Goal: Task Accomplishment & Management: Use online tool/utility

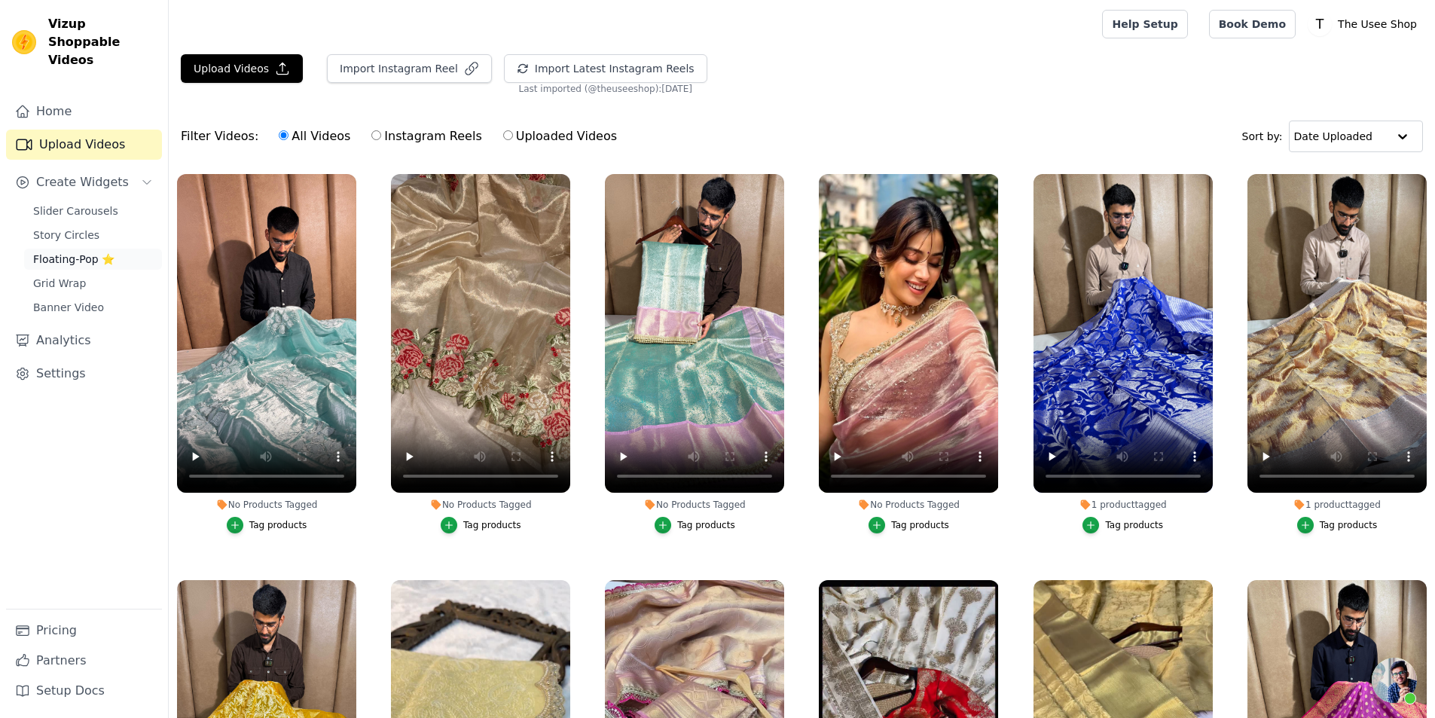
click at [86, 249] on link "Floating-Pop ⭐" at bounding box center [93, 259] width 138 height 21
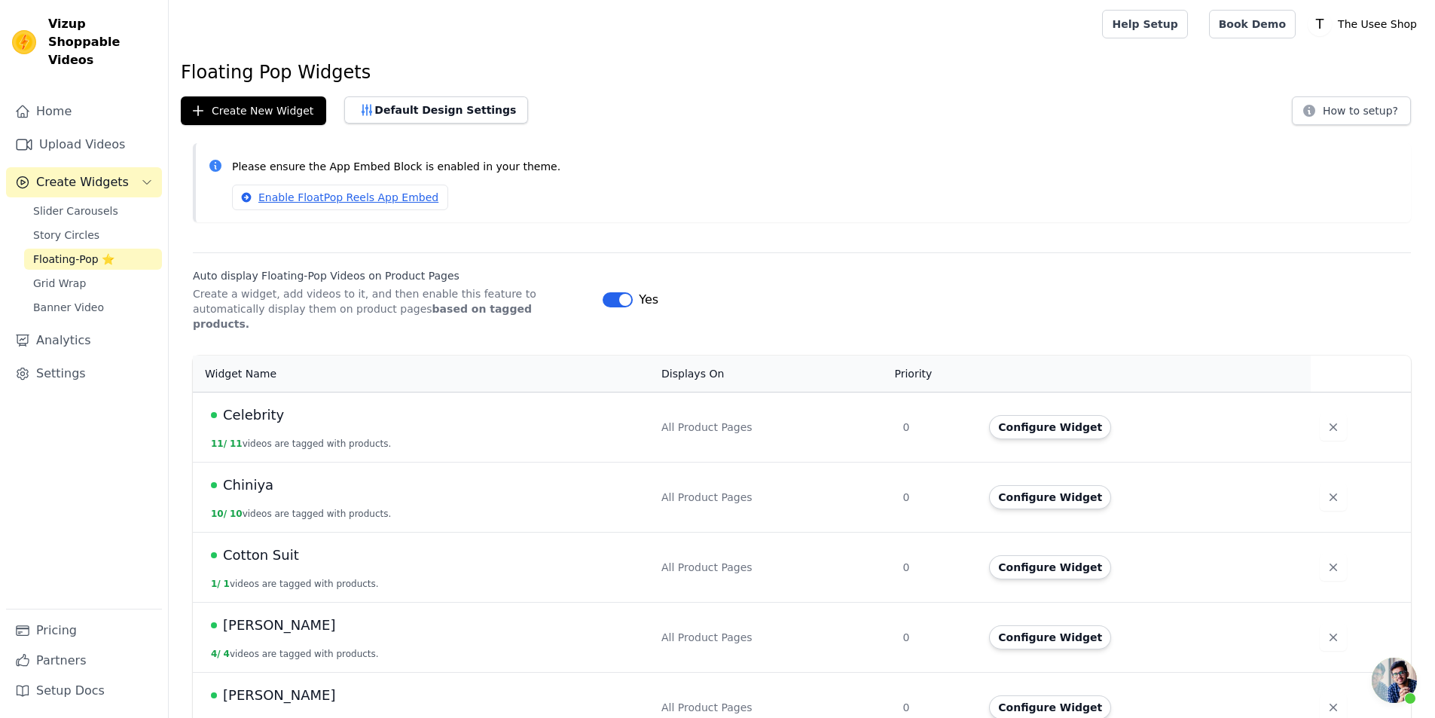
scroll to position [716, 0]
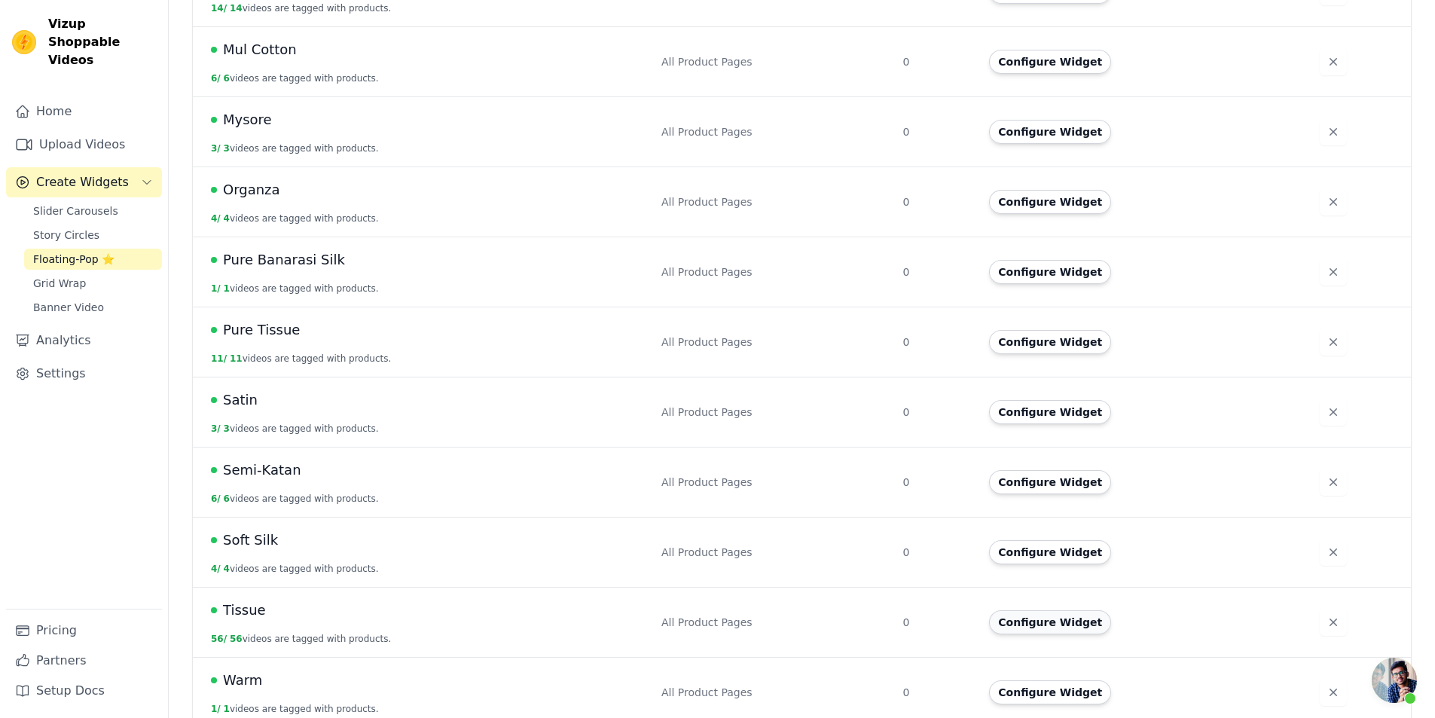
click at [1067, 610] on button "Configure Widget" at bounding box center [1050, 622] width 122 height 24
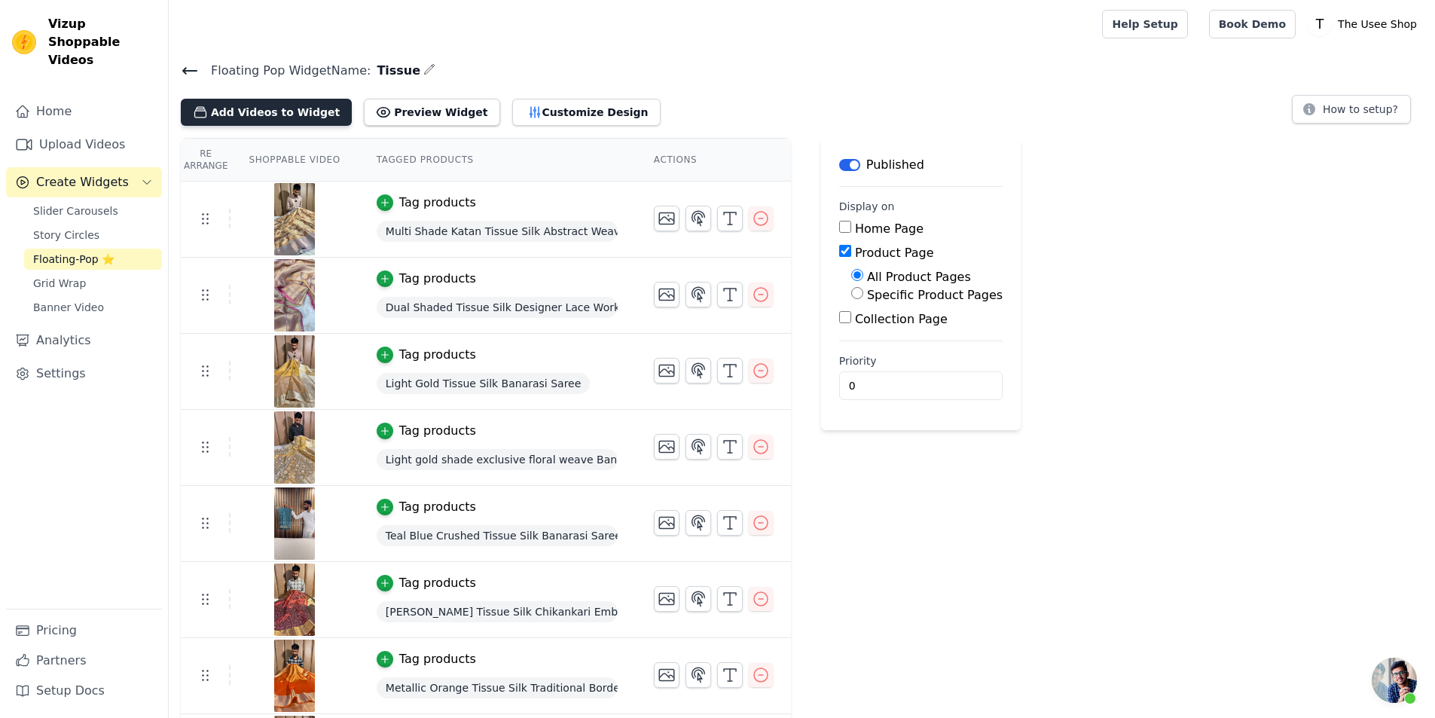
click at [283, 110] on button "Add Videos to Widget" at bounding box center [266, 112] width 171 height 27
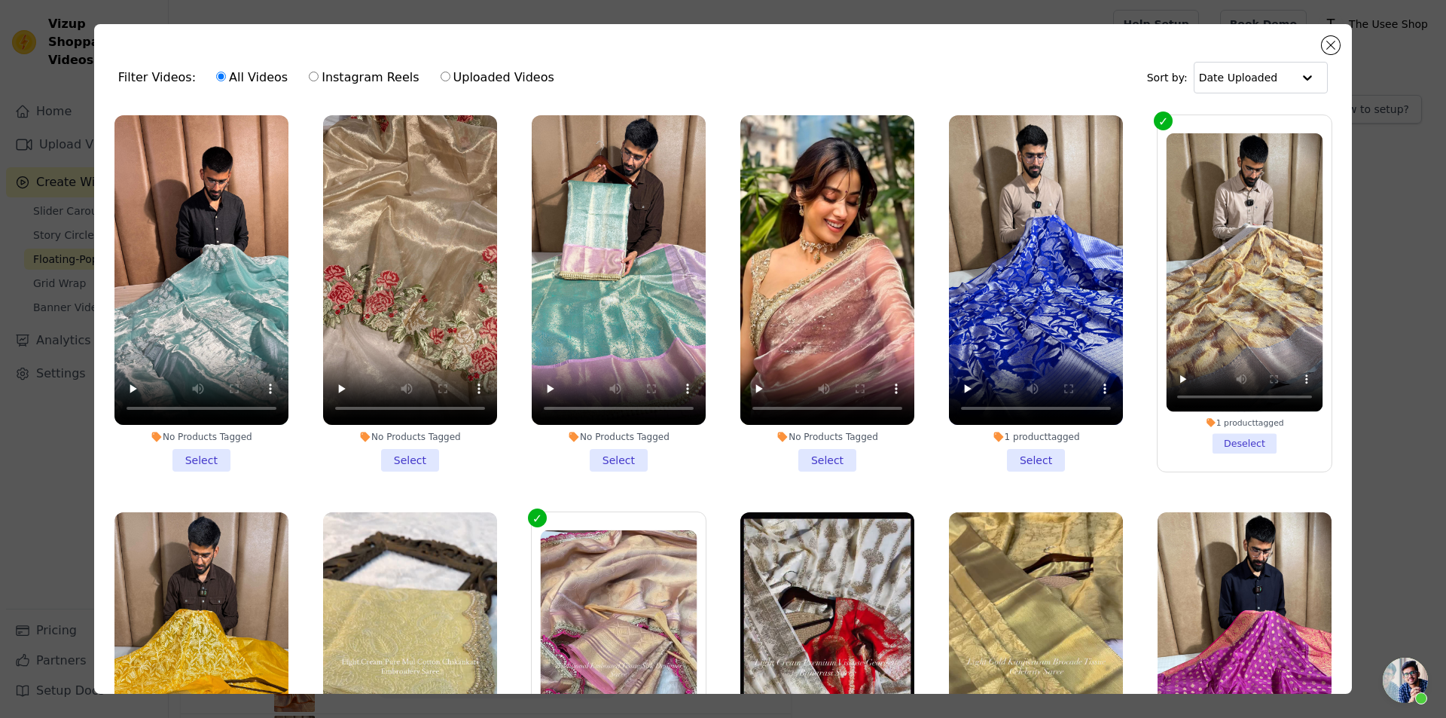
click at [1374, 197] on div "Filter Videos: All Videos Instagram Reels Uploaded Videos Sort by: Date Uploade…" at bounding box center [723, 359] width 1398 height 718
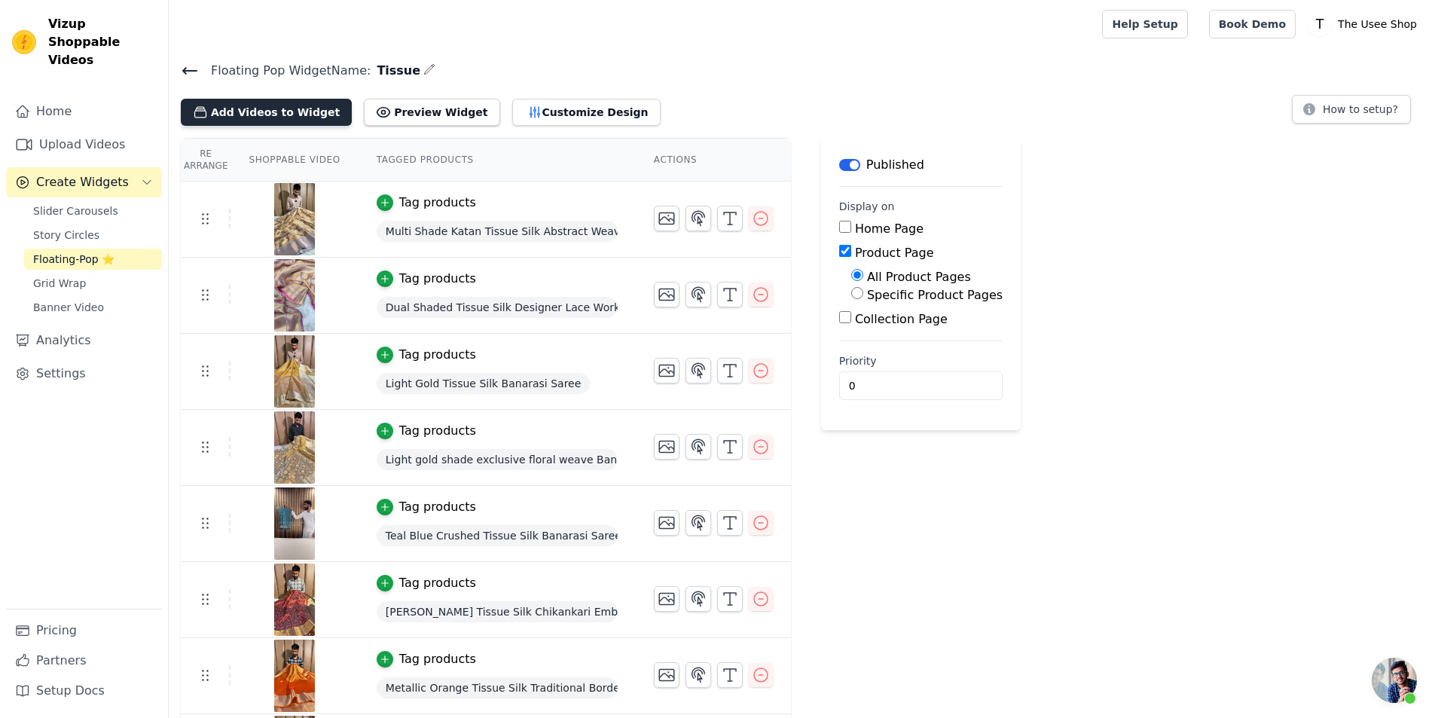
click at [285, 111] on button "Add Videos to Widget" at bounding box center [266, 112] width 171 height 27
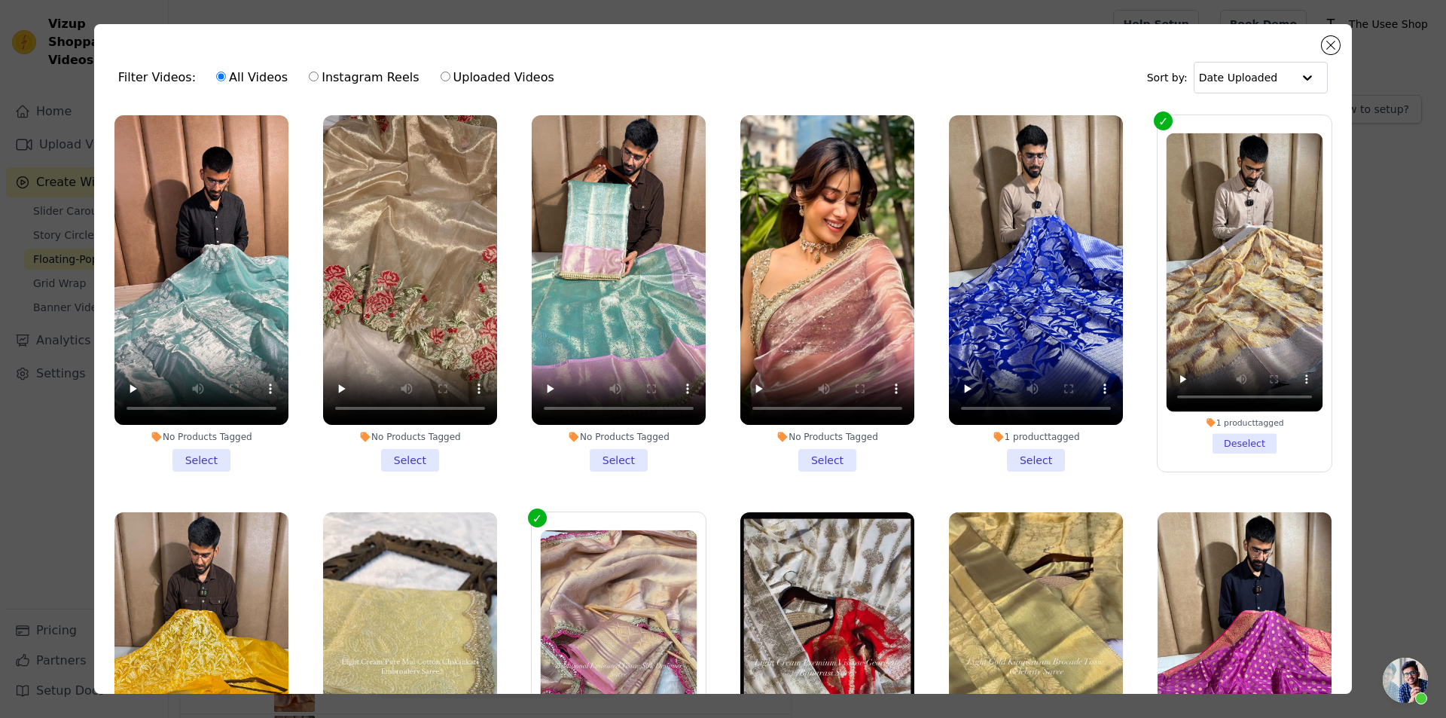
click at [1398, 207] on div "Filter Videos: All Videos Instagram Reels Uploaded Videos Sort by: Date Uploade…" at bounding box center [723, 359] width 1398 height 718
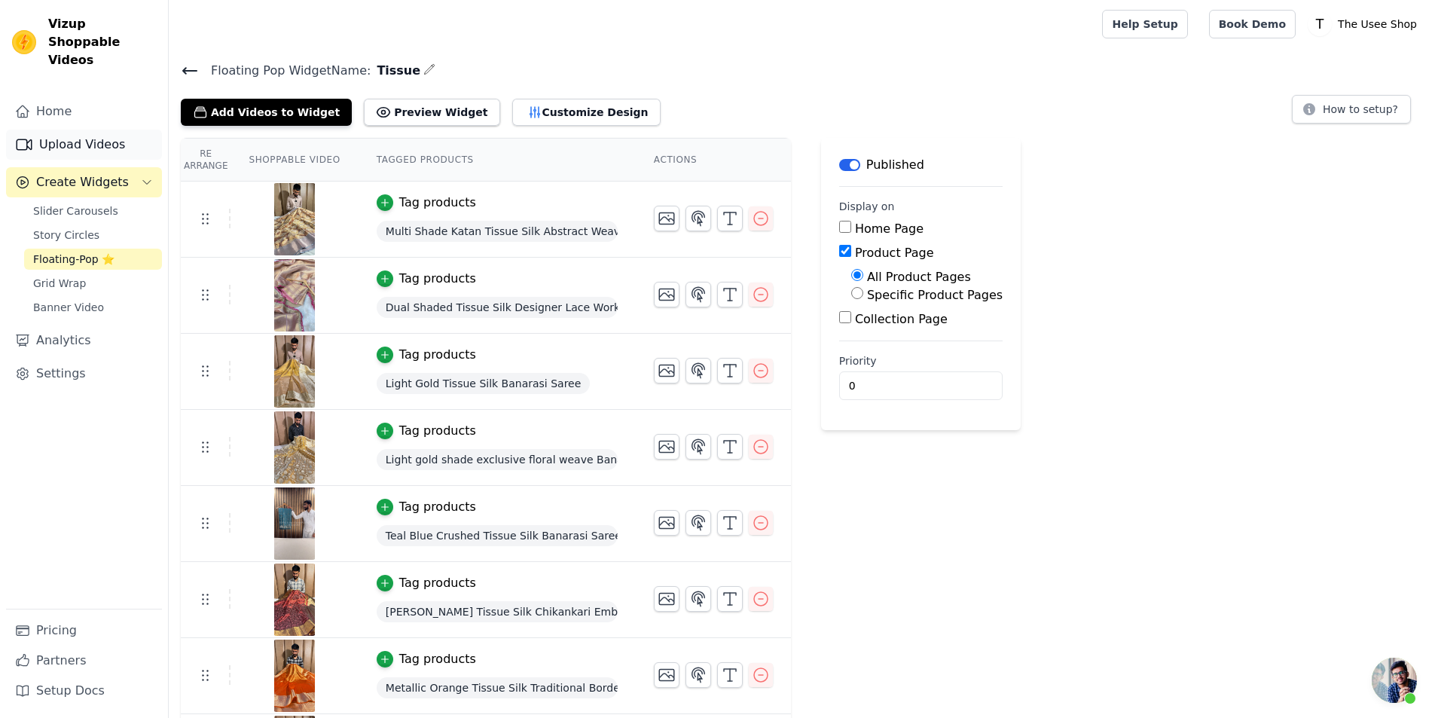
click at [85, 130] on link "Upload Videos" at bounding box center [84, 145] width 156 height 30
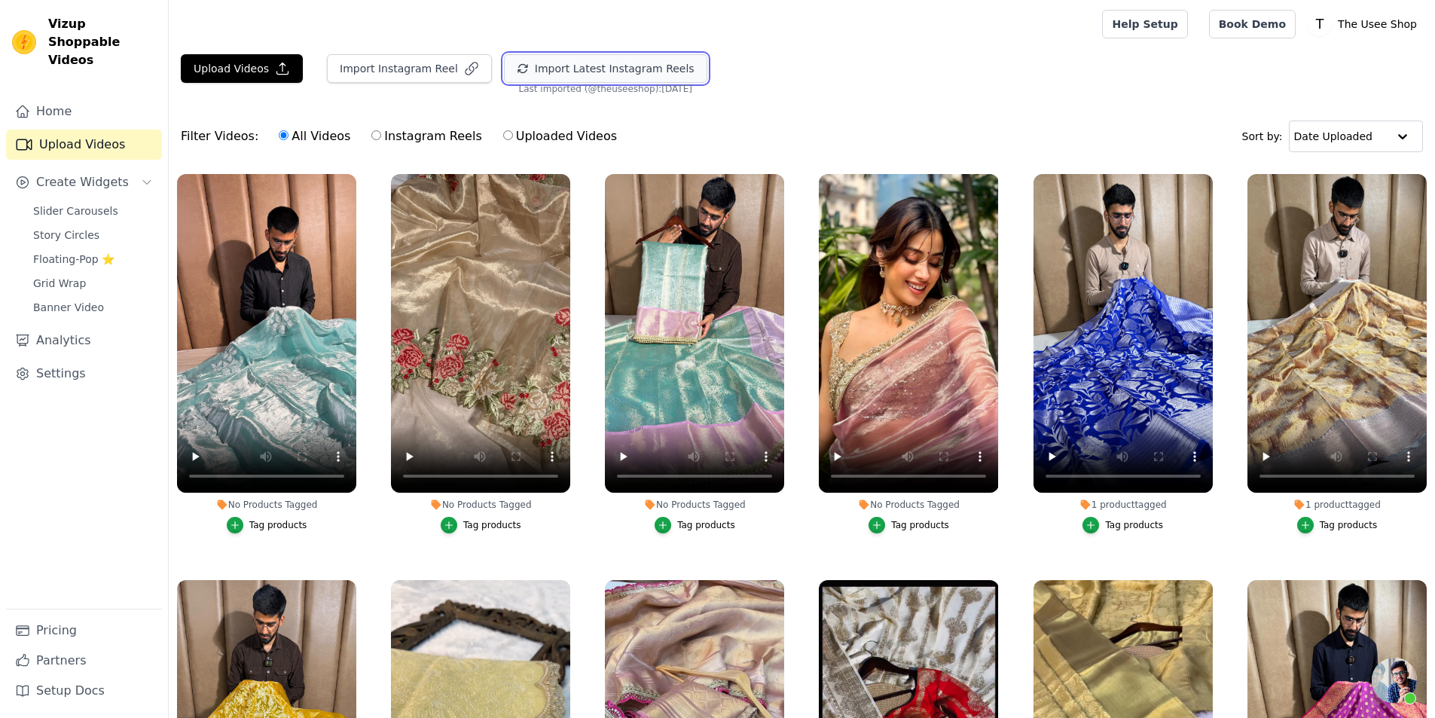
click at [552, 74] on button "Import Latest Instagram Reels" at bounding box center [605, 68] width 203 height 29
click at [624, 69] on button "Import Latest Instagram Reels" at bounding box center [605, 68] width 203 height 29
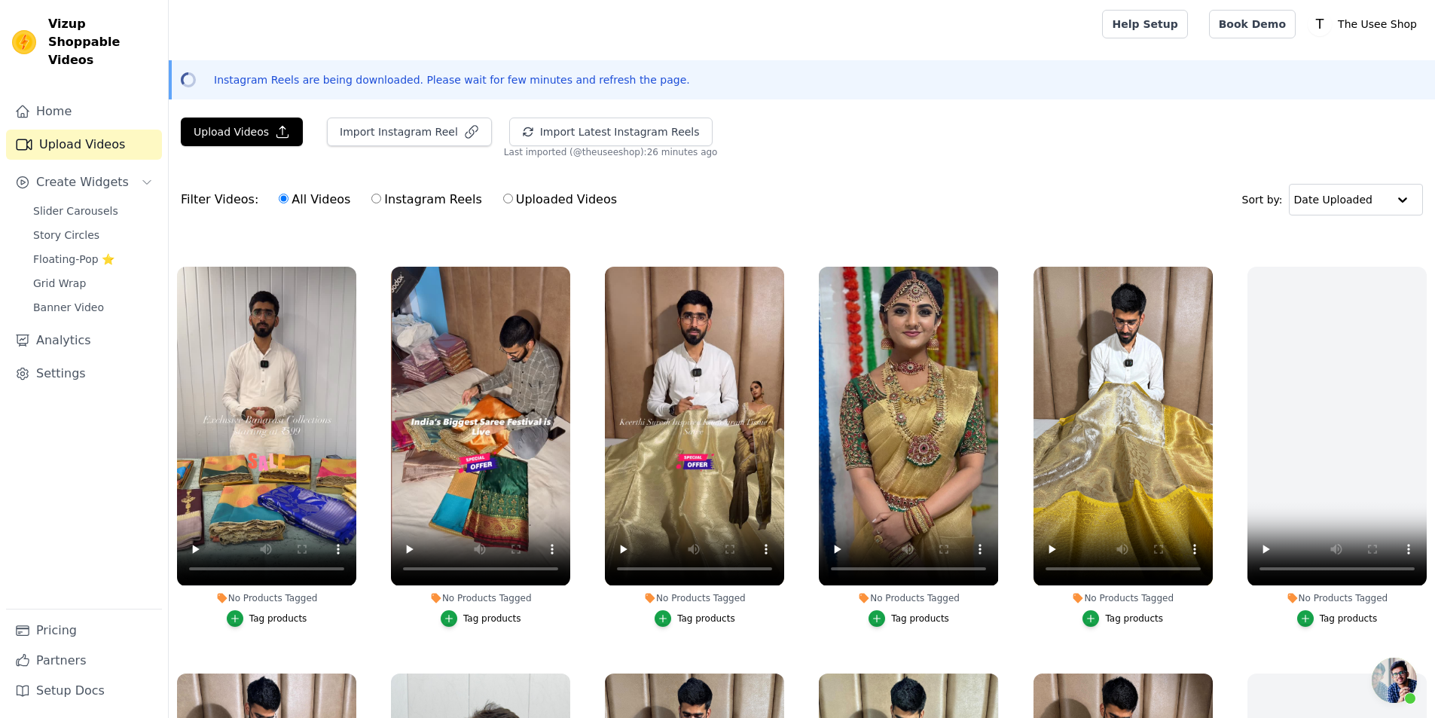
scroll to position [753, 0]
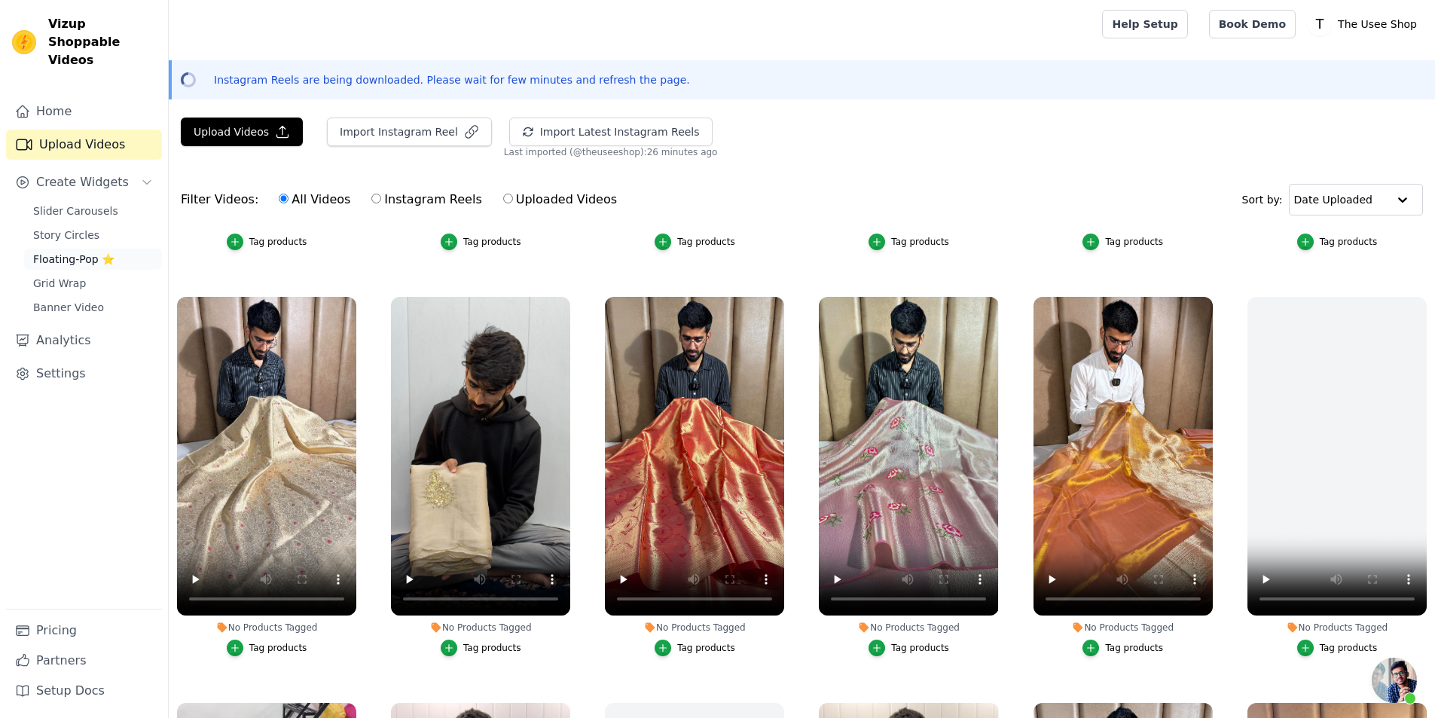
click at [94, 252] on span "Floating-Pop ⭐" at bounding box center [73, 259] width 81 height 15
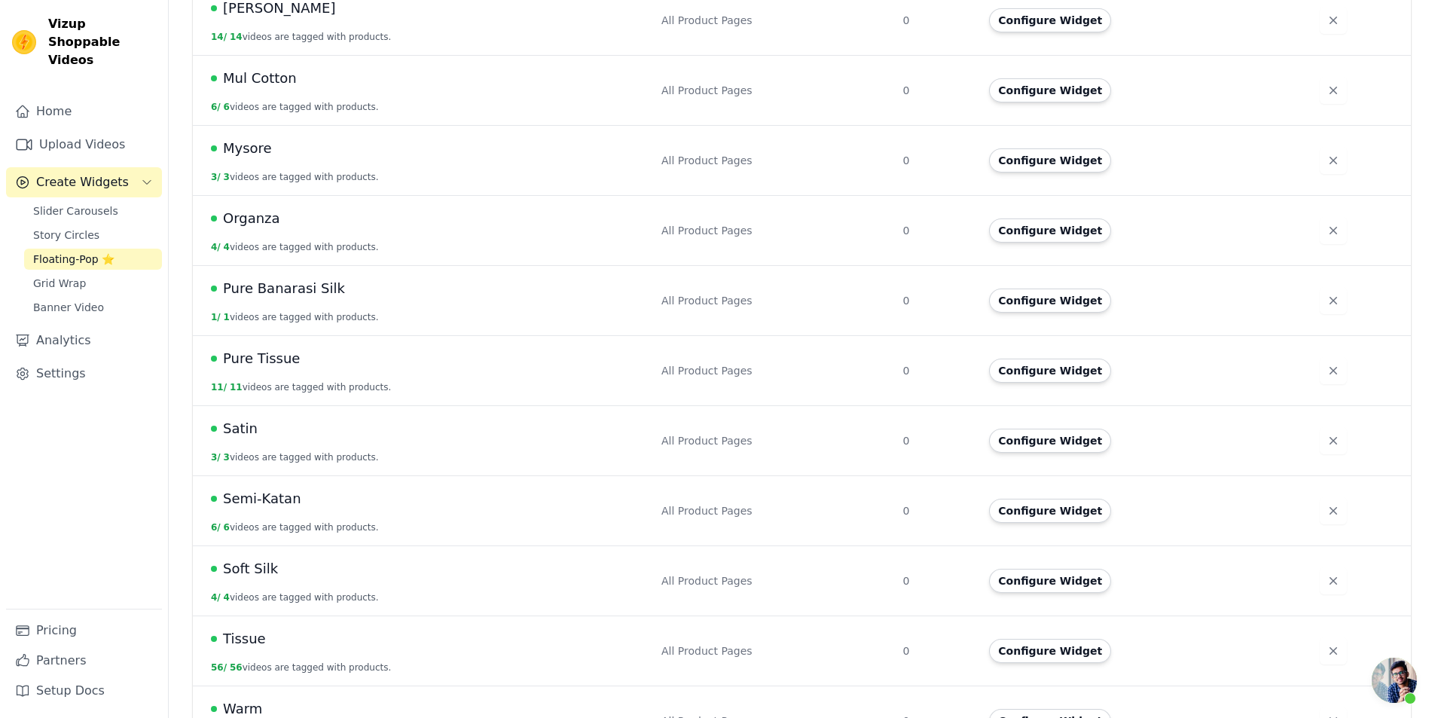
scroll to position [753, 0]
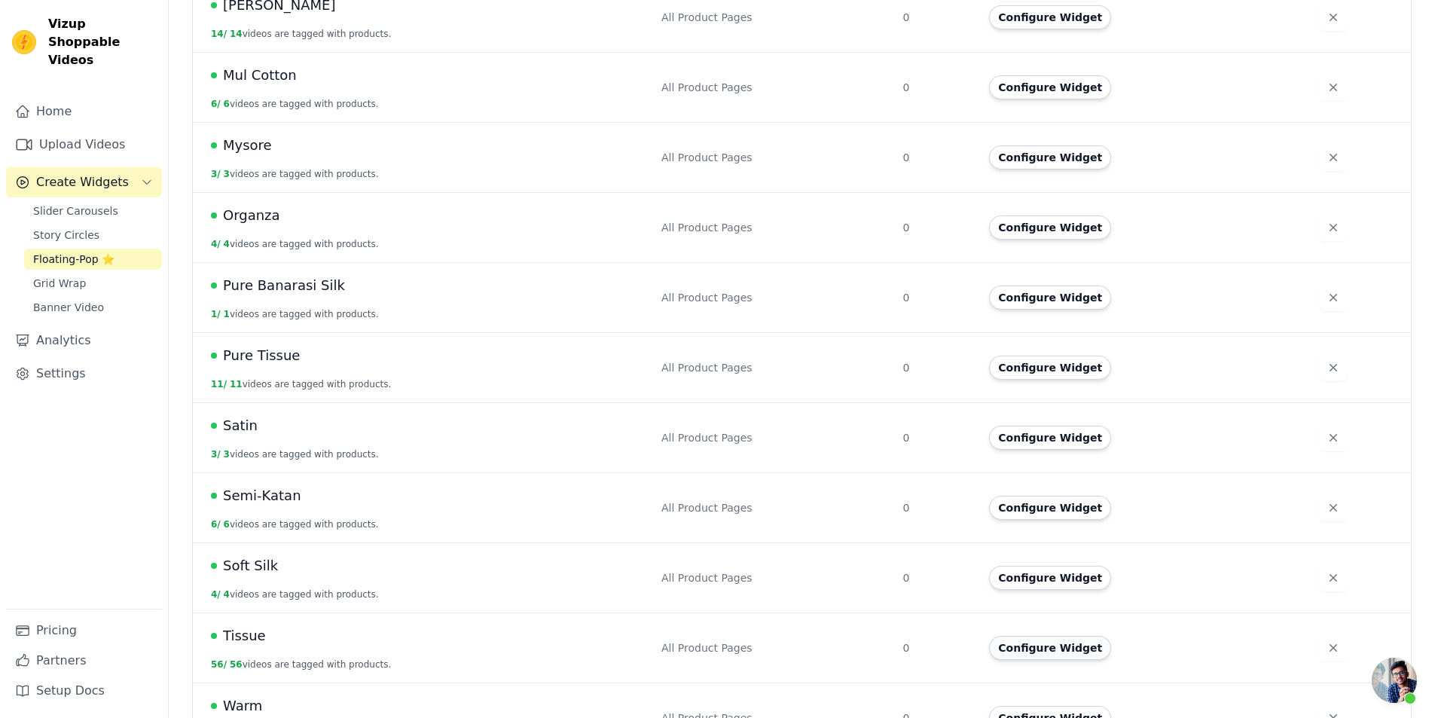
click at [1067, 636] on button "Configure Widget" at bounding box center [1050, 648] width 122 height 24
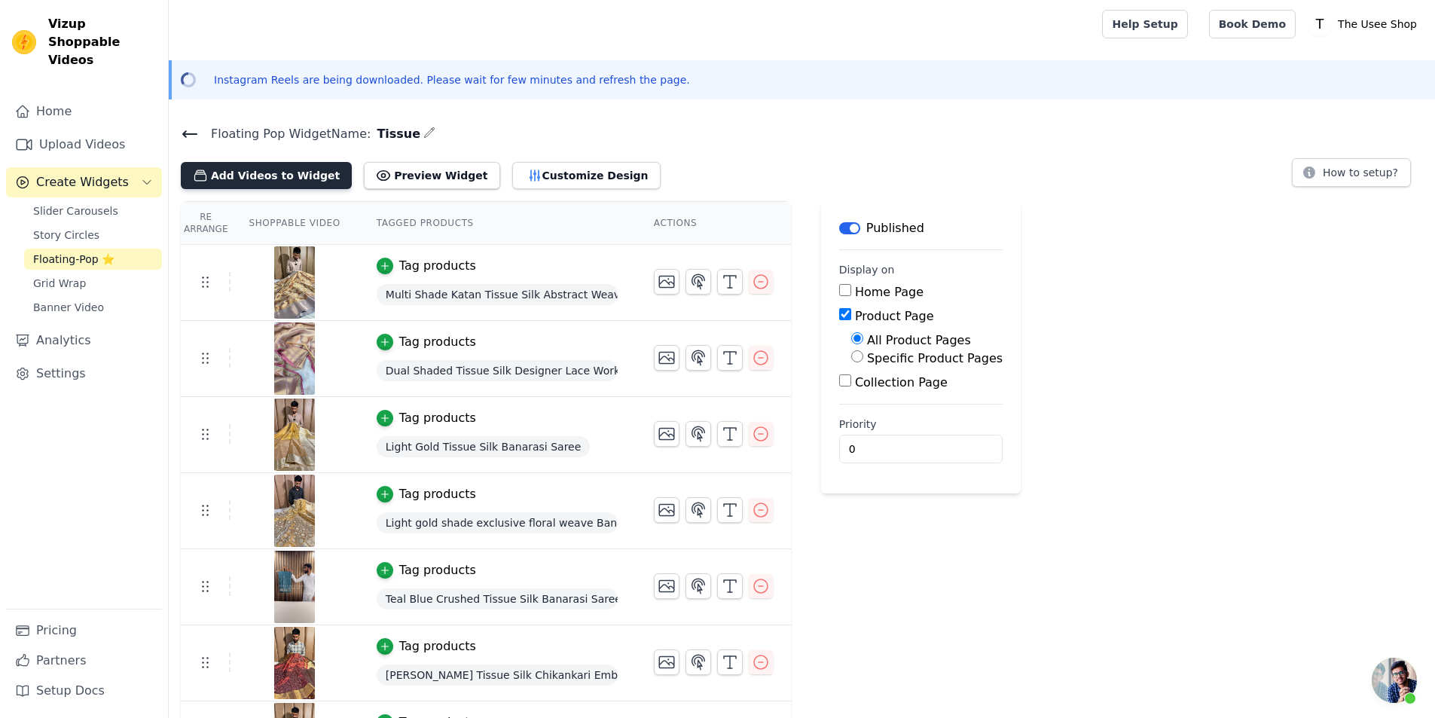
click at [293, 170] on button "Add Videos to Widget" at bounding box center [266, 175] width 171 height 27
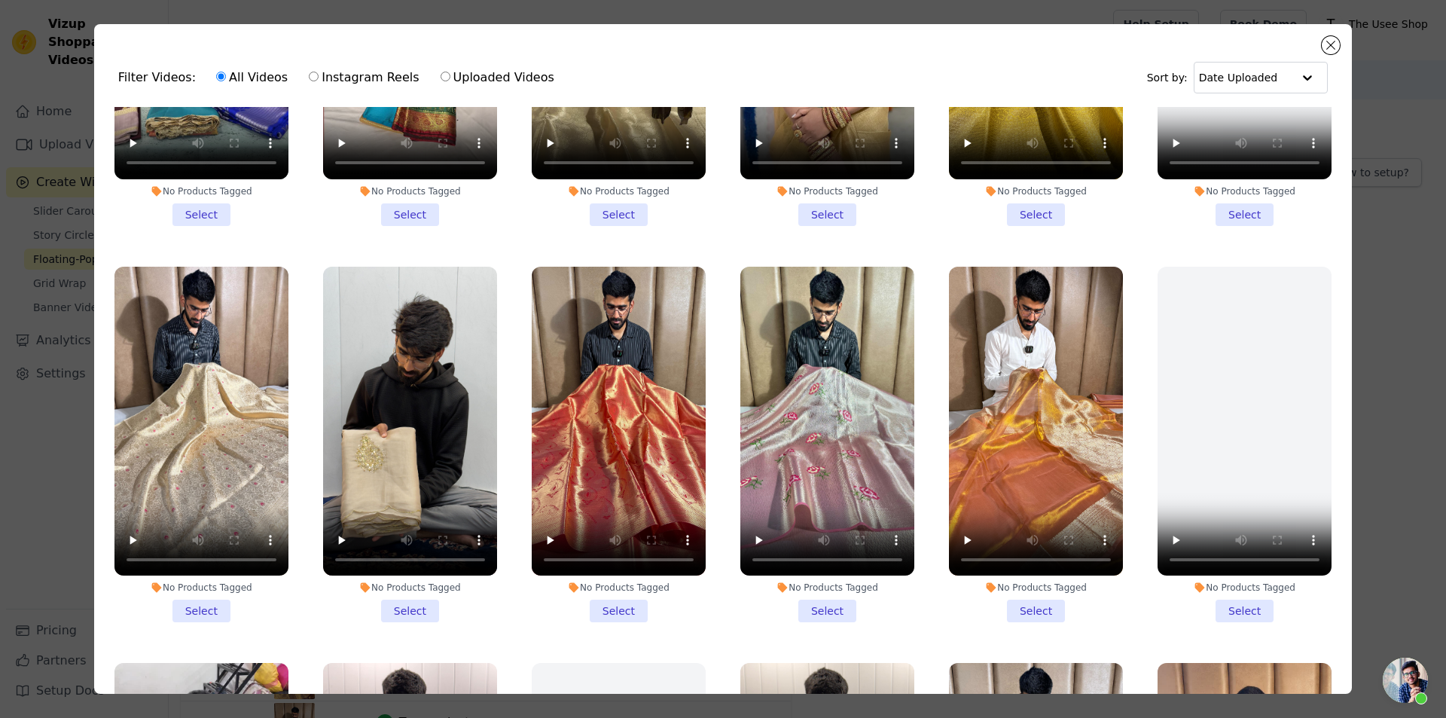
scroll to position [761, 0]
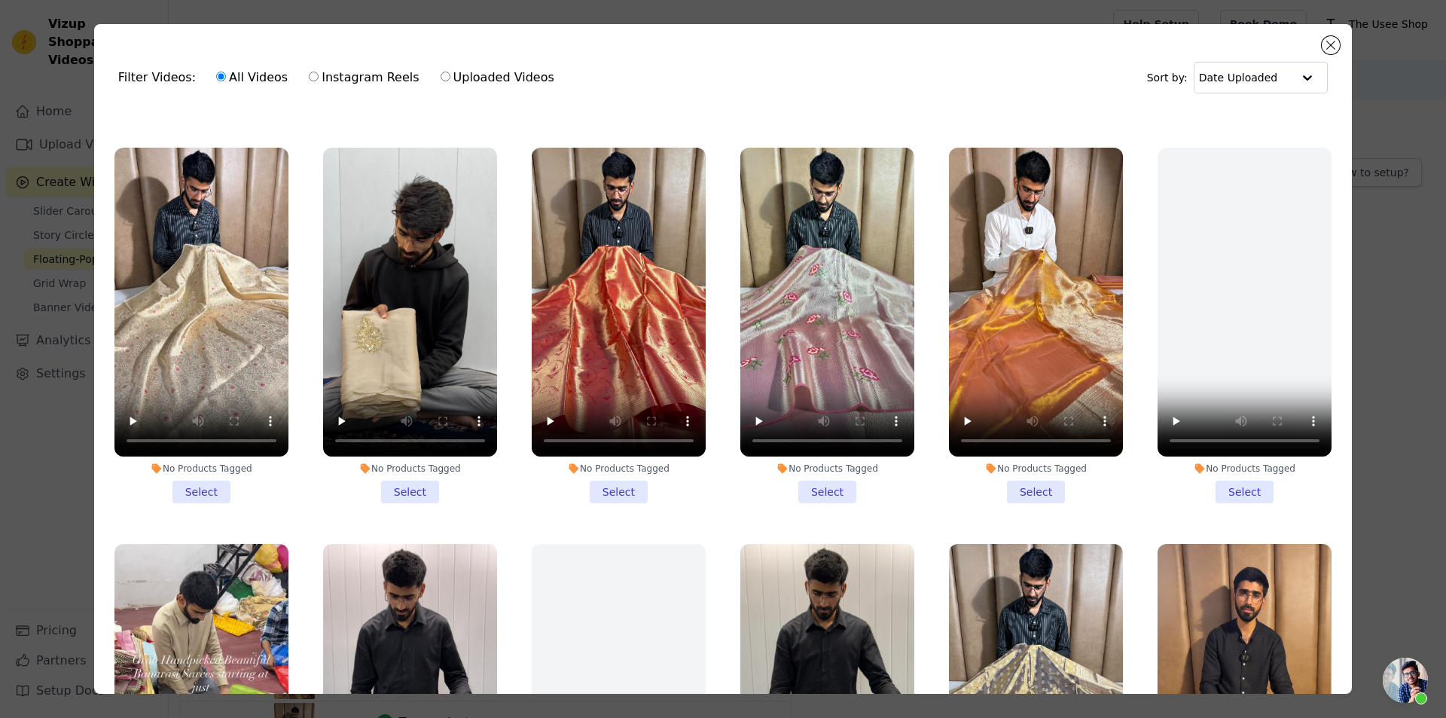
click at [808, 484] on li "No Products Tagged Select" at bounding box center [827, 326] width 174 height 356
click at [0, 0] on input "No Products Tagged Select" at bounding box center [0, 0] width 0 height 0
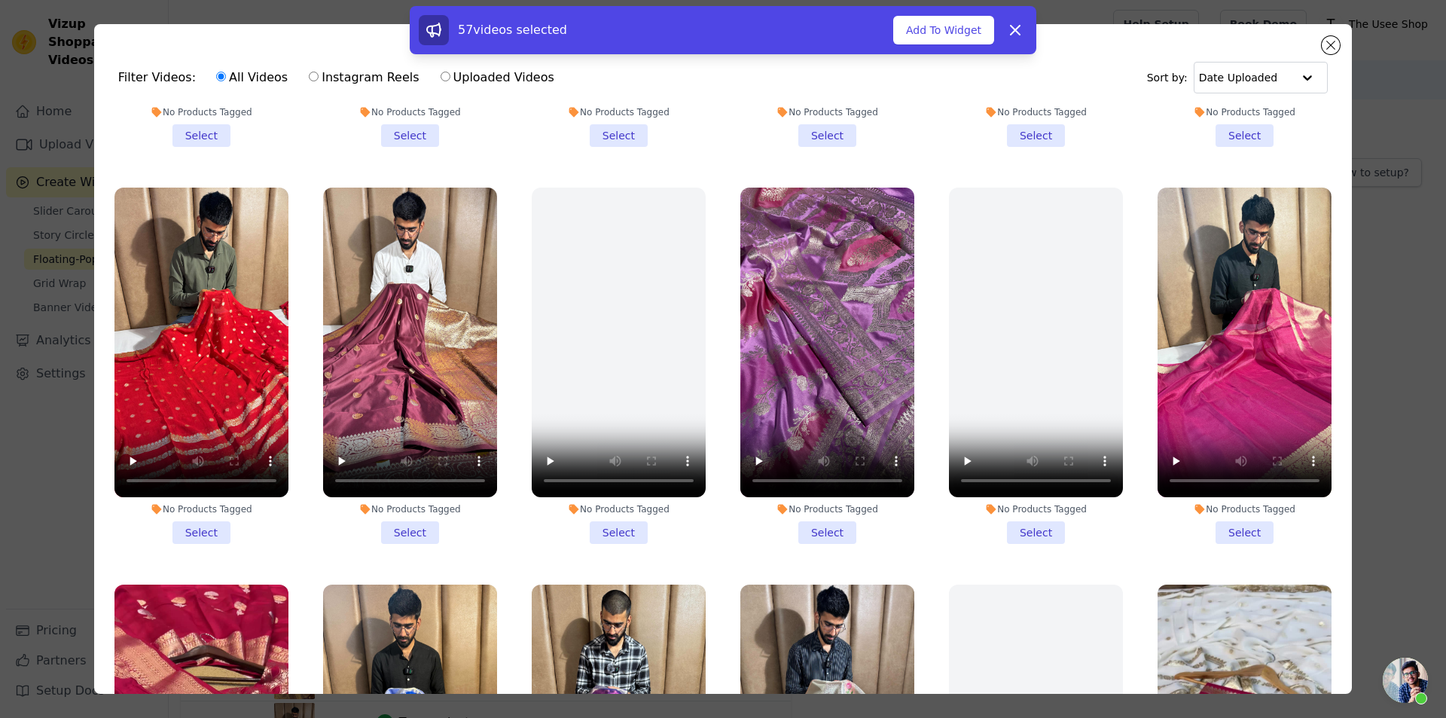
scroll to position [1138, 0]
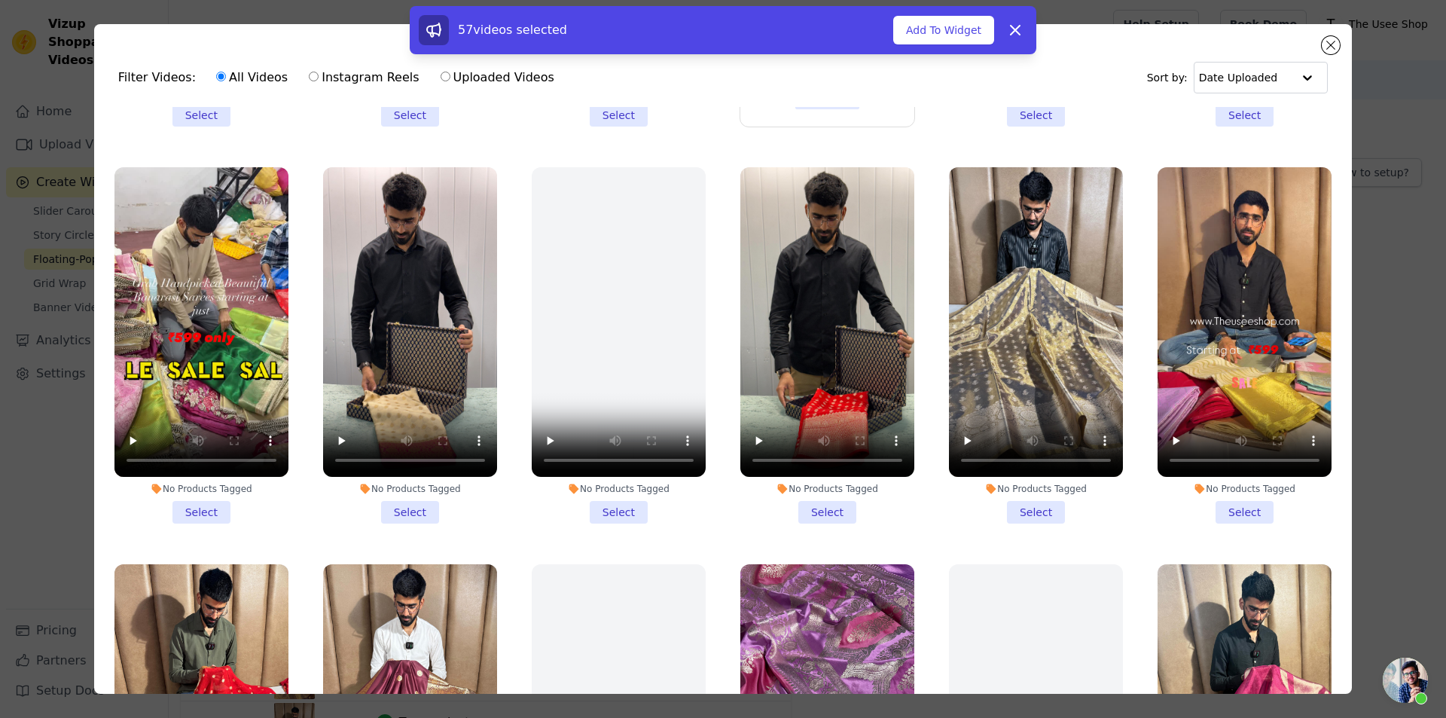
click at [1040, 484] on li "No Products Tagged Select" at bounding box center [1036, 345] width 174 height 356
click at [0, 0] on input "No Products Tagged Select" at bounding box center [0, 0] width 0 height 0
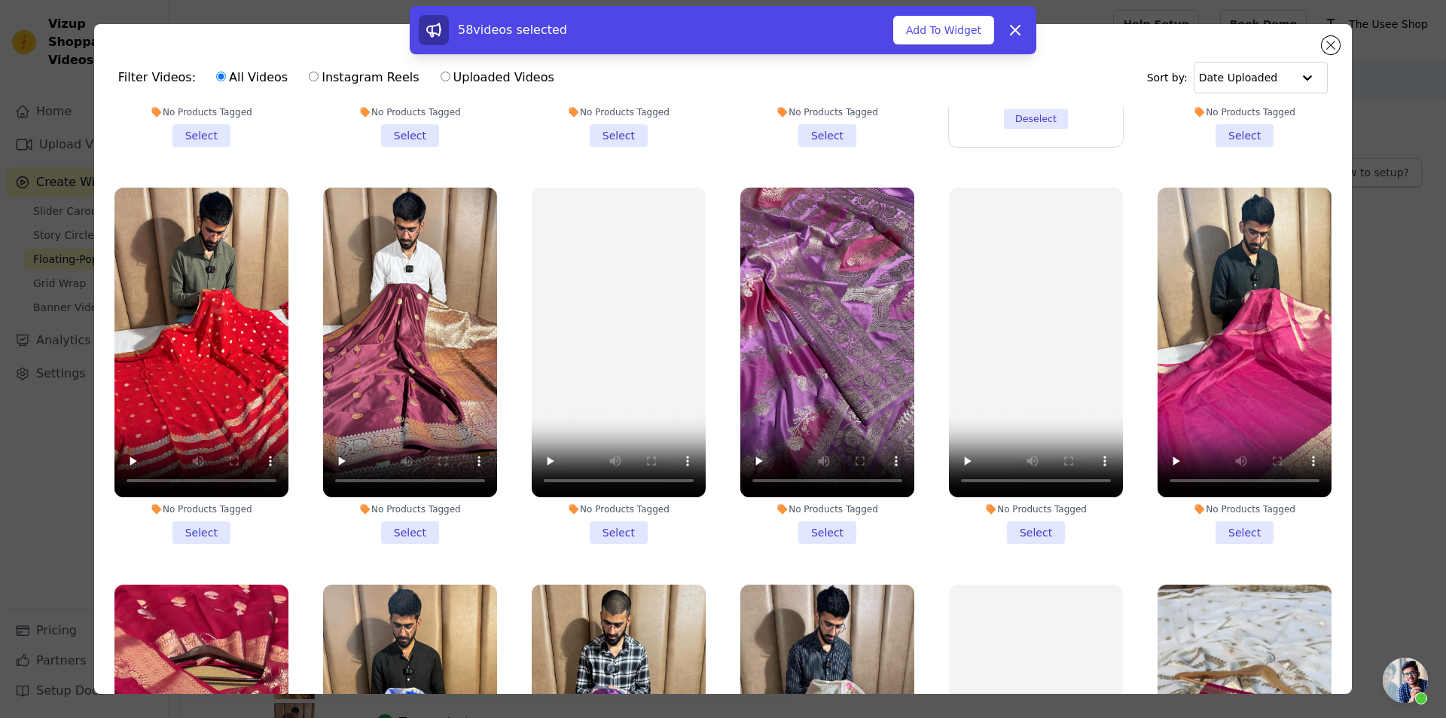
scroll to position [1891, 0]
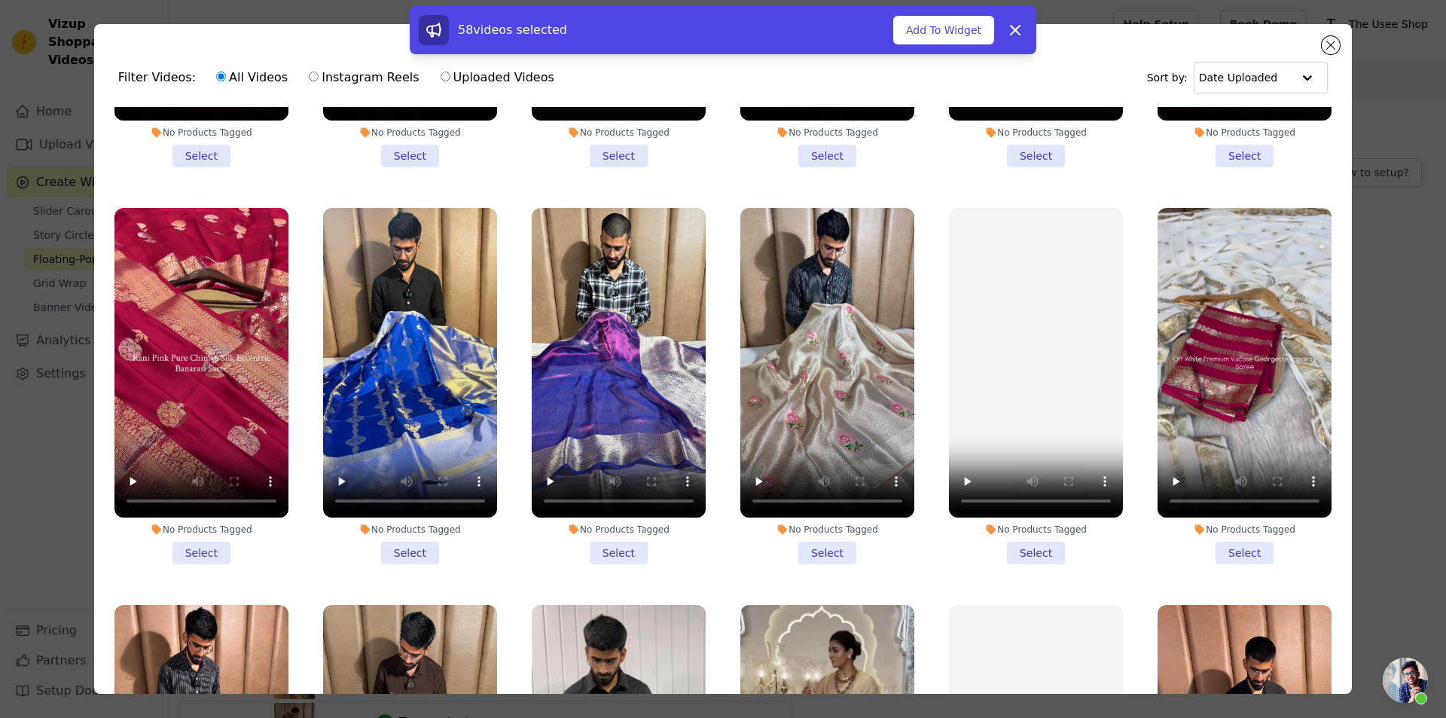
click at [821, 514] on li "No Products Tagged Select" at bounding box center [827, 386] width 174 height 356
click at [0, 0] on input "No Products Tagged Select" at bounding box center [0, 0] width 0 height 0
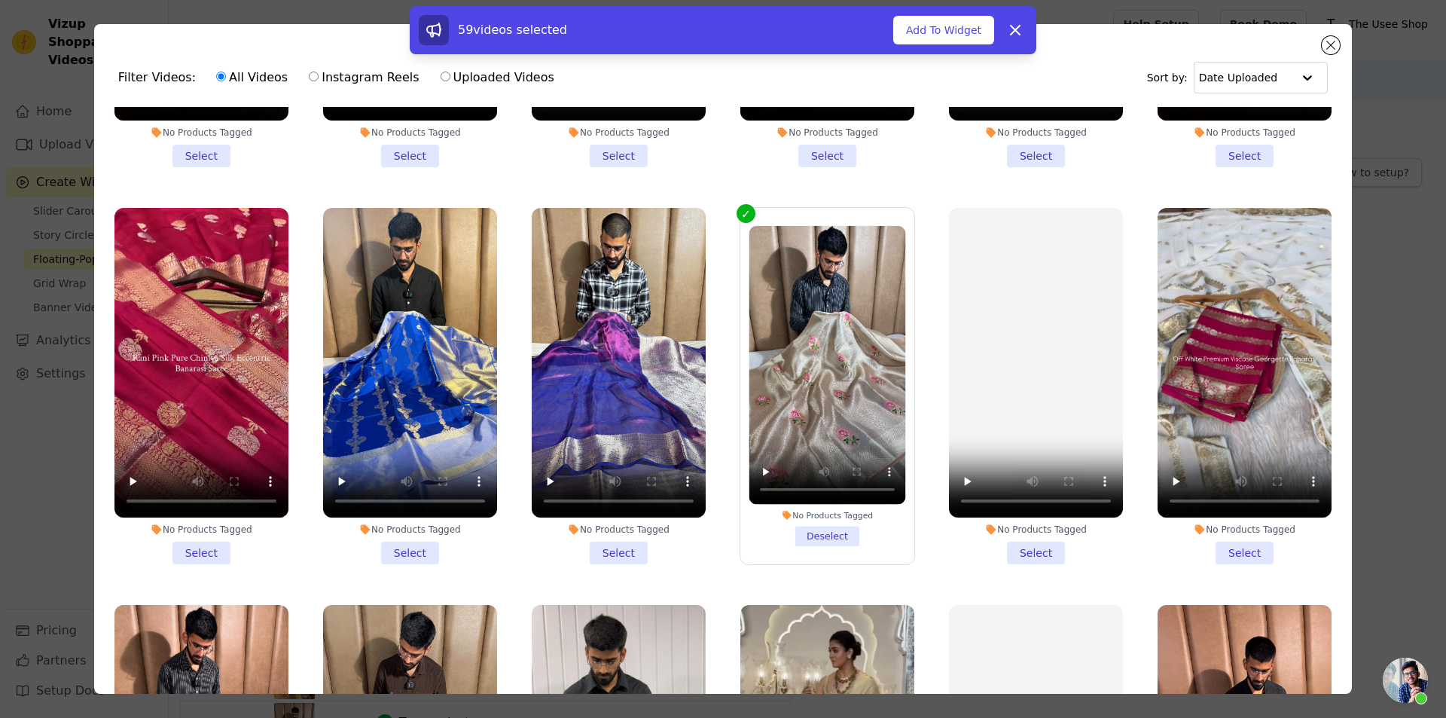
scroll to position [2268, 0]
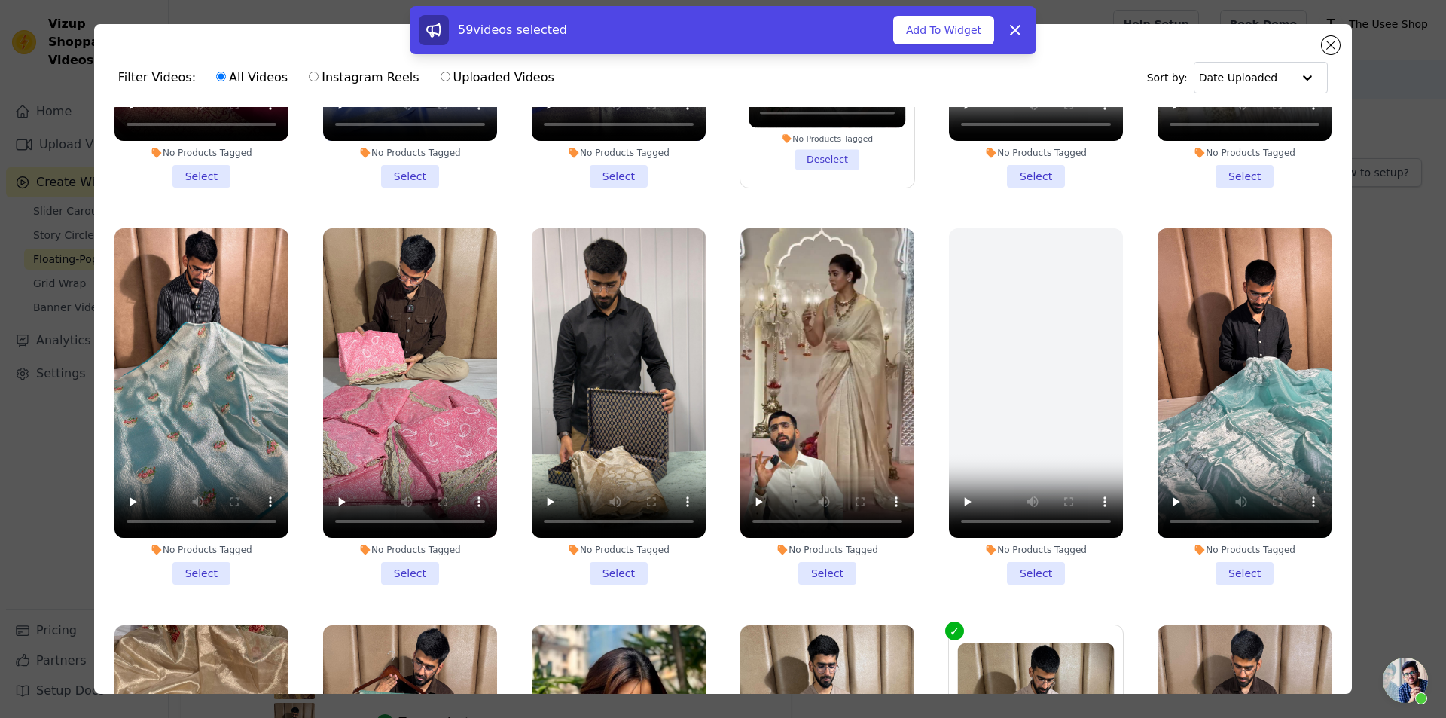
click at [209, 539] on li "No Products Tagged Select" at bounding box center [201, 406] width 174 height 356
click at [0, 0] on input "No Products Tagged Select" at bounding box center [0, 0] width 0 height 0
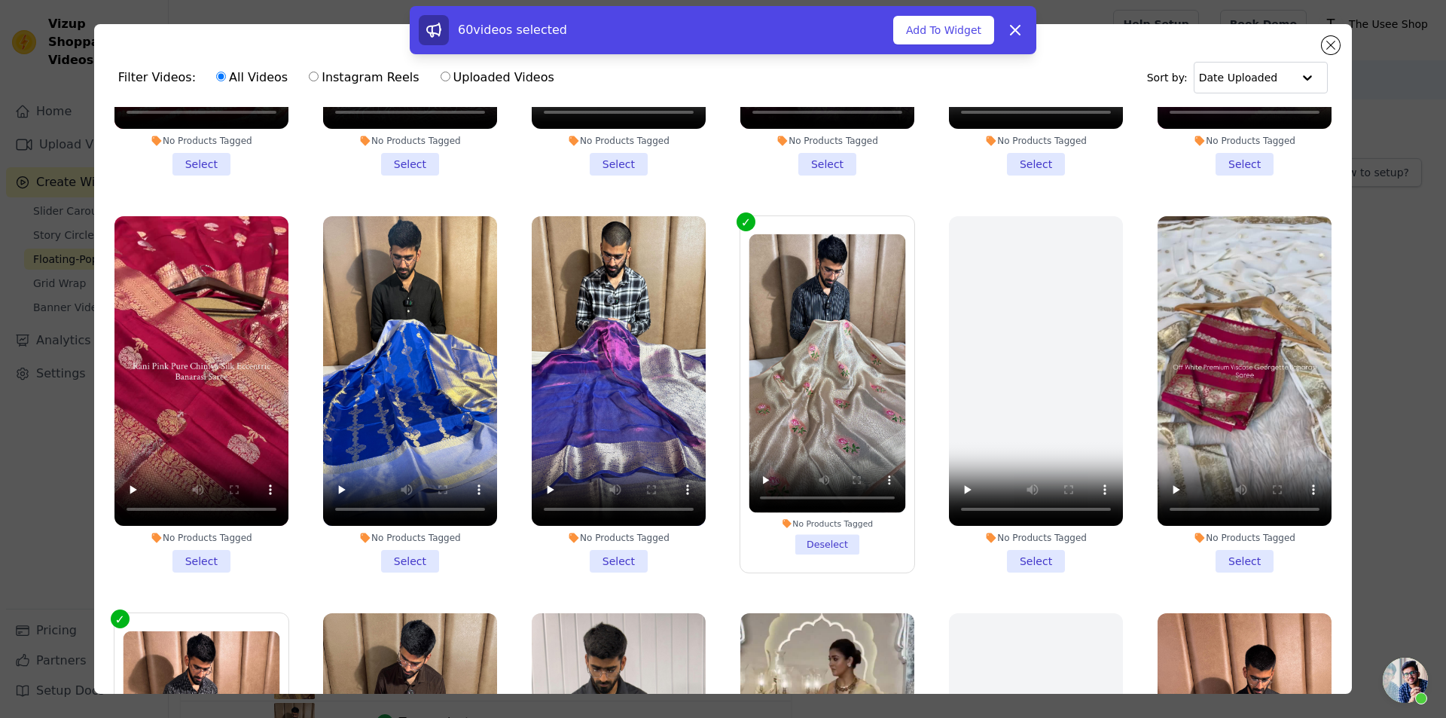
scroll to position [1506, 0]
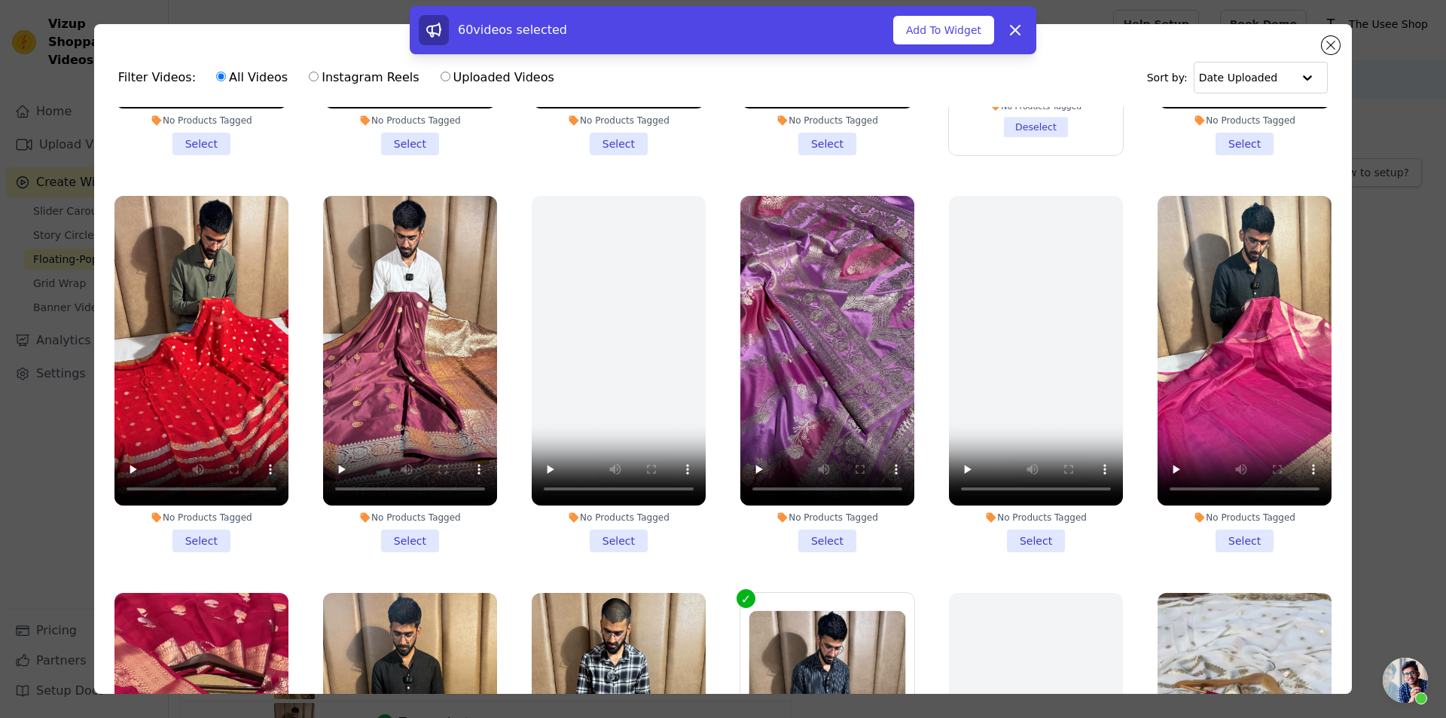
click at [1230, 512] on li "No Products Tagged Select" at bounding box center [1245, 374] width 174 height 356
click at [0, 0] on input "No Products Tagged Select" at bounding box center [0, 0] width 0 height 0
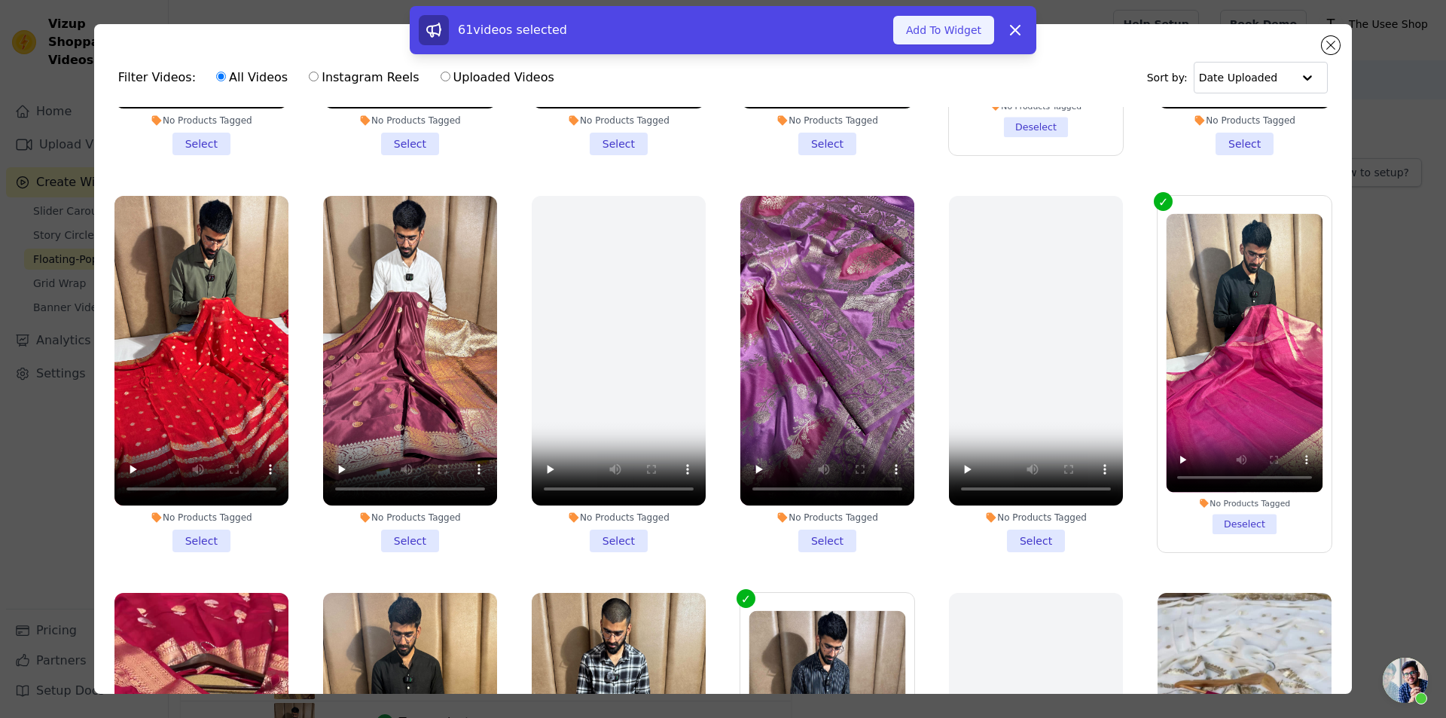
click at [920, 29] on button "Add To Widget" at bounding box center [943, 30] width 101 height 29
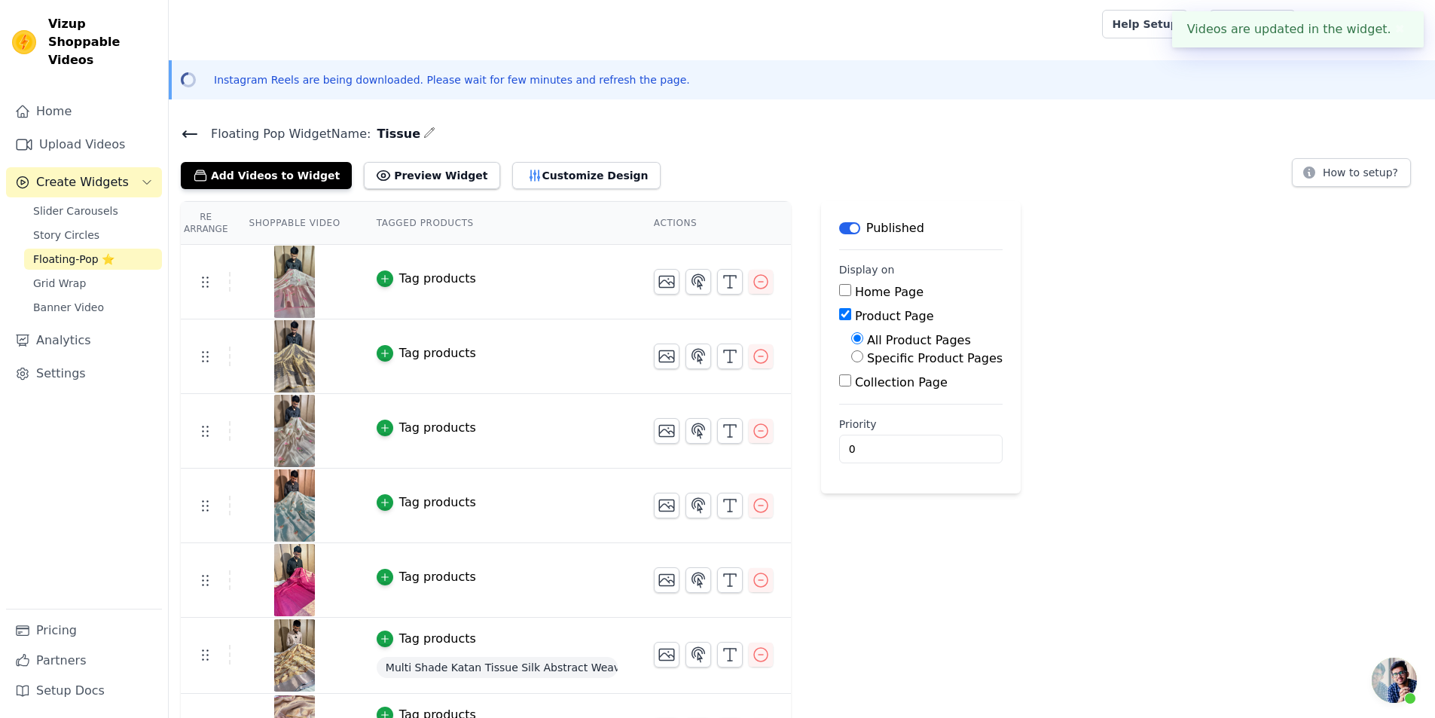
click at [421, 581] on div "Tag products" at bounding box center [437, 577] width 77 height 18
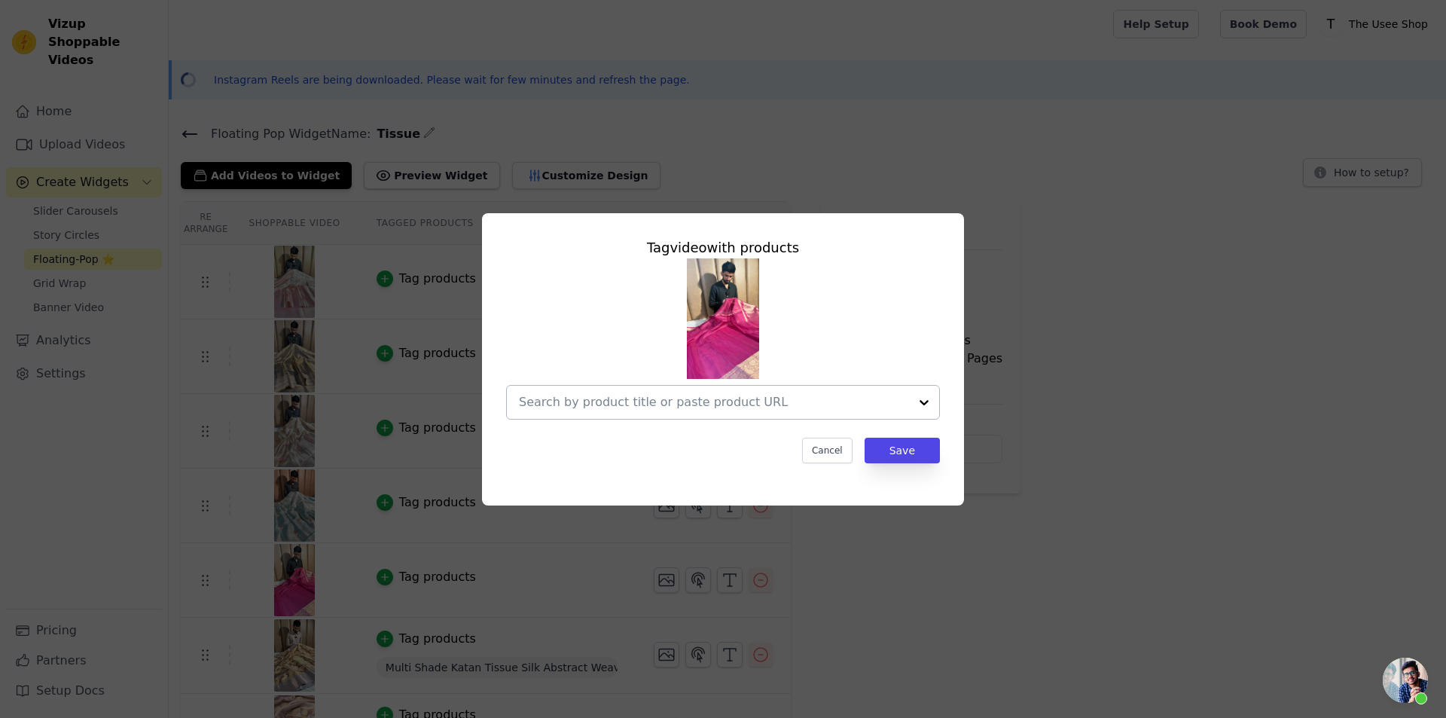
click at [803, 415] on div at bounding box center [714, 402] width 390 height 33
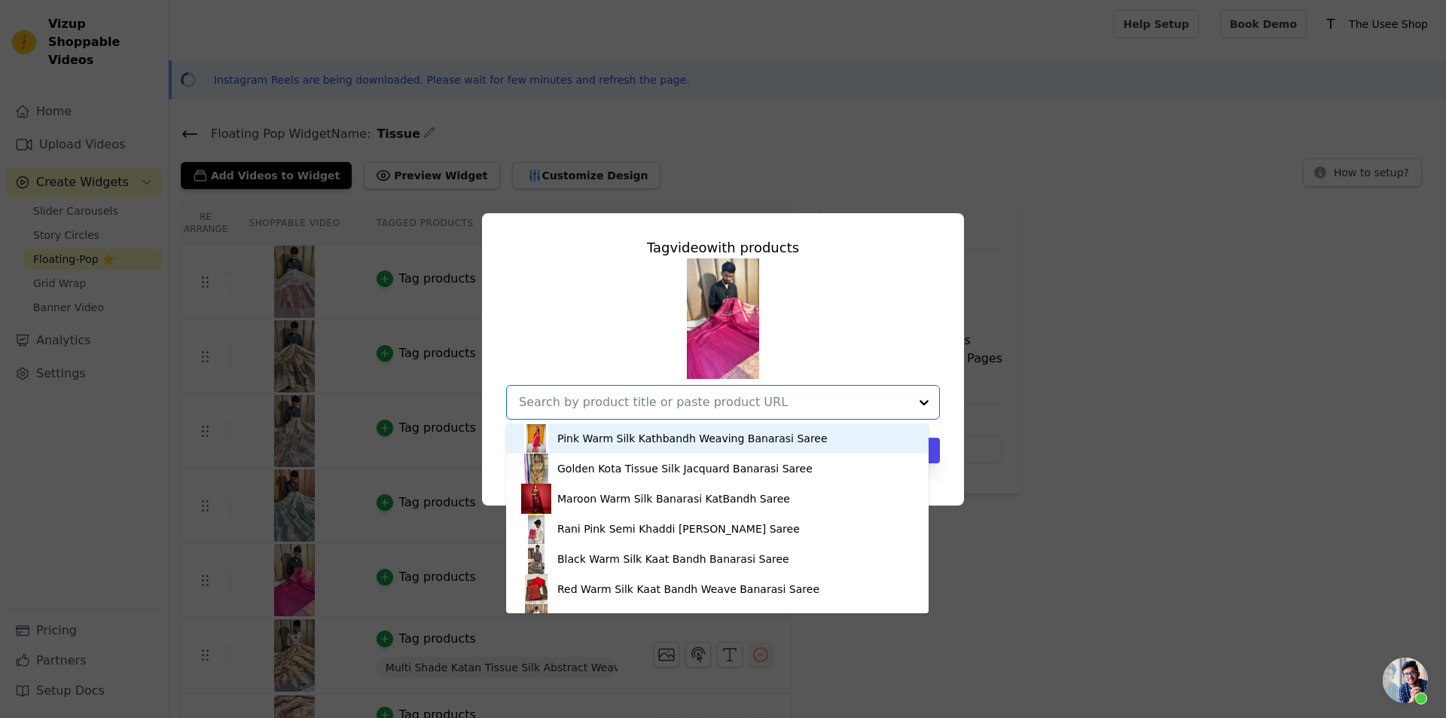
paste input "https://theuseeshop.com/products/rani-pink-soft-tissue-silk-banarasi-saree"
type input "https://theuseeshop.com/products/rani-pink-soft-tissue-silk-banarasi-saree"
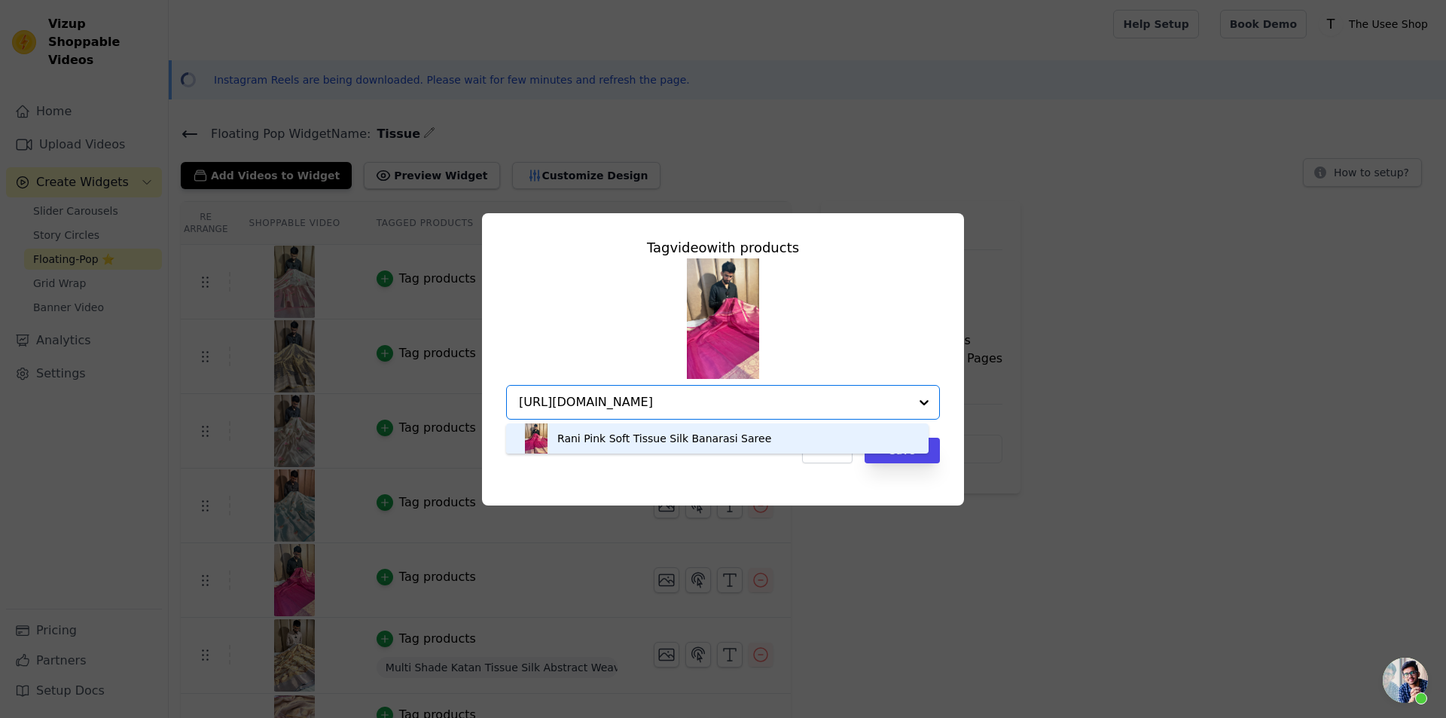
click at [687, 441] on div "Rani Pink Soft Tissue Silk Banarasi Saree" at bounding box center [664, 438] width 214 height 15
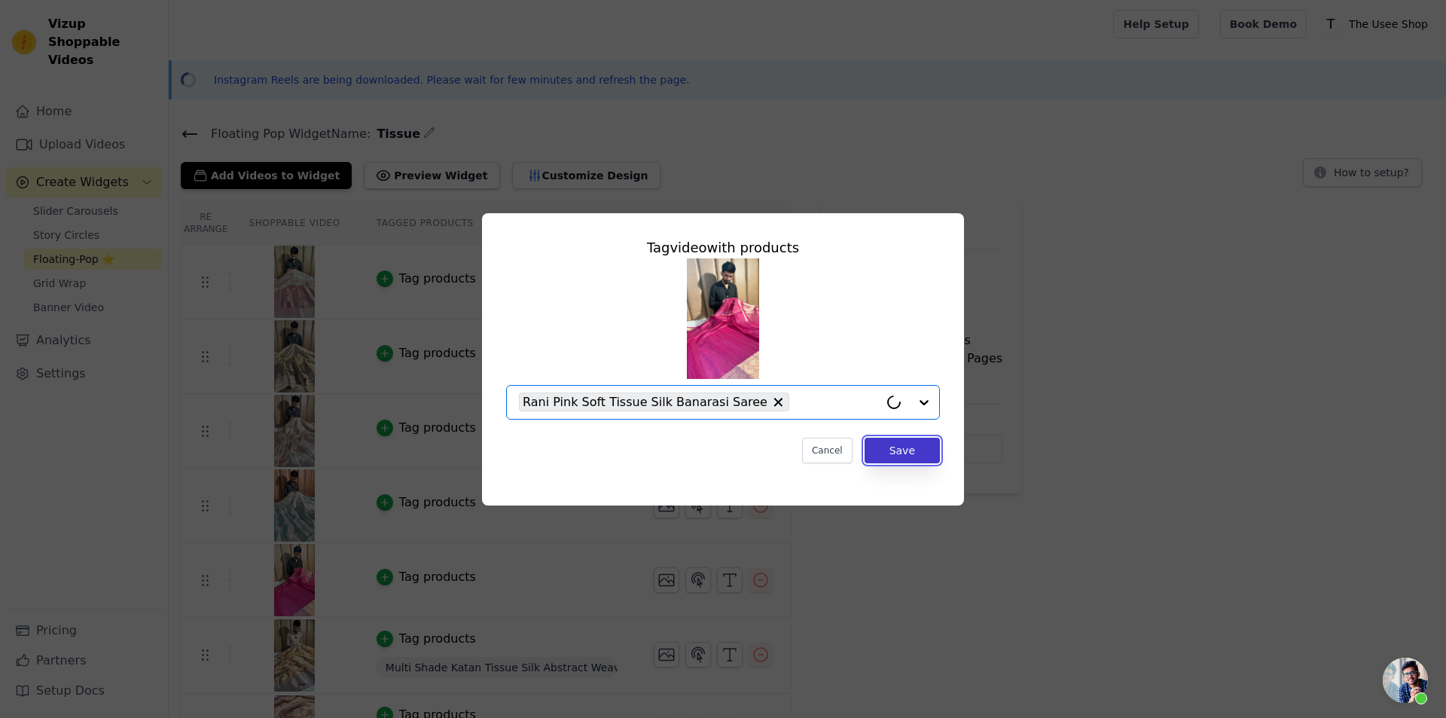
click at [920, 445] on button "Save" at bounding box center [902, 451] width 75 height 26
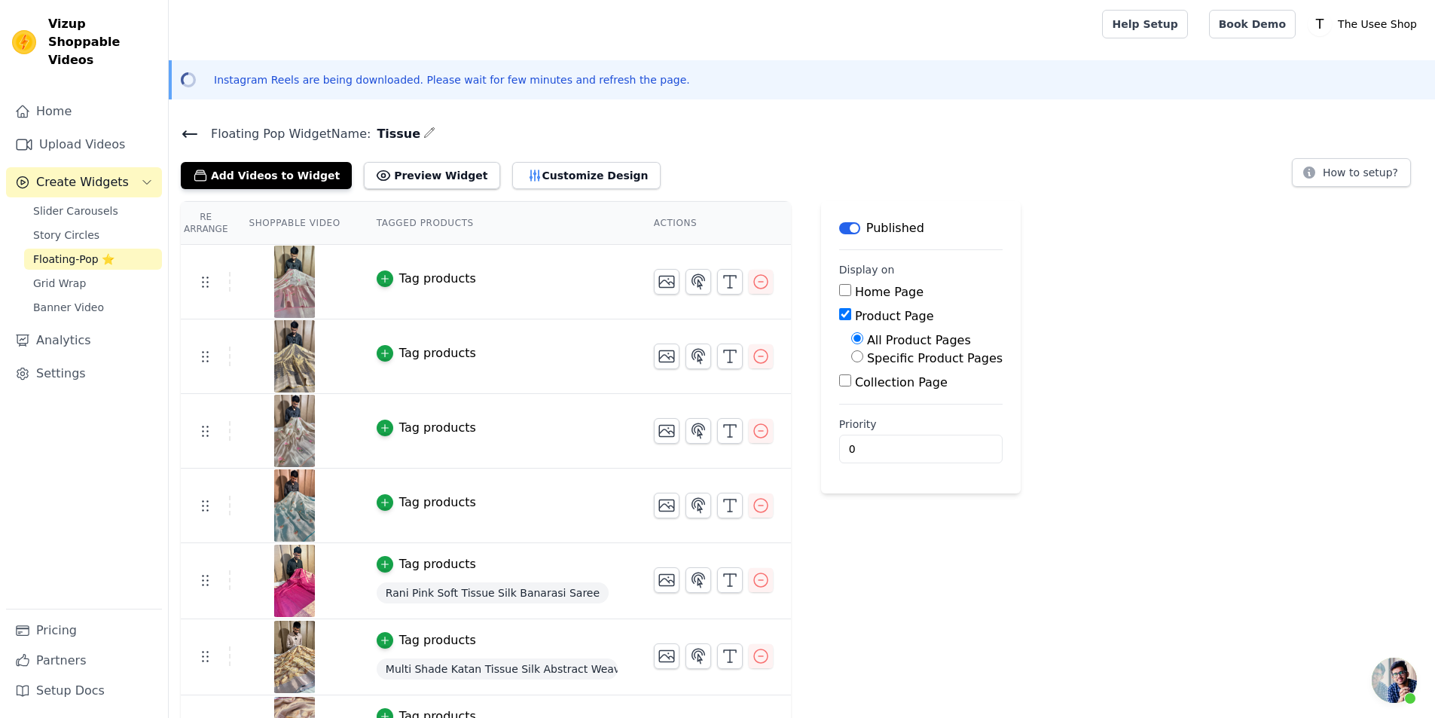
click at [426, 285] on div "Tag products" at bounding box center [437, 279] width 77 height 18
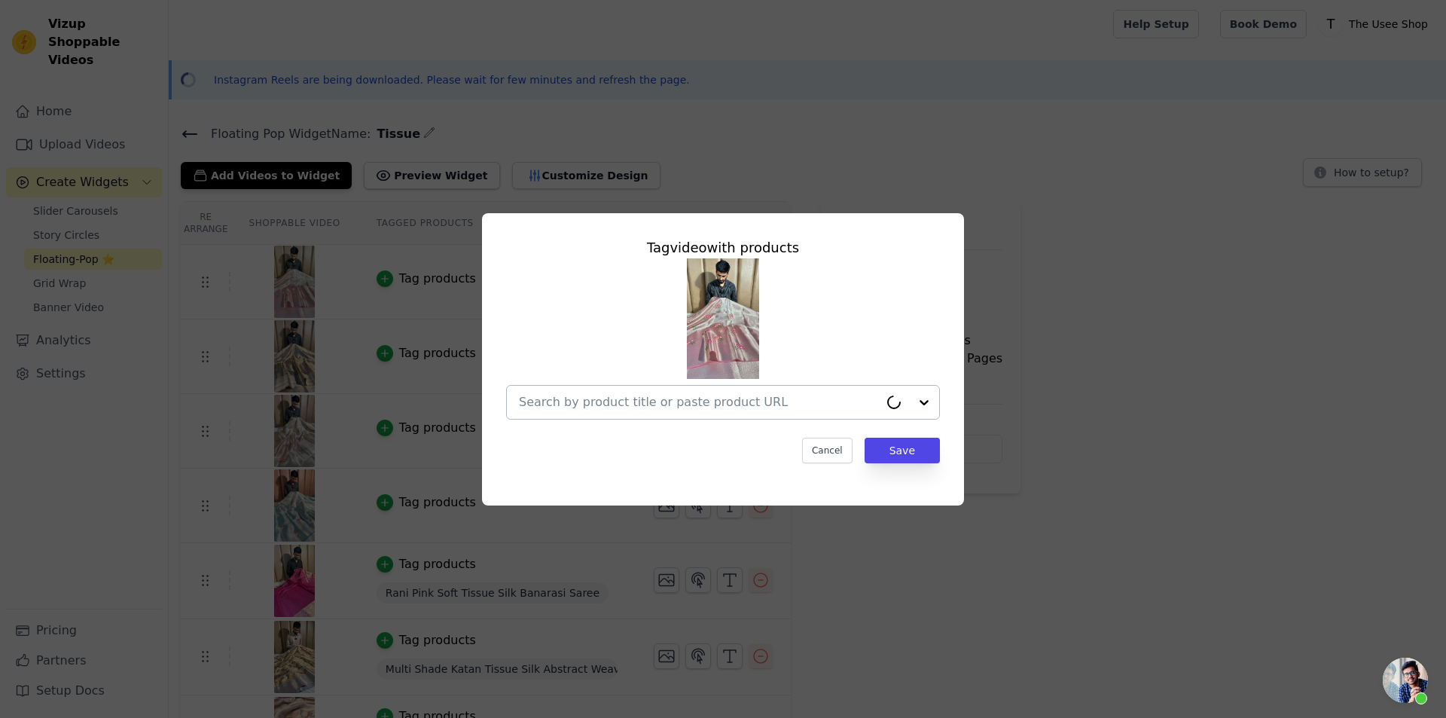
click at [634, 404] on input "text" at bounding box center [699, 402] width 360 height 18
paste input "https://theuseeshop.com/products/baby-pink-tissue-silk-knitted-embroidery-work-…"
type input "https://theuseeshop.com/products/baby-pink-tissue-silk-knitted-embroidery-work-…"
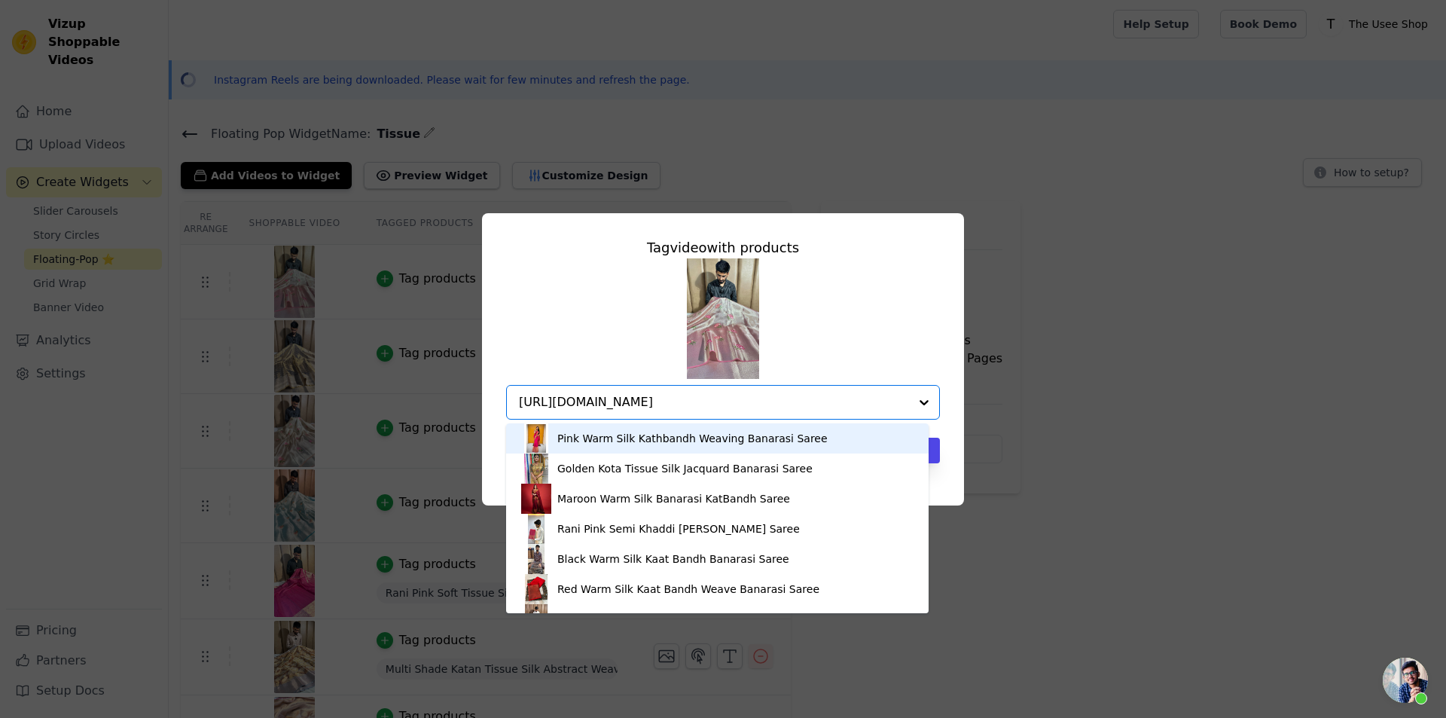
scroll to position [0, 130]
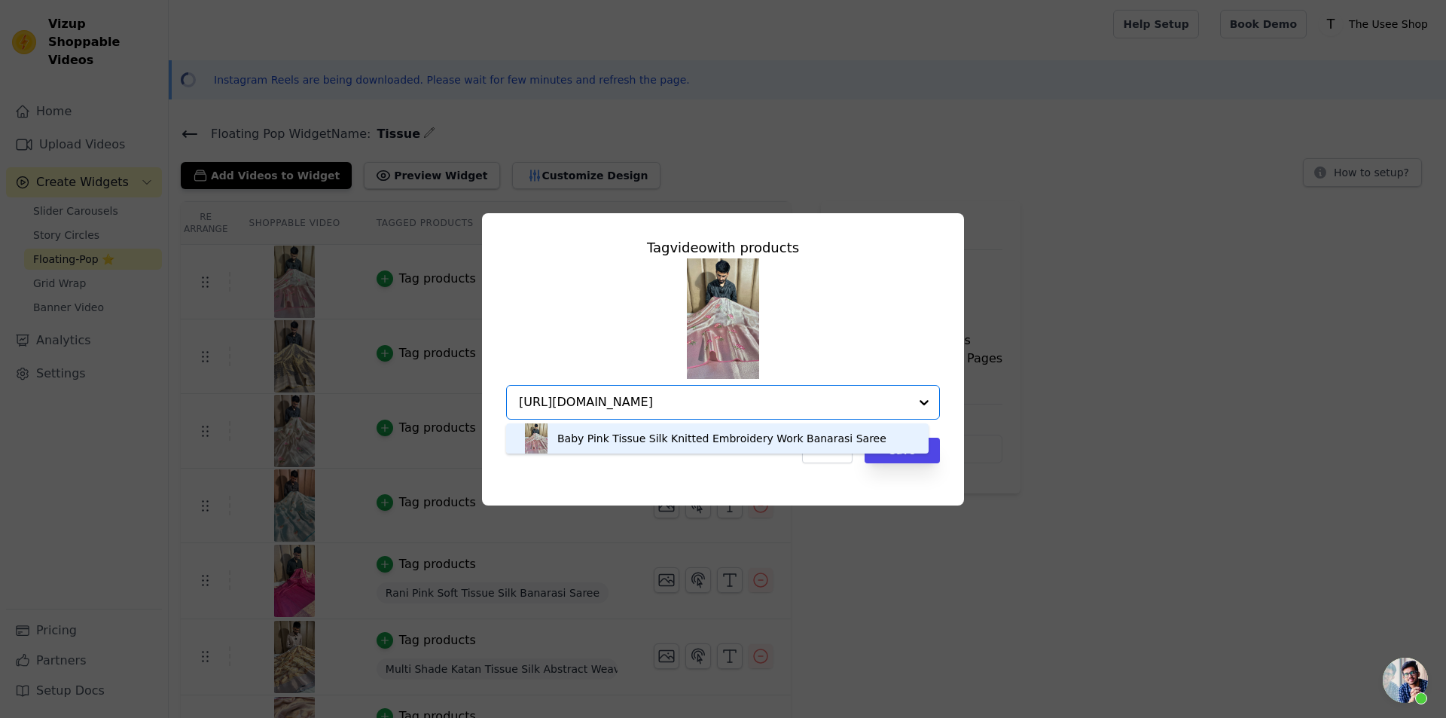
click at [679, 429] on div "Baby Pink Tissue Silk Knitted Embroidery Work Banarasi Saree" at bounding box center [717, 438] width 392 height 30
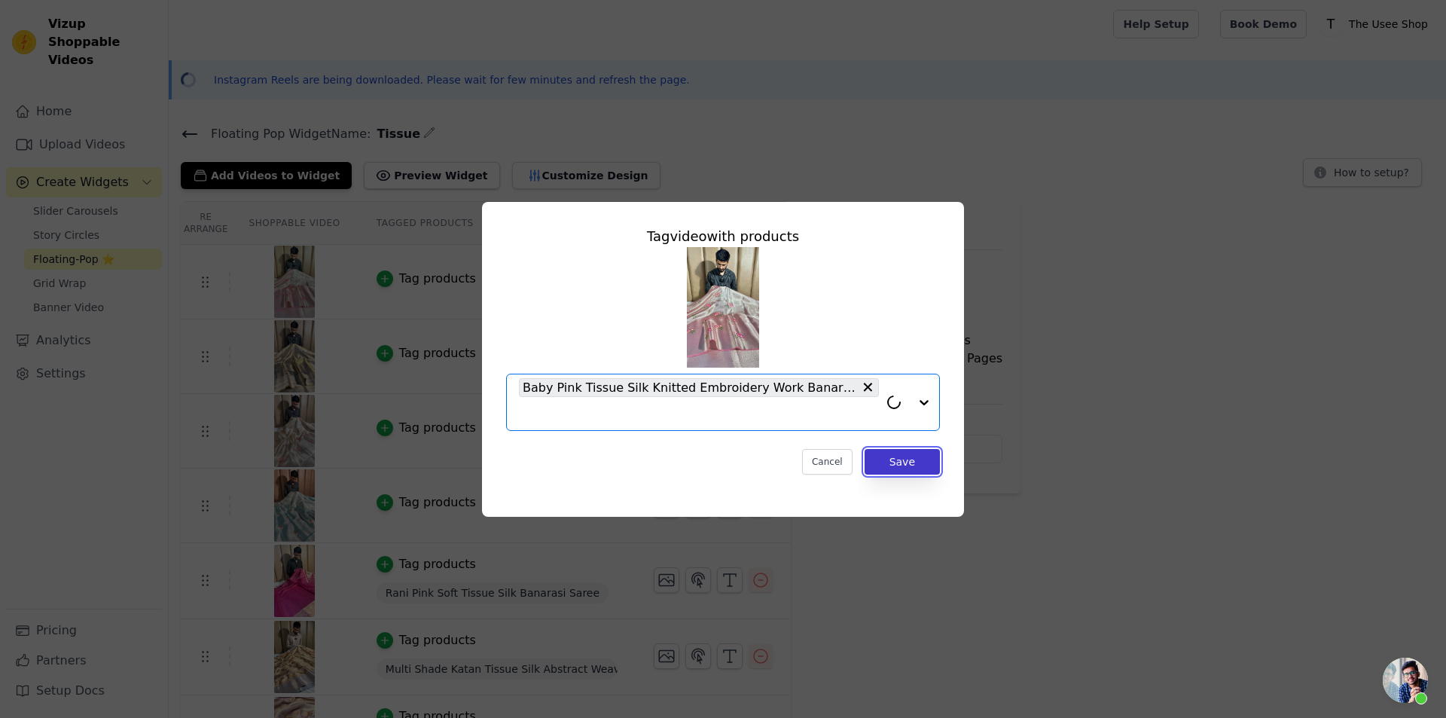
click at [912, 460] on button "Save" at bounding box center [902, 462] width 75 height 26
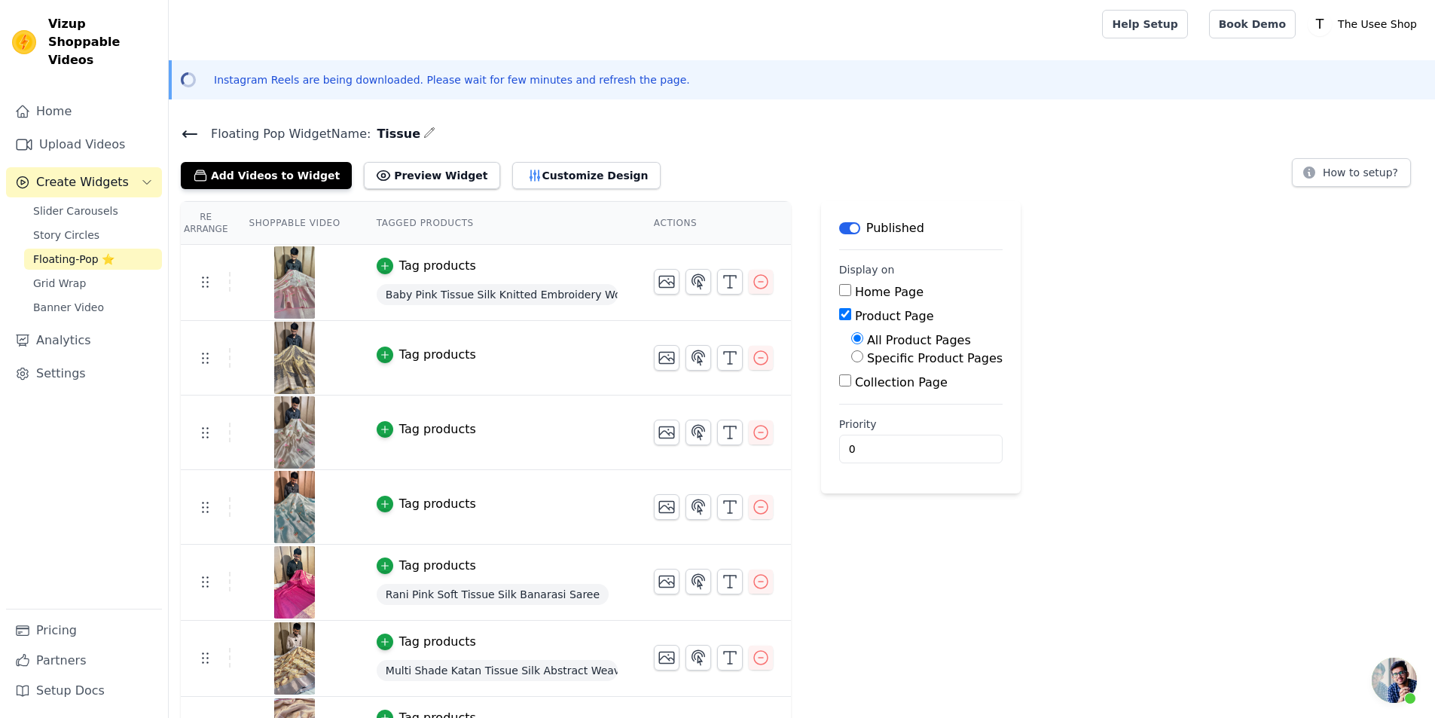
click at [426, 439] on td "Tag products" at bounding box center [497, 432] width 277 height 75
click at [465, 431] on div "Tag products" at bounding box center [497, 429] width 241 height 18
click at [428, 430] on div "Tag products" at bounding box center [437, 429] width 77 height 18
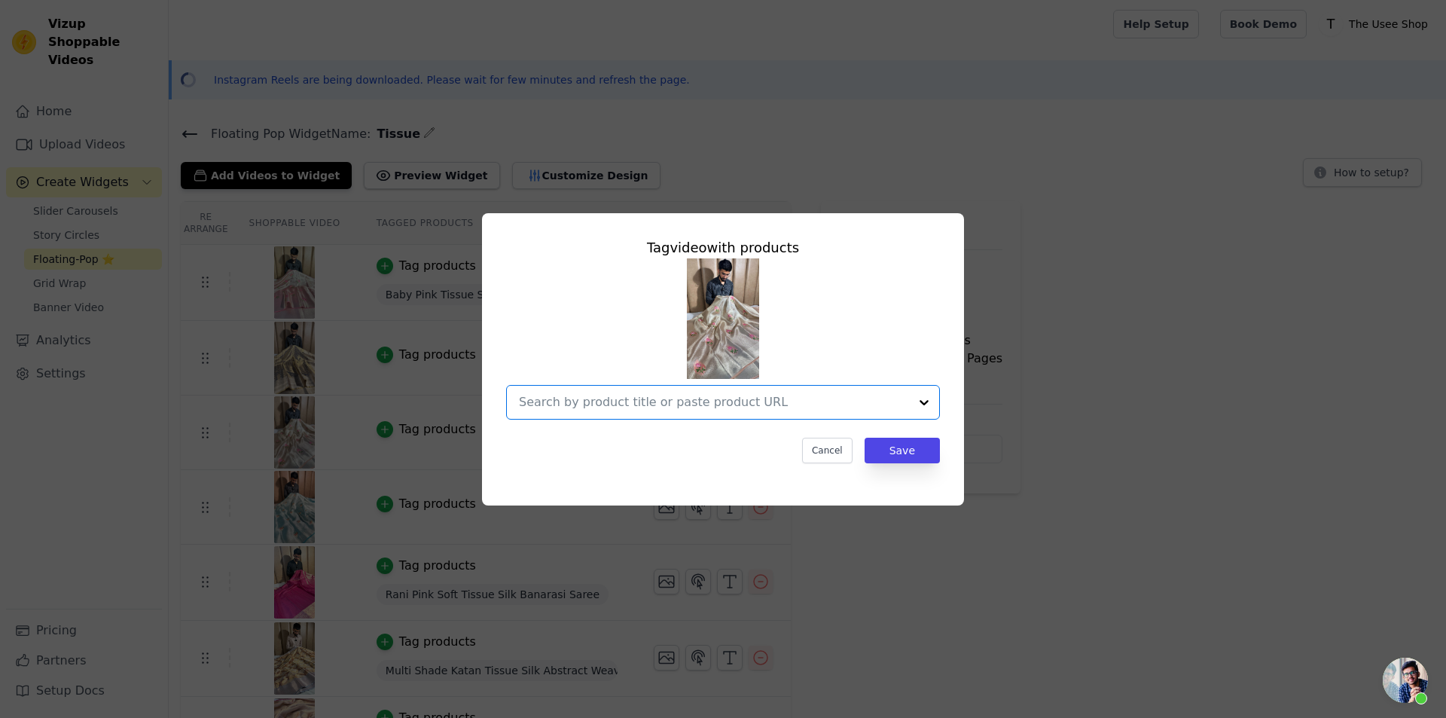
click at [591, 398] on input "text" at bounding box center [714, 402] width 390 height 18
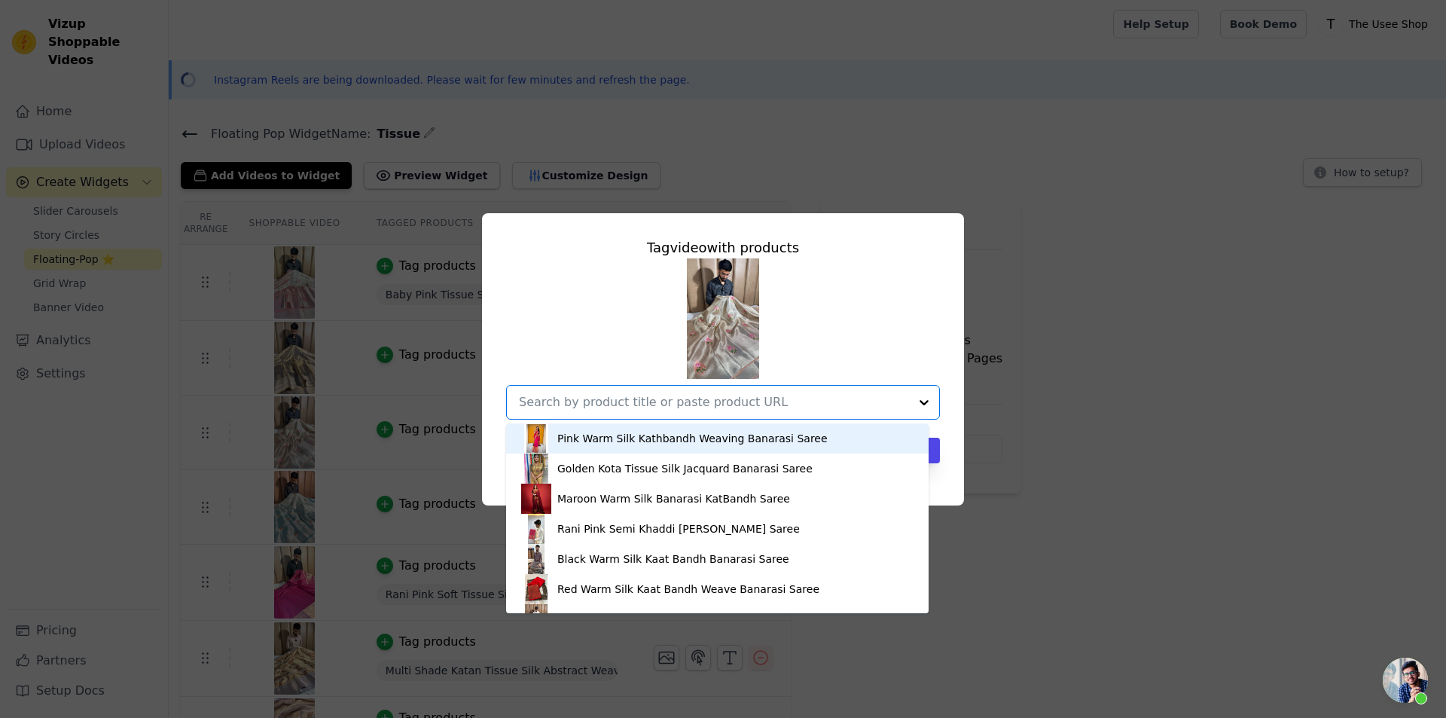
paste input "https://theuseeshop.com/products/sea-green-tissue-silk-knitted-embroidery-work-…"
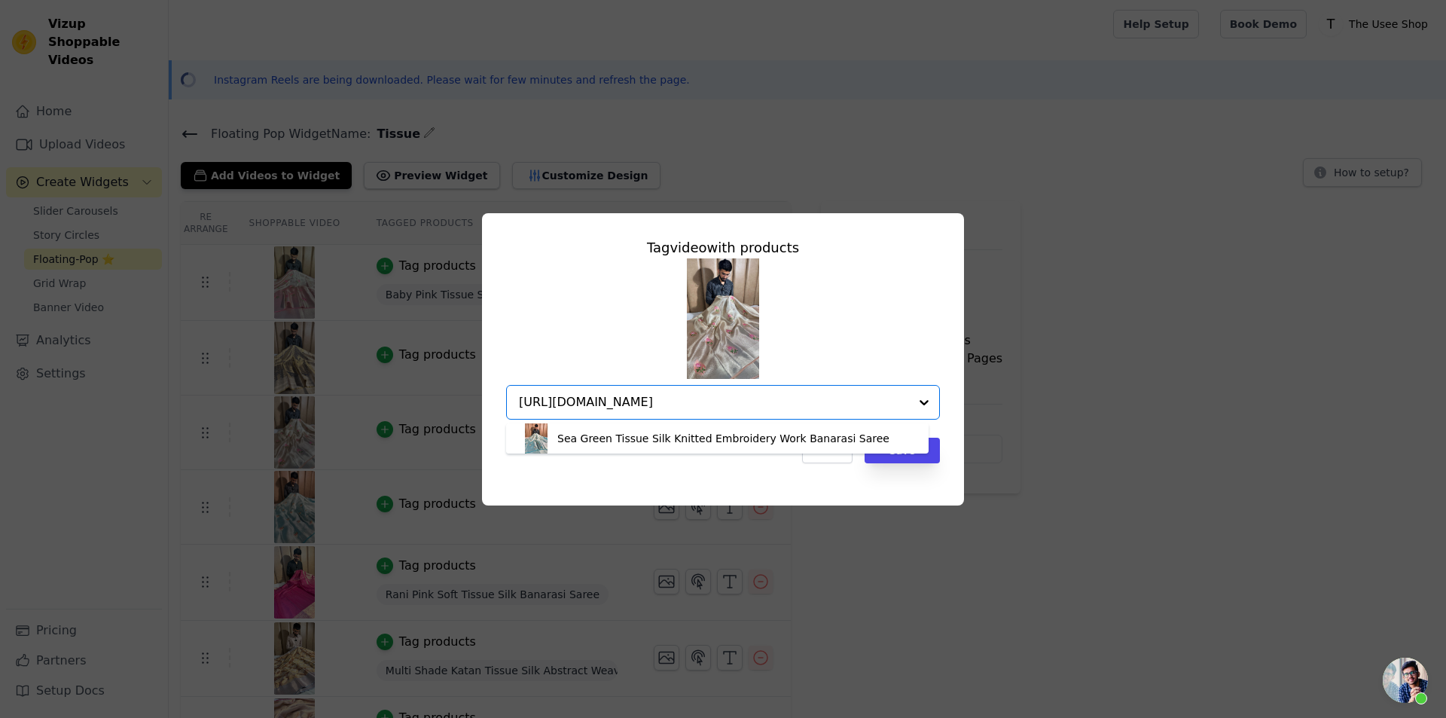
type input "https://theuseeshop.com/products/sea-green-tissue-silk-knitted-embroidery-work-…"
click at [1163, 397] on div "Tag video with products Sea Green Tissue Silk Knitted Embroidery Work Banarasi …" at bounding box center [723, 359] width 1398 height 340
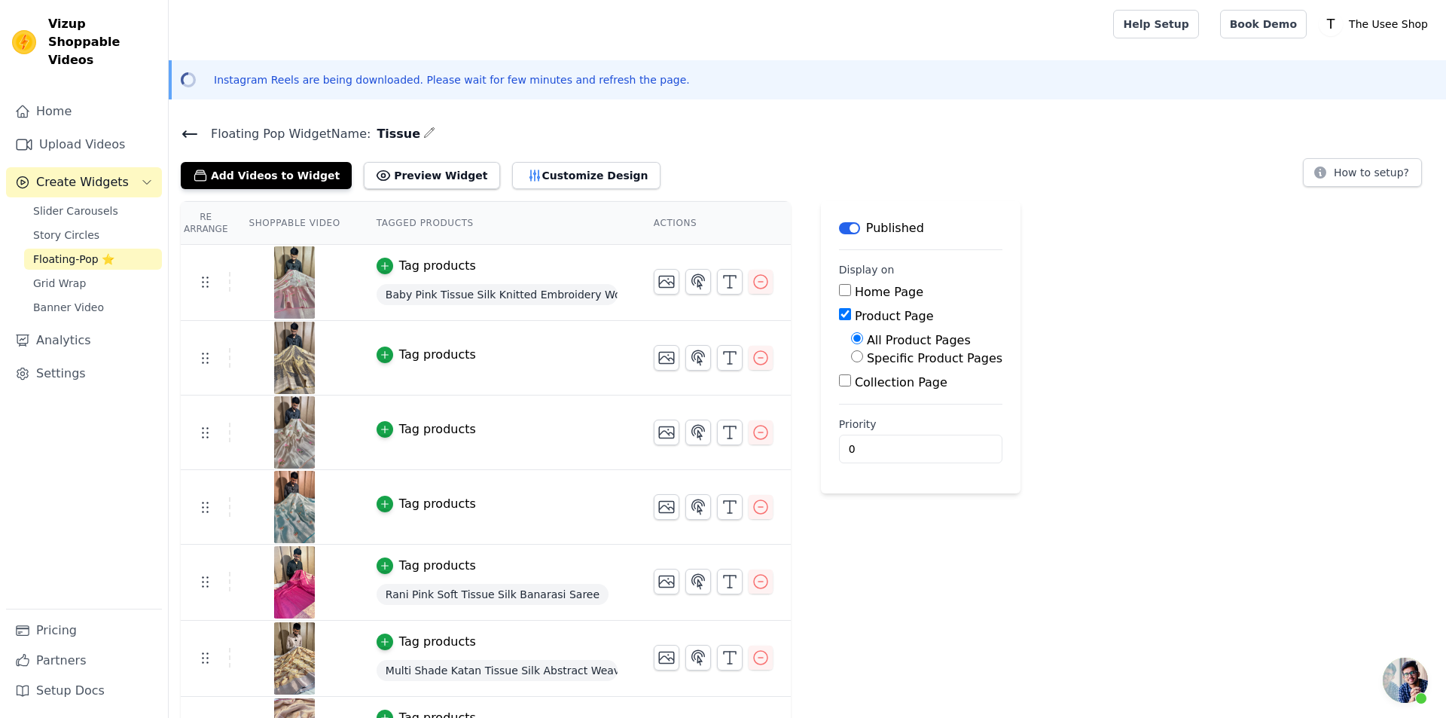
scroll to position [0, 0]
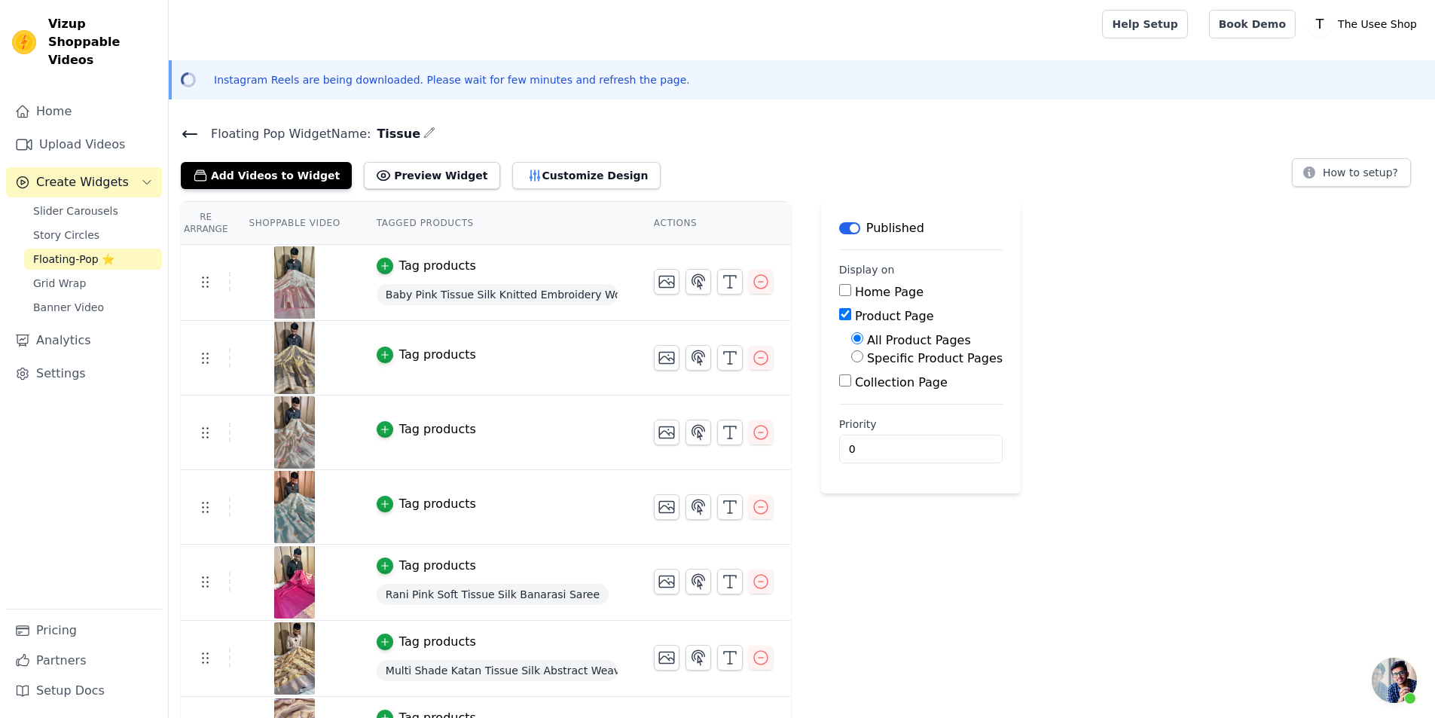
click at [412, 500] on div "Tag products" at bounding box center [437, 504] width 77 height 18
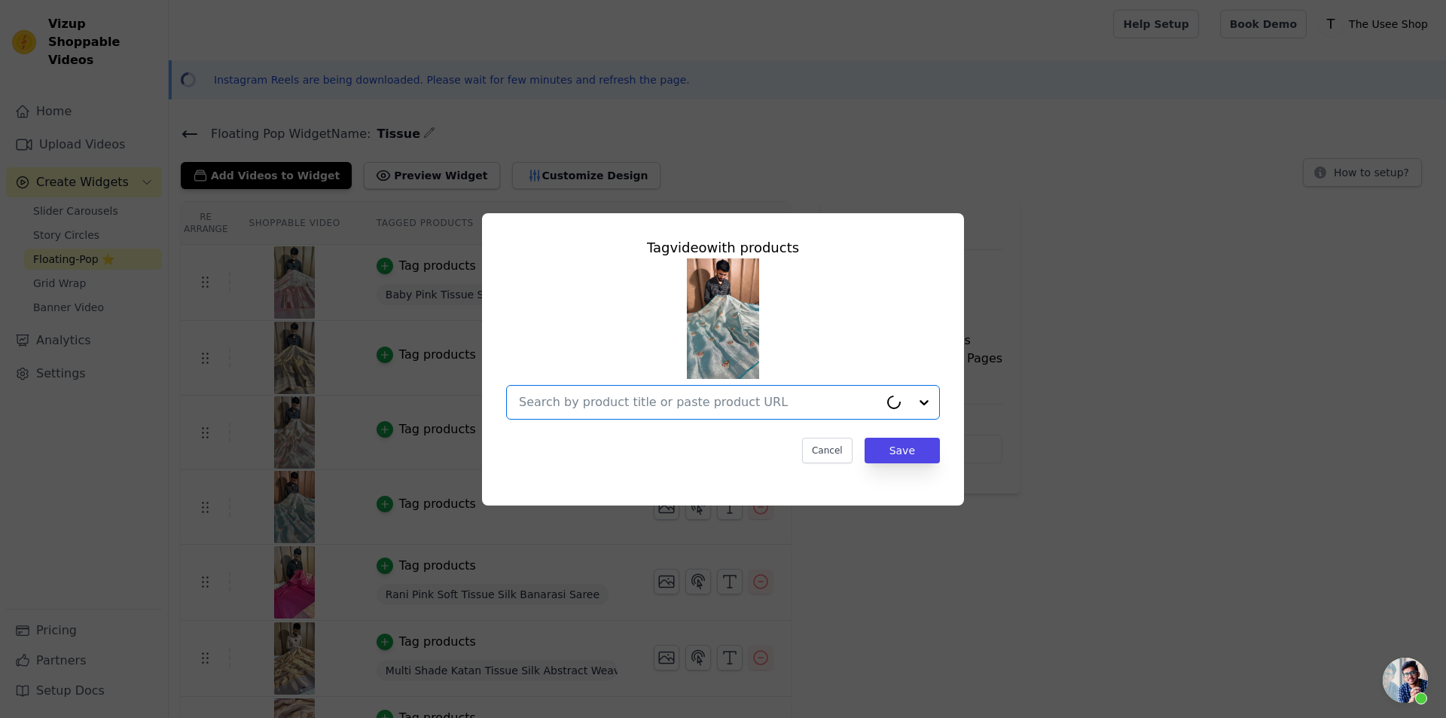
click at [572, 398] on input "text" at bounding box center [699, 402] width 360 height 18
paste input "https://theuseeshop.com/products/sea-green-tissue-silk-knitted-embroidery-work-…"
type input "https://theuseeshop.com/products/sea-green-tissue-silk-knitted-embroidery-work-…"
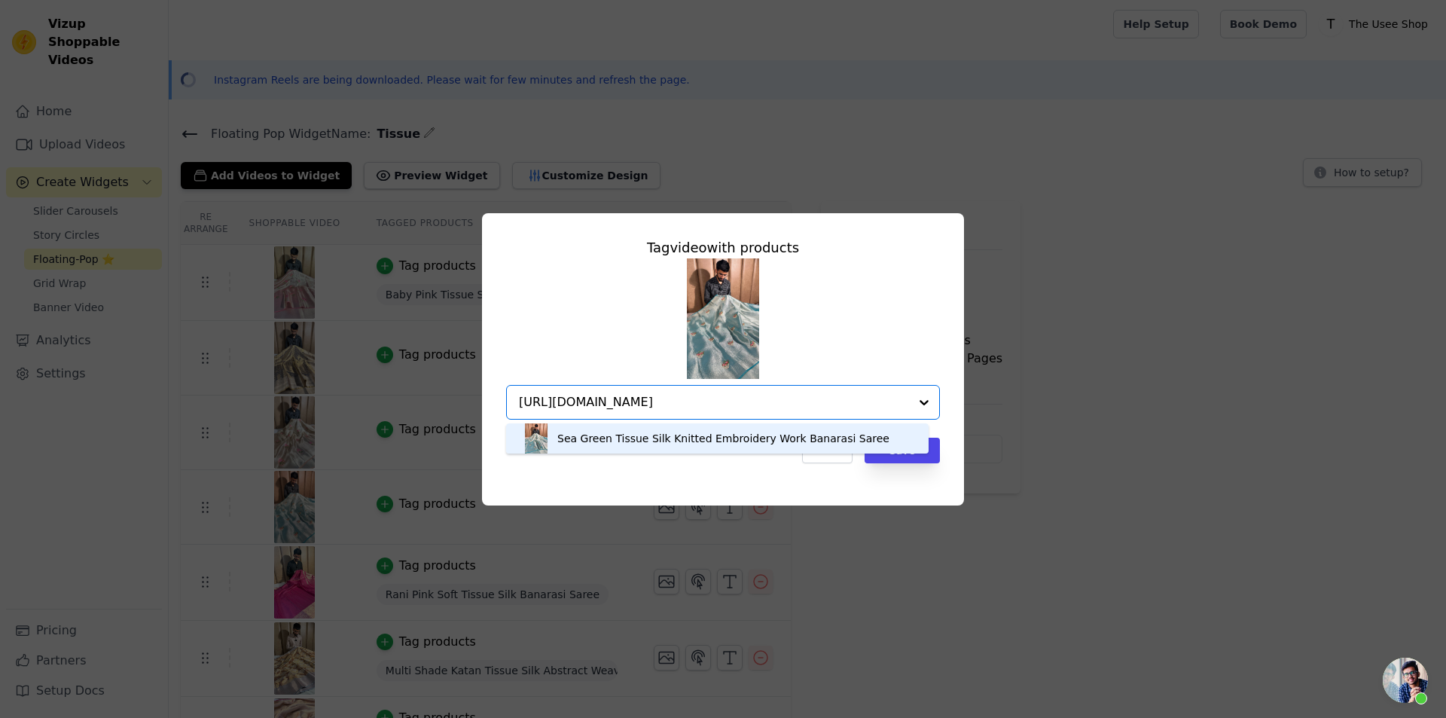
click at [755, 441] on div "Sea Green Tissue Silk Knitted Embroidery Work Banarasi Saree" at bounding box center [723, 438] width 332 height 15
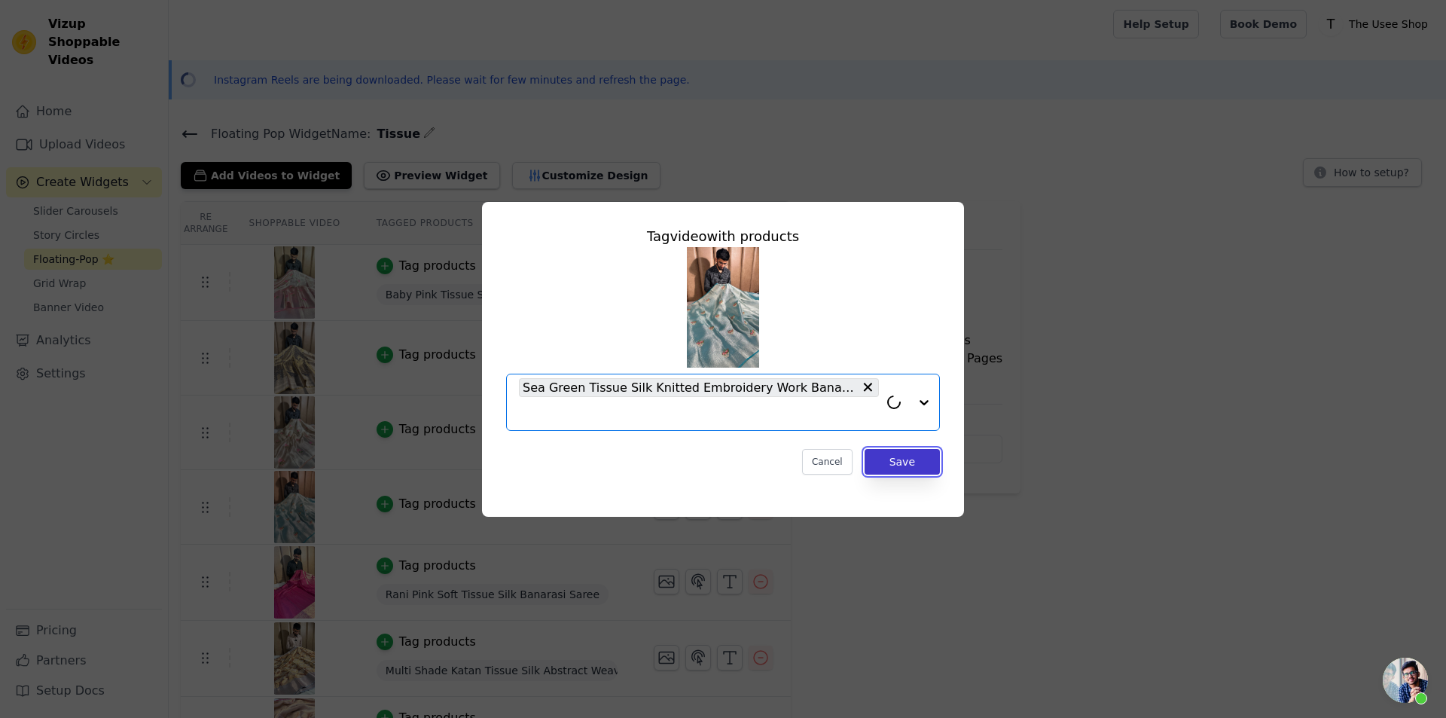
click at [914, 465] on button "Save" at bounding box center [902, 462] width 75 height 26
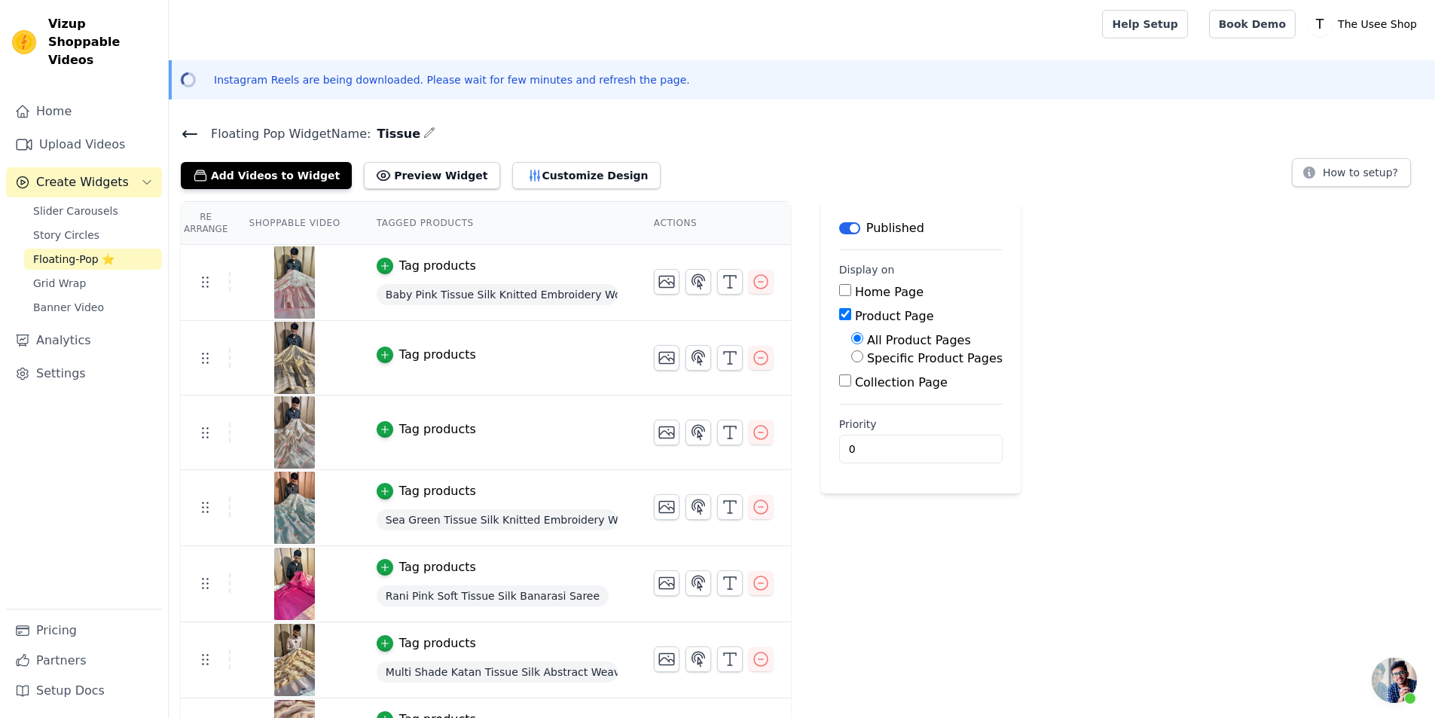
click at [434, 421] on div "Tag products" at bounding box center [437, 429] width 77 height 18
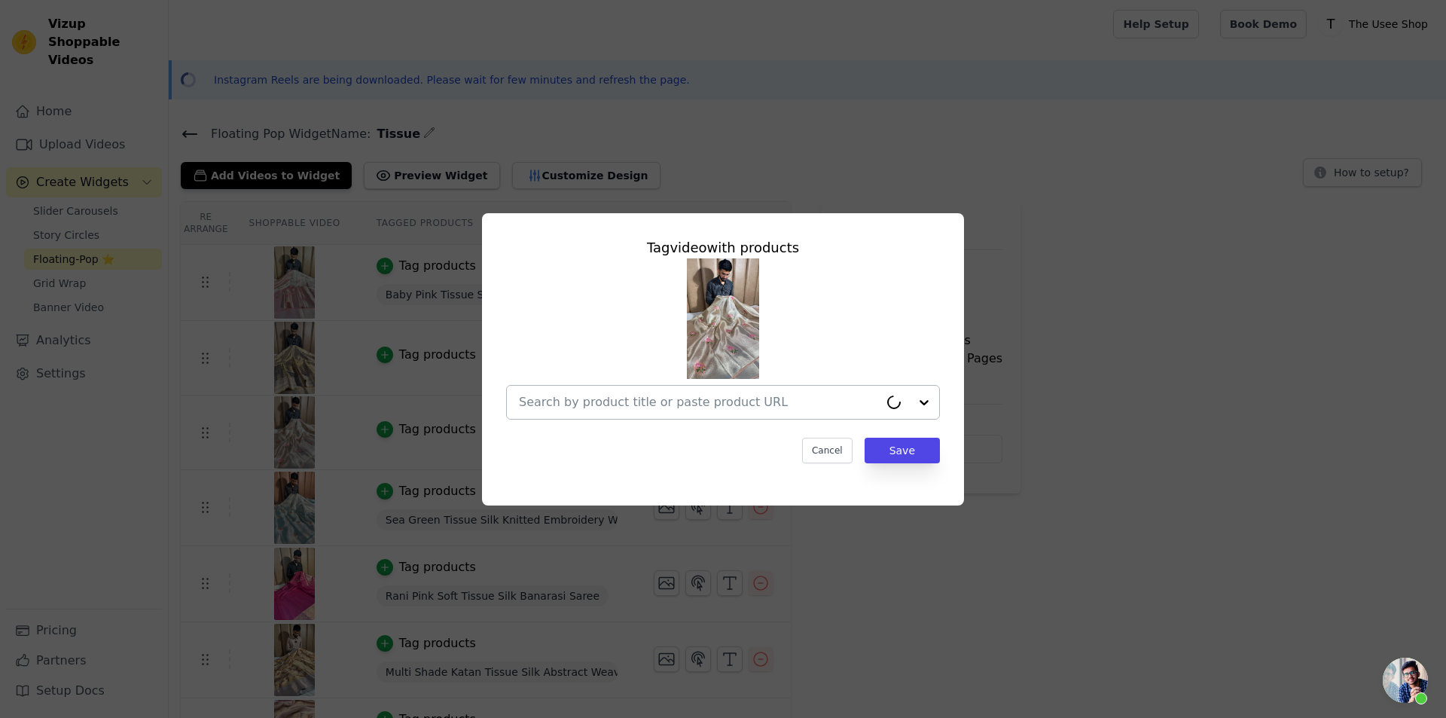
click at [642, 414] on div at bounding box center [699, 402] width 360 height 33
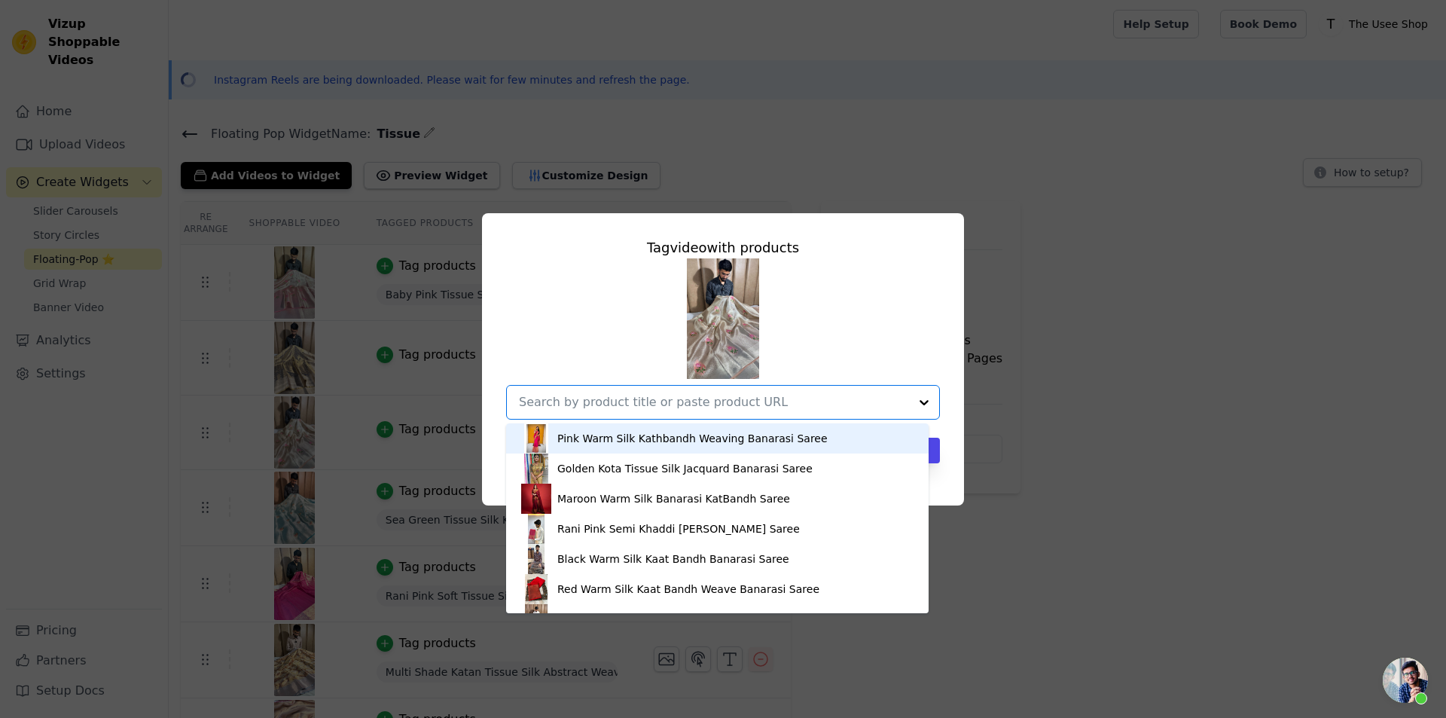
paste input "https://theuseeshop.com/products/peaches-gold-tissue-silk-knitted-embroidery-wo…"
type input "https://theuseeshop.com/products/peaches-gold-tissue-silk-knitted-embroidery-wo…"
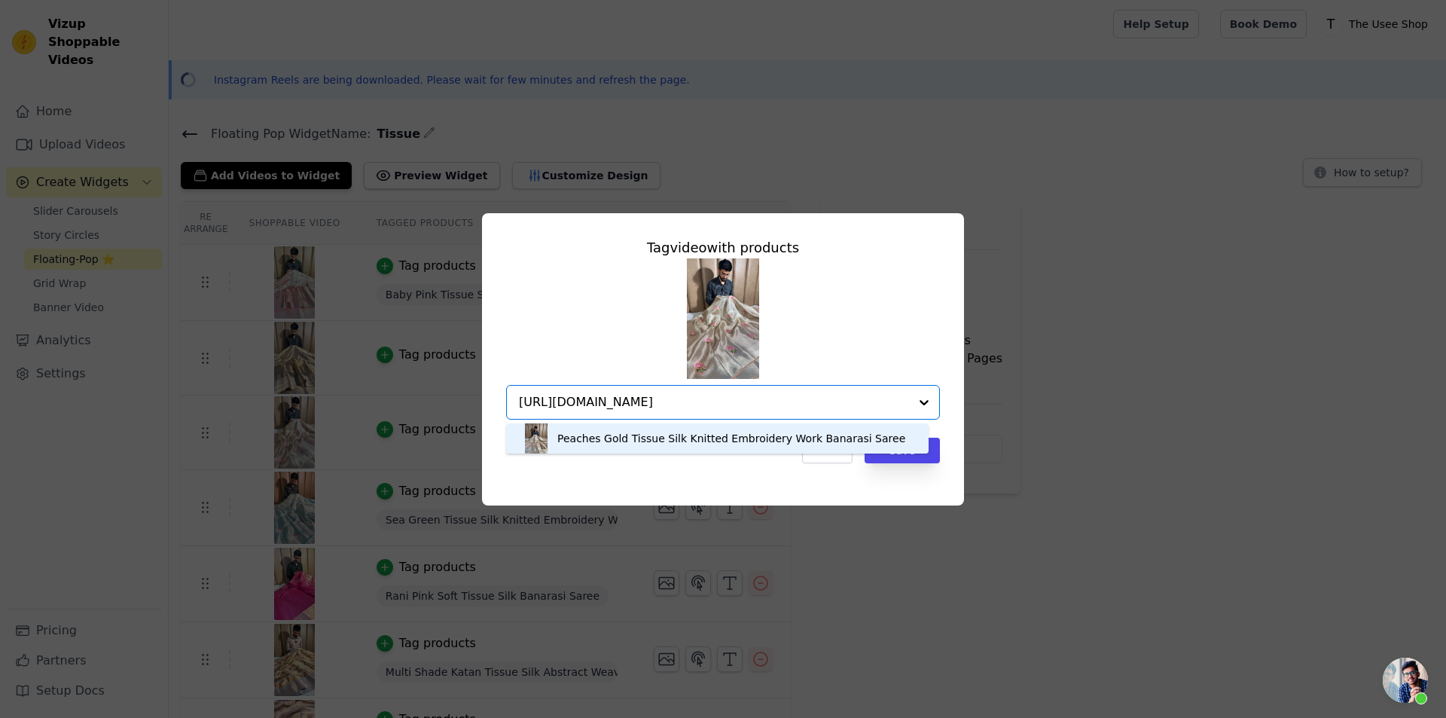
click at [617, 441] on div "Peaches Gold Tissue Silk Knitted Embroidery Work Banarasi Saree" at bounding box center [731, 438] width 348 height 15
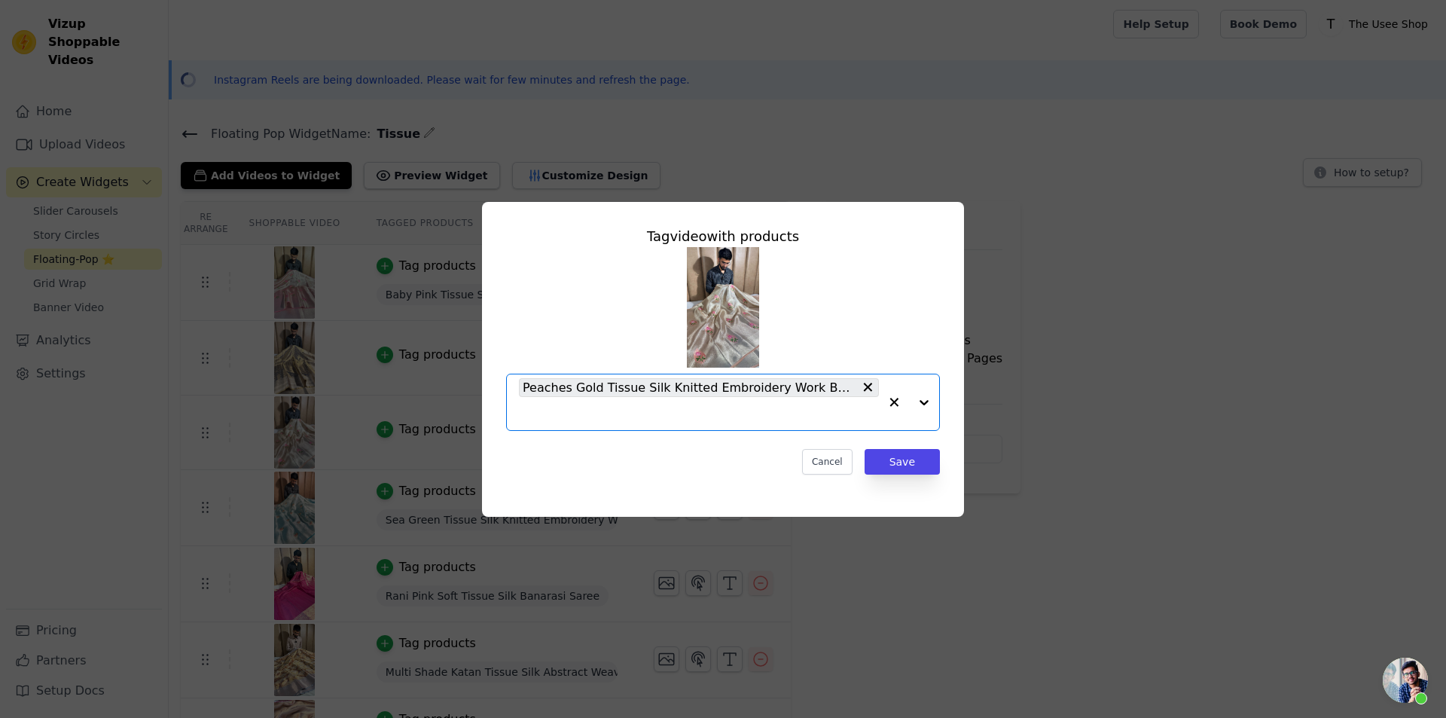
scroll to position [0, 0]
click at [917, 455] on button "Save" at bounding box center [902, 462] width 75 height 26
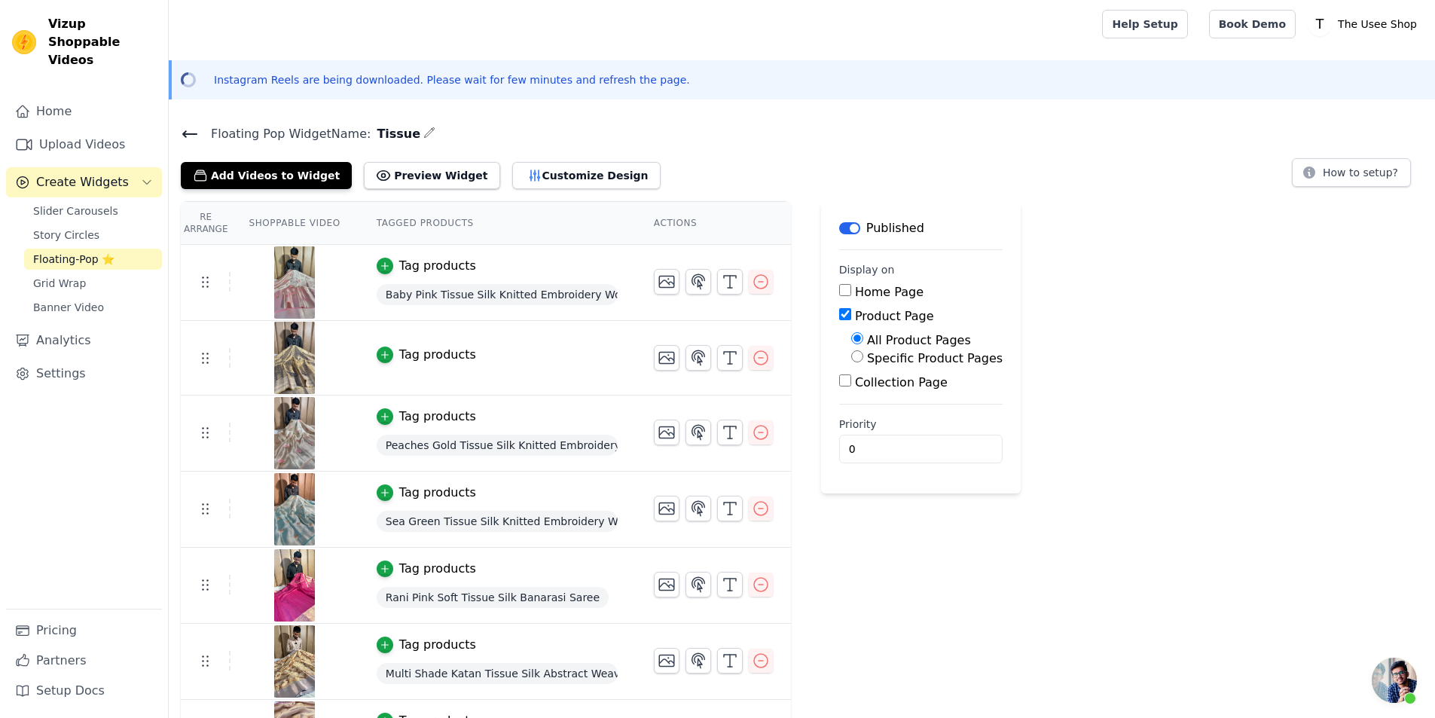
click at [412, 352] on div "Tag products" at bounding box center [437, 355] width 77 height 18
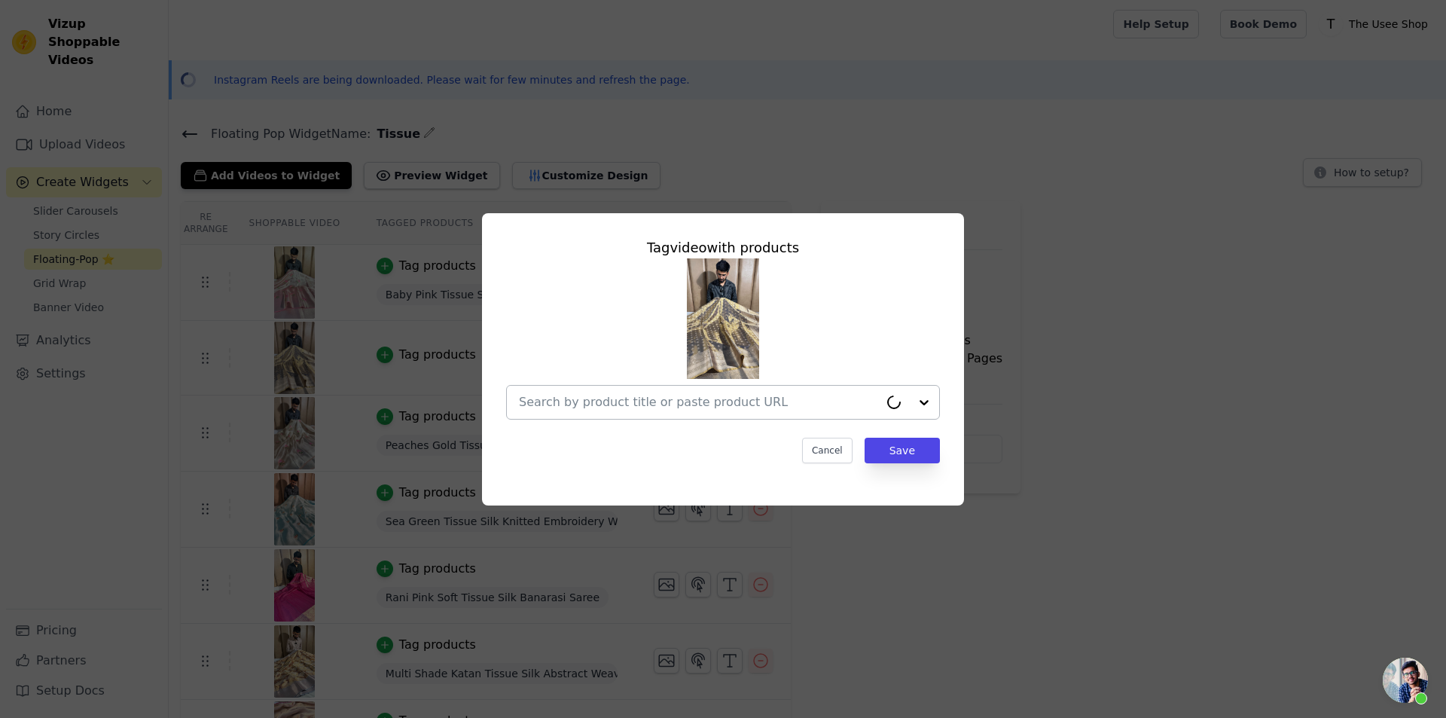
click at [652, 398] on input "text" at bounding box center [699, 402] width 360 height 18
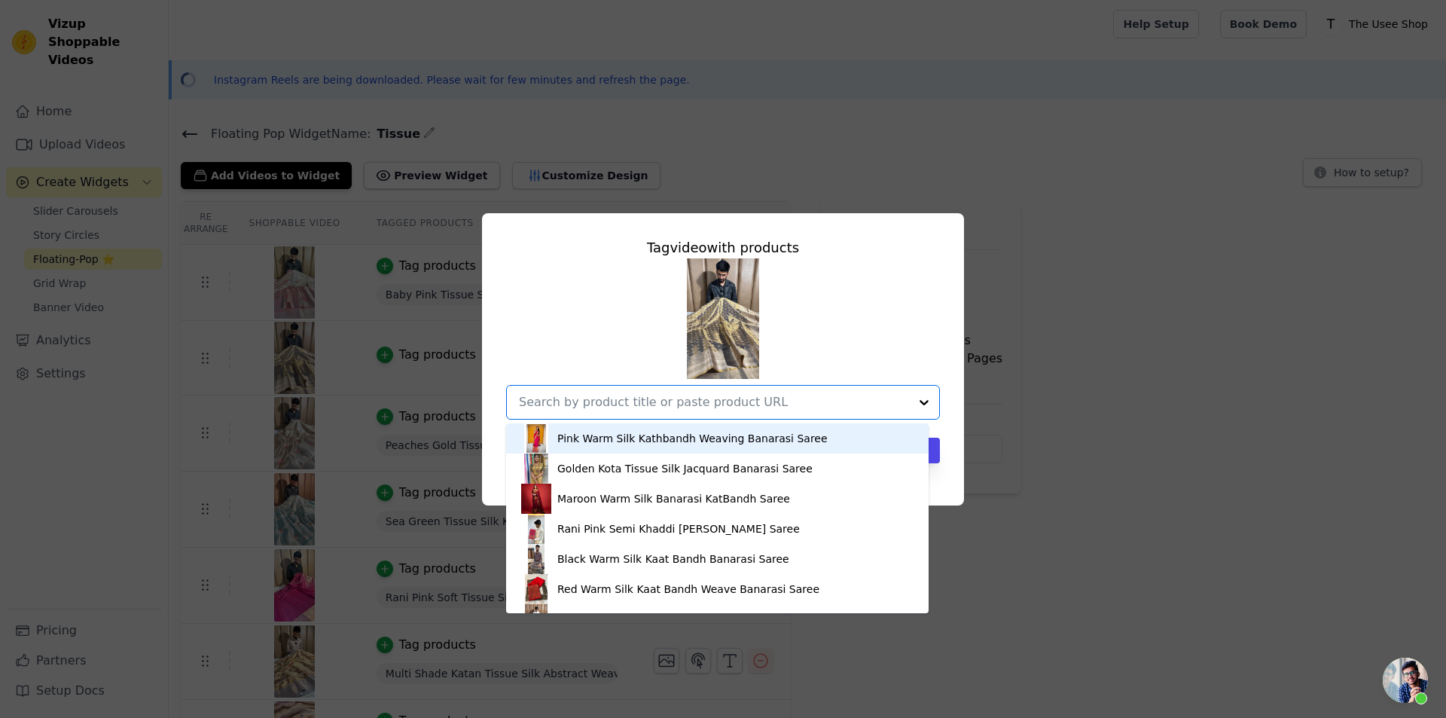
paste input "https://theuseeshop.com/products/dusty-navy-blue-kathan-tissue-silk-zari-buta-b…"
type input "https://theuseeshop.com/products/dusty-navy-blue-kathan-tissue-silk-zari-buta-b…"
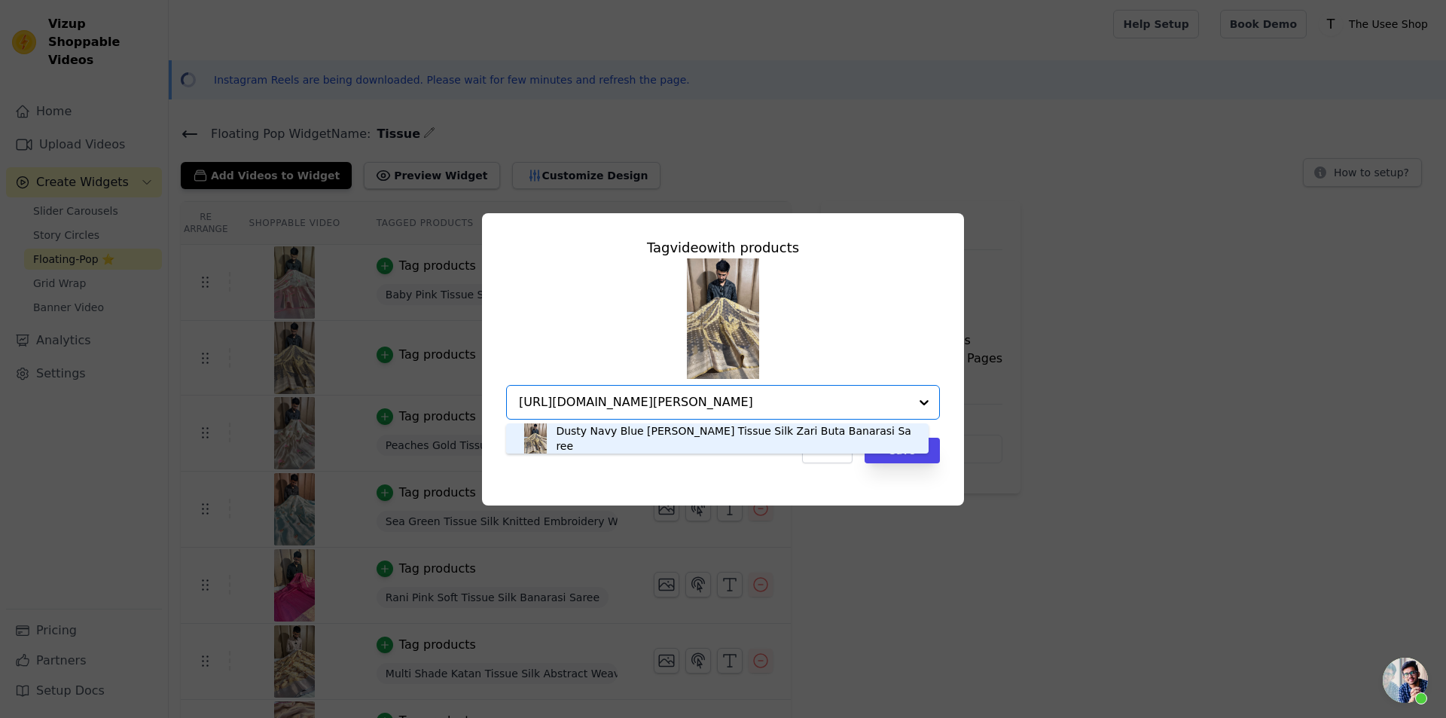
click at [624, 434] on div "Dusty Navy Blue Kathan Tissue Silk Zari Buta Banarasi Saree" at bounding box center [735, 438] width 358 height 30
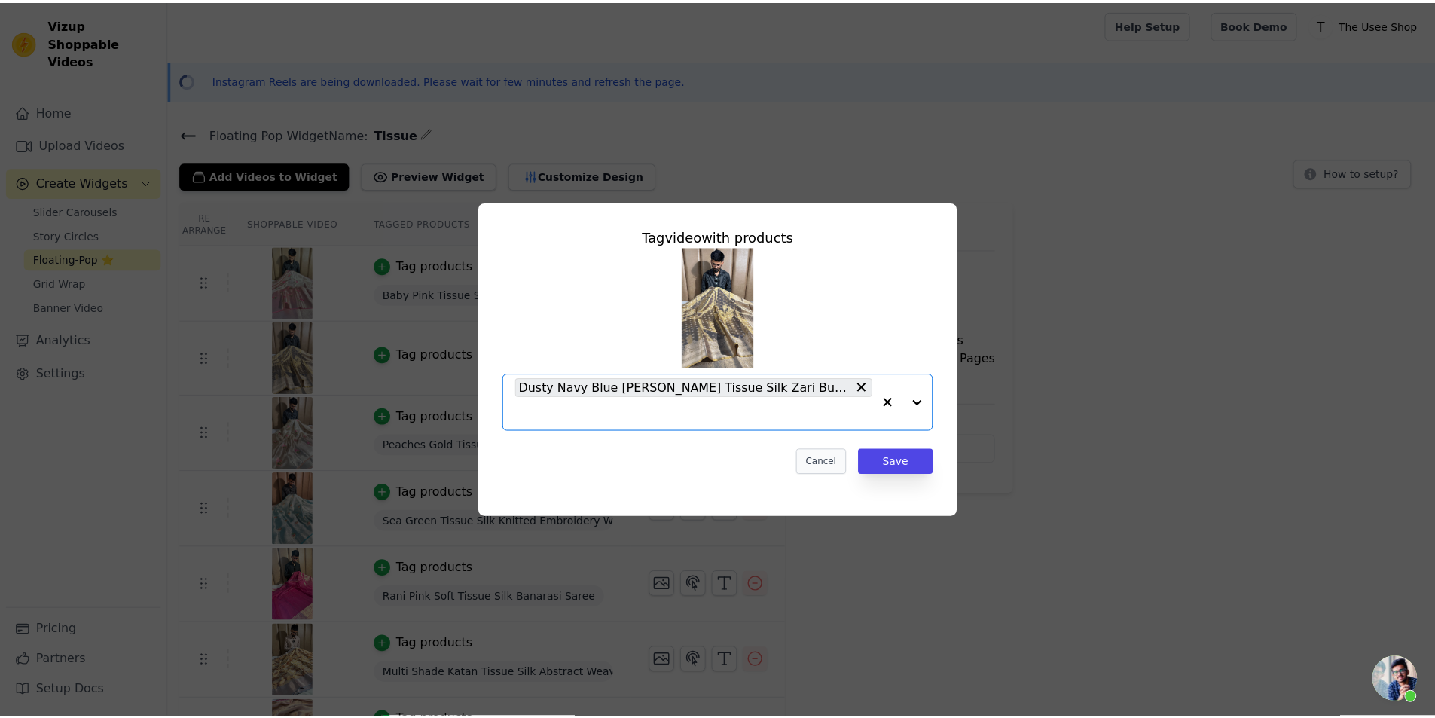
scroll to position [0, 0]
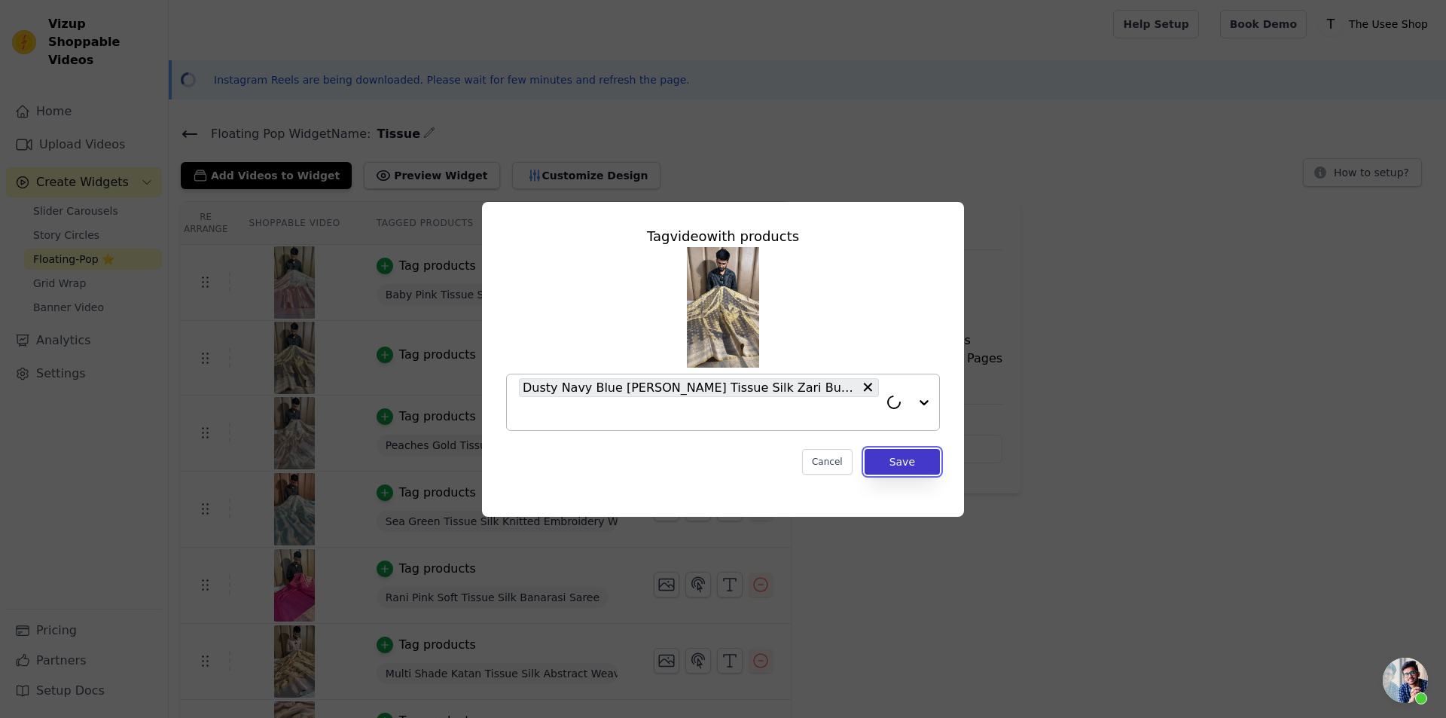
click at [896, 461] on button "Save" at bounding box center [902, 462] width 75 height 26
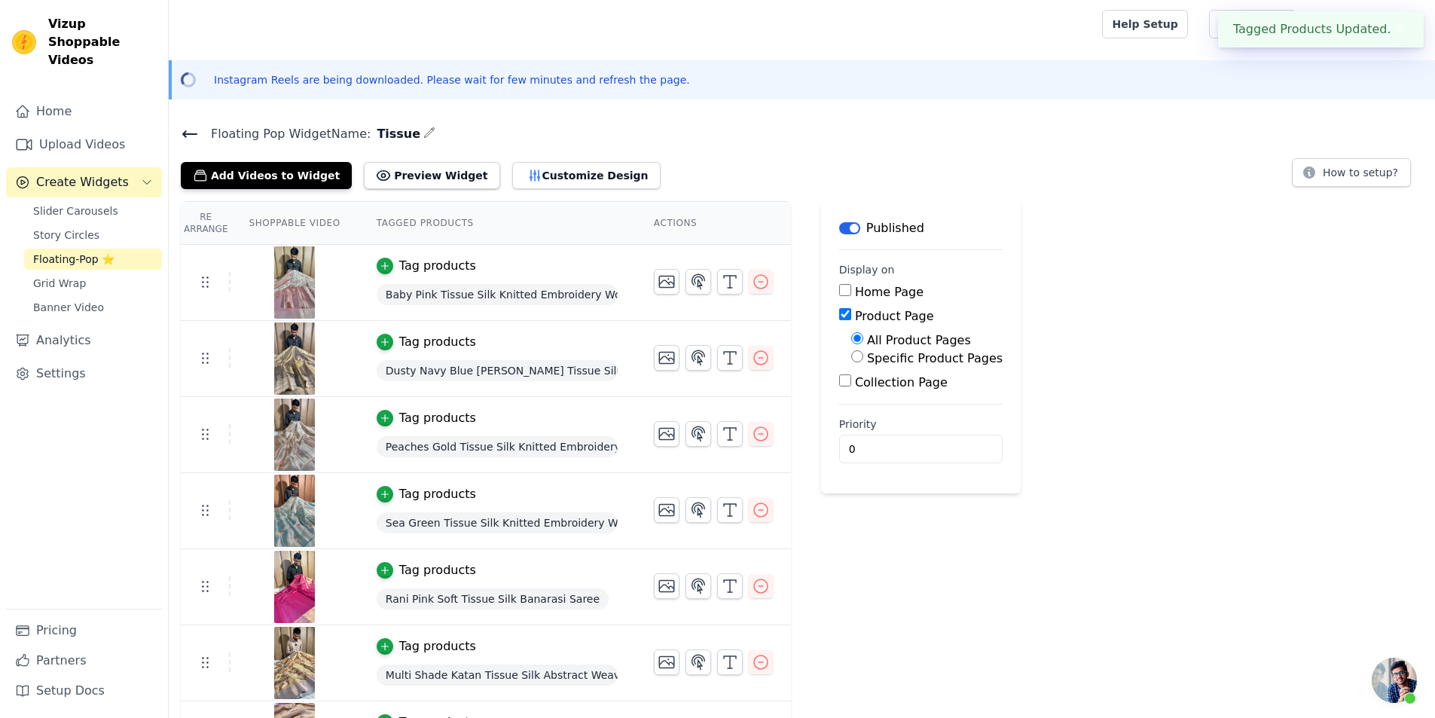
click at [195, 133] on icon at bounding box center [190, 134] width 14 height 6
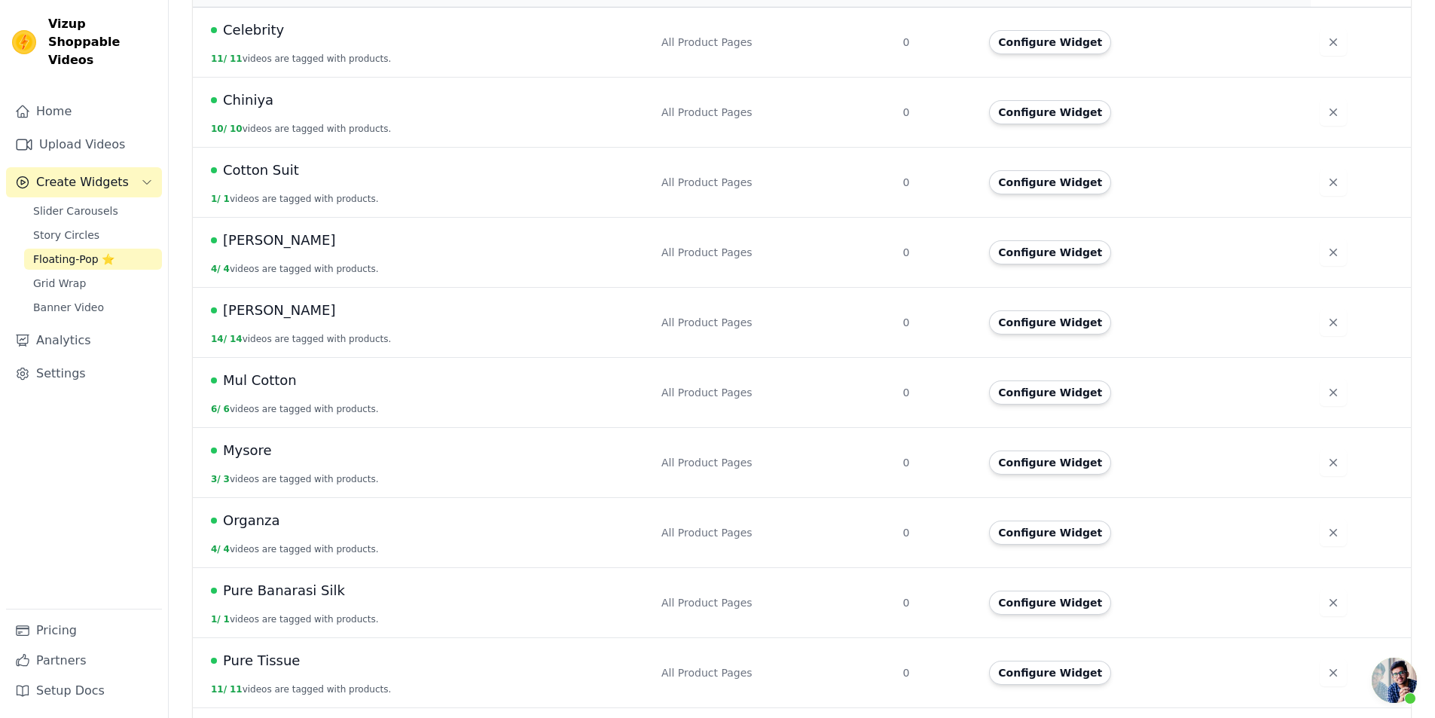
scroll to position [515, 0]
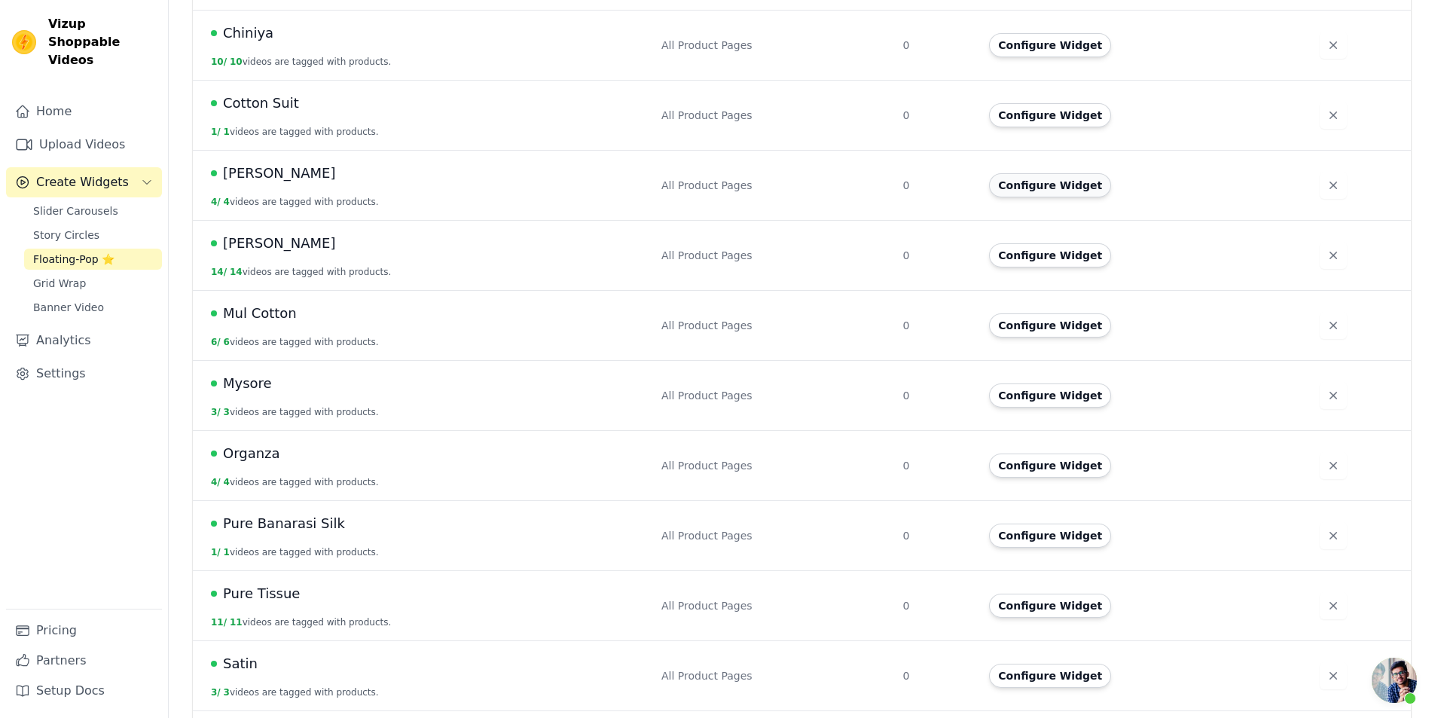
click at [1026, 176] on button "Configure Widget" at bounding box center [1050, 185] width 122 height 24
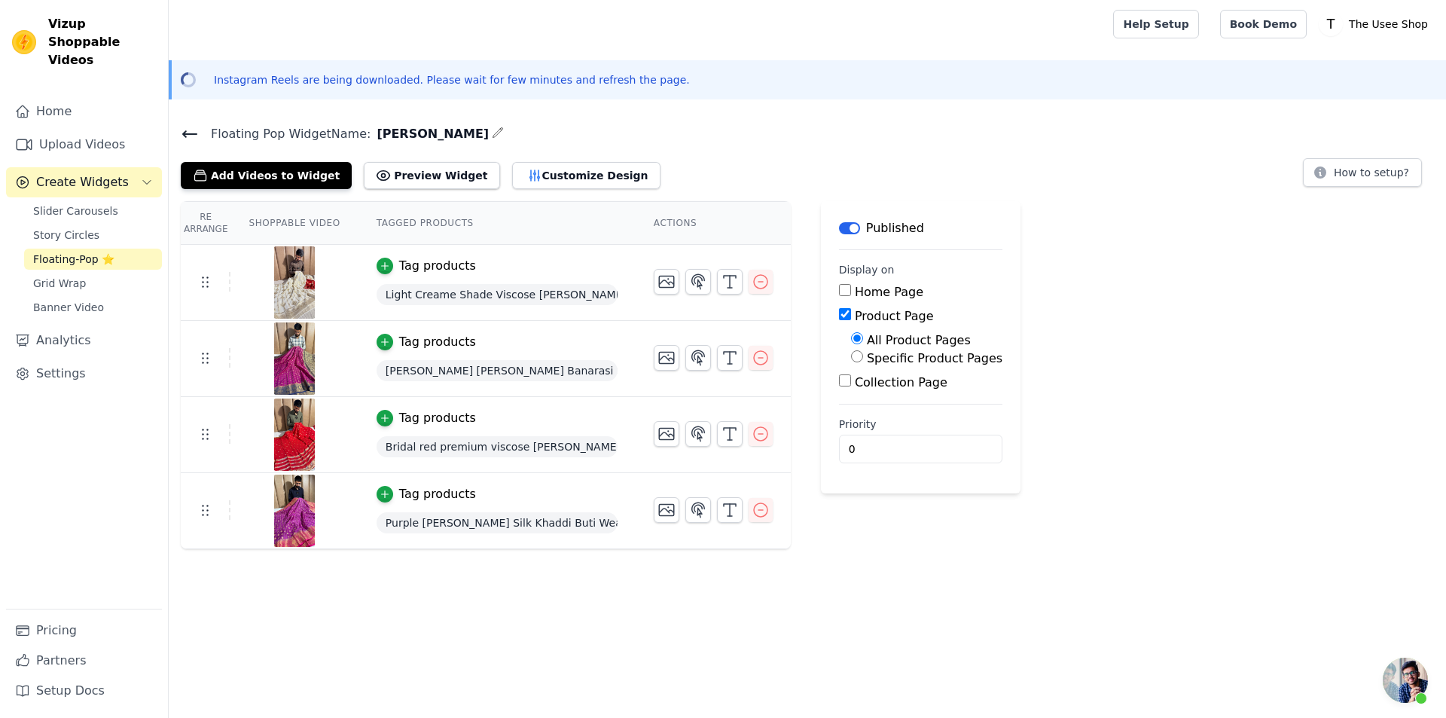
click at [190, 131] on icon at bounding box center [190, 134] width 18 height 18
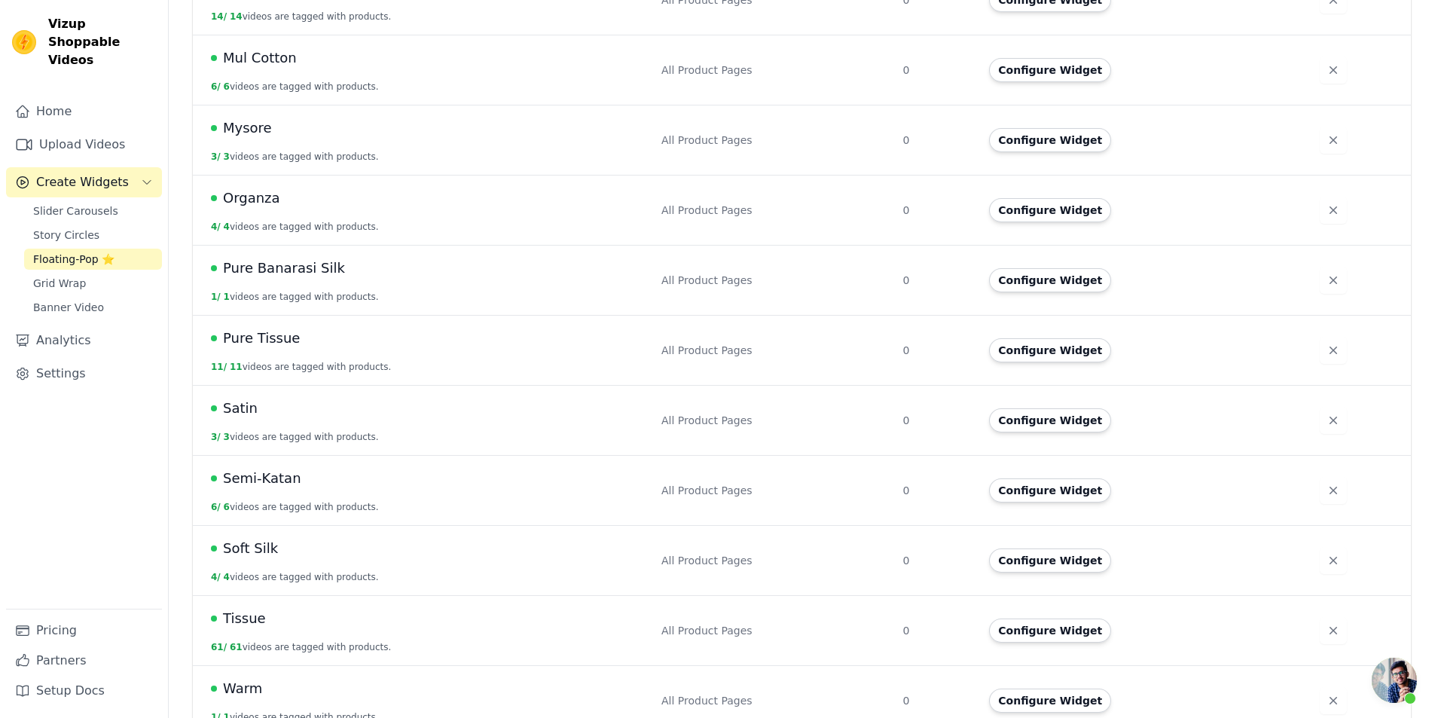
scroll to position [779, 0]
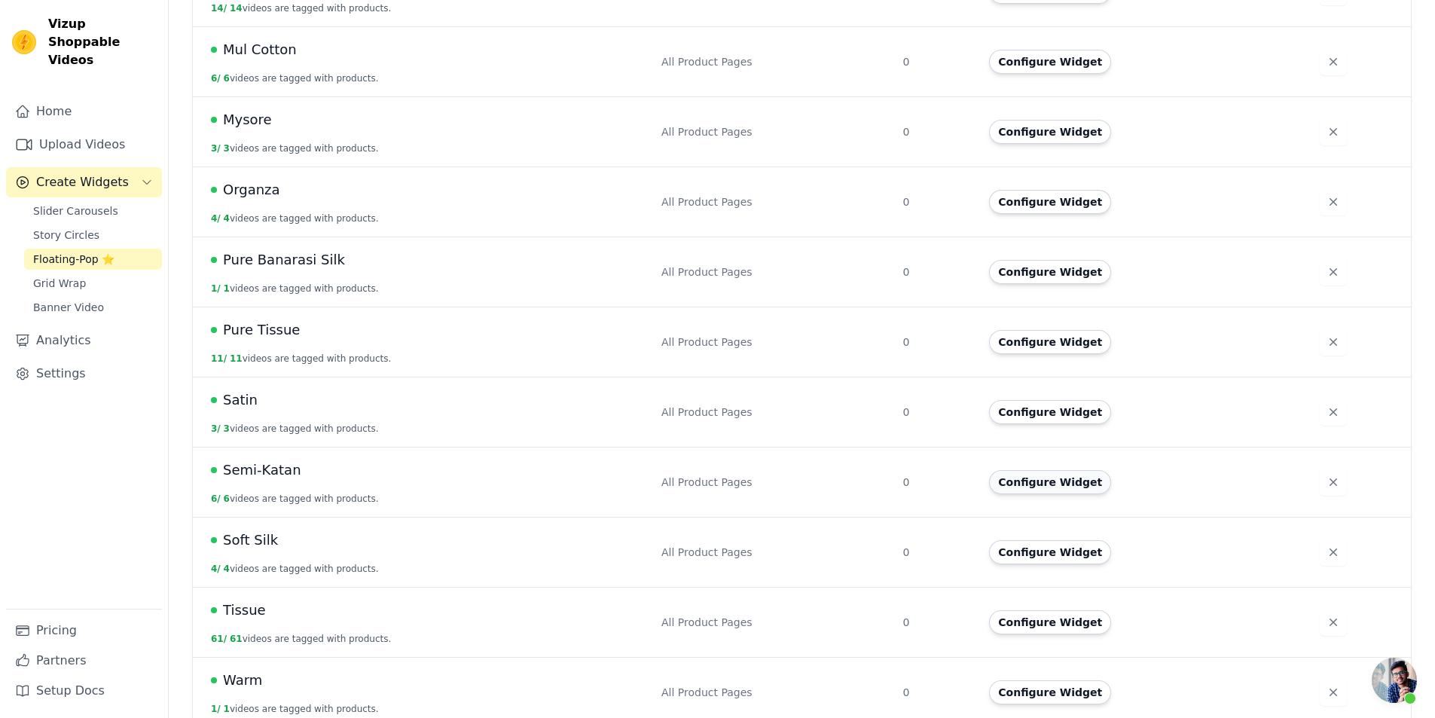
click at [1026, 470] on button "Configure Widget" at bounding box center [1050, 482] width 122 height 24
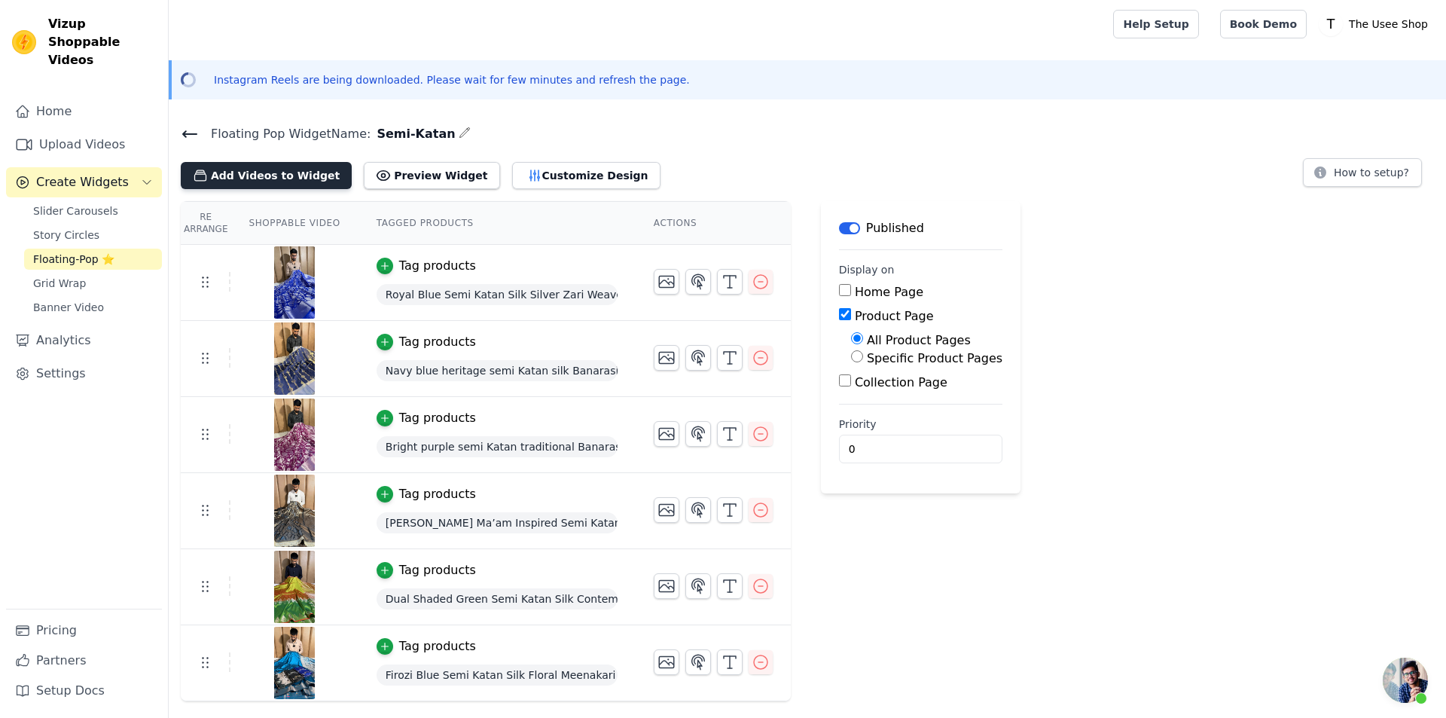
click at [282, 174] on button "Add Videos to Widget" at bounding box center [266, 175] width 171 height 27
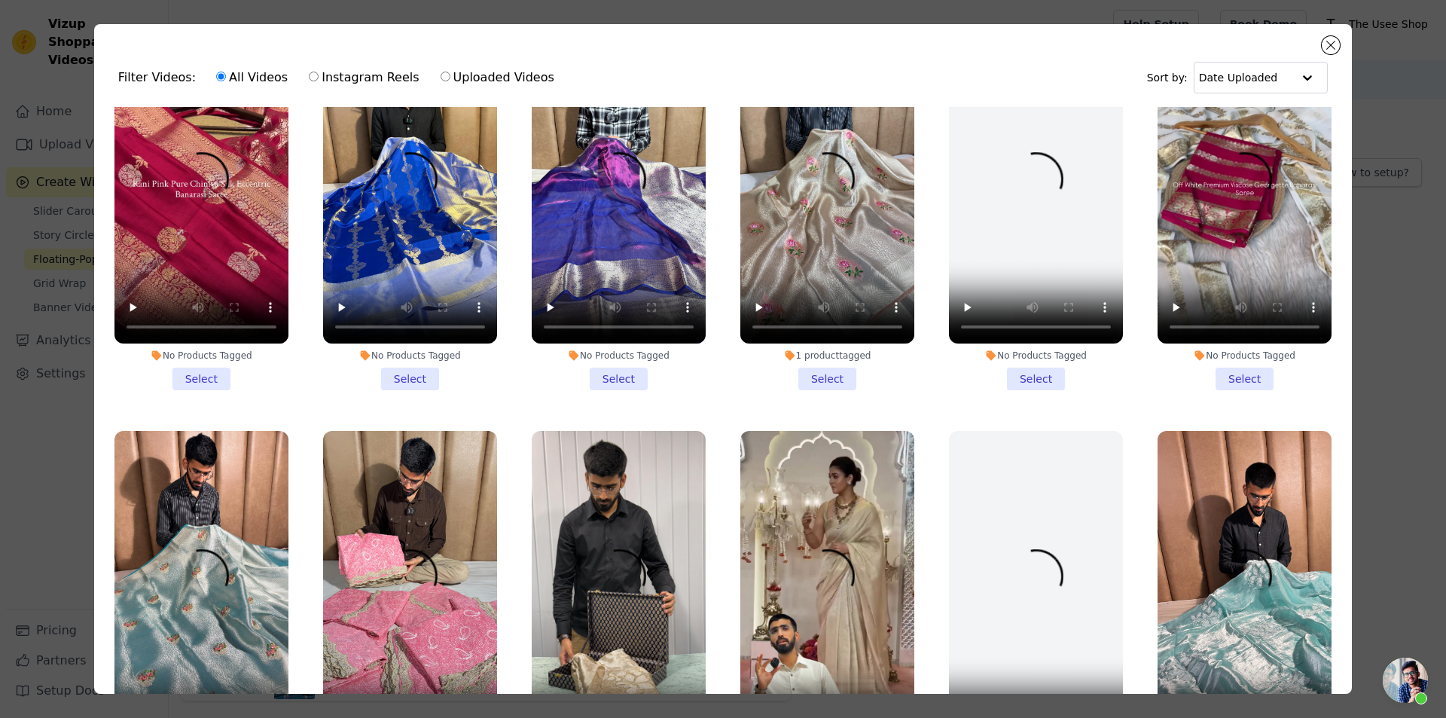
scroll to position [1936, 0]
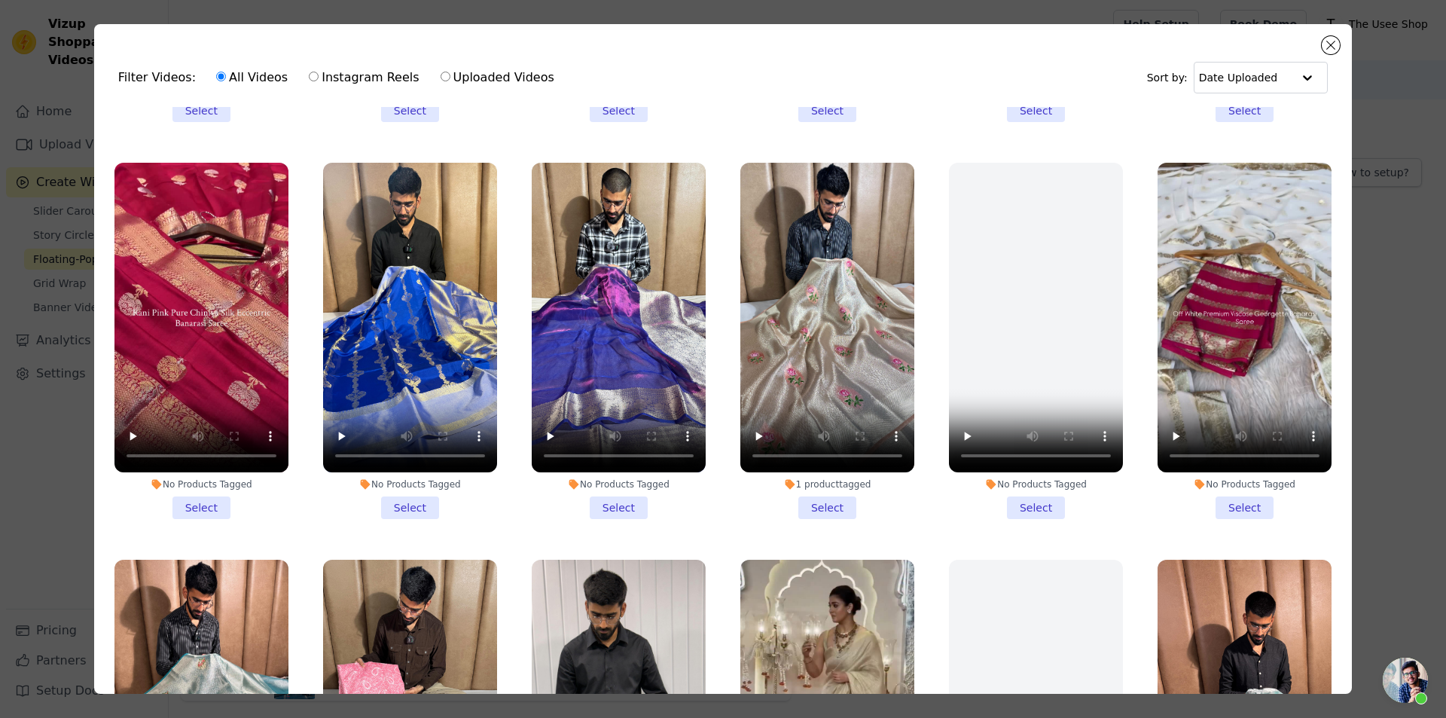
click at [398, 478] on li "No Products Tagged Select" at bounding box center [410, 341] width 174 height 356
click at [0, 0] on input "No Products Tagged Select" at bounding box center [0, 0] width 0 height 0
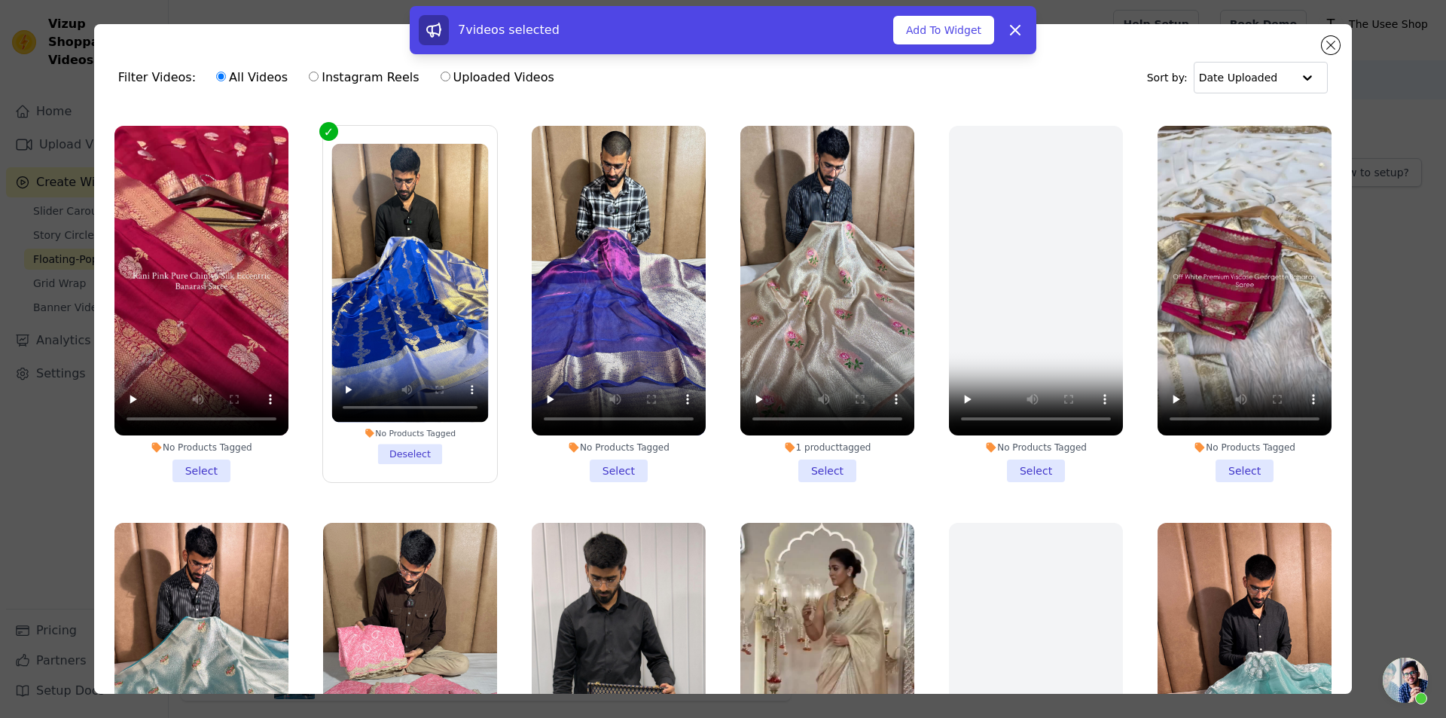
scroll to position [1964, 0]
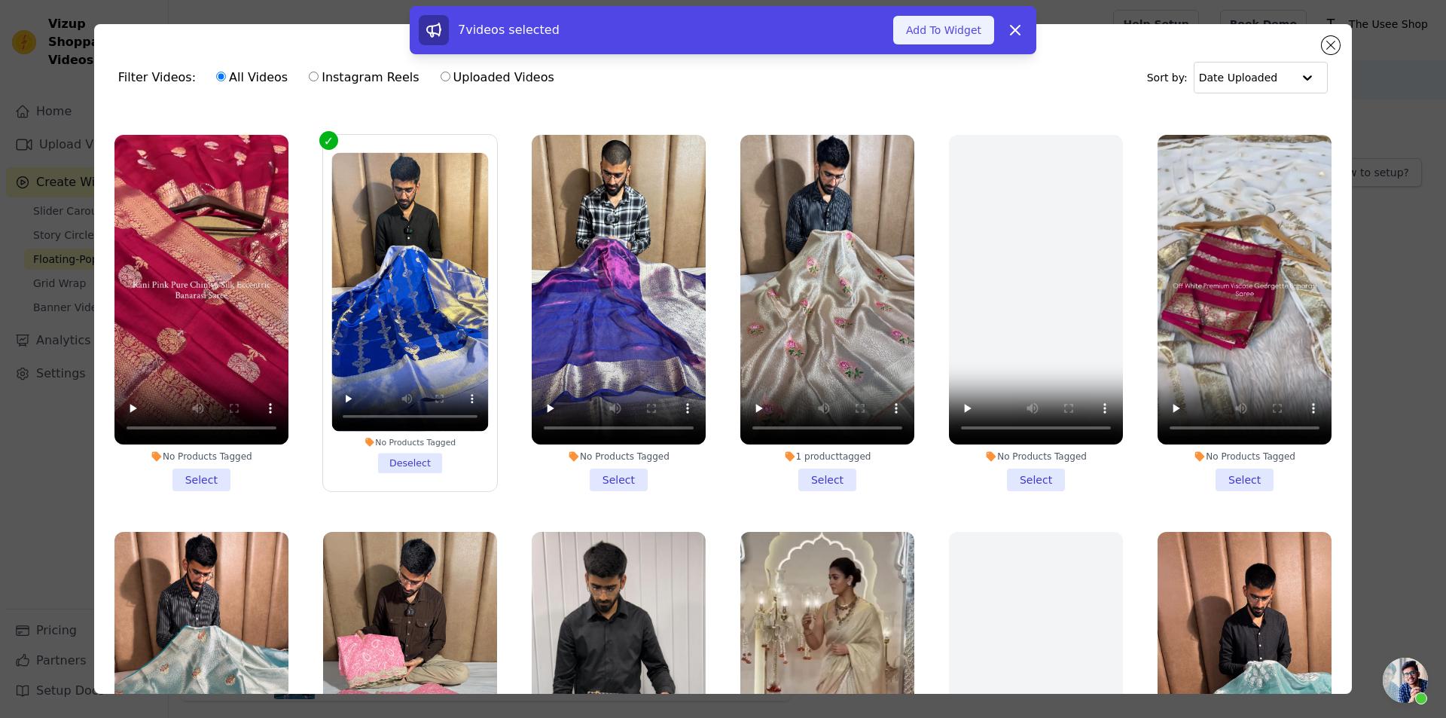
click at [936, 23] on button "Add To Widget" at bounding box center [943, 30] width 101 height 29
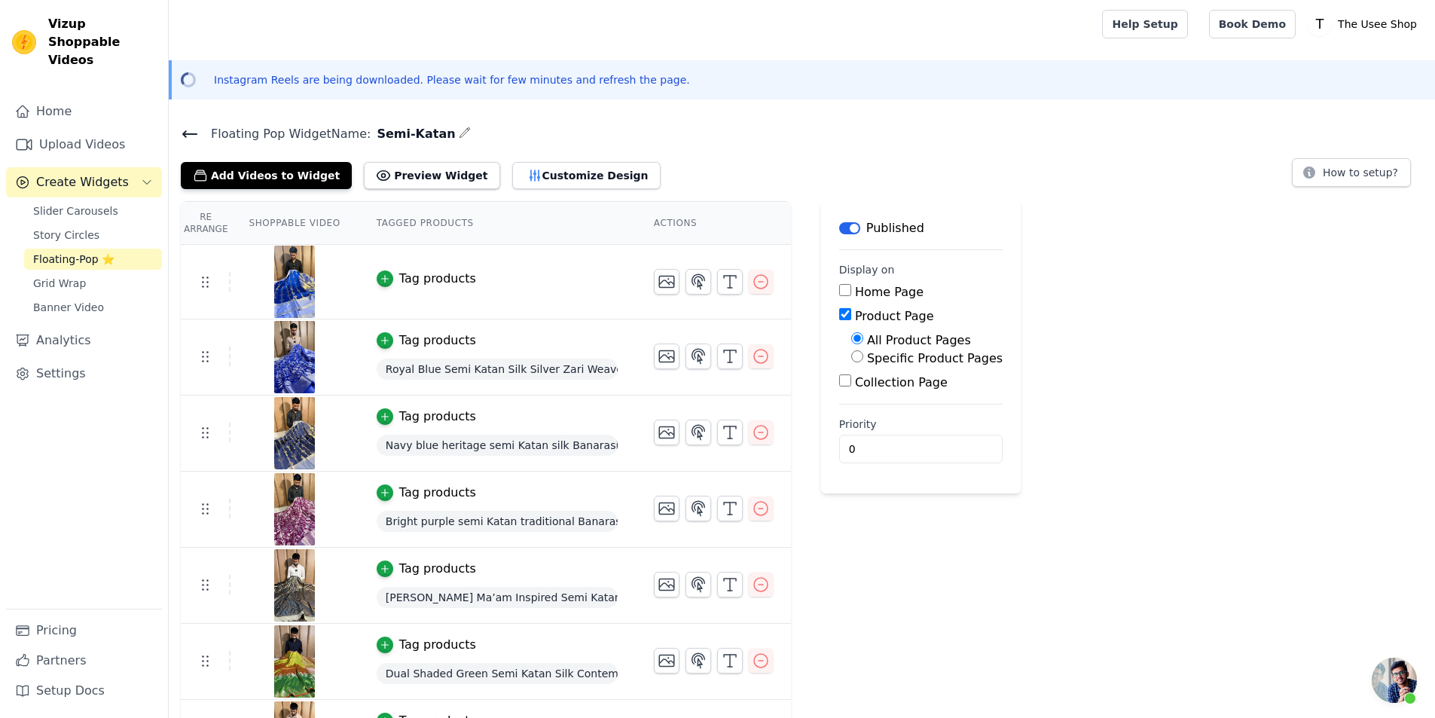
click at [456, 273] on div "Tag products" at bounding box center [437, 279] width 77 height 18
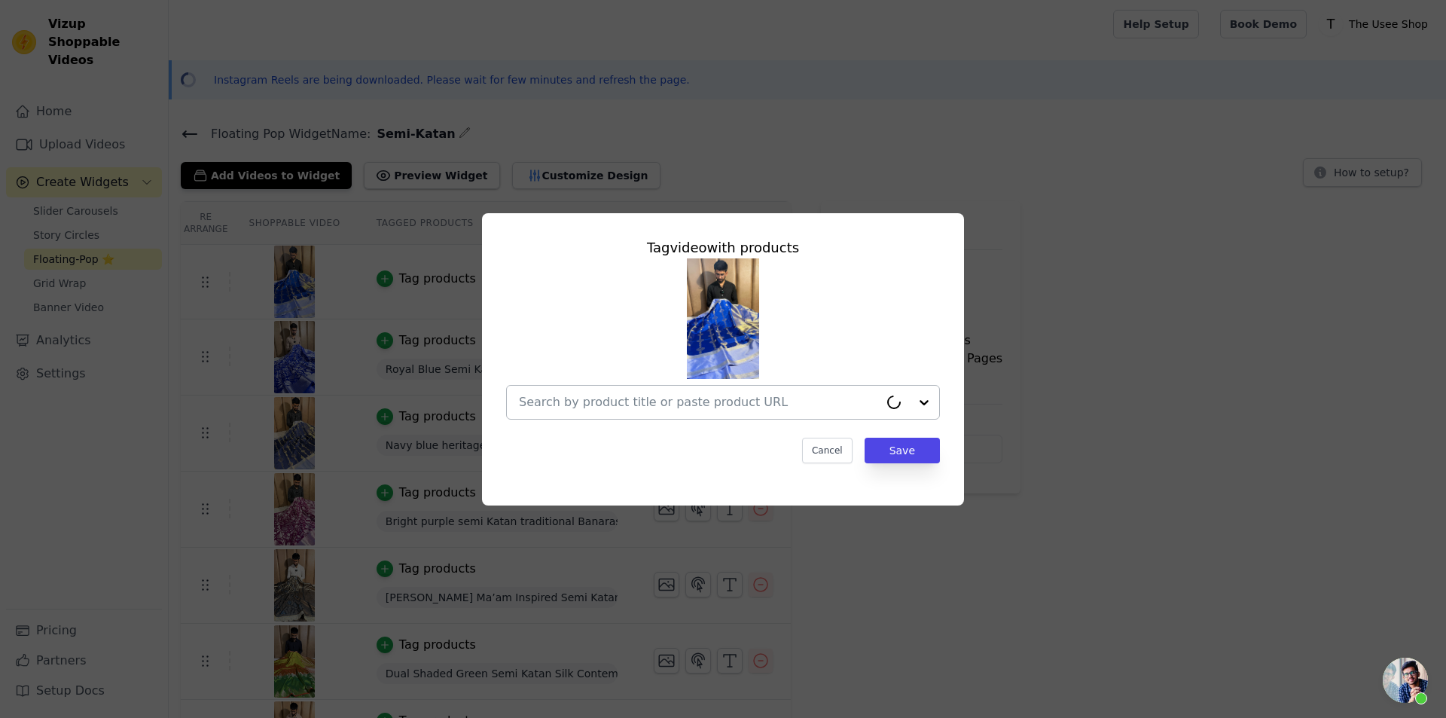
click at [628, 397] on input "text" at bounding box center [699, 402] width 360 height 18
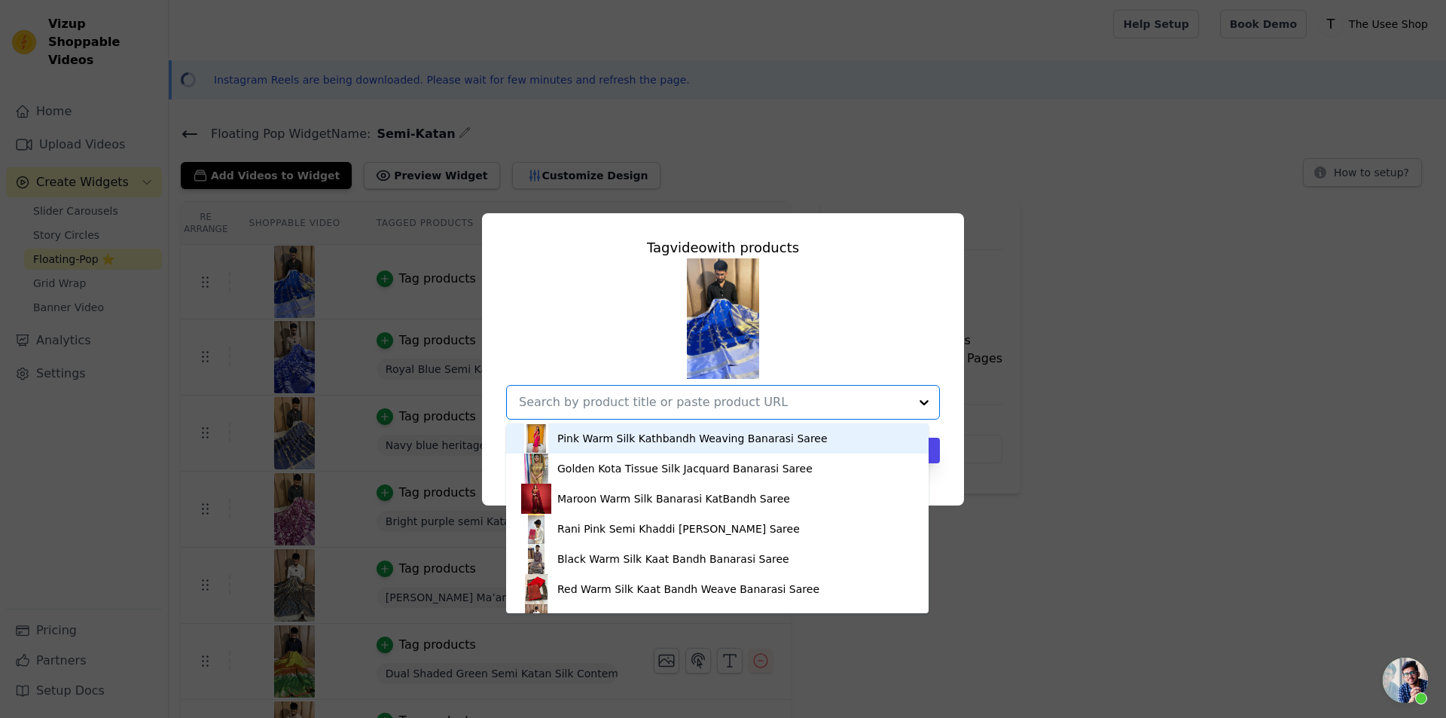
paste input "https://theuseeshop.com/products/royal-blue-semi-katan-traditional-banarasi-sar…"
type input "https://theuseeshop.com/products/royal-blue-semi-katan-traditional-banarasi-sar…"
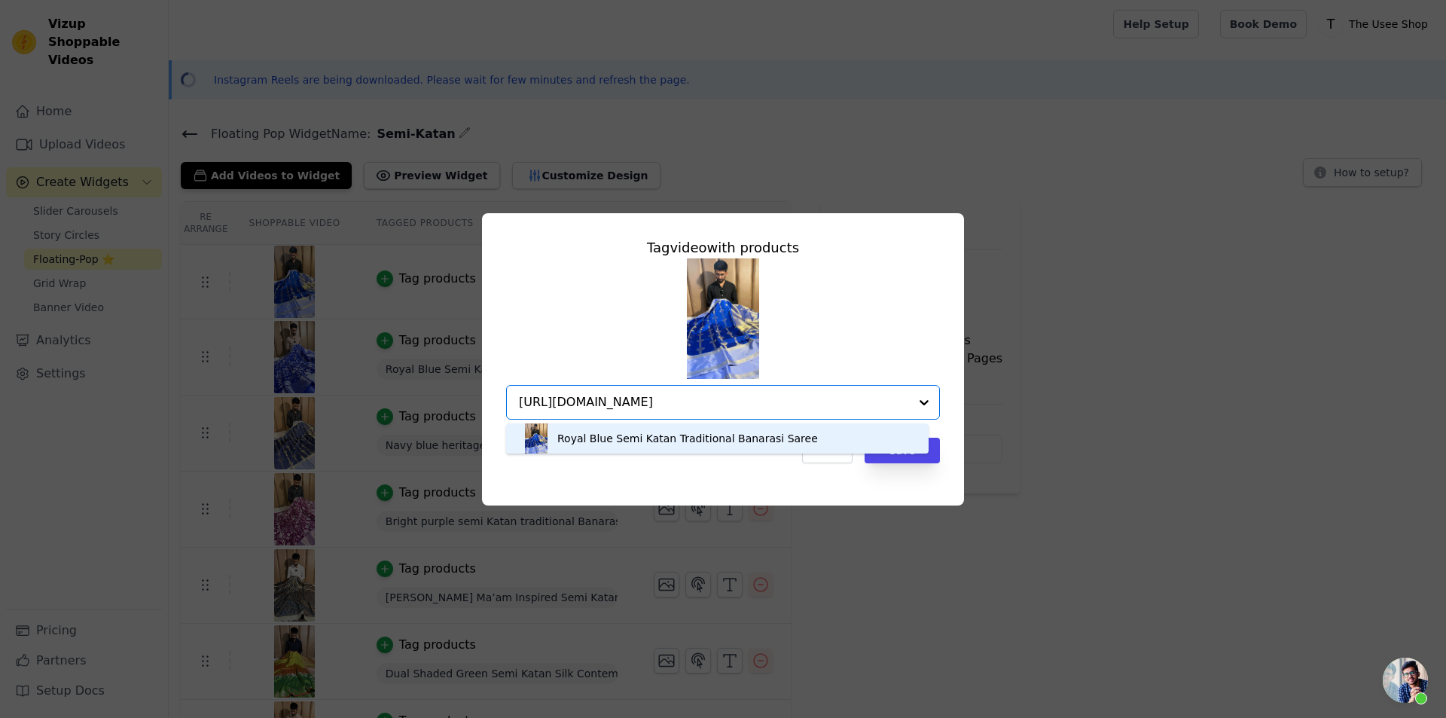
click at [647, 440] on div "Royal Blue Semi Katan Traditional Banarasi Saree" at bounding box center [687, 438] width 261 height 15
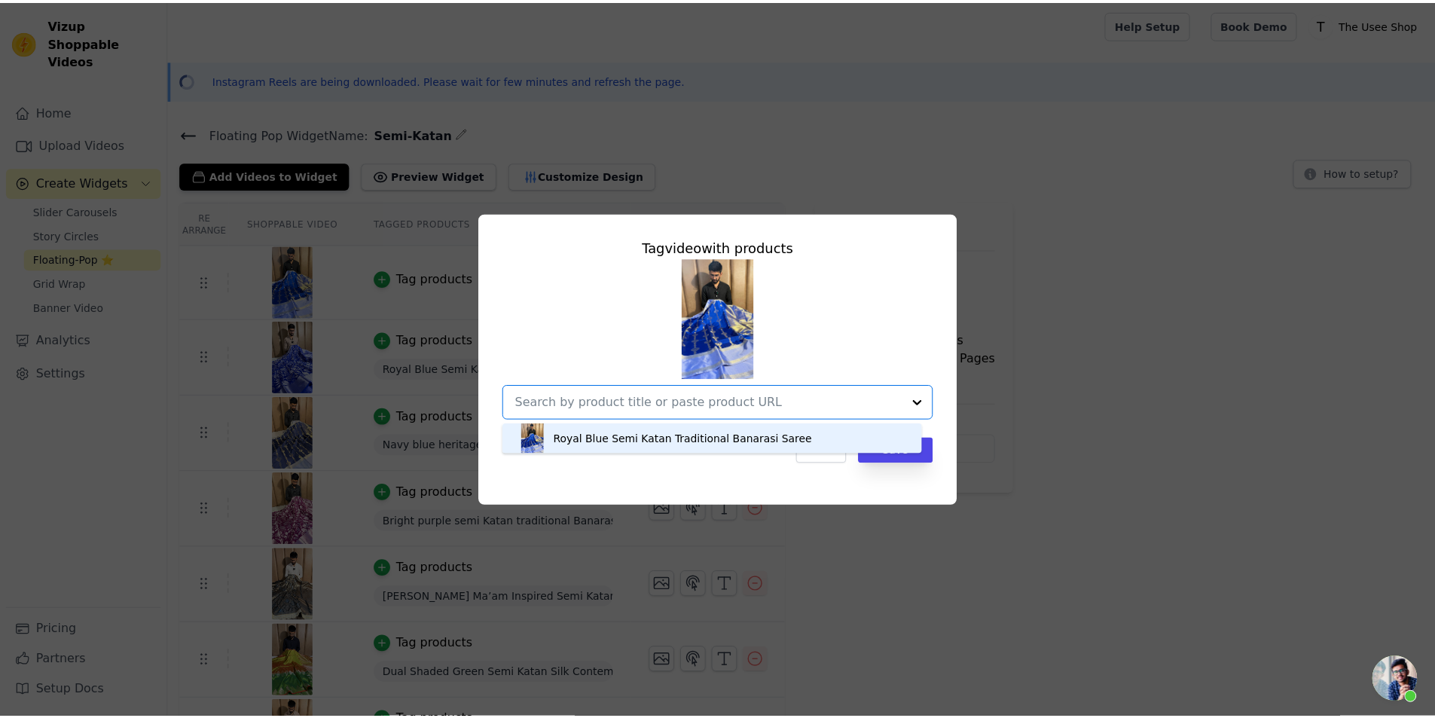
scroll to position [0, 0]
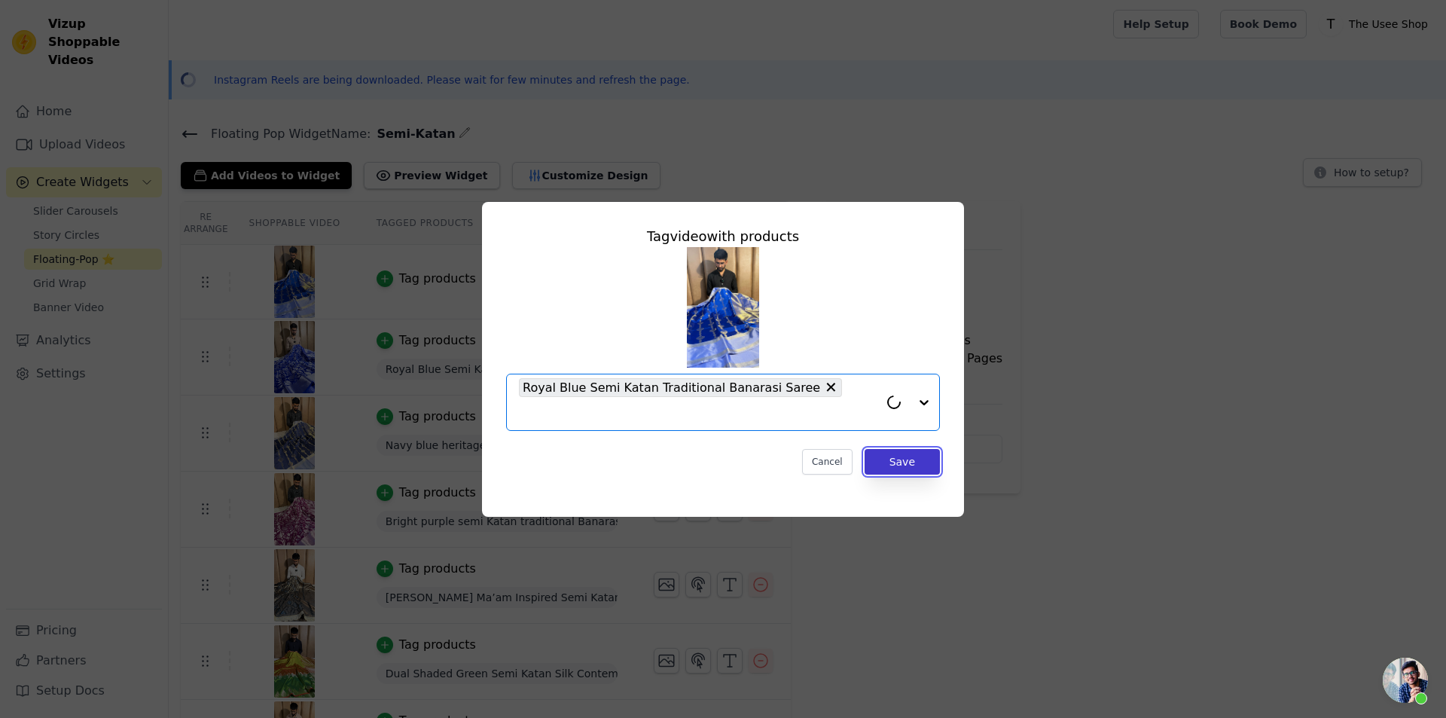
click at [911, 453] on button "Save" at bounding box center [902, 462] width 75 height 26
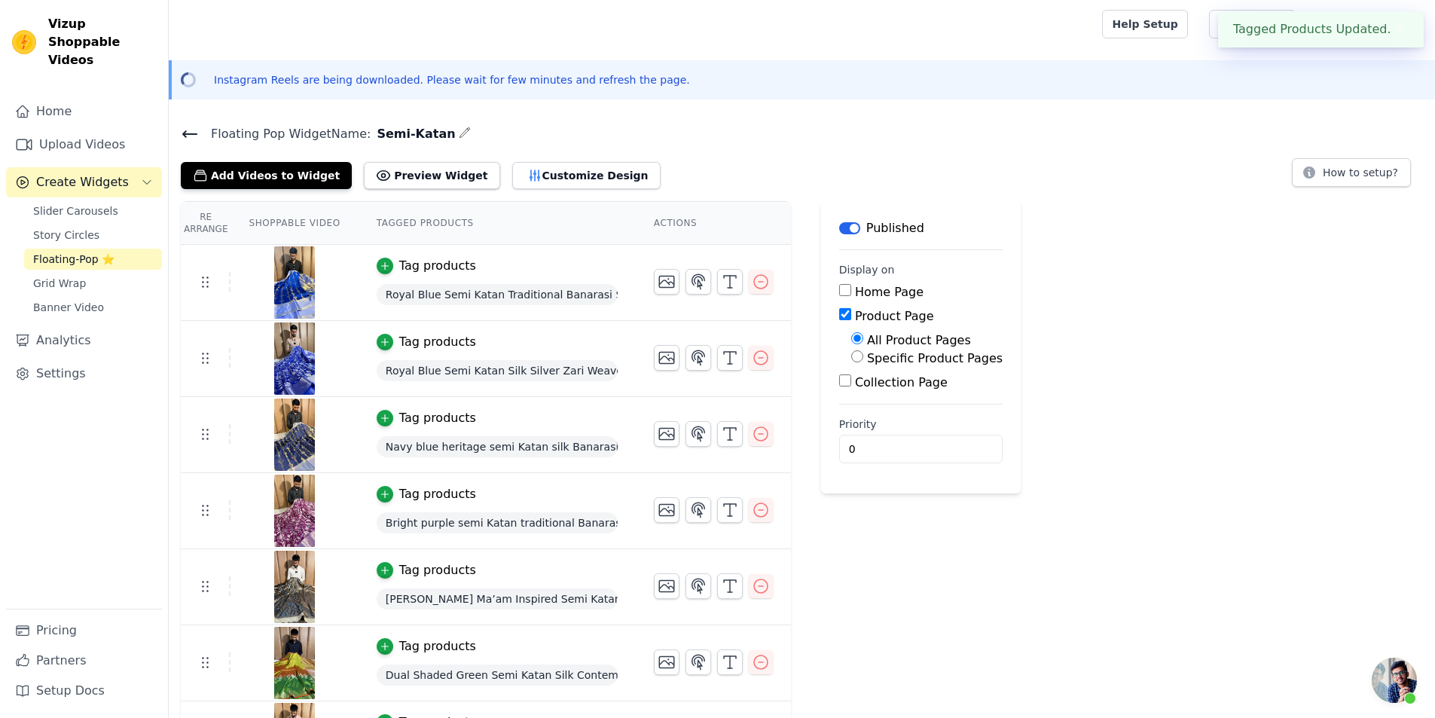
click at [172, 123] on main "Floating Pop Widget Name: Semi-Katan Add Videos to Widget Preview Widget Custom…" at bounding box center [802, 444] width 1266 height 666
click at [179, 123] on main "Floating Pop Widget Name: Semi-Katan Add Videos to Widget Preview Widget Custom…" at bounding box center [802, 444] width 1266 height 666
click at [184, 136] on icon at bounding box center [190, 134] width 18 height 18
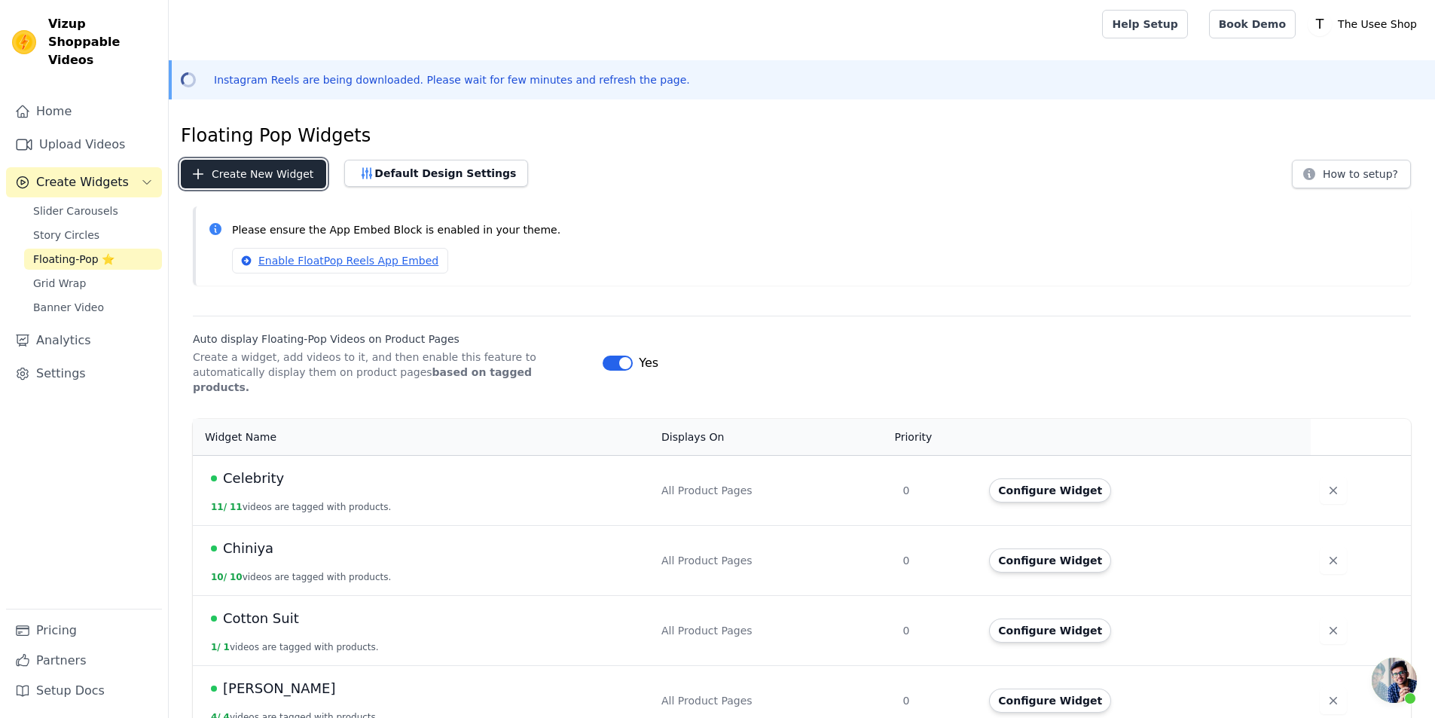
click at [254, 161] on button "Create New Widget" at bounding box center [253, 174] width 145 height 29
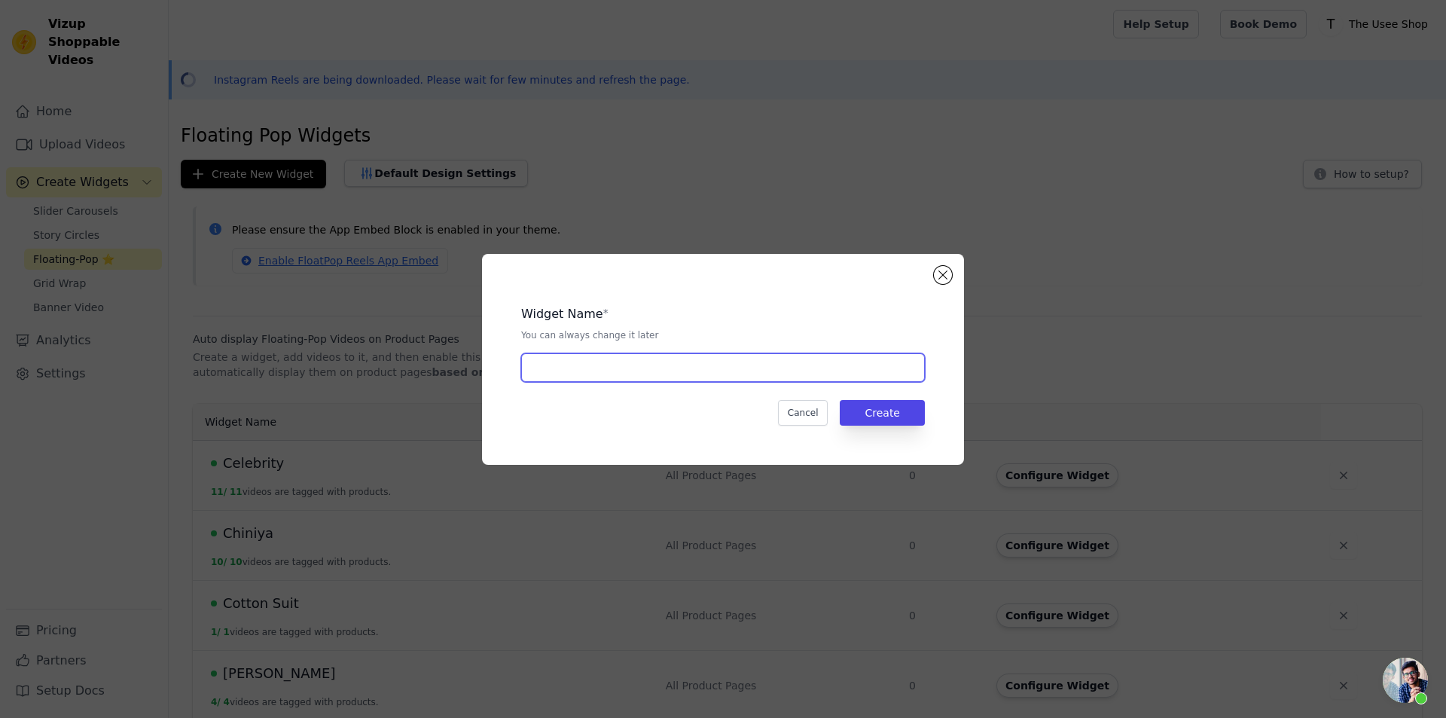
click at [698, 362] on input "text" at bounding box center [723, 367] width 404 height 29
type input "Satin Silk"
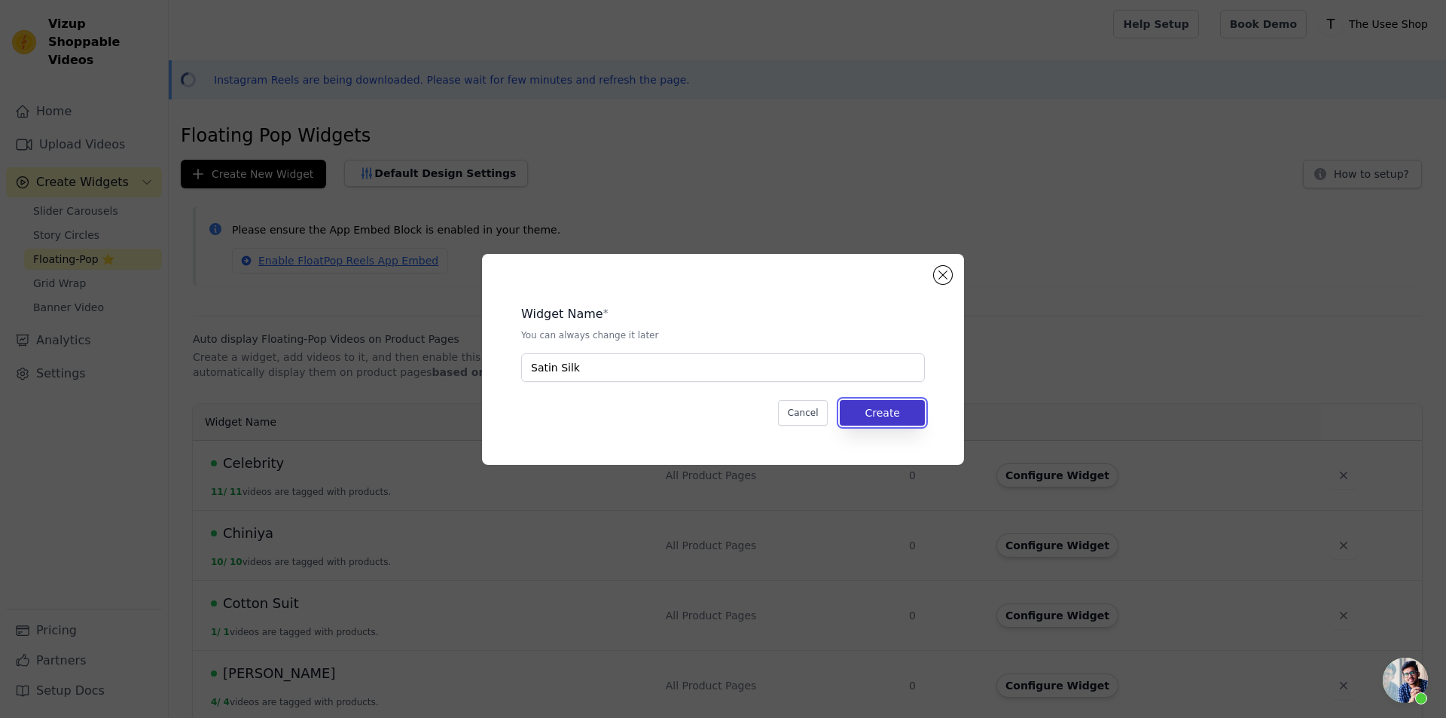
click at [922, 414] on button "Create" at bounding box center [882, 413] width 85 height 26
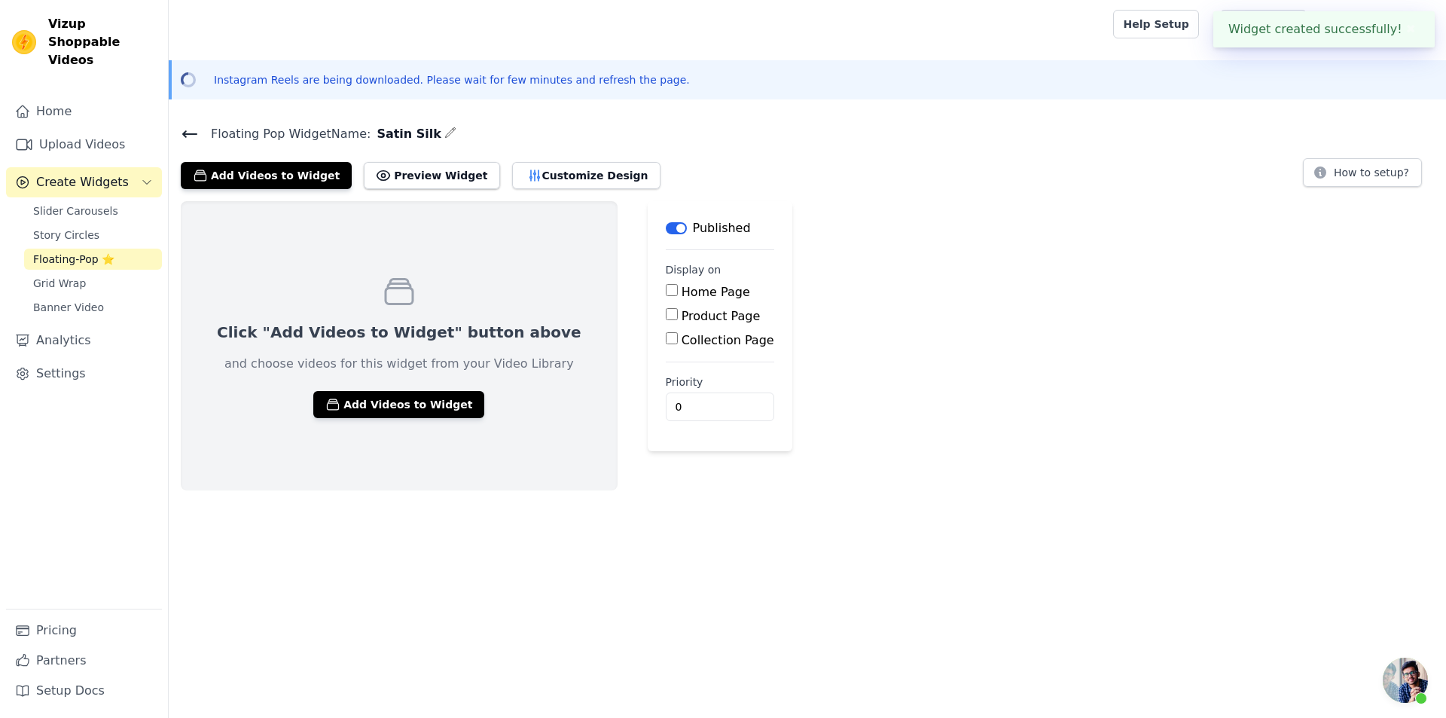
click at [666, 310] on input "Product Page" at bounding box center [672, 314] width 12 height 12
checkbox input "true"
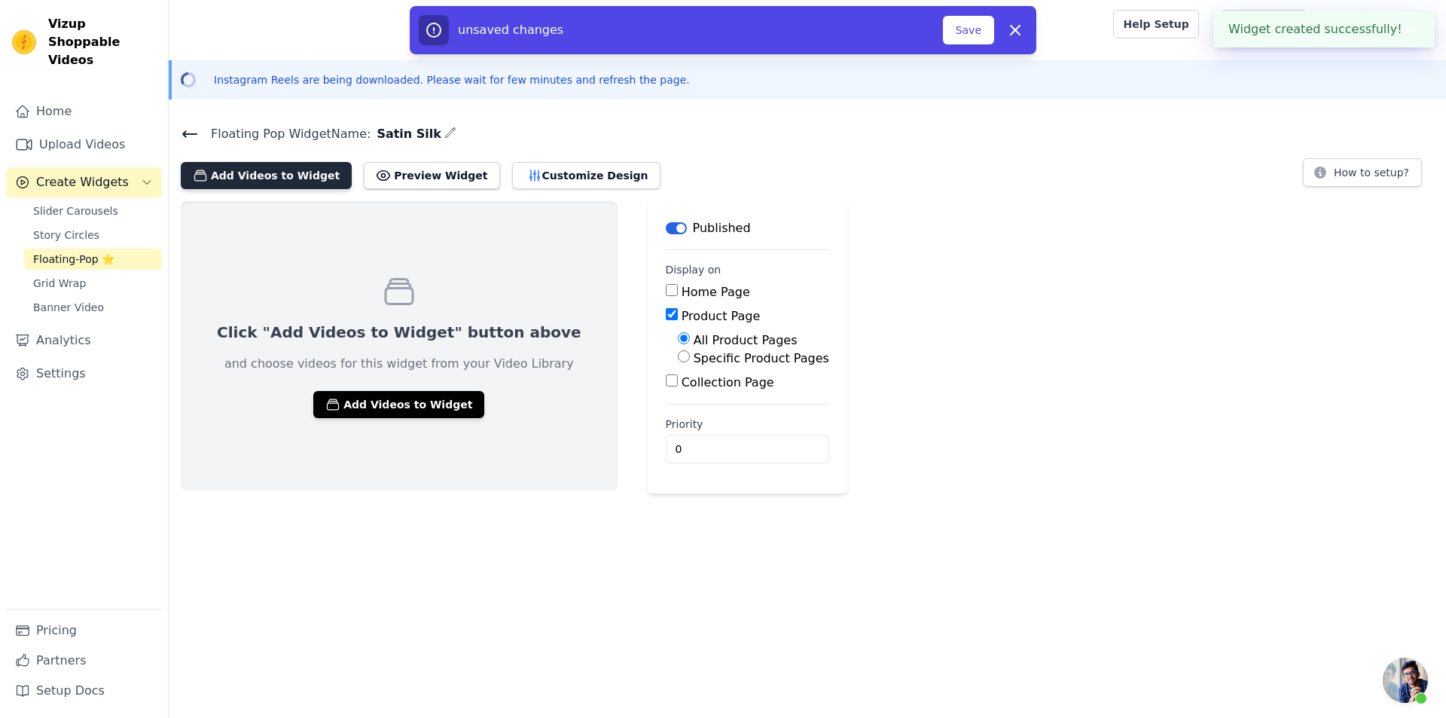
click at [281, 181] on button "Add Videos to Widget" at bounding box center [266, 175] width 171 height 27
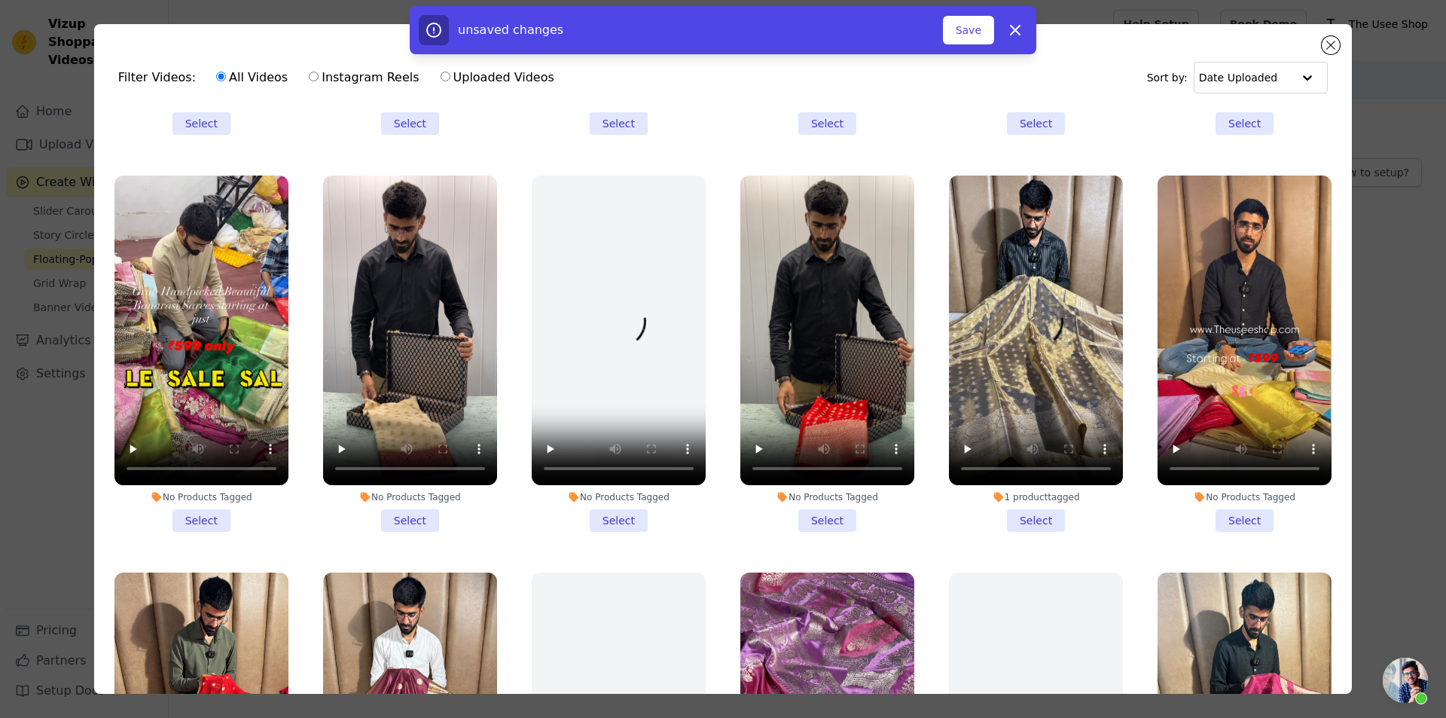
scroll to position [1506, 0]
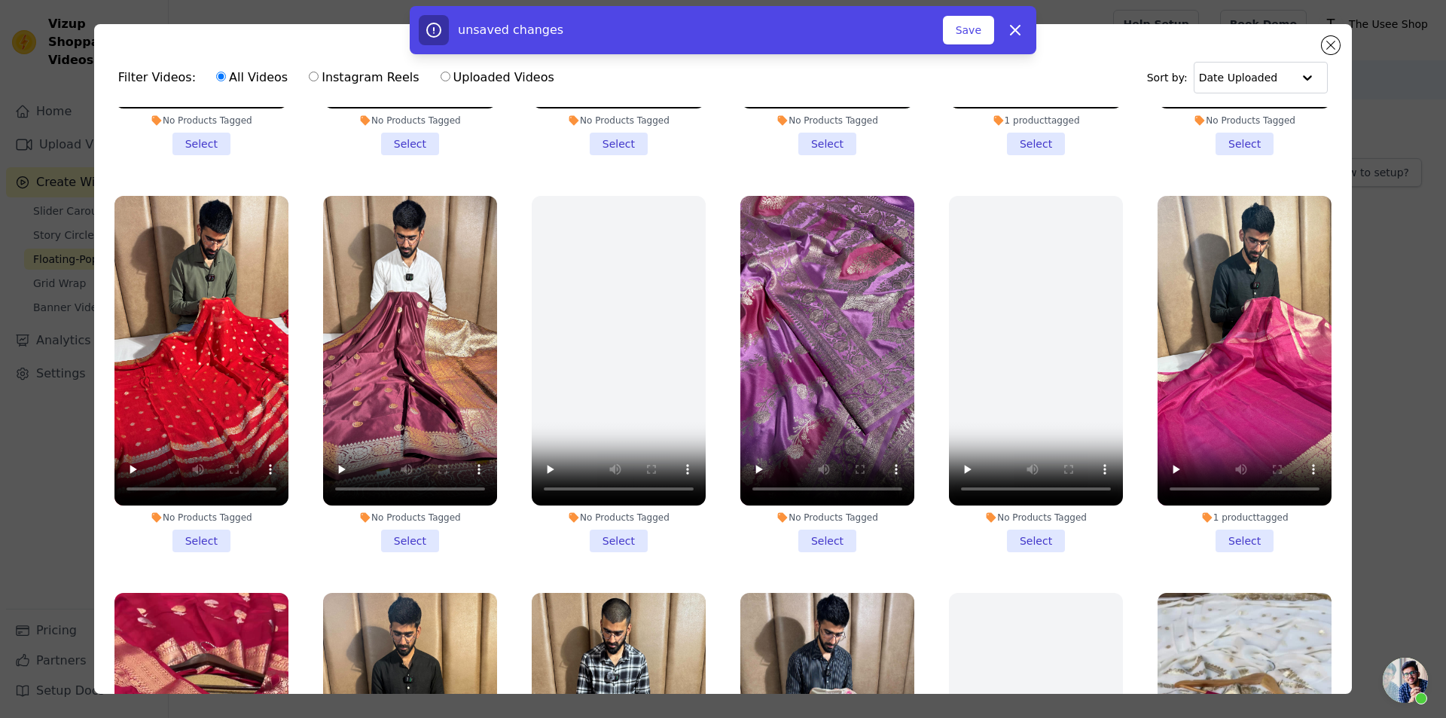
click at [404, 507] on li "No Products Tagged Select" at bounding box center [410, 374] width 174 height 356
click at [0, 0] on input "No Products Tagged Select" at bounding box center [0, 0] width 0 height 0
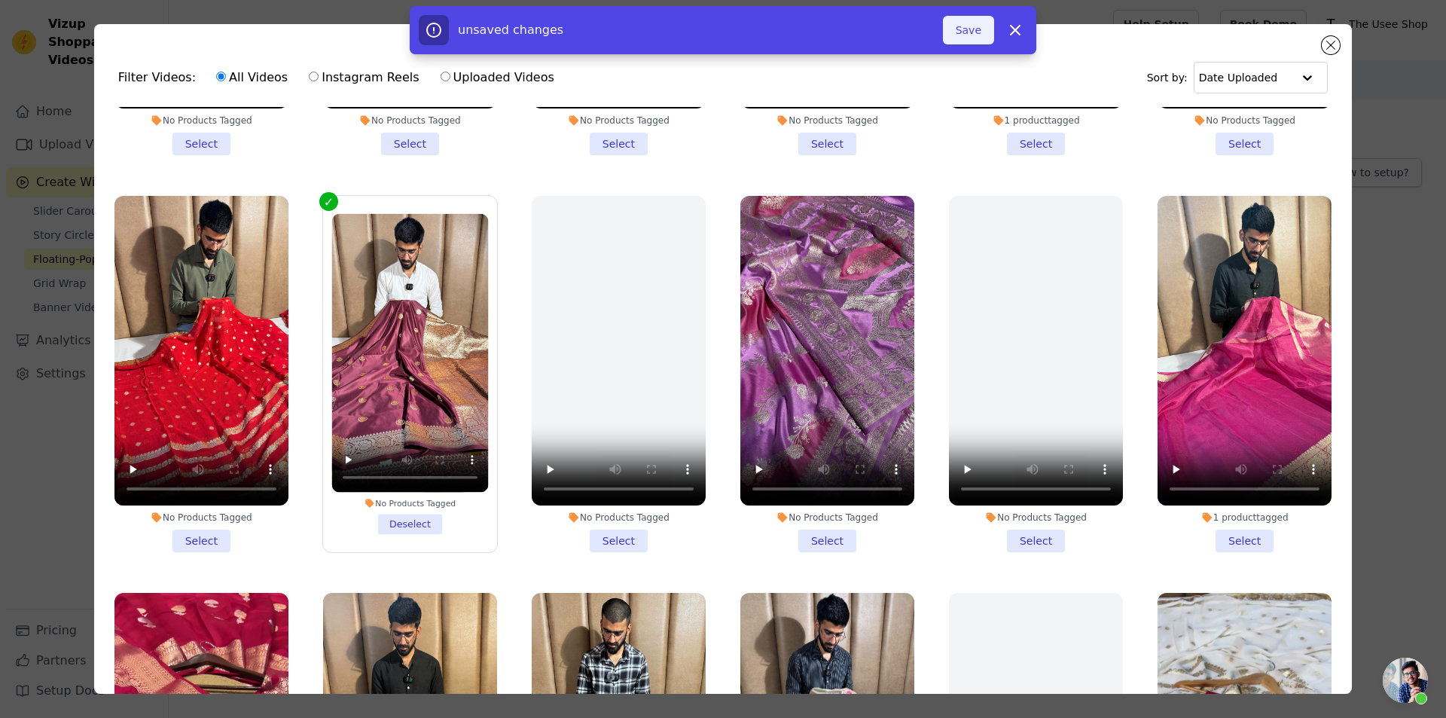
click at [979, 36] on button "Save" at bounding box center [968, 30] width 51 height 29
click at [951, 38] on button "Add To Widget" at bounding box center [943, 30] width 101 height 29
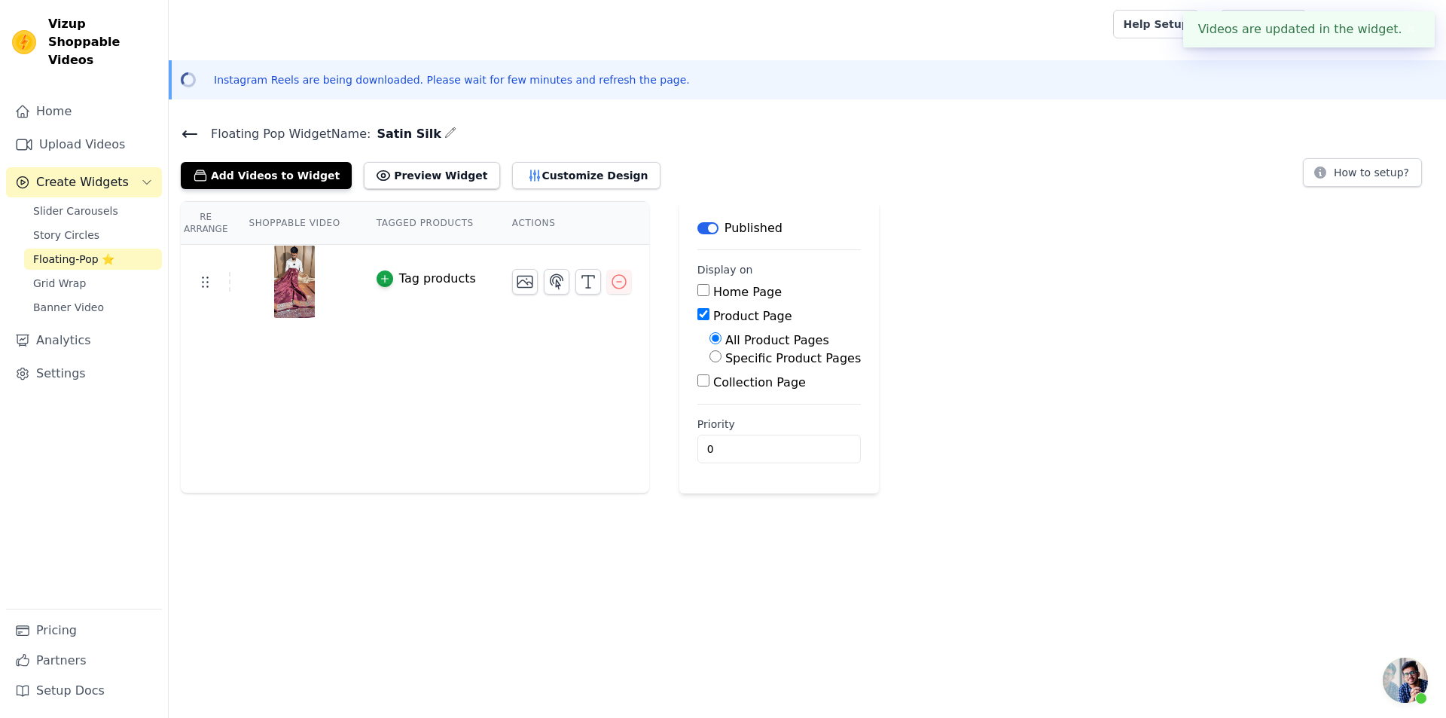
click at [389, 279] on button "Tag products" at bounding box center [426, 279] width 99 height 18
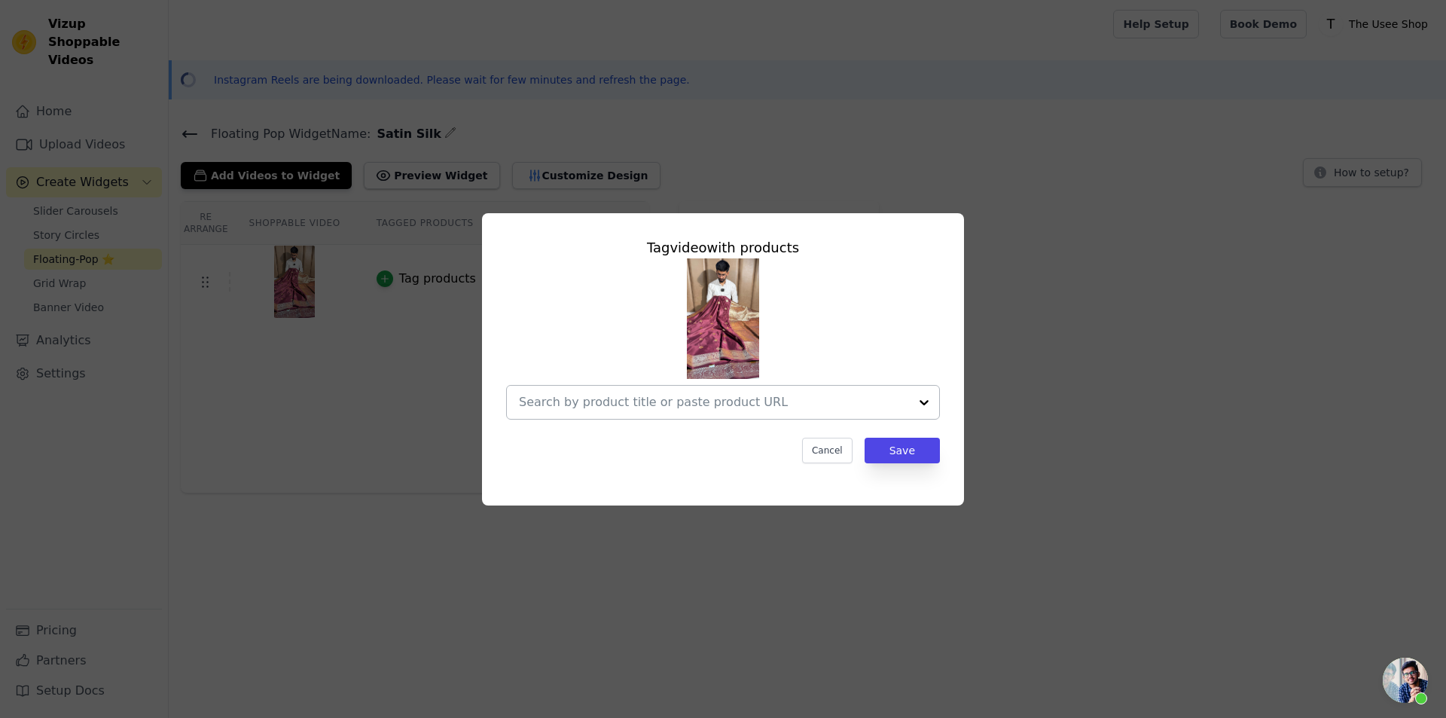
click at [571, 393] on input "text" at bounding box center [714, 402] width 390 height 18
paste input "https://theuseeshop.com/products/rare-wine-satin-silk-chand-tara-heritage-weave…"
type input "https://theuseeshop.com/products/rare-wine-satin-silk-chand-tara-heritage-weave…"
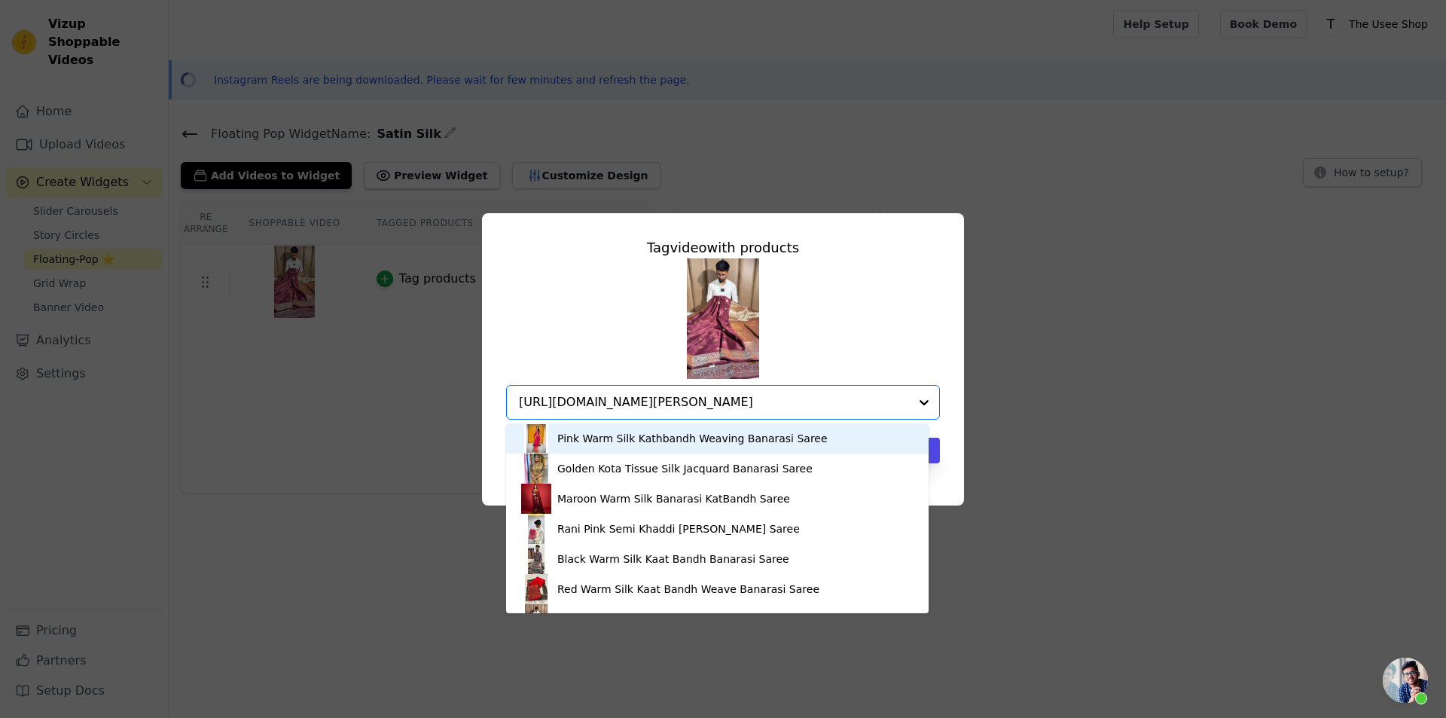
scroll to position [0, 132]
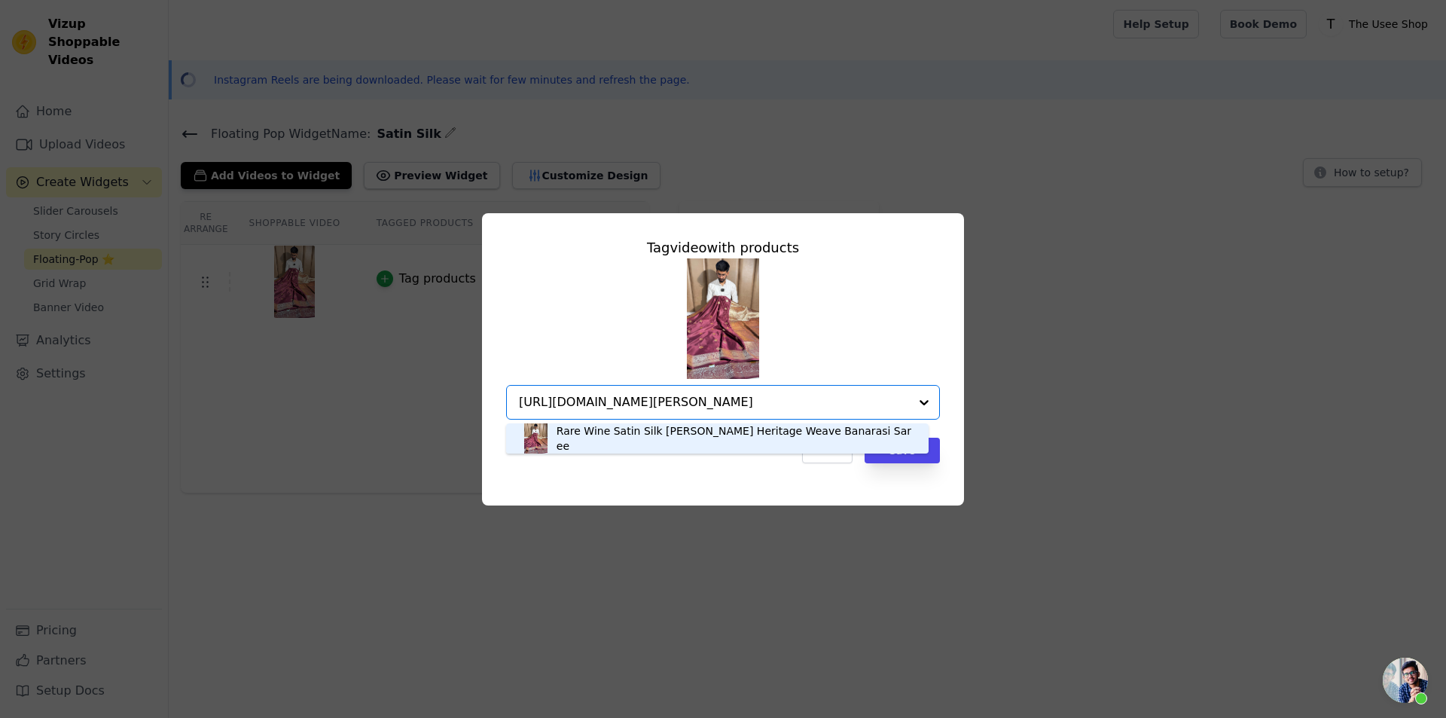
click at [694, 444] on div "Rare Wine Satin Silk [PERSON_NAME] Heritage Weave Banarasi Saree" at bounding box center [735, 438] width 357 height 30
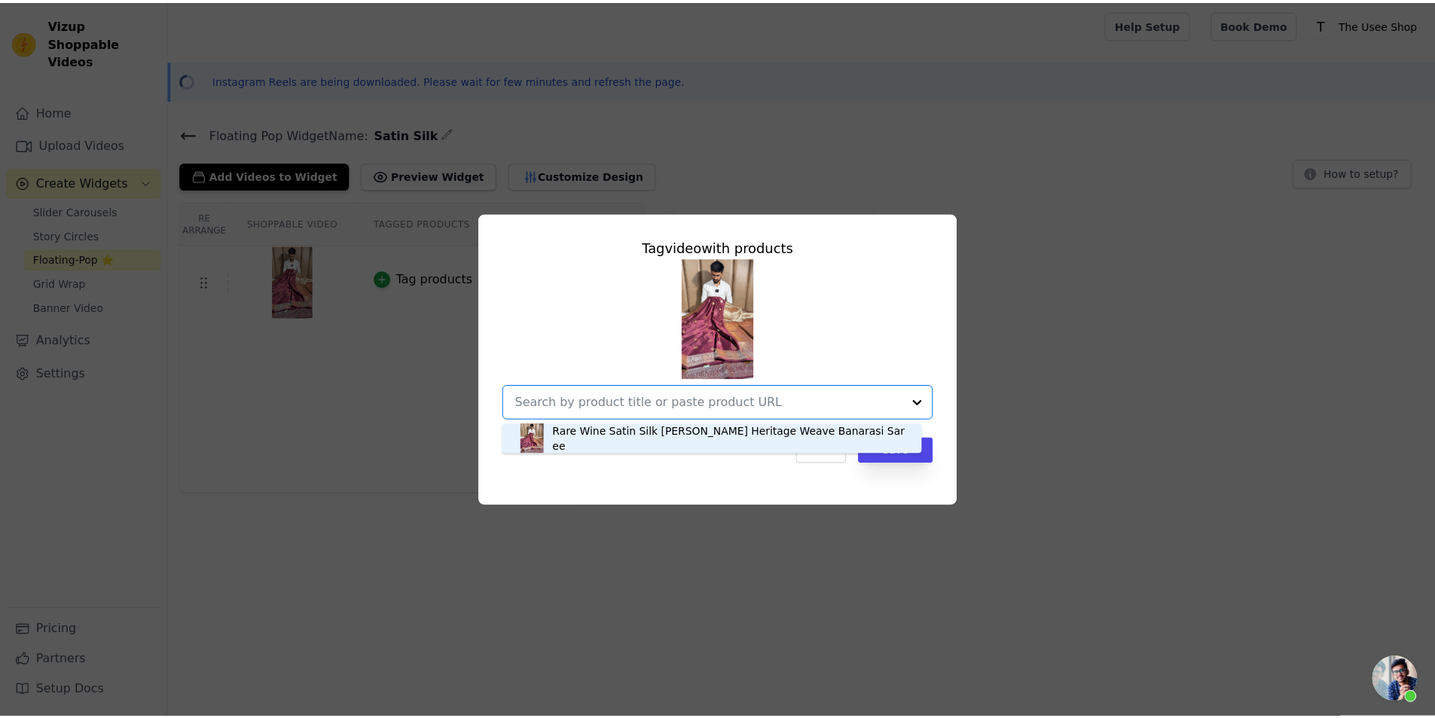
scroll to position [0, 0]
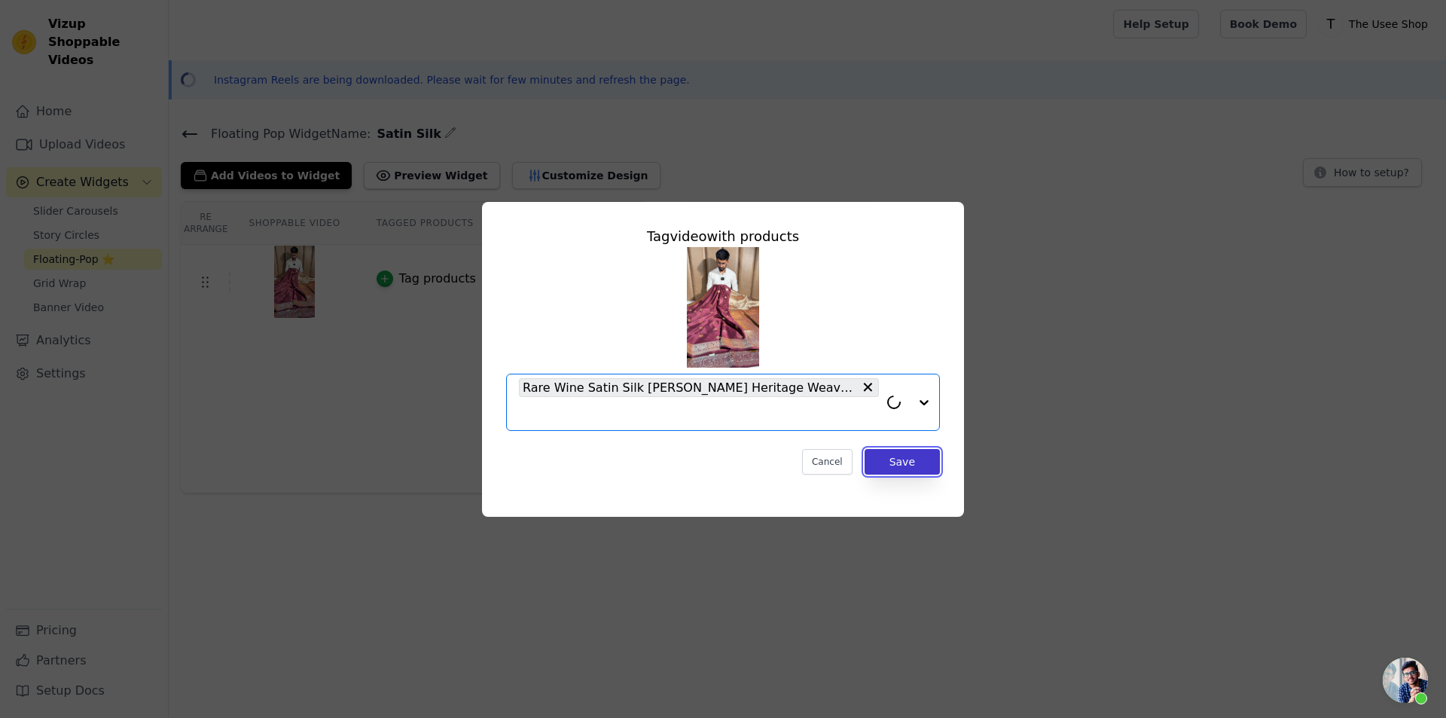
click at [926, 464] on button "Save" at bounding box center [902, 462] width 75 height 26
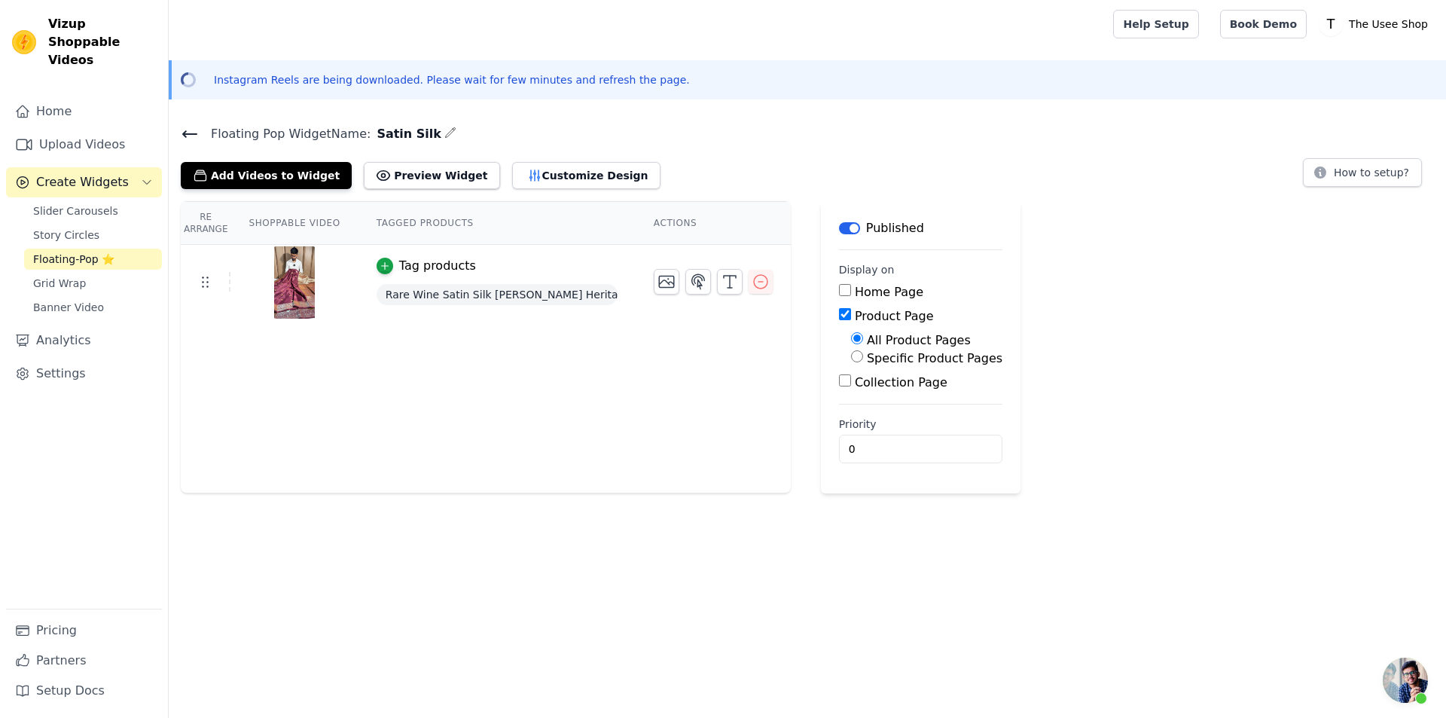
click at [191, 130] on icon at bounding box center [190, 134] width 18 height 18
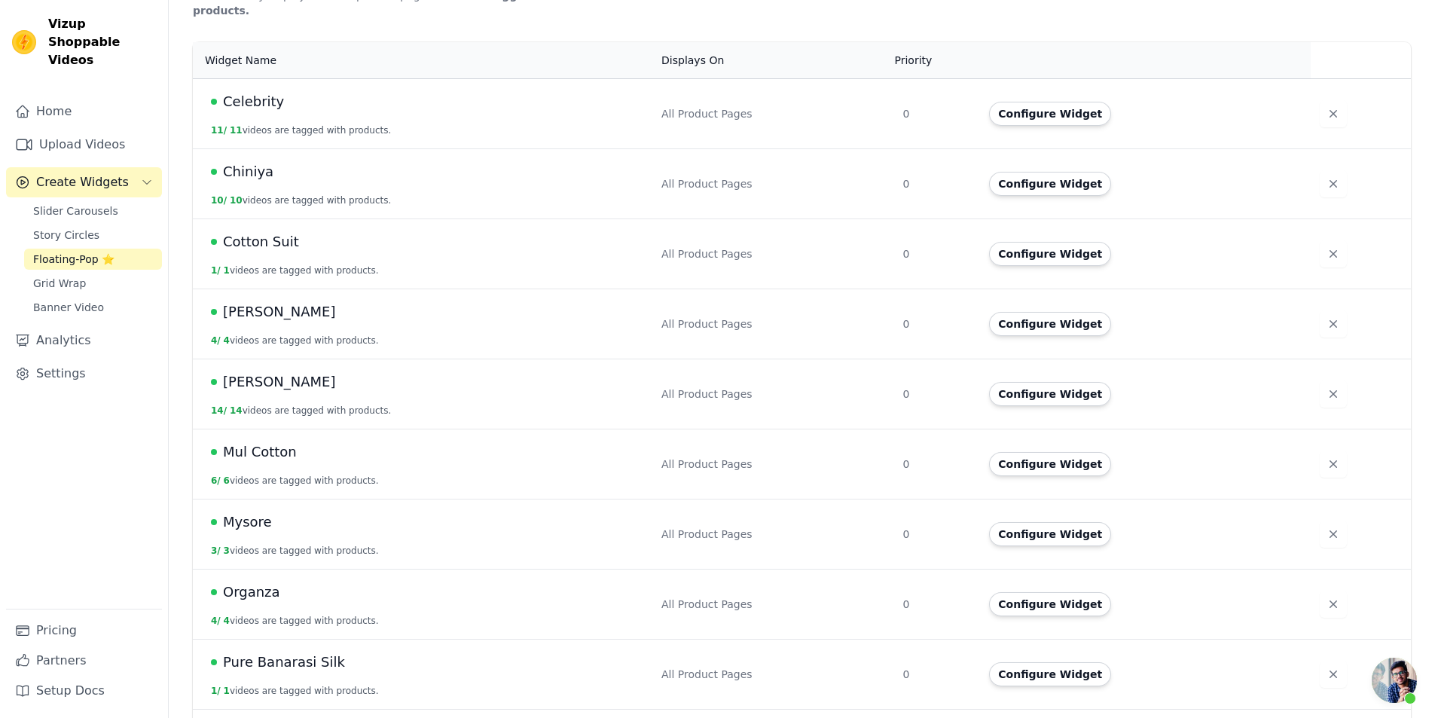
scroll to position [849, 0]
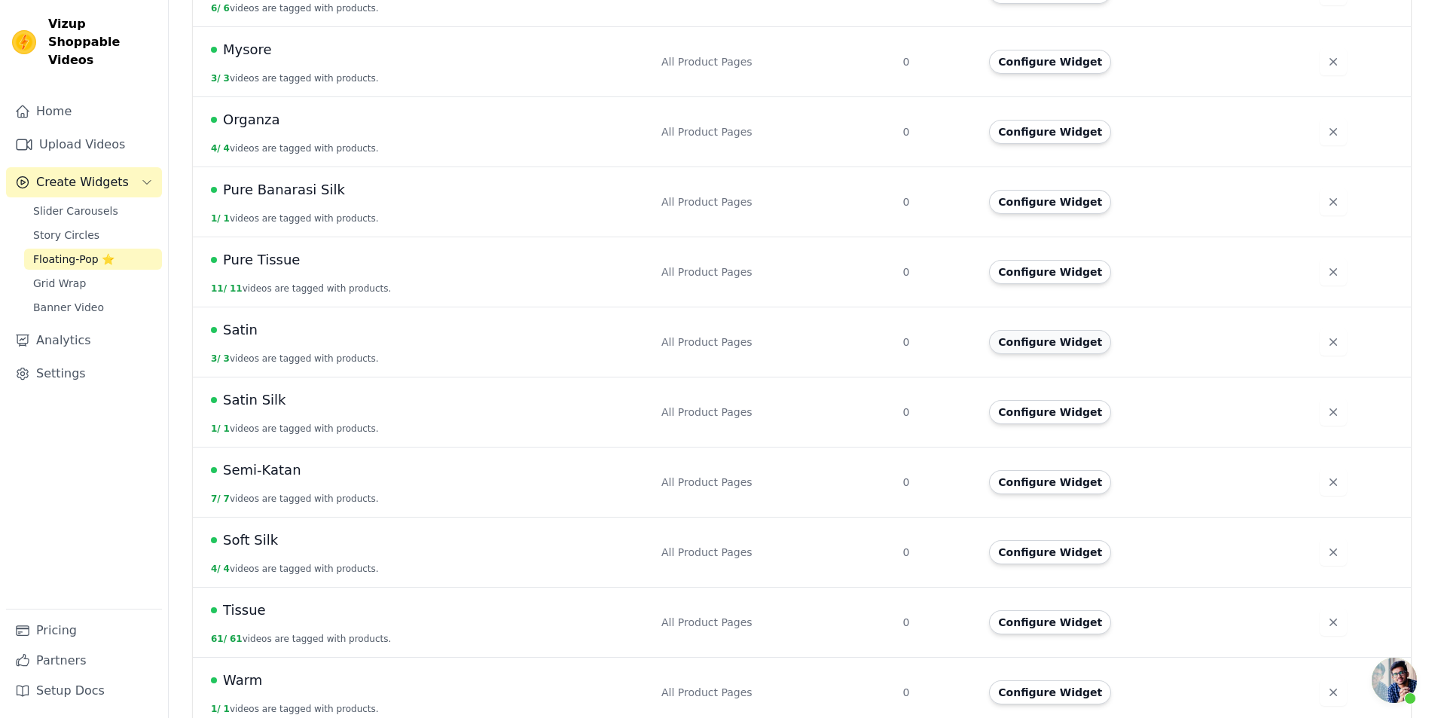
click at [1037, 330] on button "Configure Widget" at bounding box center [1050, 342] width 122 height 24
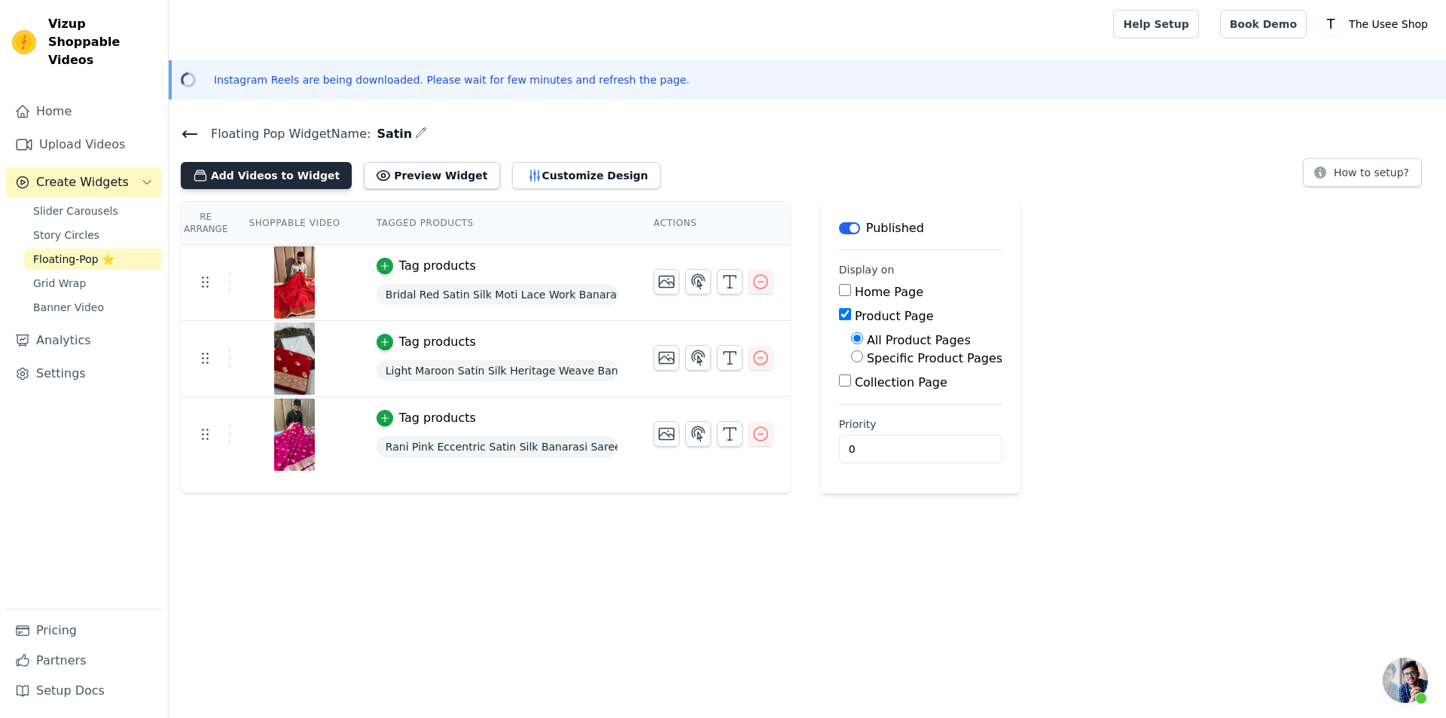
click at [310, 186] on button "Add Videos to Widget" at bounding box center [266, 175] width 171 height 27
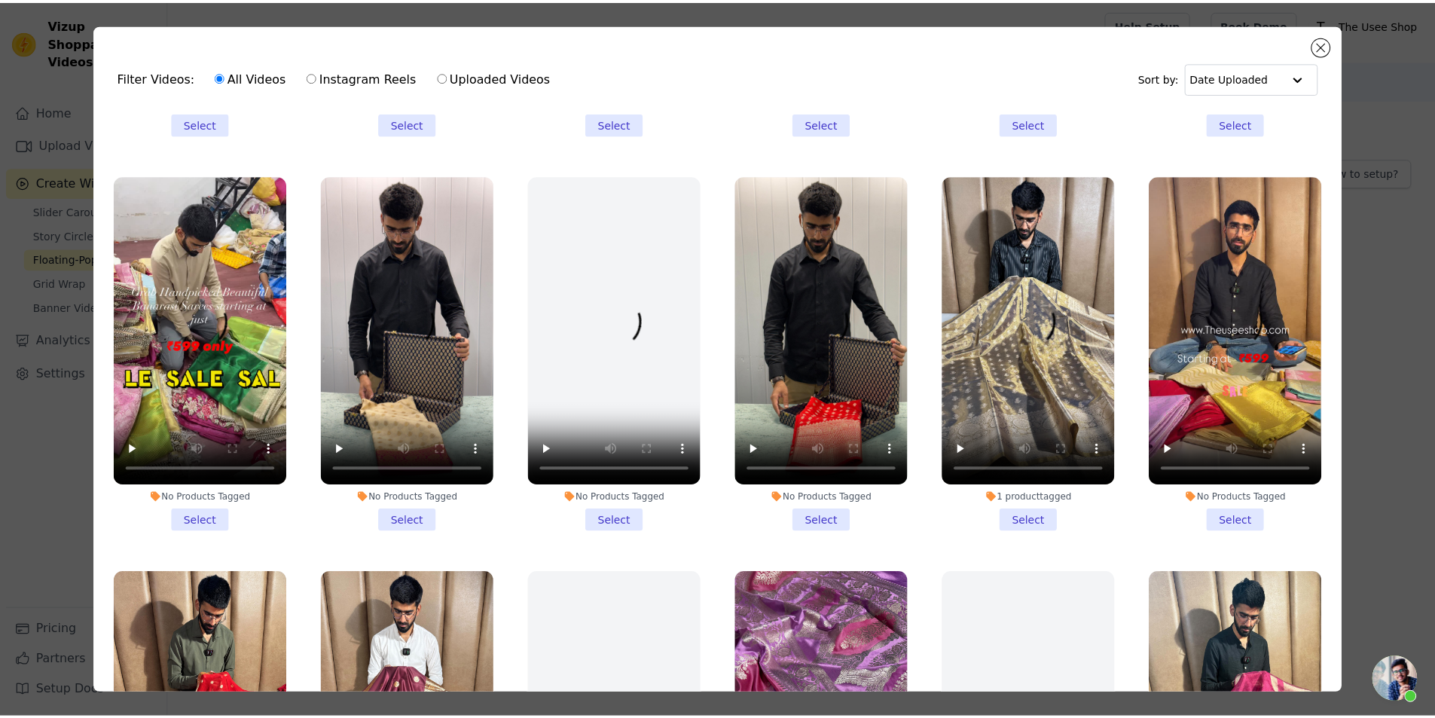
scroll to position [1506, 0]
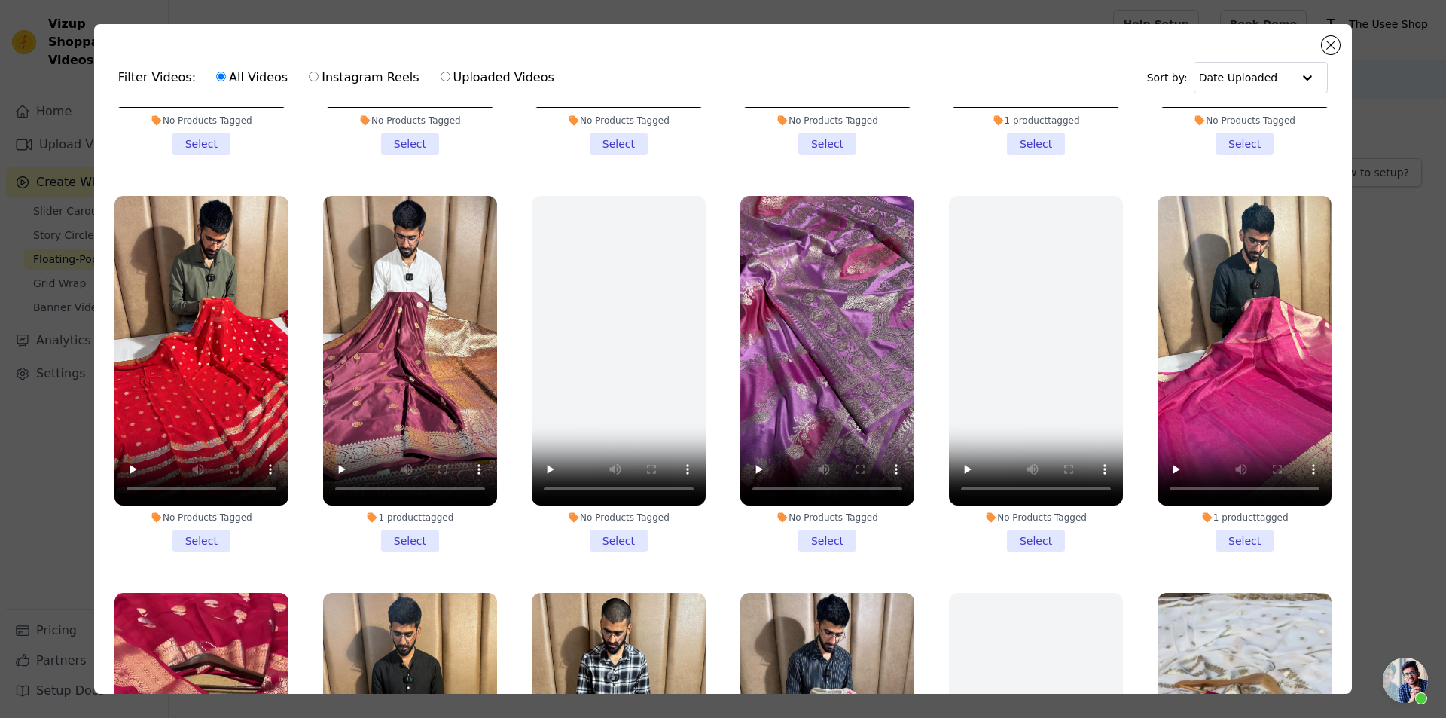
click at [385, 513] on li "1 product tagged Select" at bounding box center [410, 374] width 174 height 356
click at [0, 0] on input "1 product tagged Select" at bounding box center [0, 0] width 0 height 0
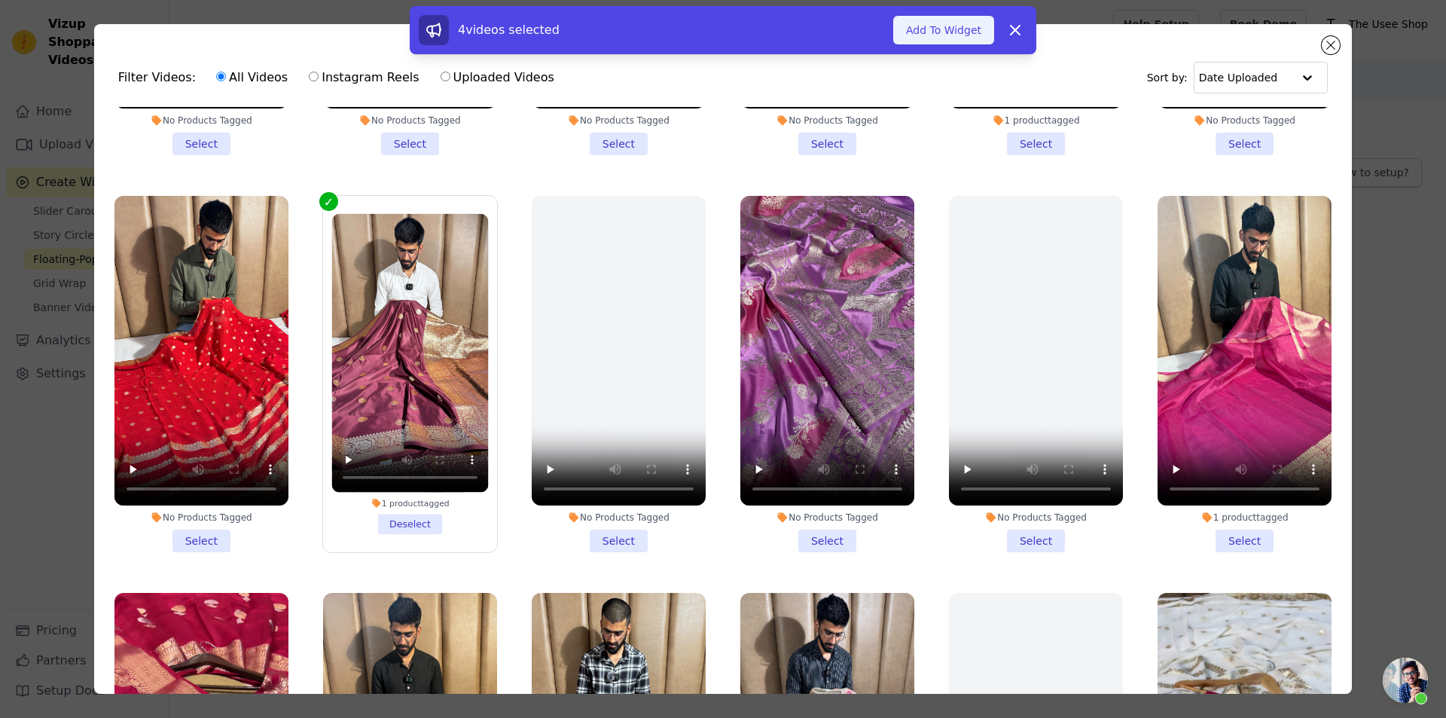
click at [952, 39] on button "Add To Widget" at bounding box center [943, 30] width 101 height 29
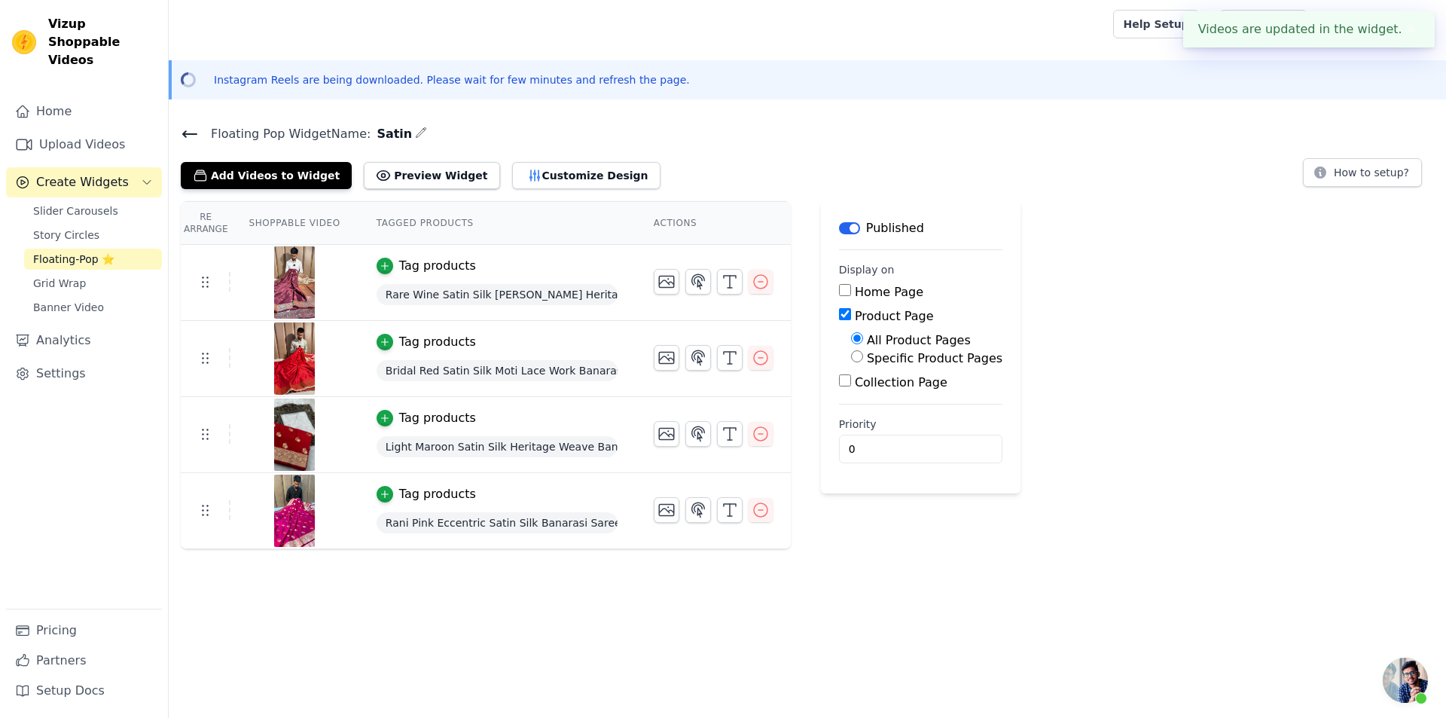
click at [188, 133] on icon at bounding box center [190, 134] width 14 height 6
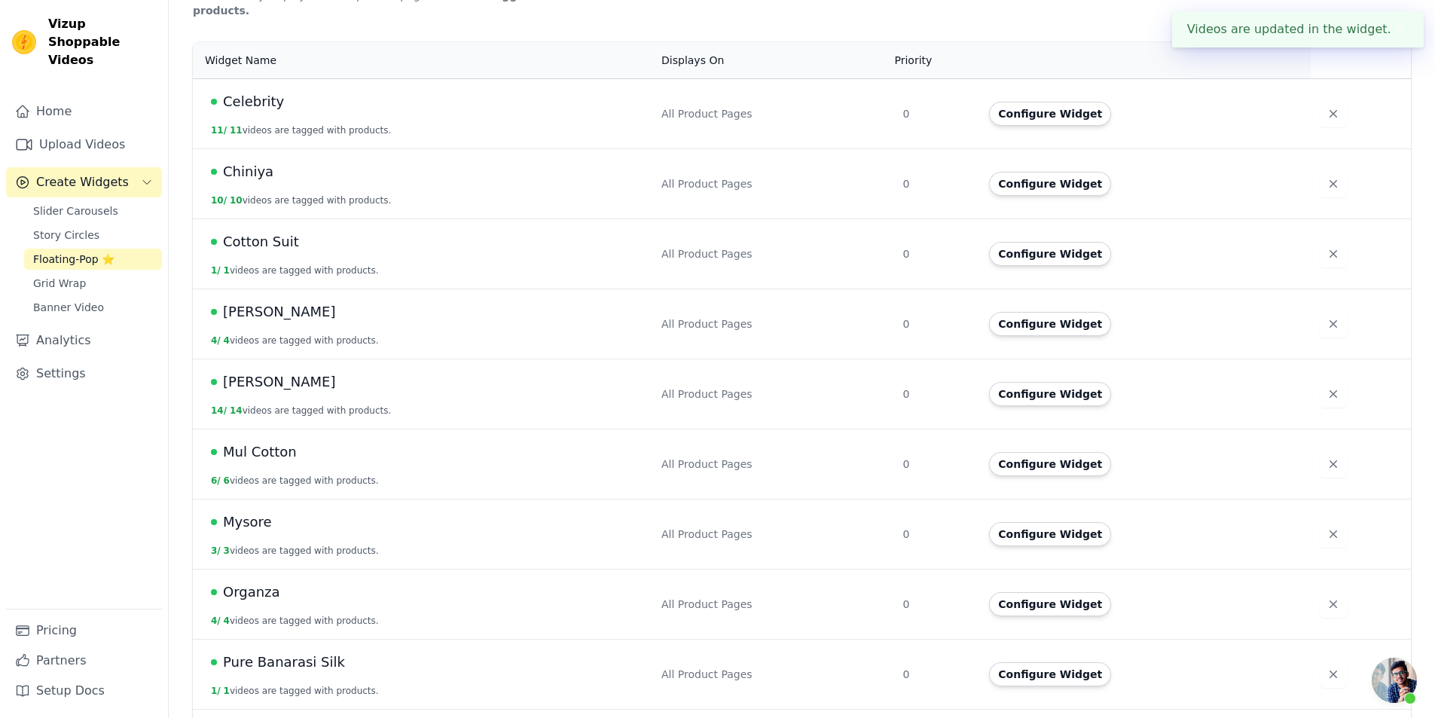
scroll to position [753, 0]
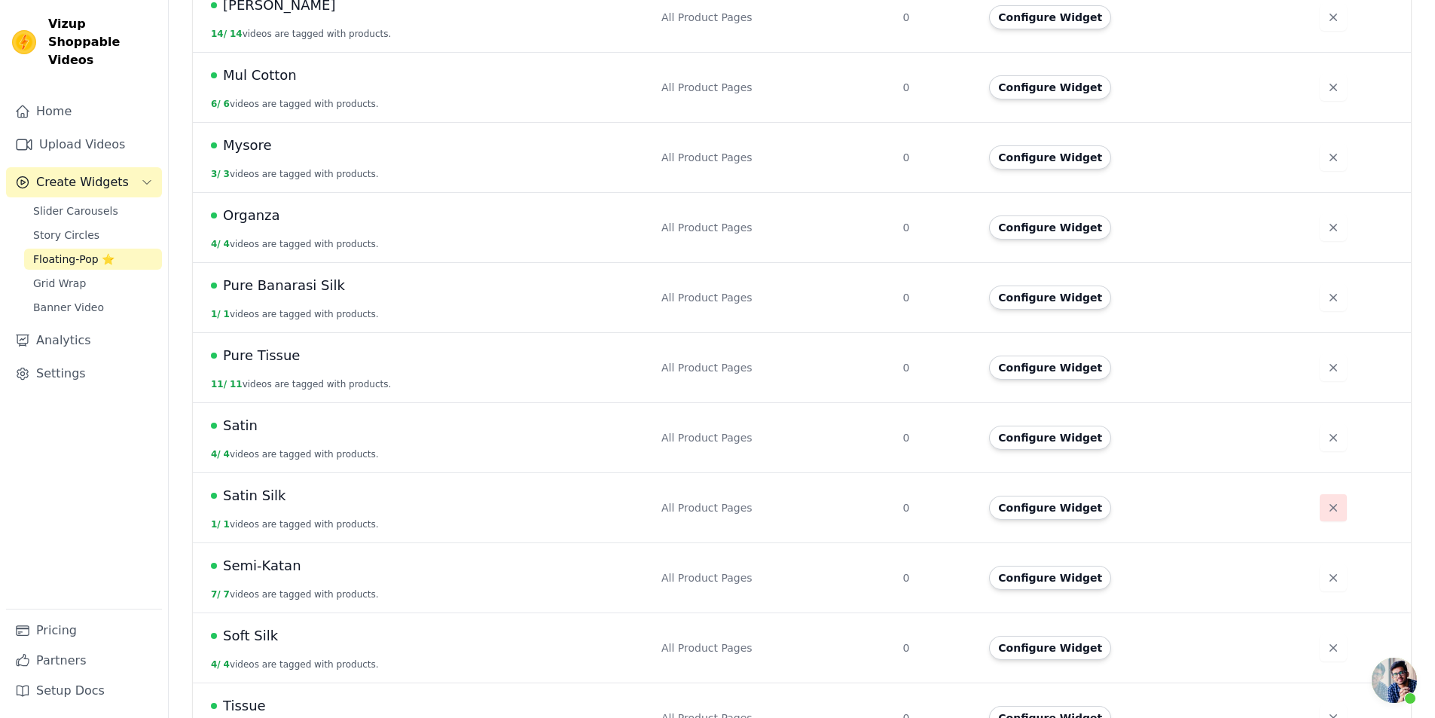
click at [1335, 505] on button "button" at bounding box center [1333, 507] width 27 height 27
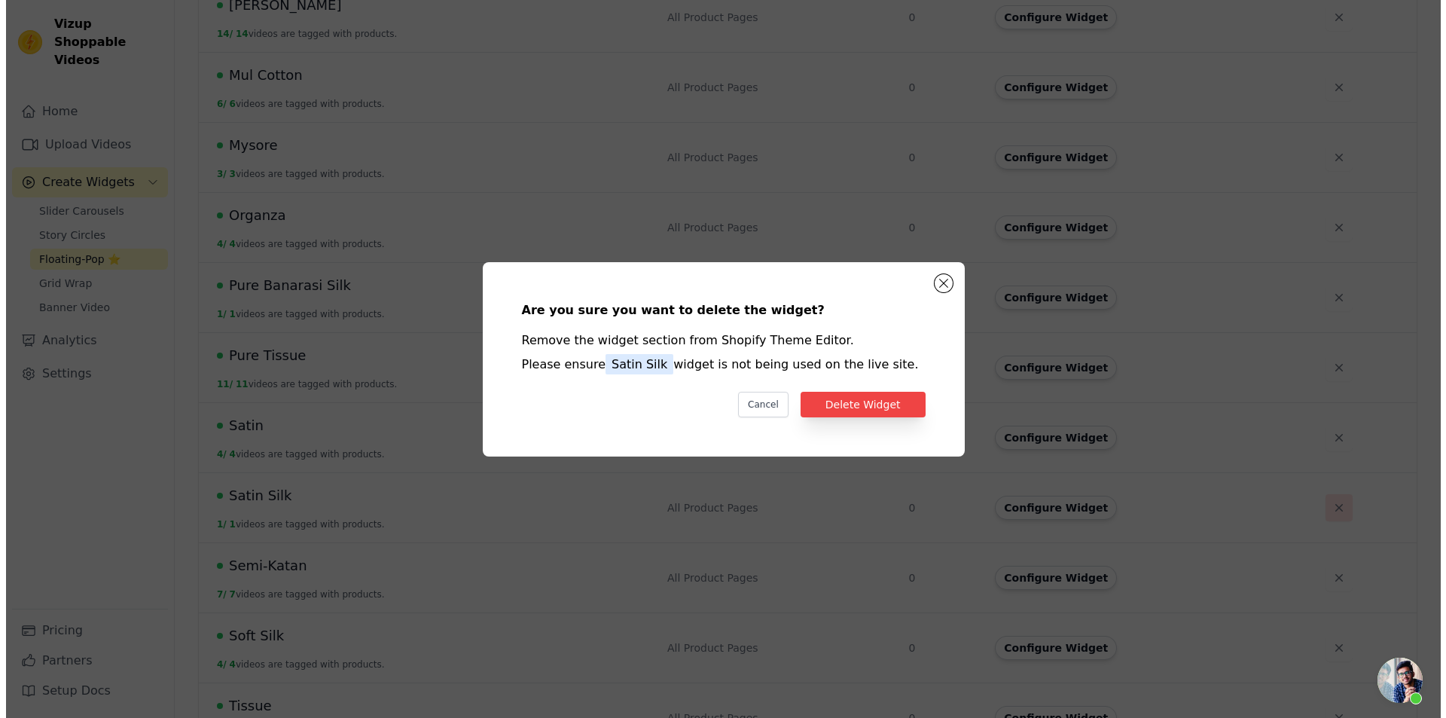
scroll to position [0, 0]
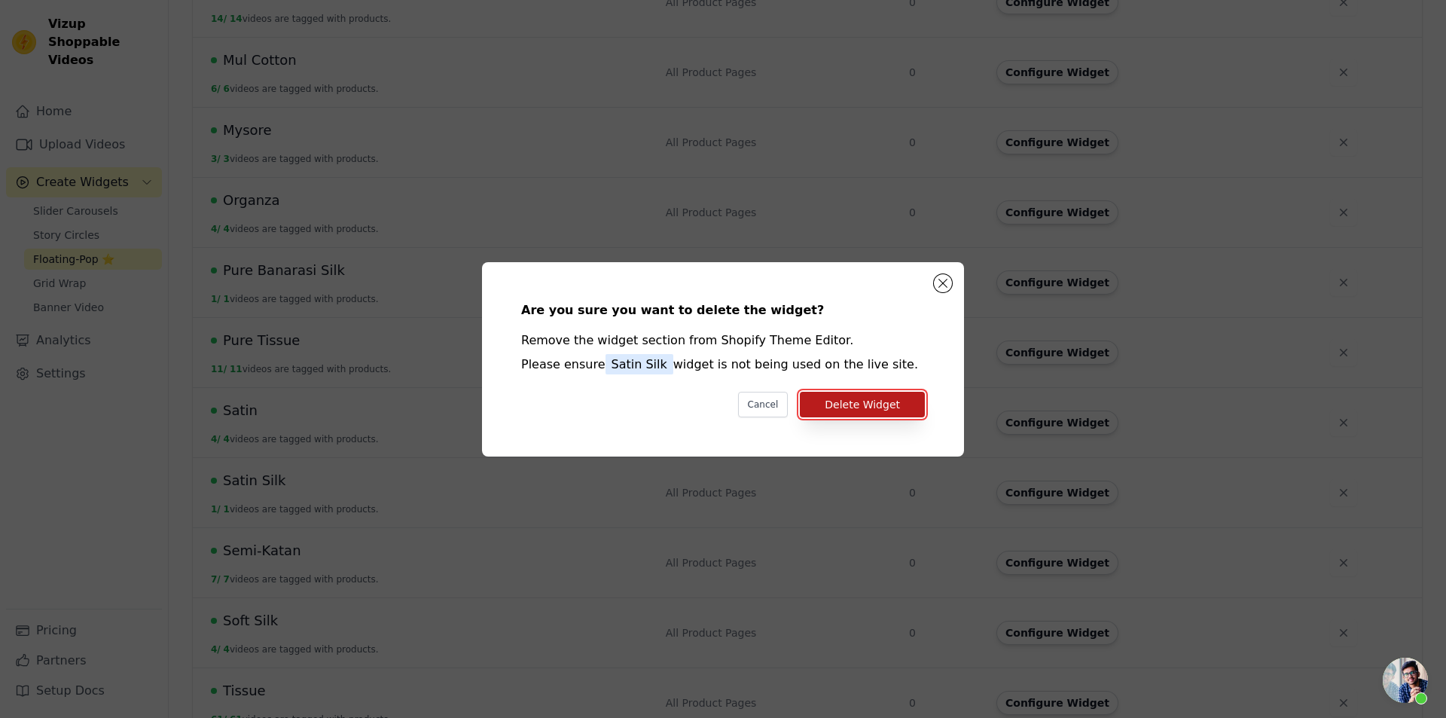
click at [896, 410] on button "Delete Widget" at bounding box center [862, 405] width 125 height 26
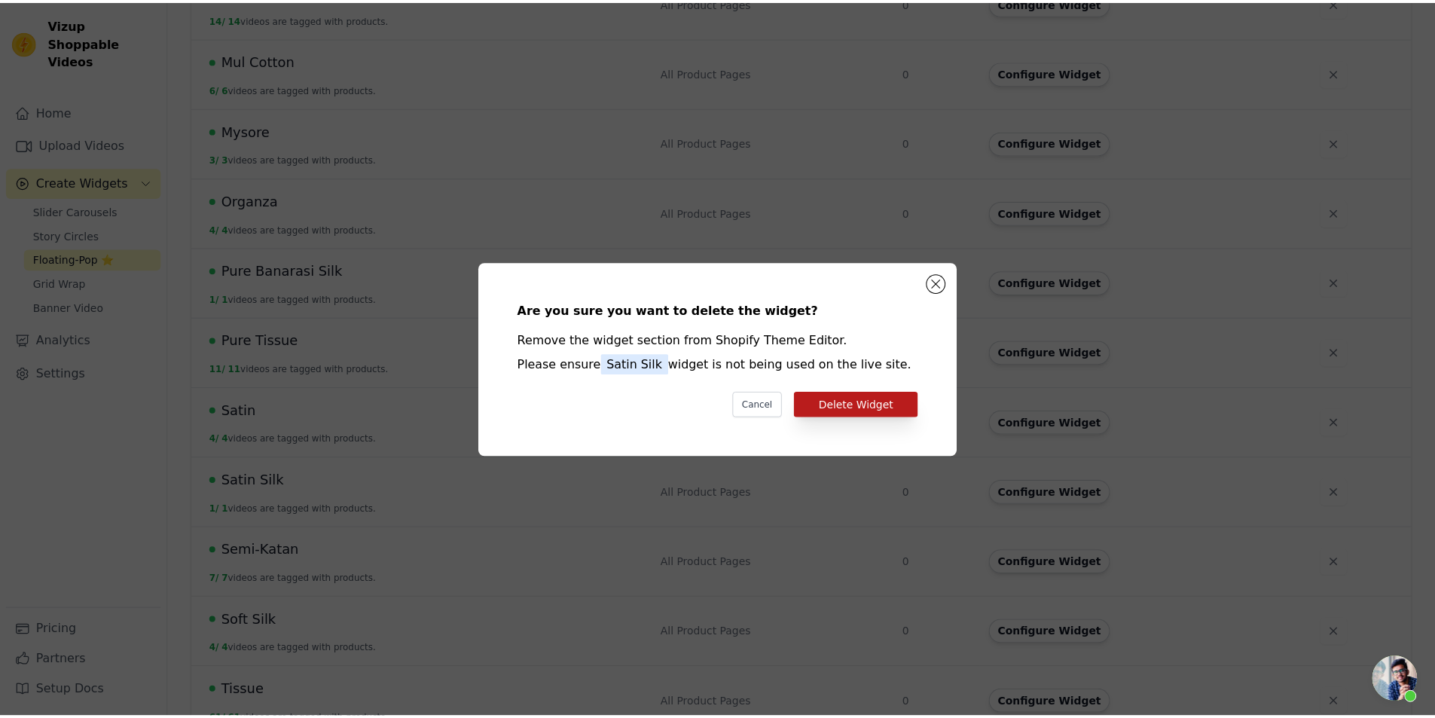
scroll to position [753, 0]
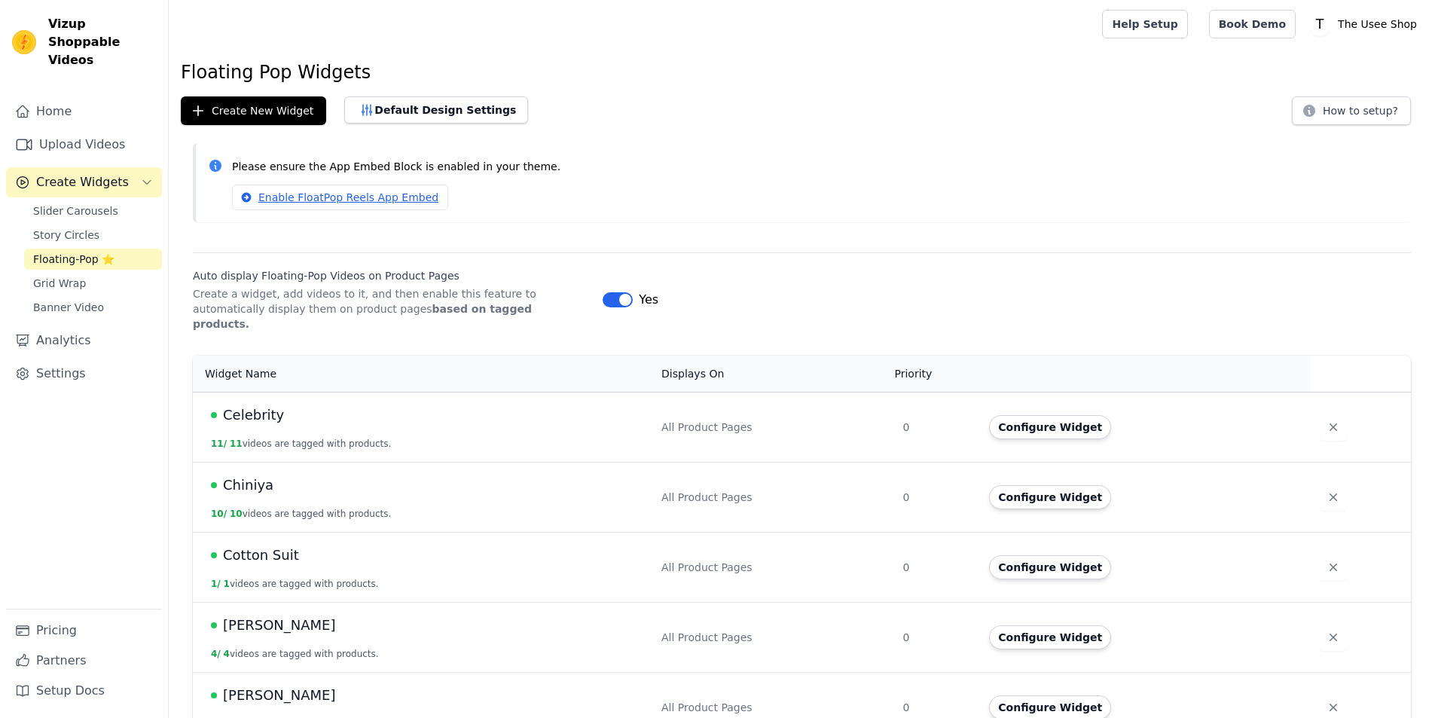
scroll to position [716, 0]
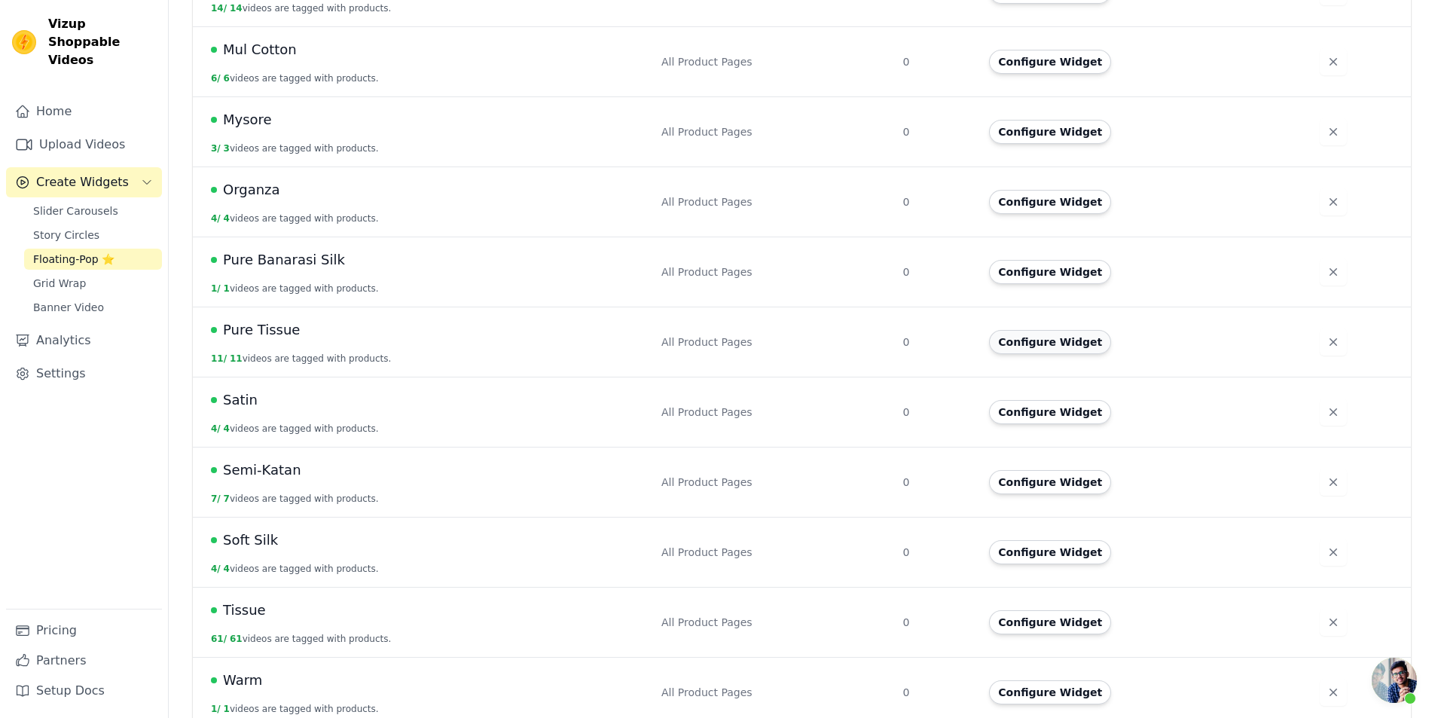
click at [1027, 331] on button "Configure Widget" at bounding box center [1050, 342] width 122 height 24
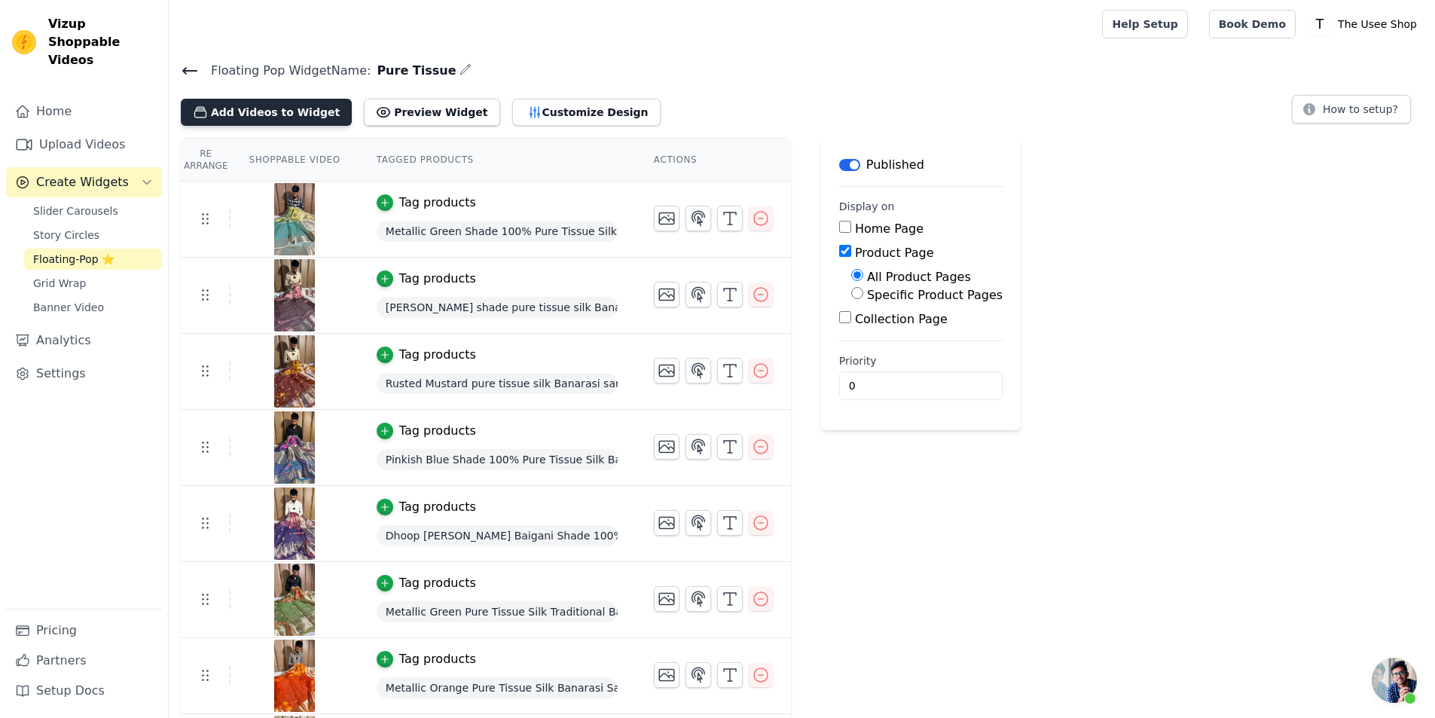
click at [273, 114] on button "Add Videos to Widget" at bounding box center [266, 112] width 171 height 27
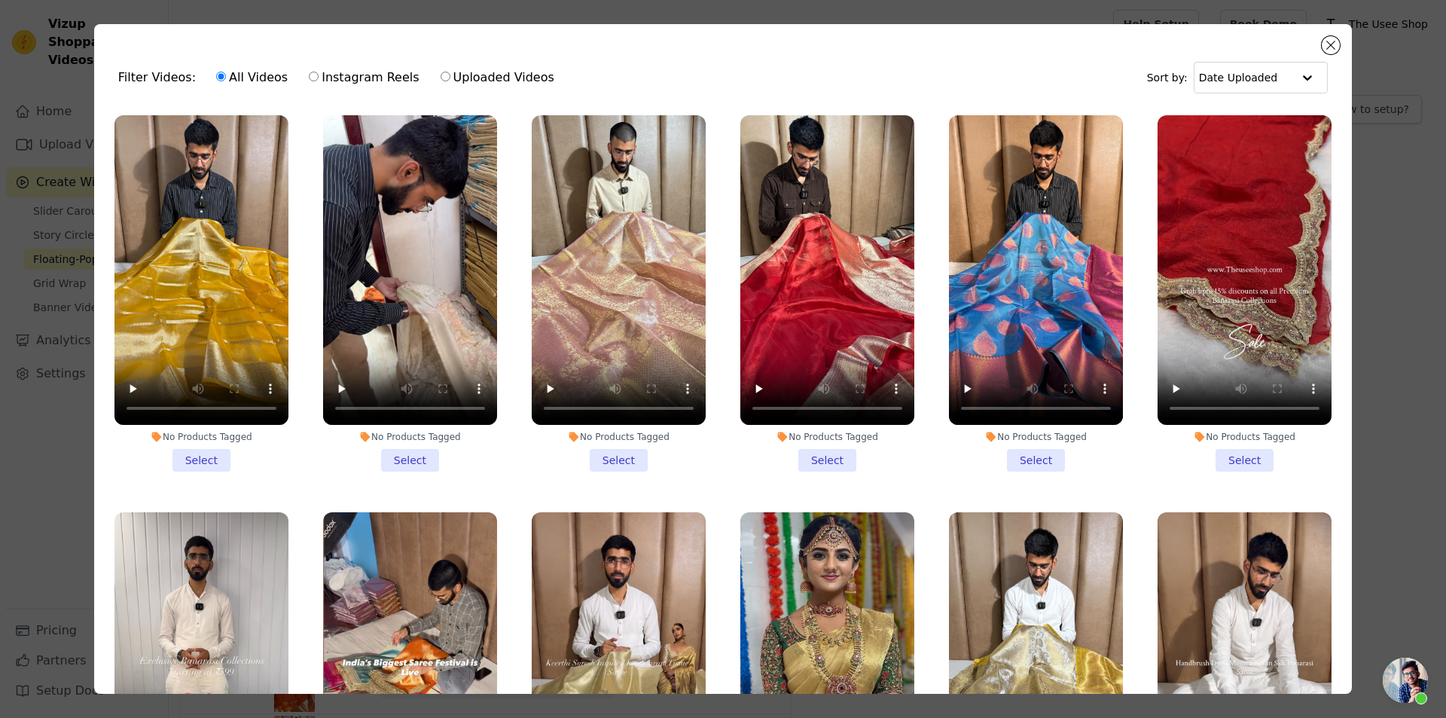
click at [777, 441] on li "No Products Tagged Select" at bounding box center [827, 293] width 174 height 356
click at [0, 0] on input "No Products Tagged Select" at bounding box center [0, 0] width 0 height 0
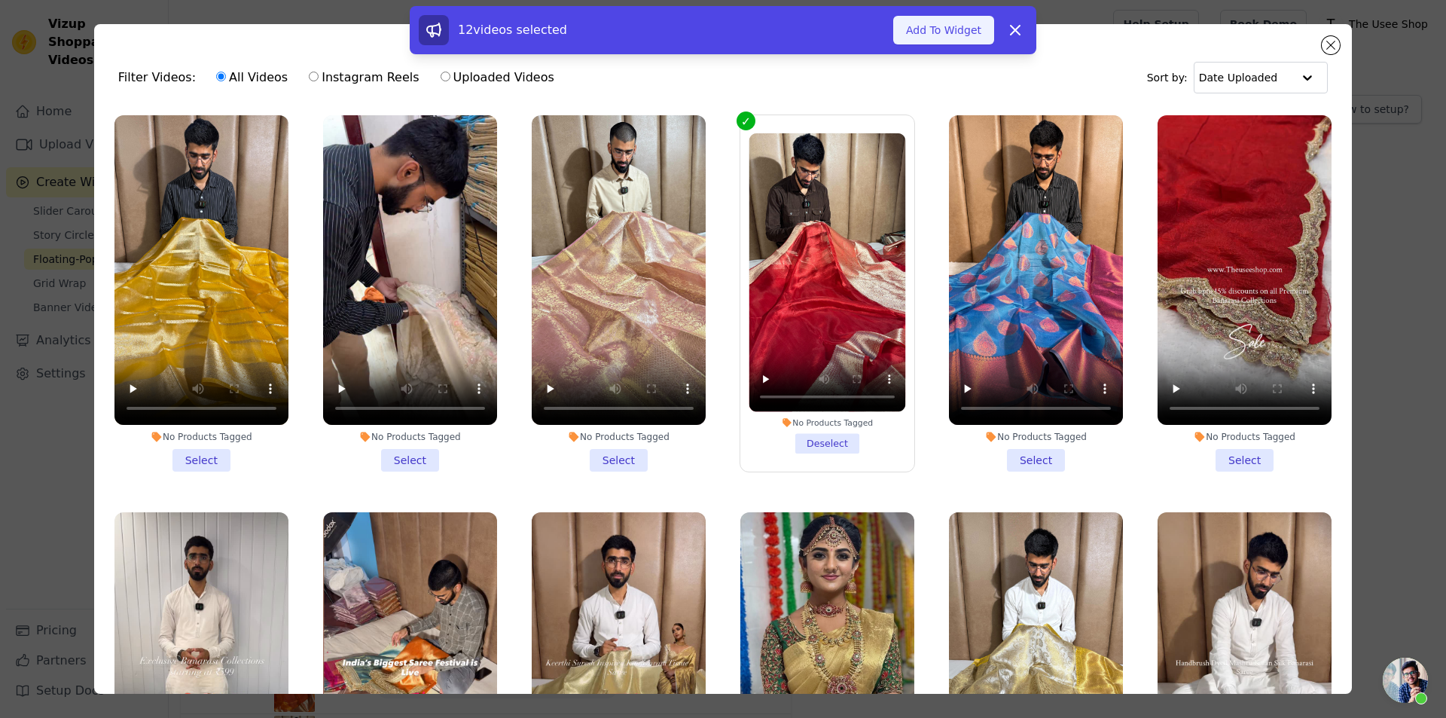
click at [963, 35] on button "Add To Widget" at bounding box center [943, 30] width 101 height 29
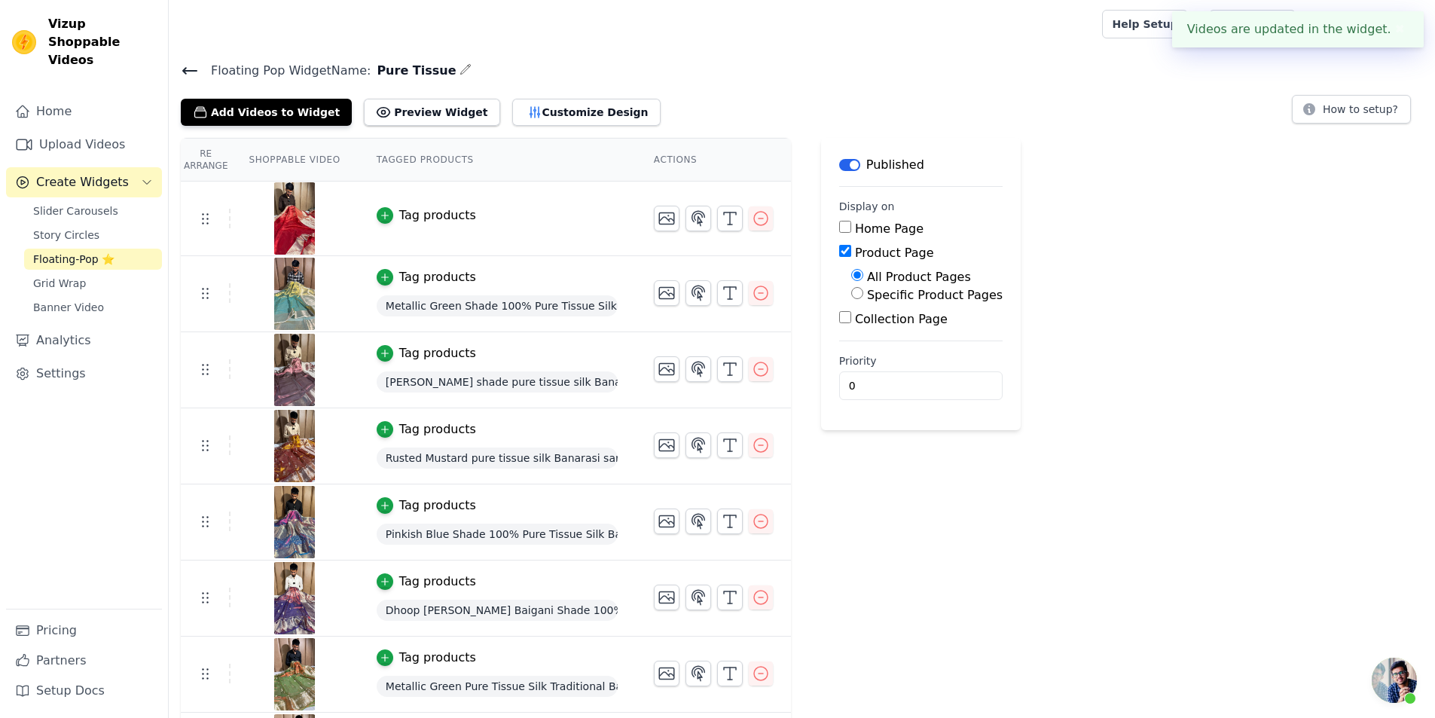
click at [444, 206] on div "Tag products" at bounding box center [437, 215] width 77 height 18
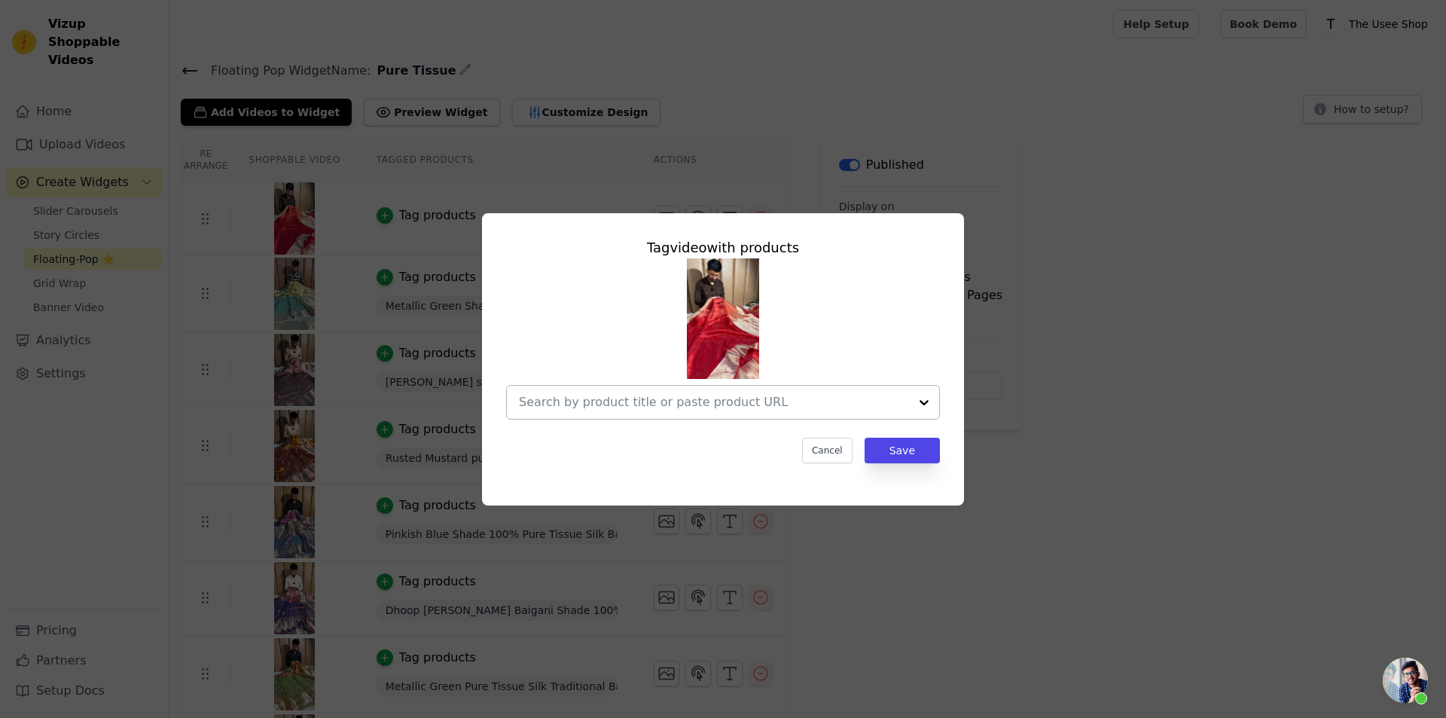
click at [736, 391] on div at bounding box center [714, 402] width 390 height 33
paste input "[URL][DOMAIN_NAME][PERSON_NAME]"
type input "[URL][DOMAIN_NAME][PERSON_NAME]"
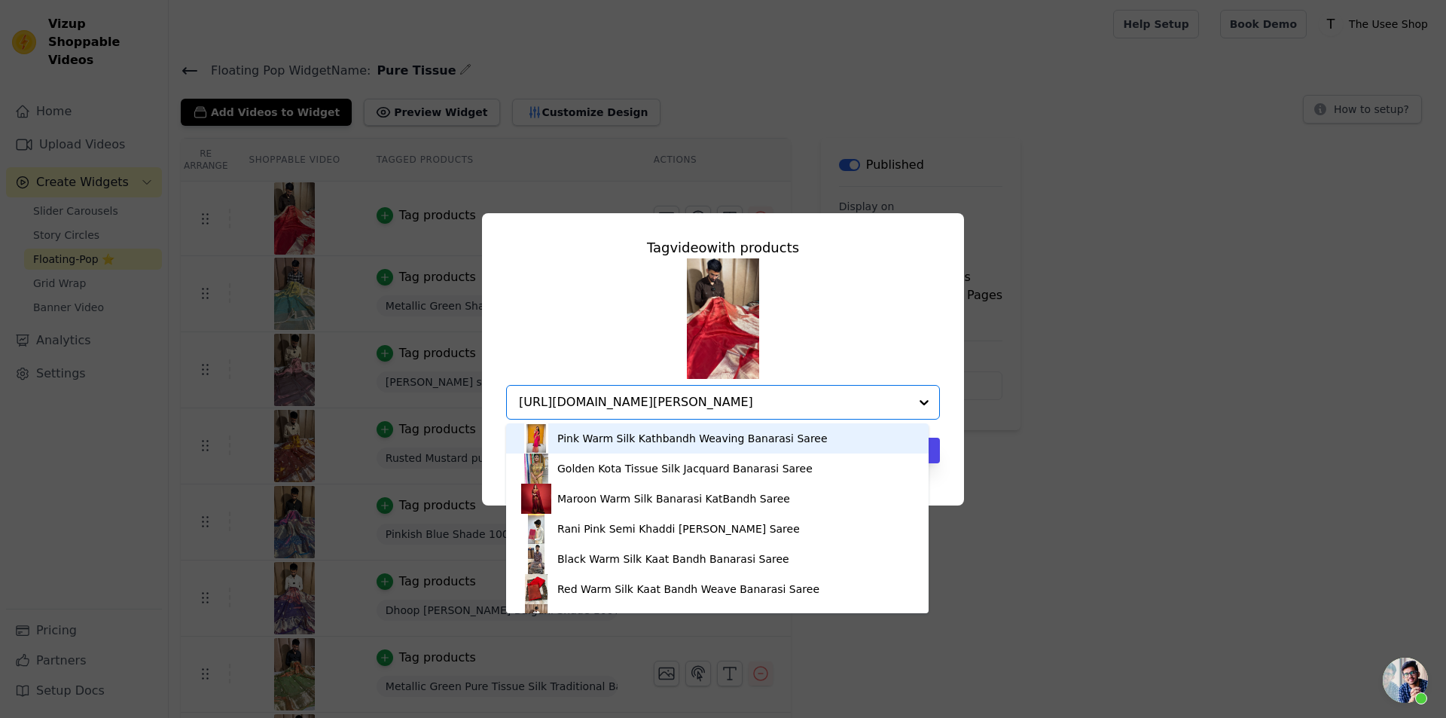
scroll to position [0, 96]
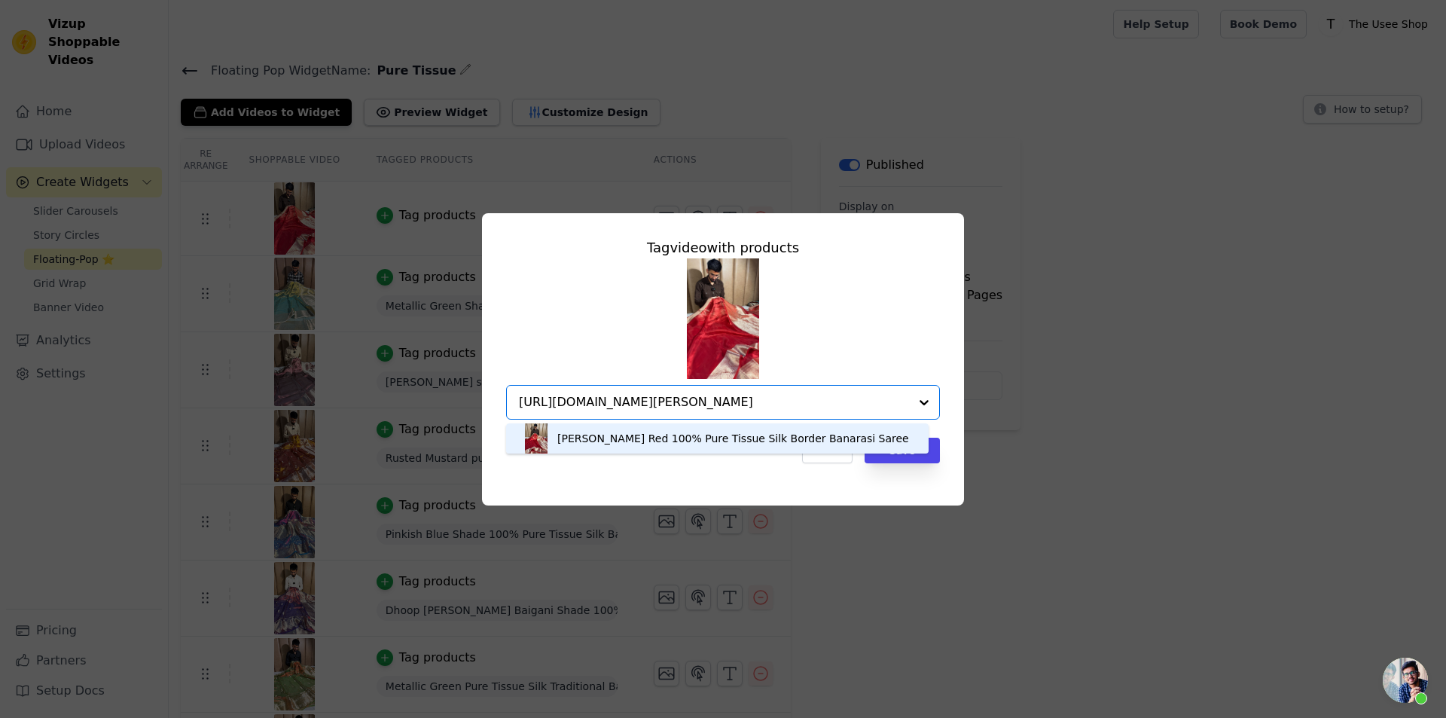
click at [605, 443] on div "[PERSON_NAME] Red 100% Pure Tissue Silk Border Banarasi Saree" at bounding box center [733, 438] width 352 height 15
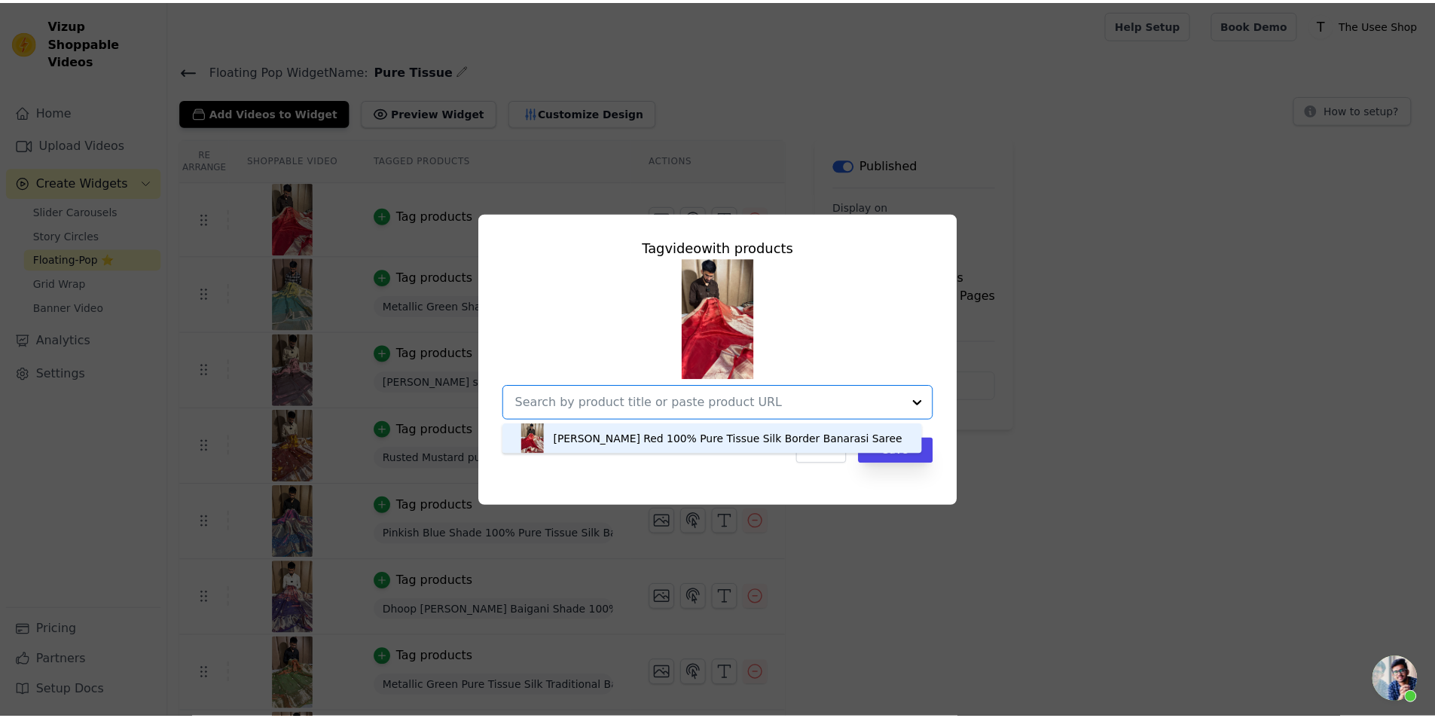
scroll to position [0, 0]
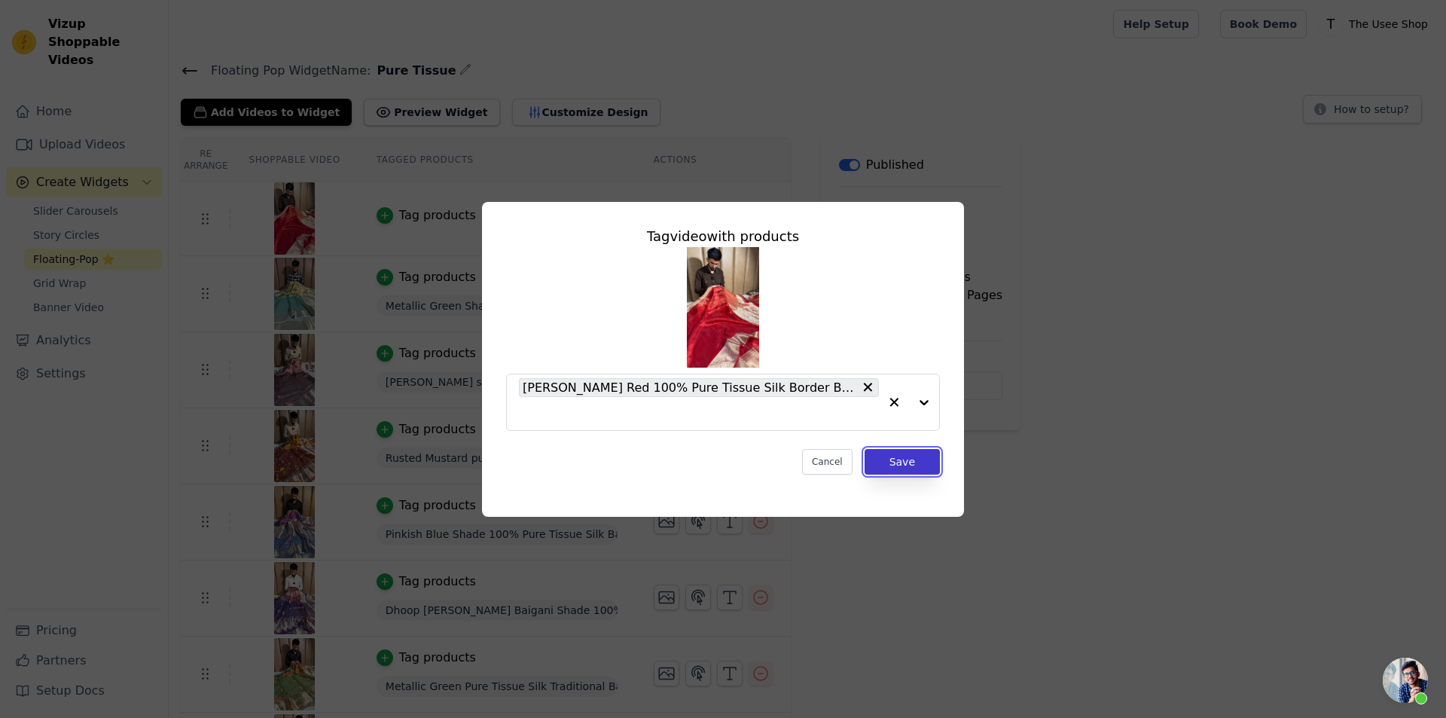
click at [914, 462] on button "Save" at bounding box center [902, 462] width 75 height 26
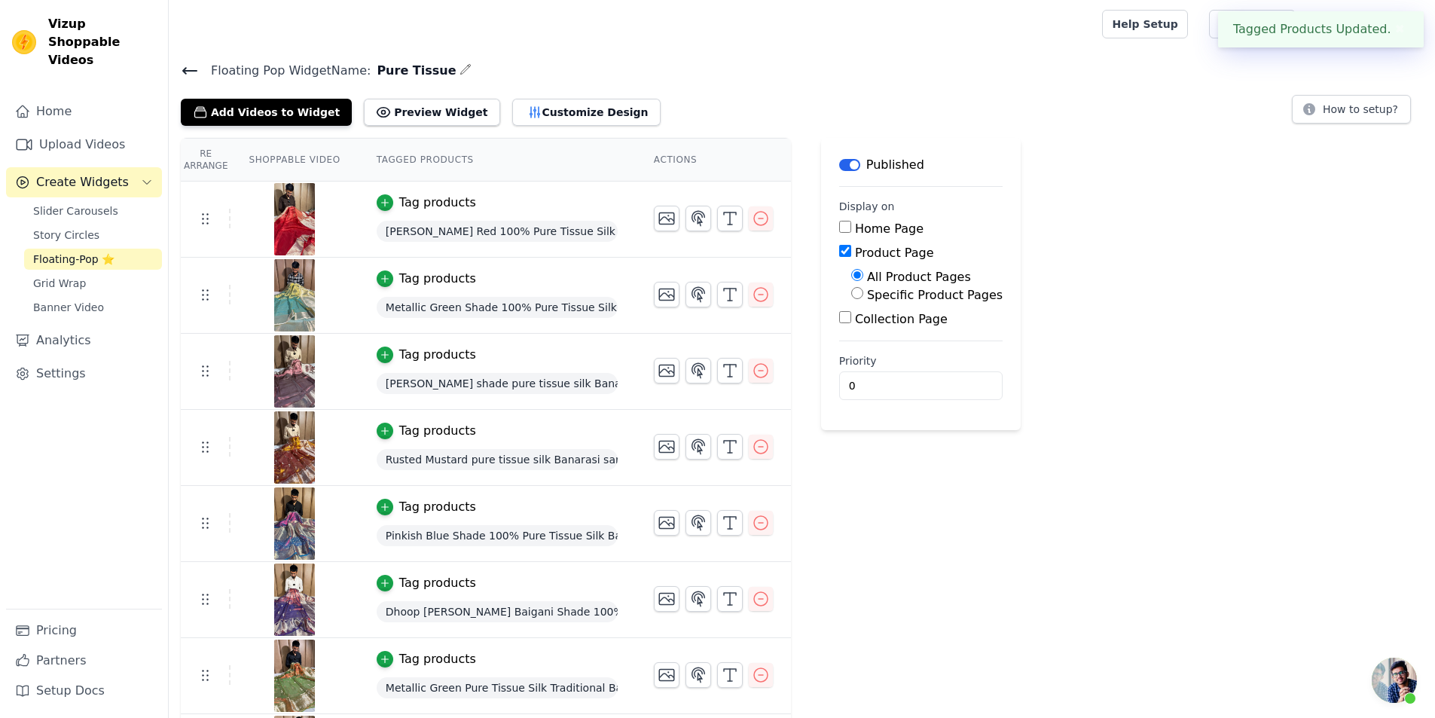
click at [179, 68] on div "Floating Pop Widget Name: Pure Tissue Add Videos to Widget Preview Widget Custo…" at bounding box center [802, 93] width 1266 height 66
click at [167, 84] on div "Home Upload Videos Create Widgets Slider Carousels Story Circles Floating-Pop ⭐…" at bounding box center [84, 400] width 168 height 633
click at [188, 68] on icon at bounding box center [190, 71] width 18 height 18
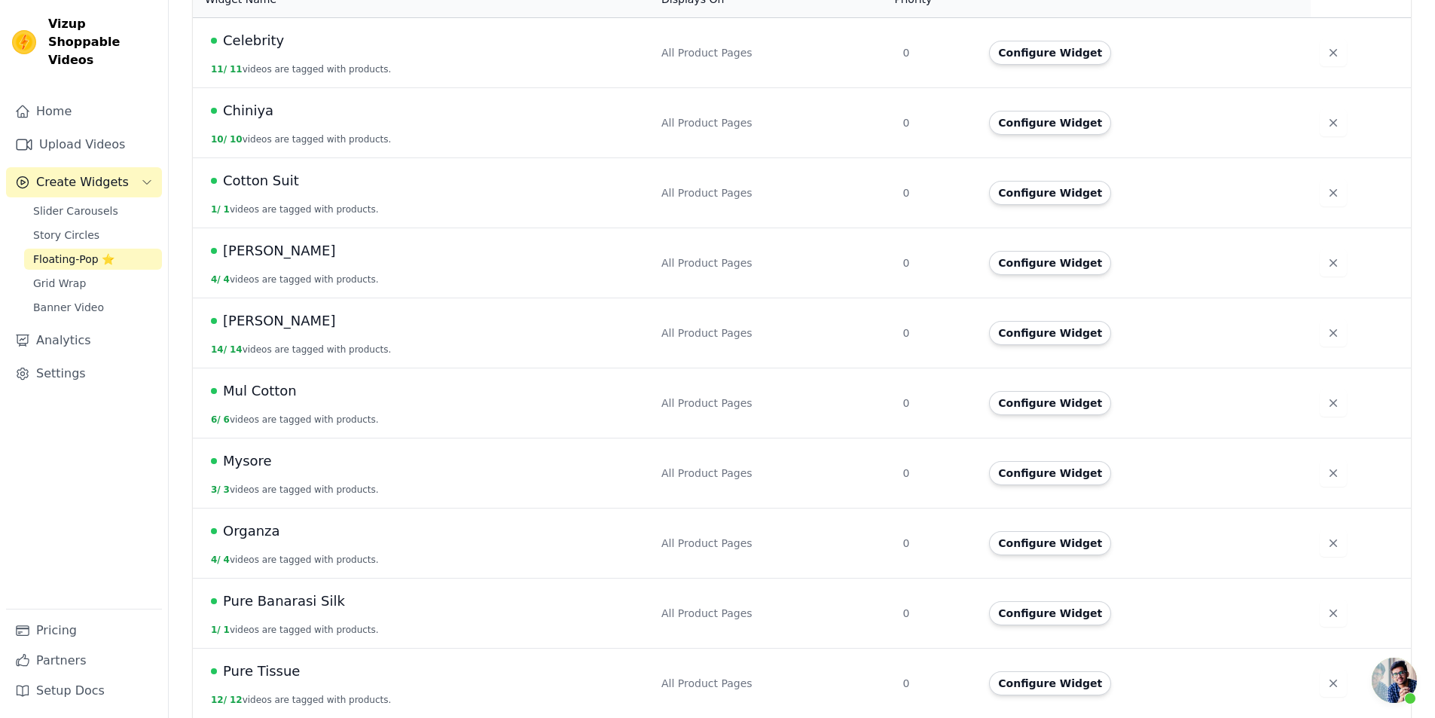
scroll to position [377, 0]
click at [1066, 249] on button "Configure Widget" at bounding box center [1050, 261] width 122 height 24
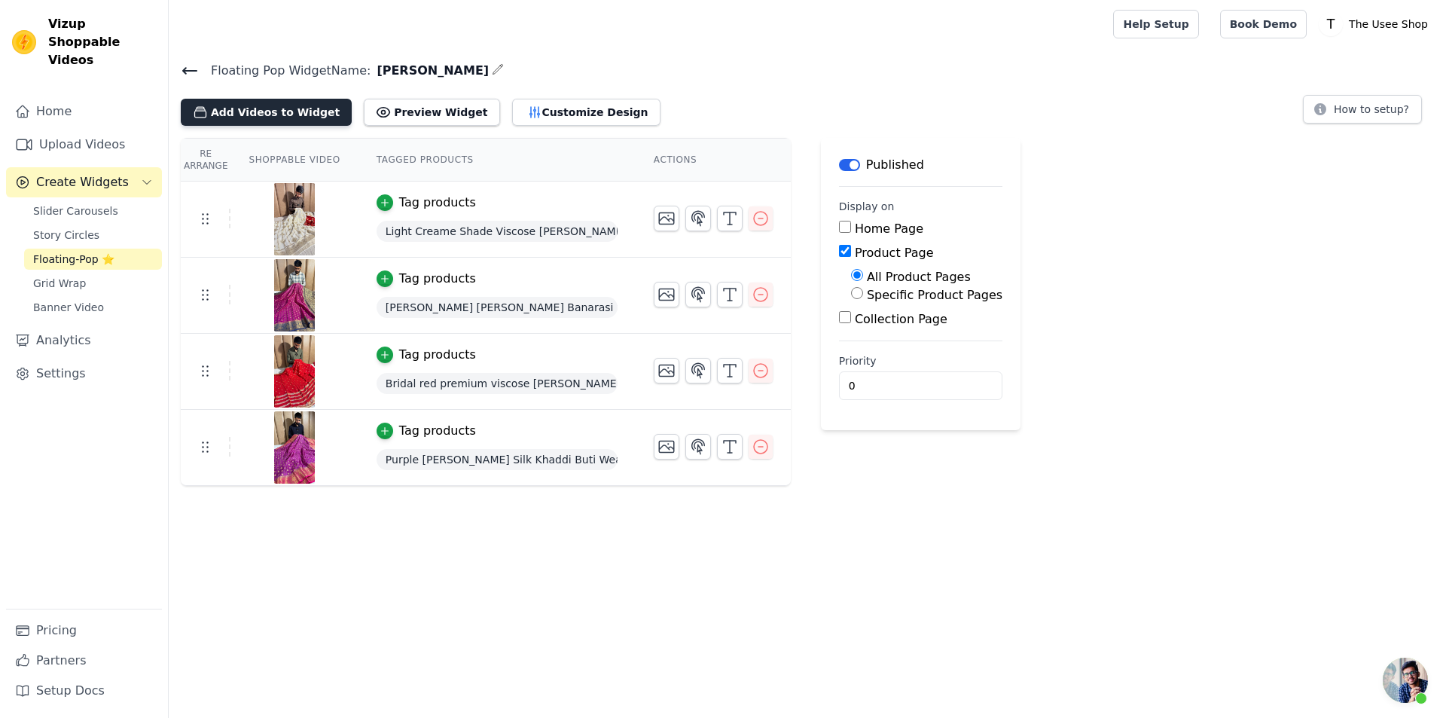
click at [245, 112] on button "Add Videos to Widget" at bounding box center [266, 112] width 171 height 27
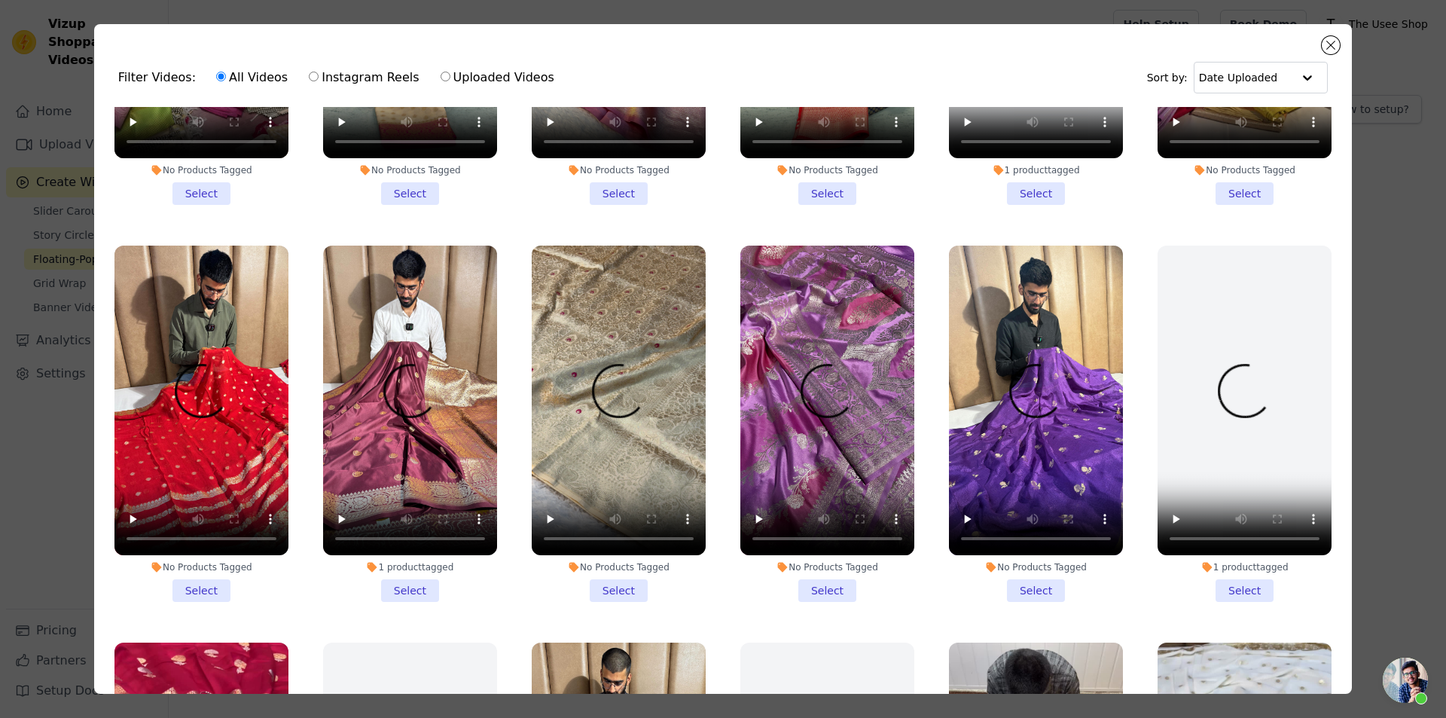
scroll to position [1506, 0]
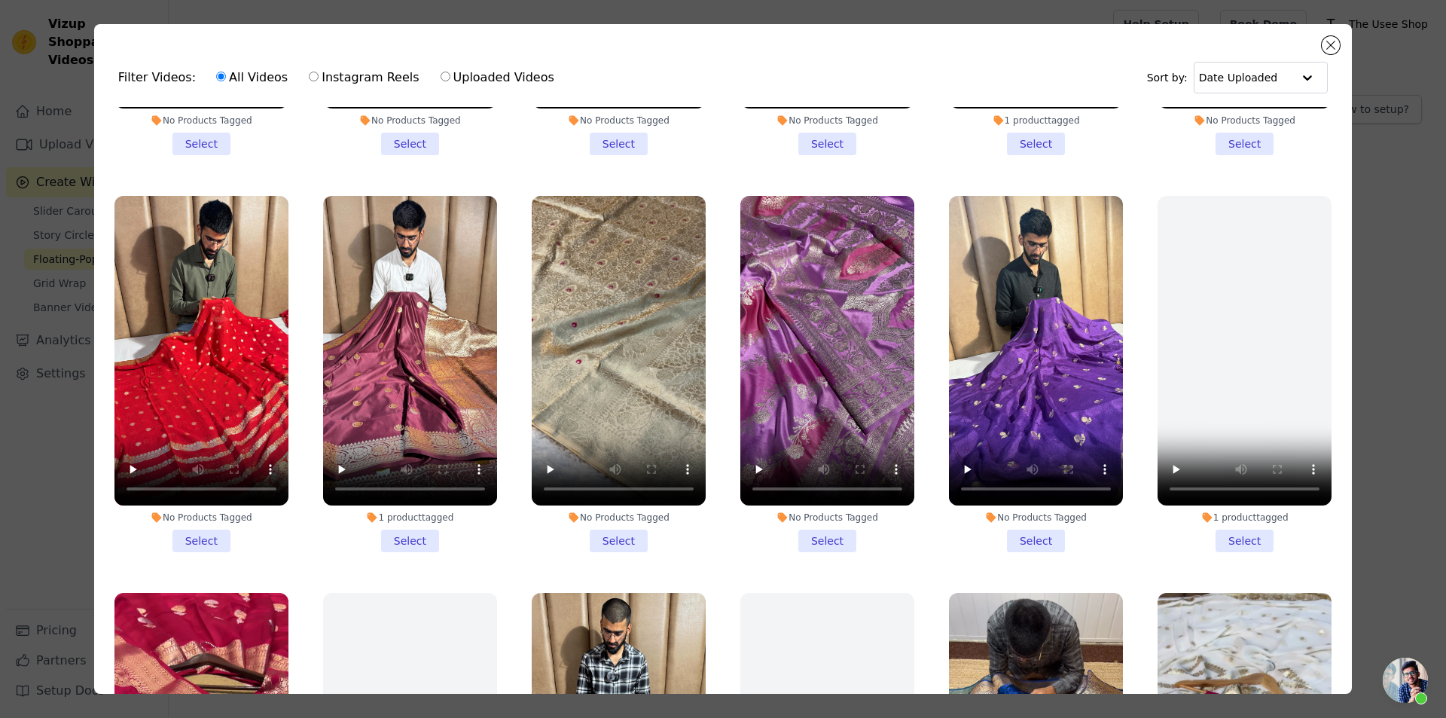
click at [1021, 514] on li "No Products Tagged Select" at bounding box center [1036, 374] width 174 height 356
click at [0, 0] on input "No Products Tagged Select" at bounding box center [0, 0] width 0 height 0
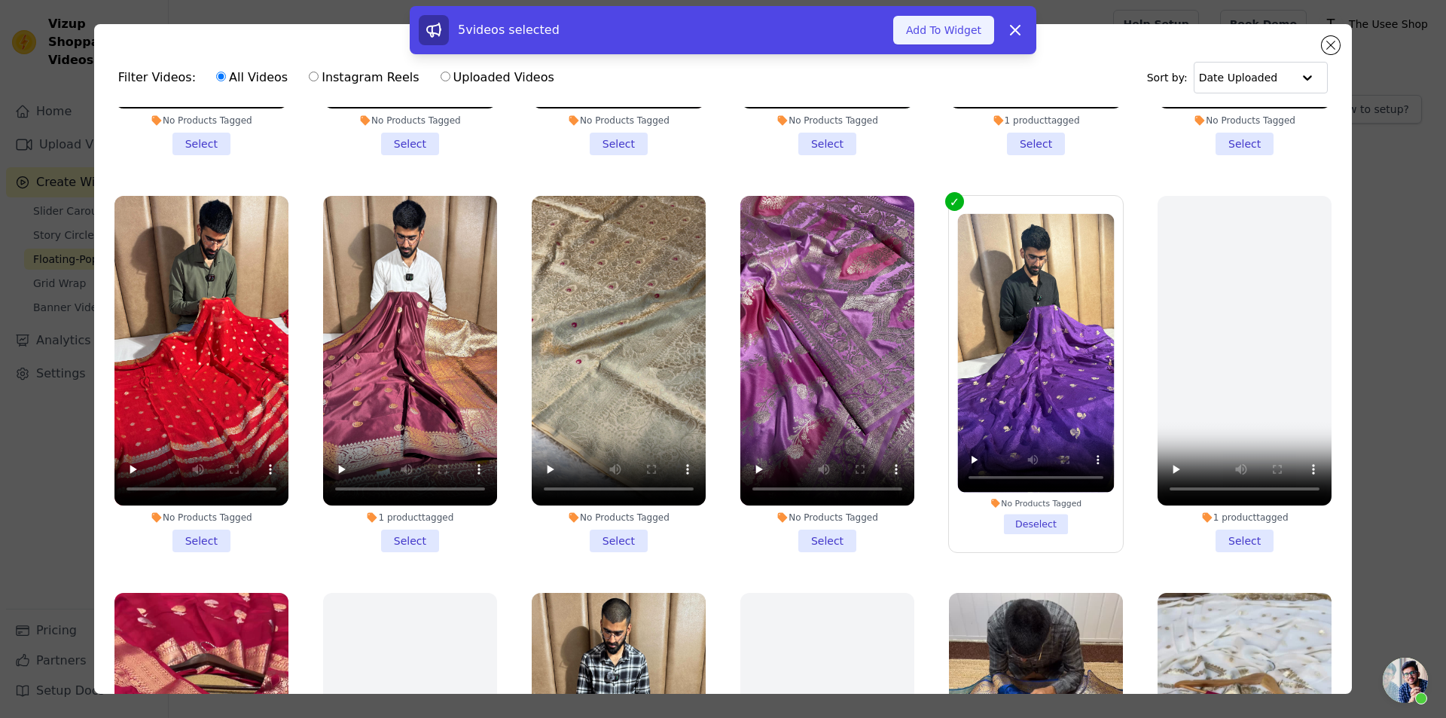
click at [936, 34] on button "Add To Widget" at bounding box center [943, 30] width 101 height 29
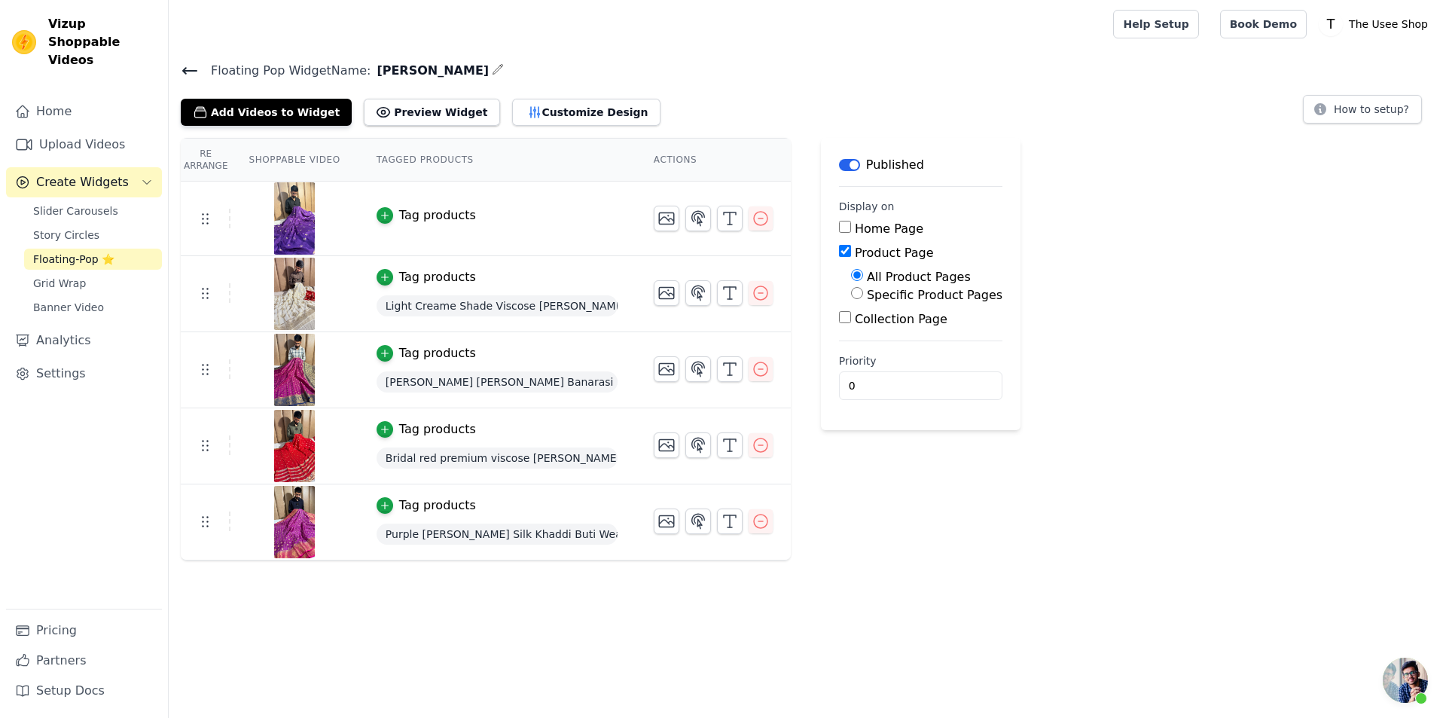
click at [417, 220] on div "Tag products" at bounding box center [437, 215] width 77 height 18
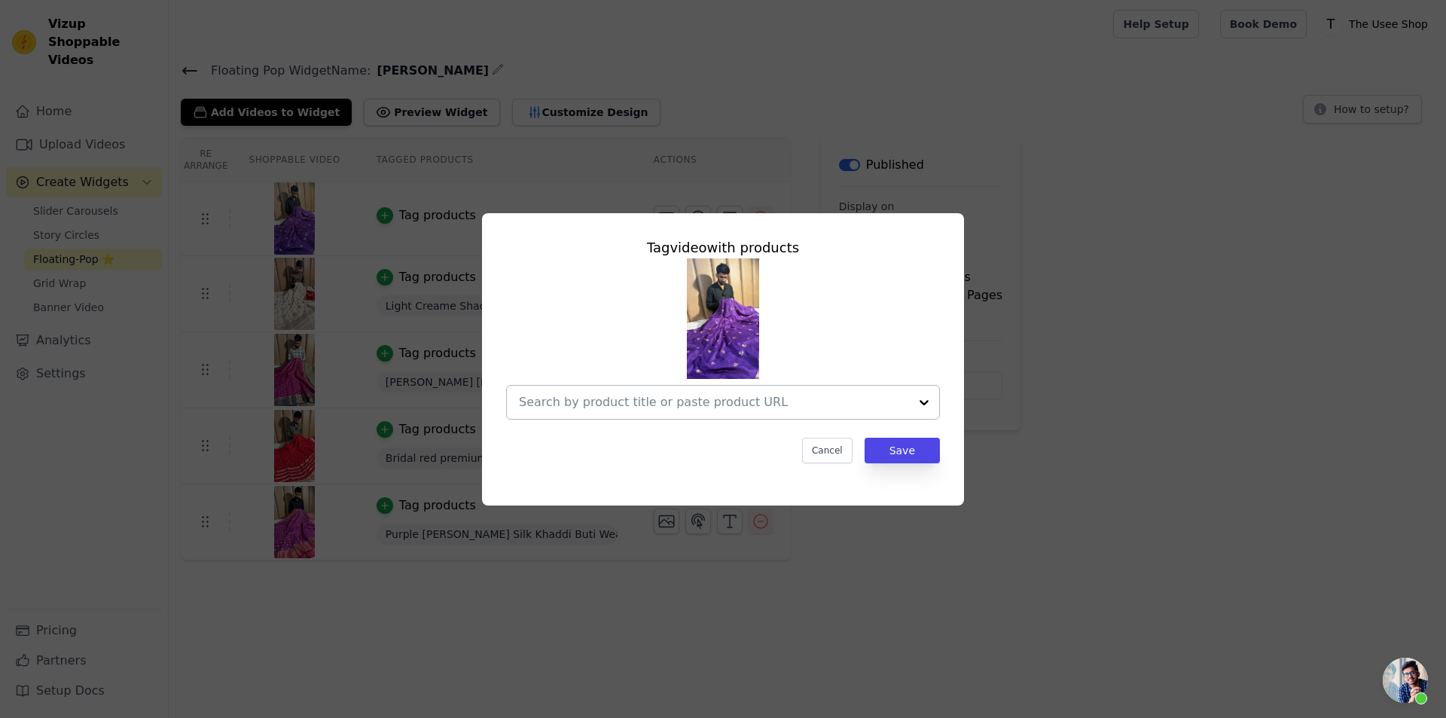
click at [746, 403] on input "text" at bounding box center [714, 402] width 390 height 18
paste input "[URL][DOMAIN_NAME][PERSON_NAME]"
type input "[URL][DOMAIN_NAME][PERSON_NAME]"
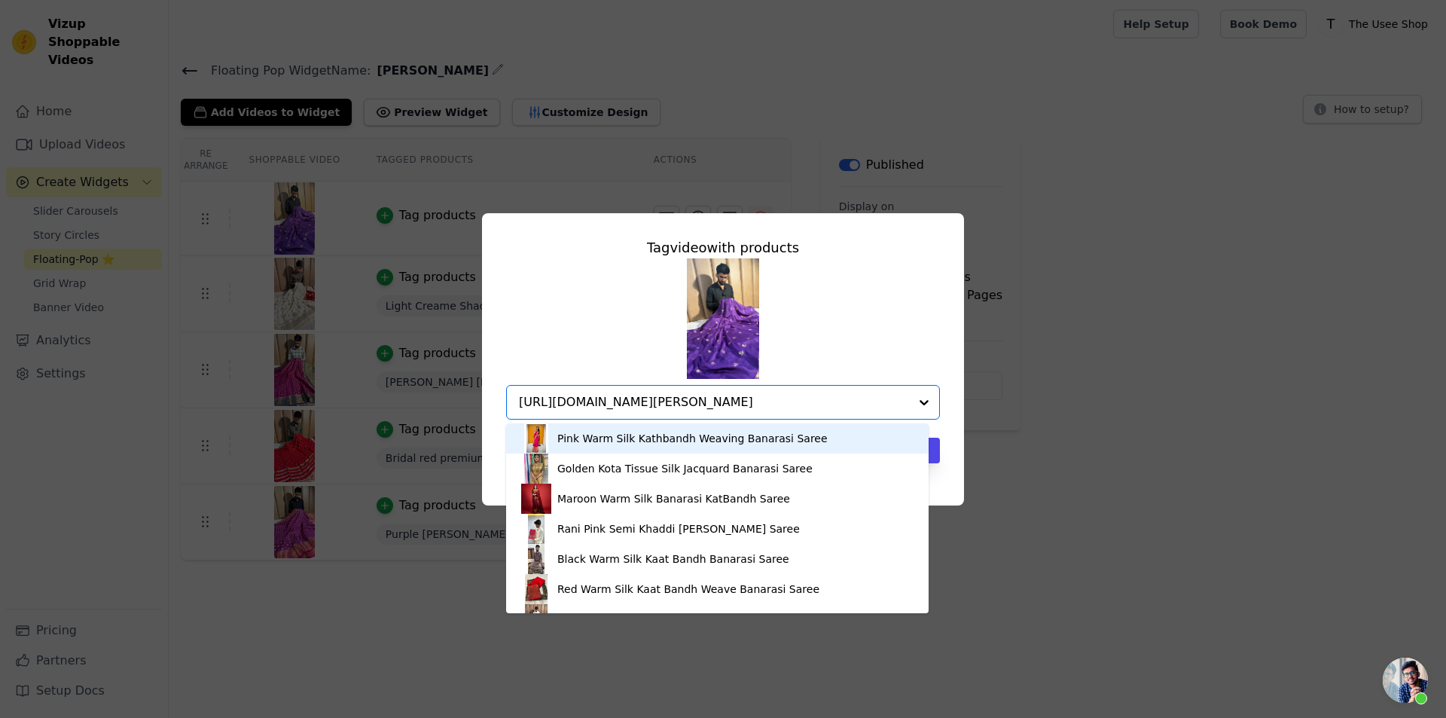
scroll to position [0, 105]
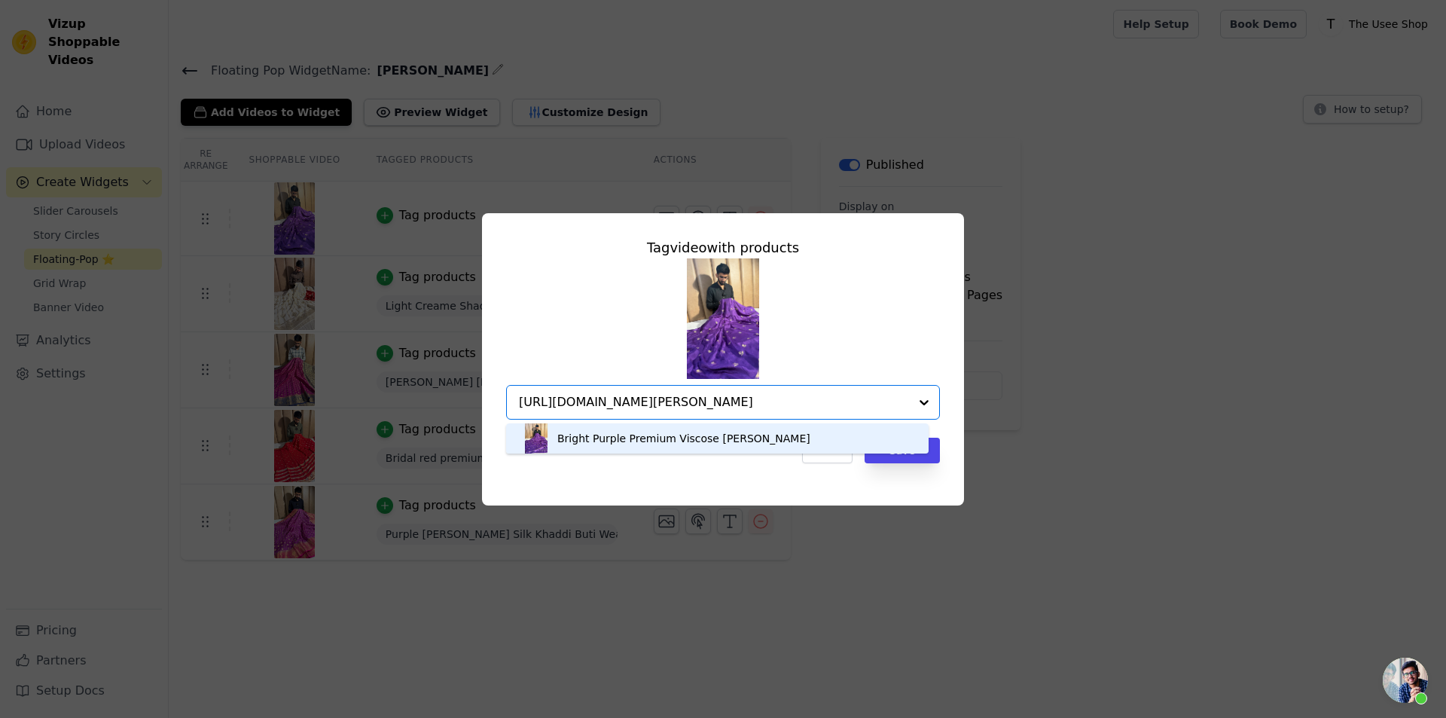
click at [787, 435] on div "Bright Purple Premium Viscose [PERSON_NAME]" at bounding box center [683, 438] width 253 height 15
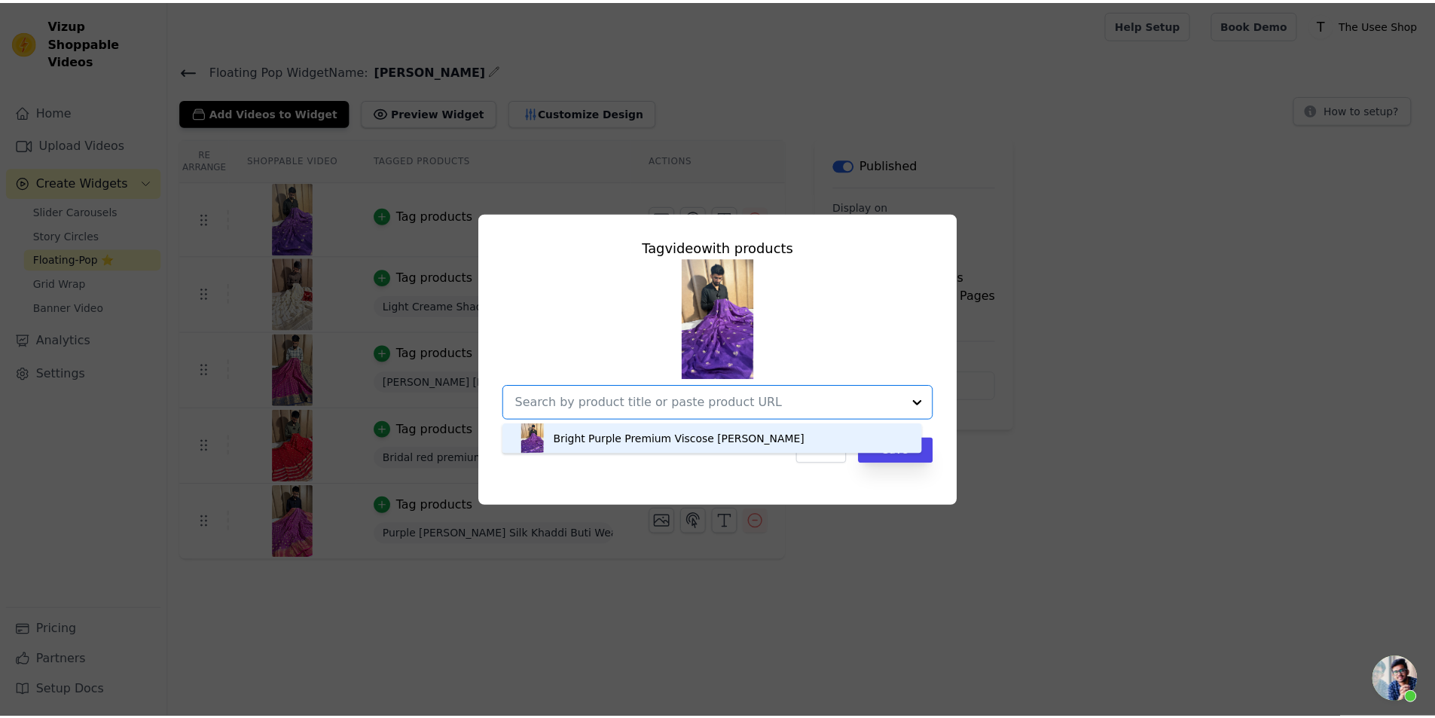
scroll to position [0, 0]
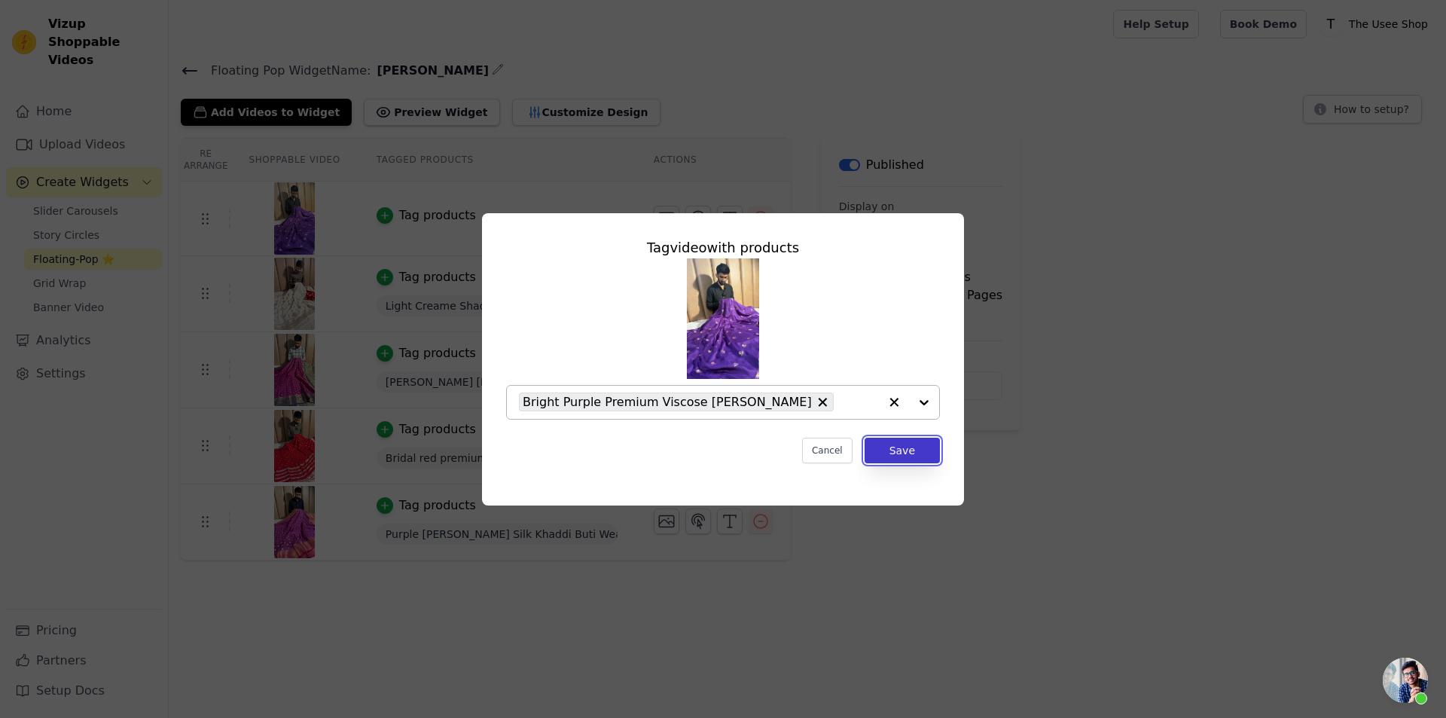
click at [916, 458] on button "Save" at bounding box center [902, 451] width 75 height 26
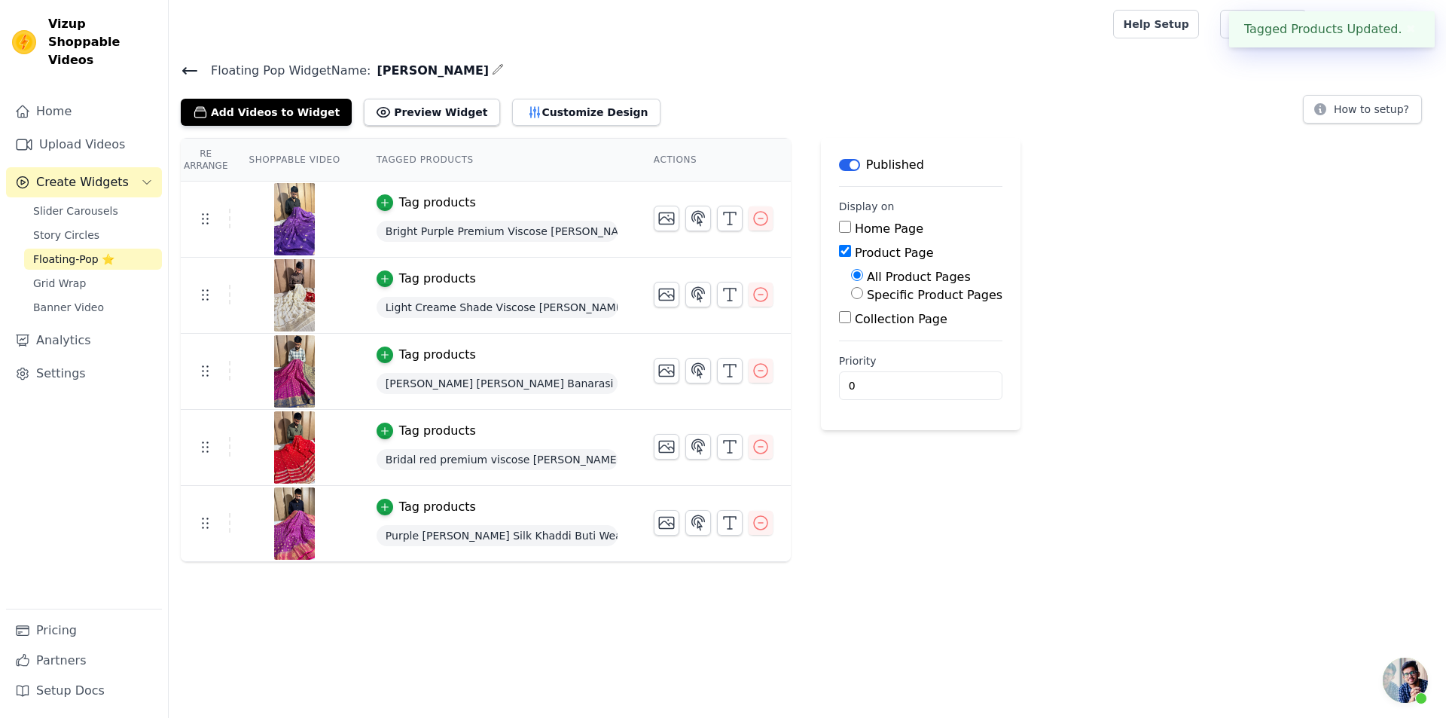
click at [188, 71] on icon at bounding box center [190, 71] width 14 height 6
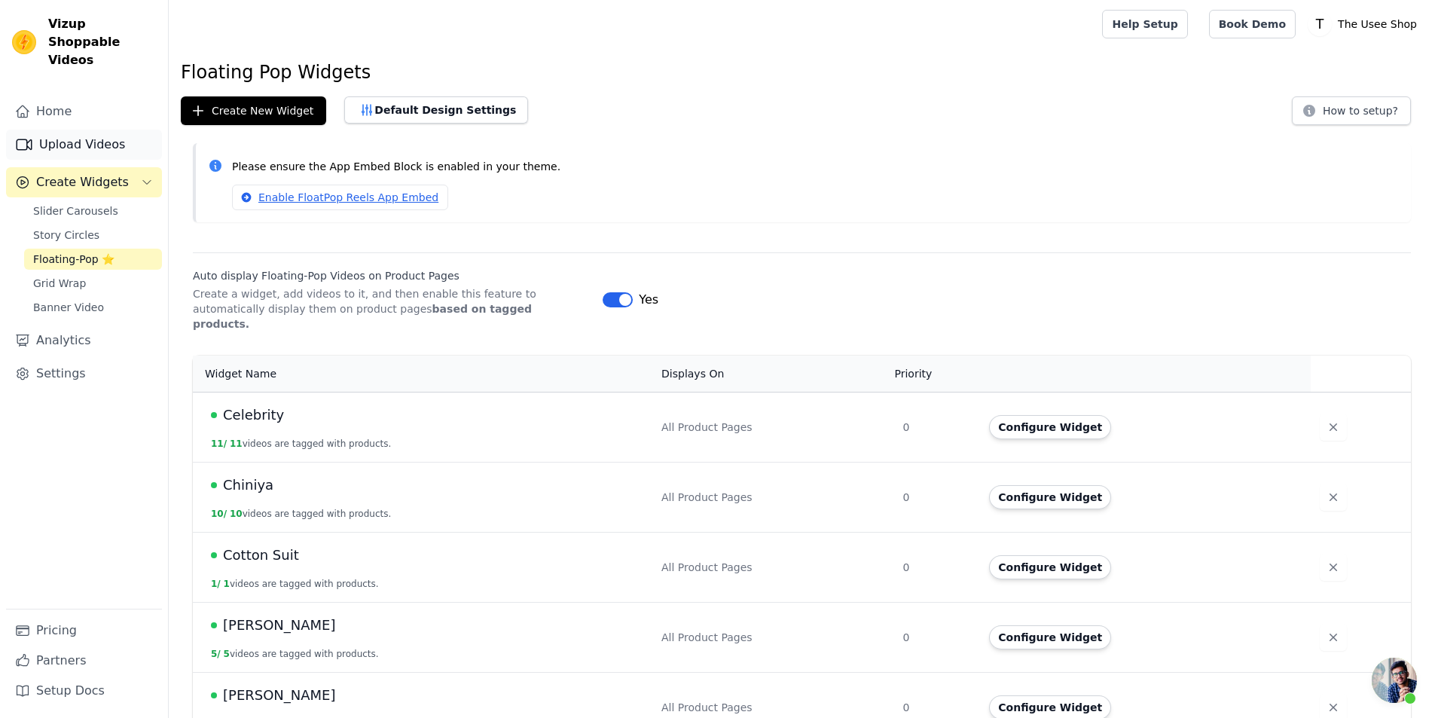
click at [101, 130] on link "Upload Videos" at bounding box center [84, 145] width 156 height 30
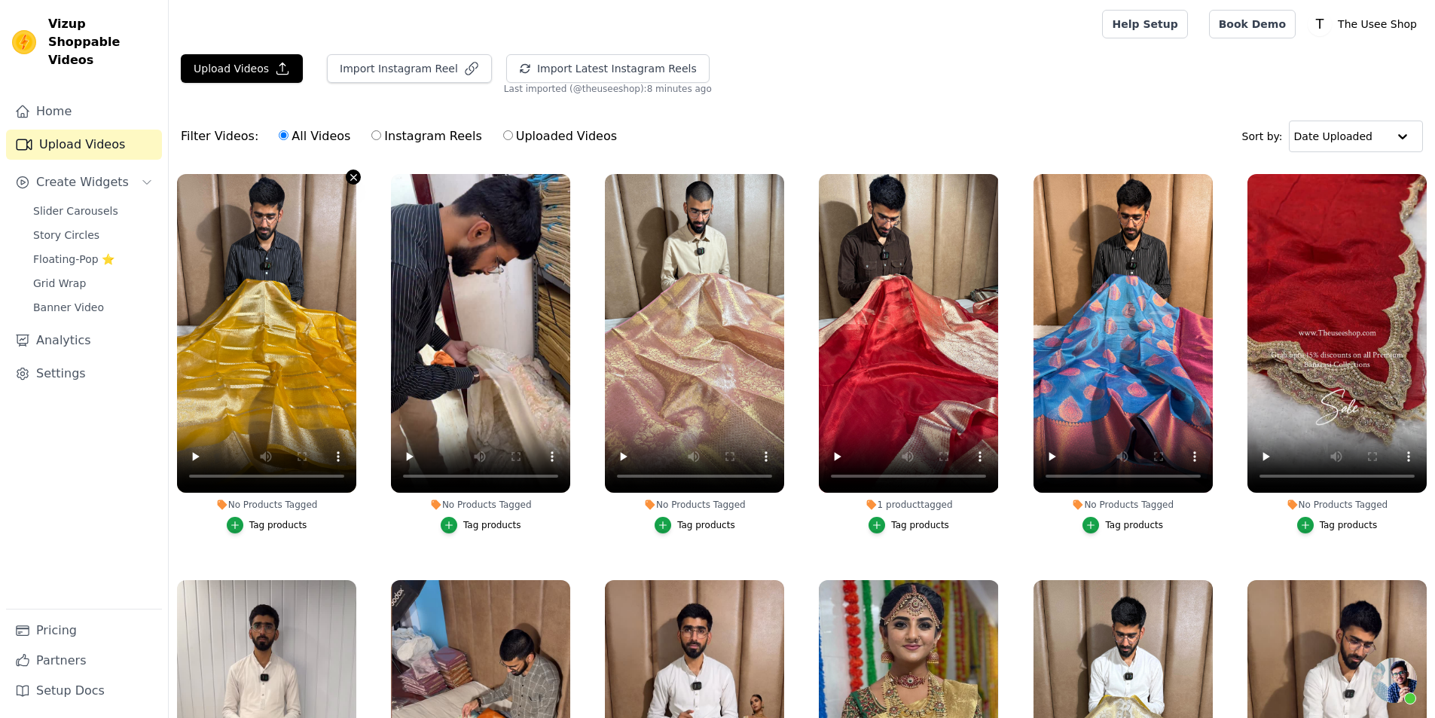
click at [351, 174] on icon "button" at bounding box center [353, 177] width 11 height 11
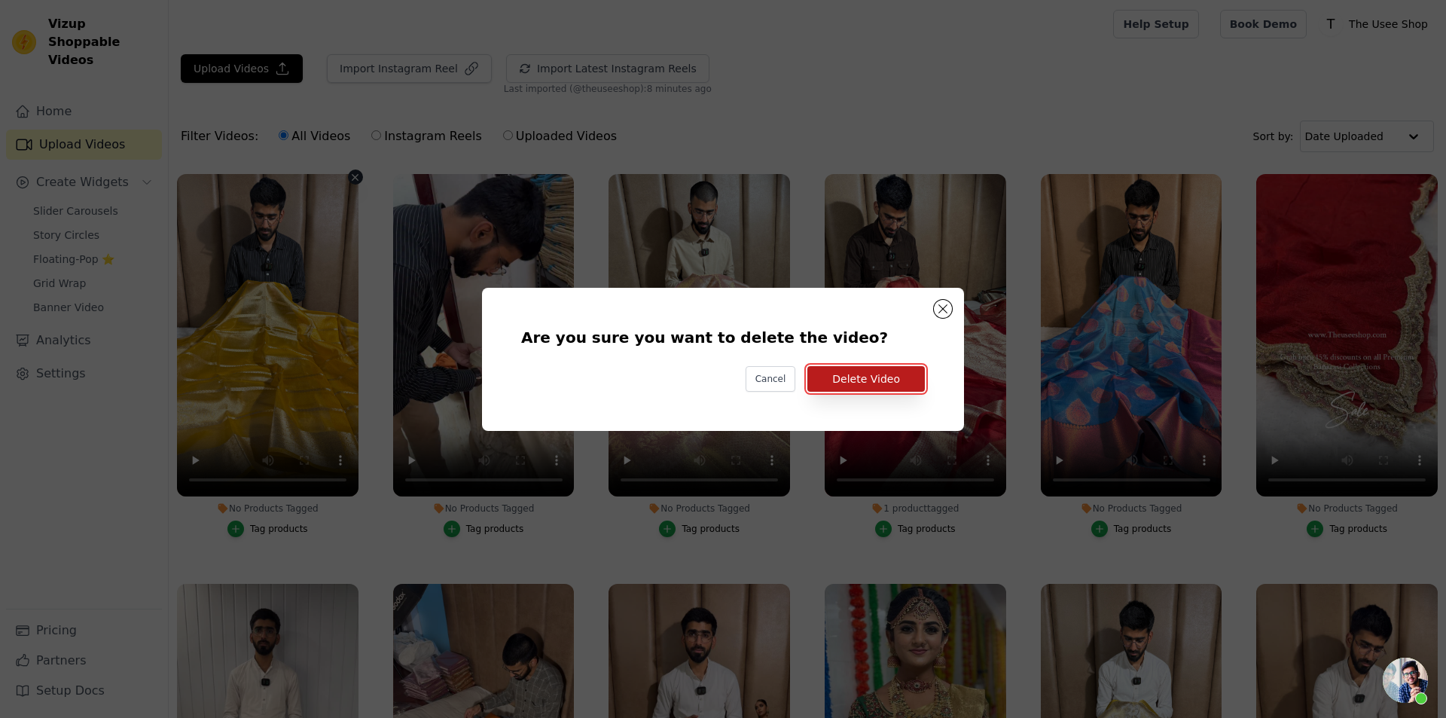
click at [902, 379] on button "Delete Video" at bounding box center [865, 379] width 117 height 26
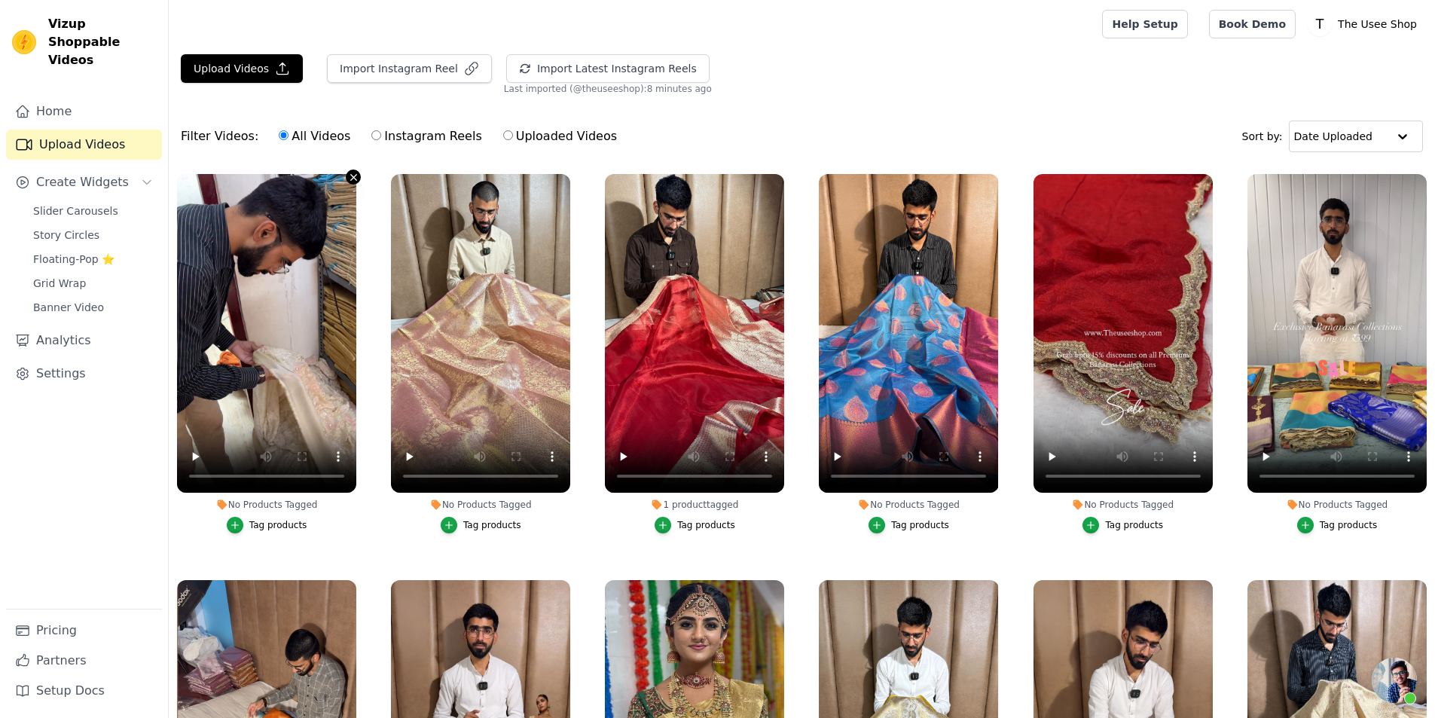
click at [354, 176] on icon "button" at bounding box center [353, 177] width 11 height 11
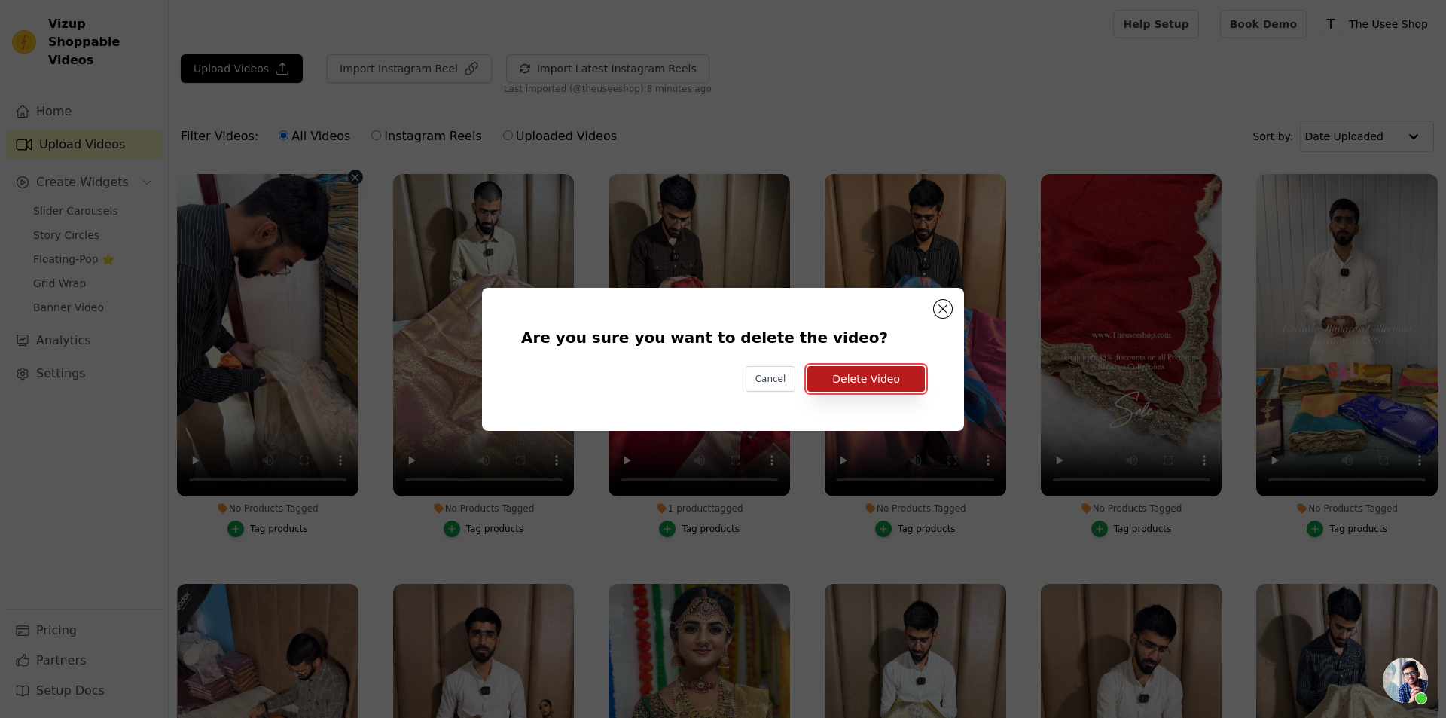
click at [895, 382] on button "Delete Video" at bounding box center [865, 379] width 117 height 26
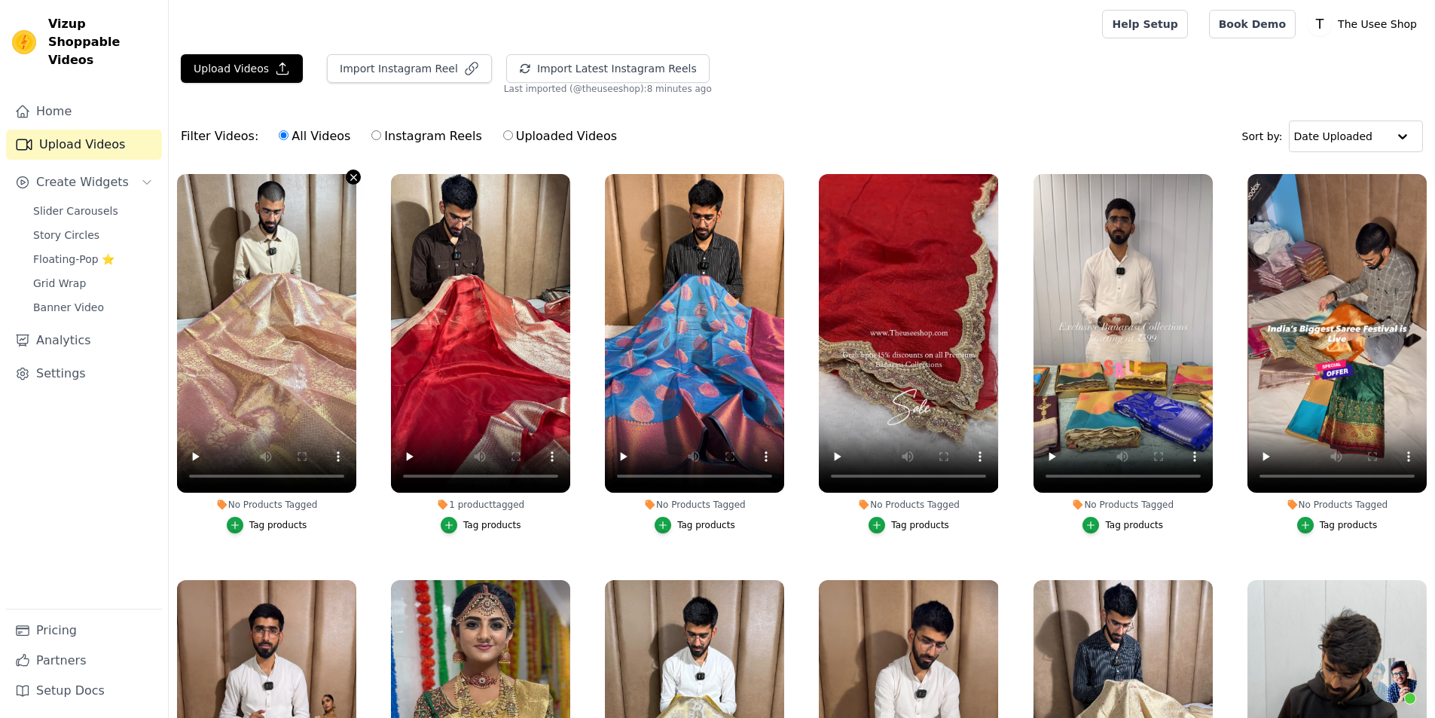
click at [346, 174] on button "No Products Tagged Tag products" at bounding box center [353, 176] width 15 height 15
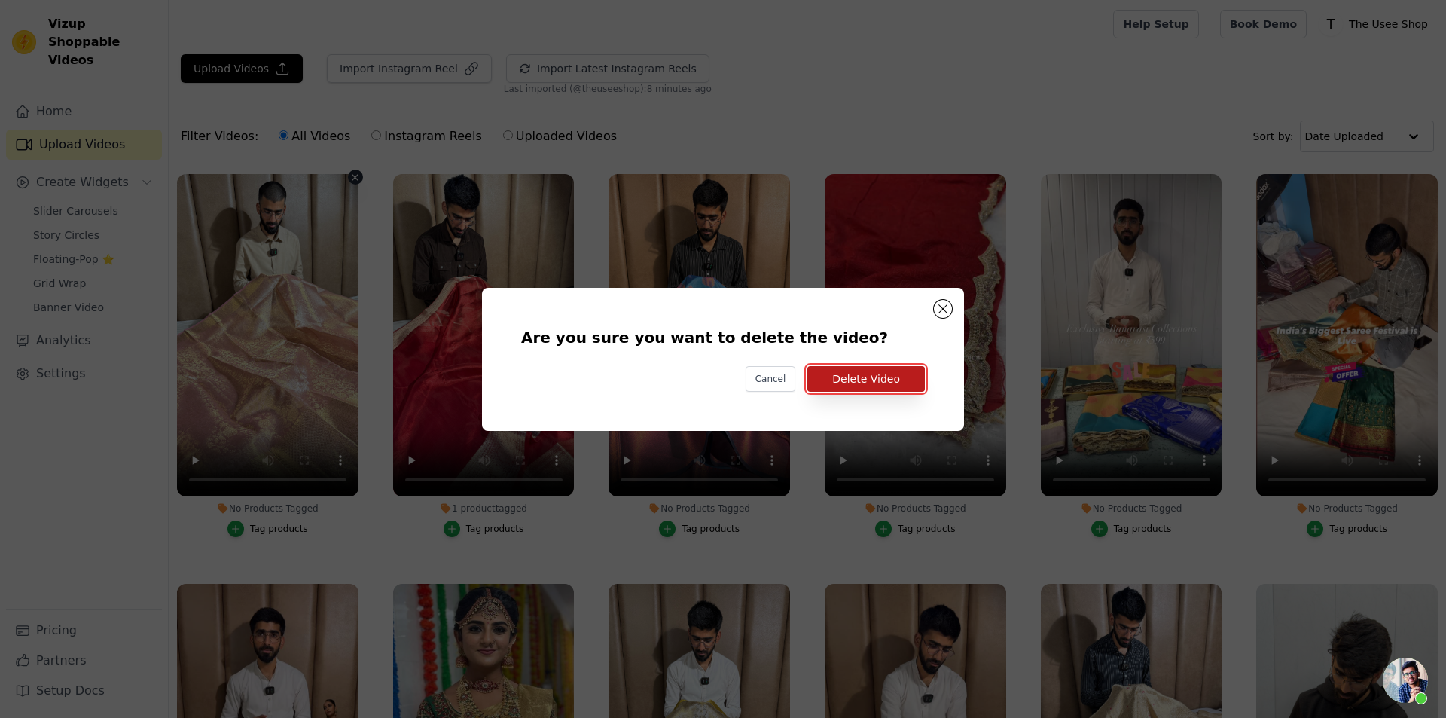
click at [883, 383] on button "Delete Video" at bounding box center [865, 379] width 117 height 26
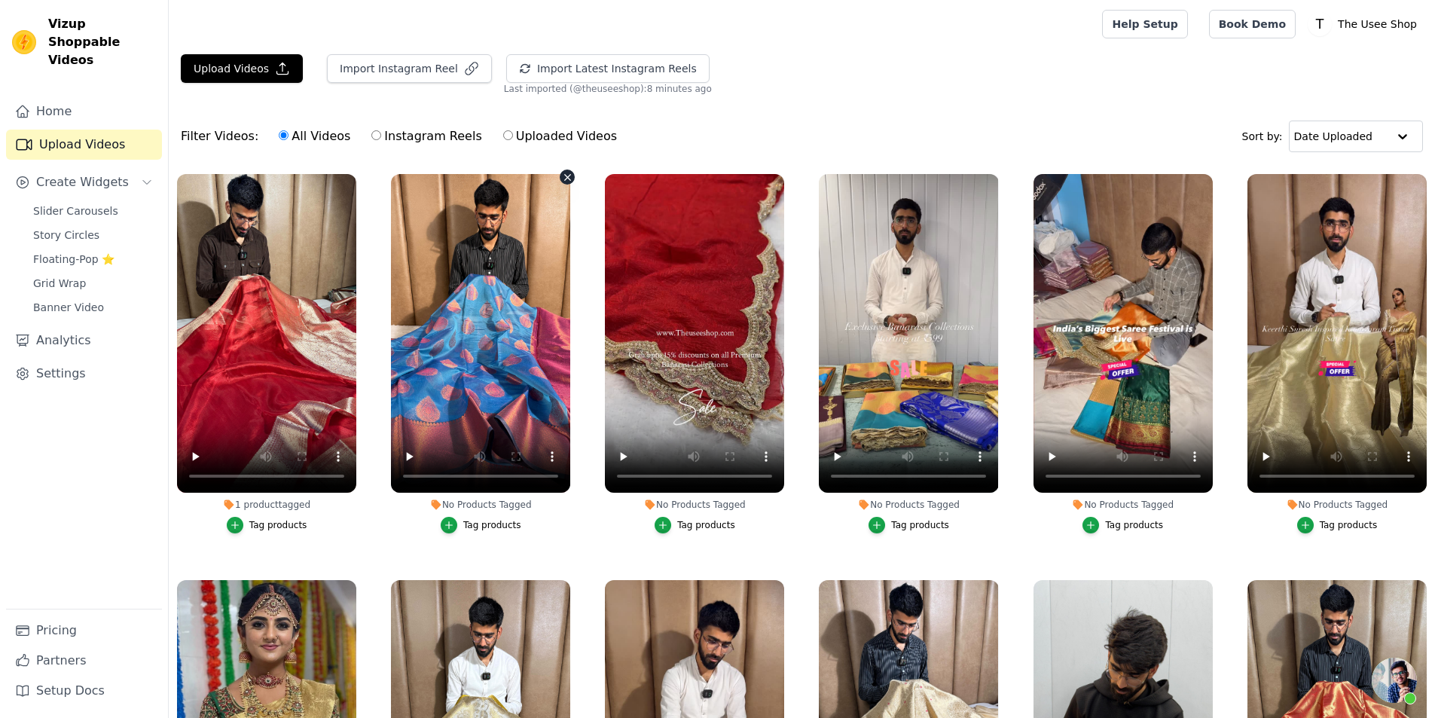
click at [562, 175] on icon "button" at bounding box center [567, 177] width 11 height 11
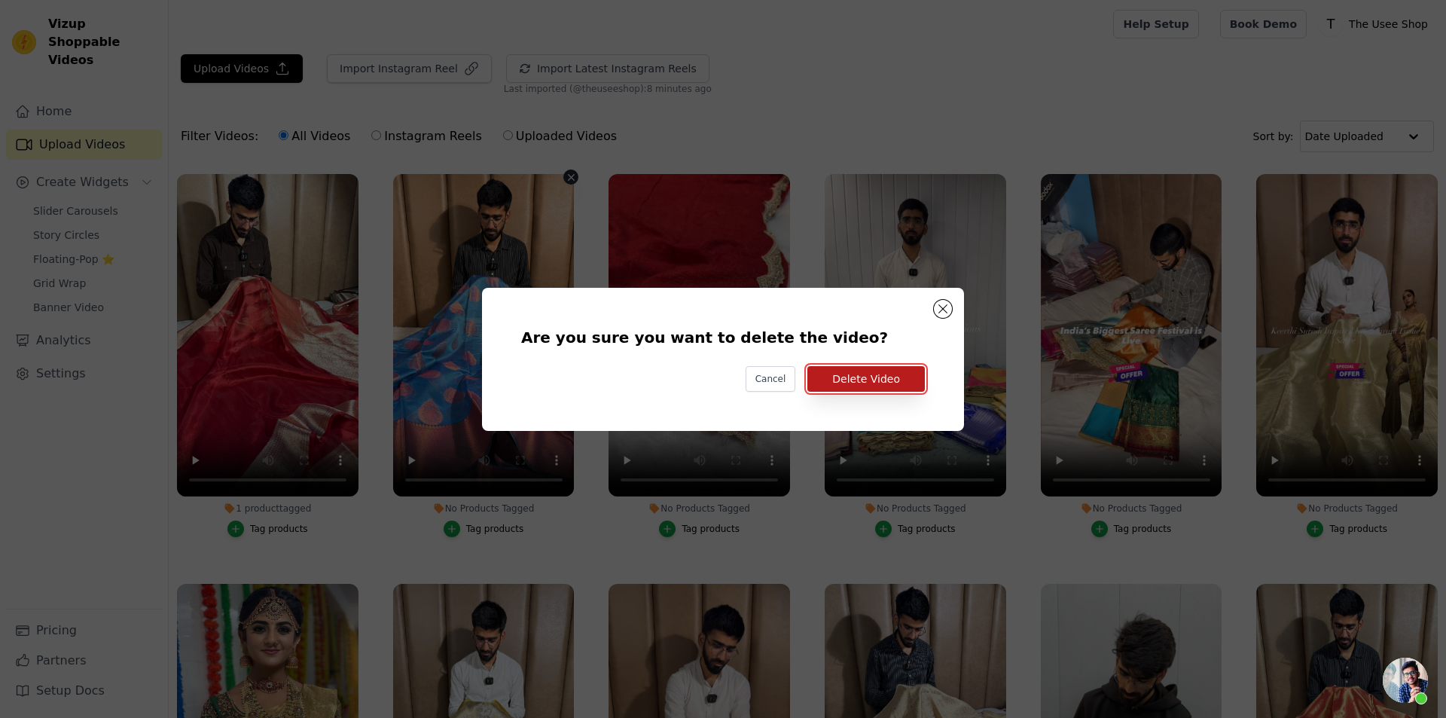
click at [870, 382] on button "Delete Video" at bounding box center [865, 379] width 117 height 26
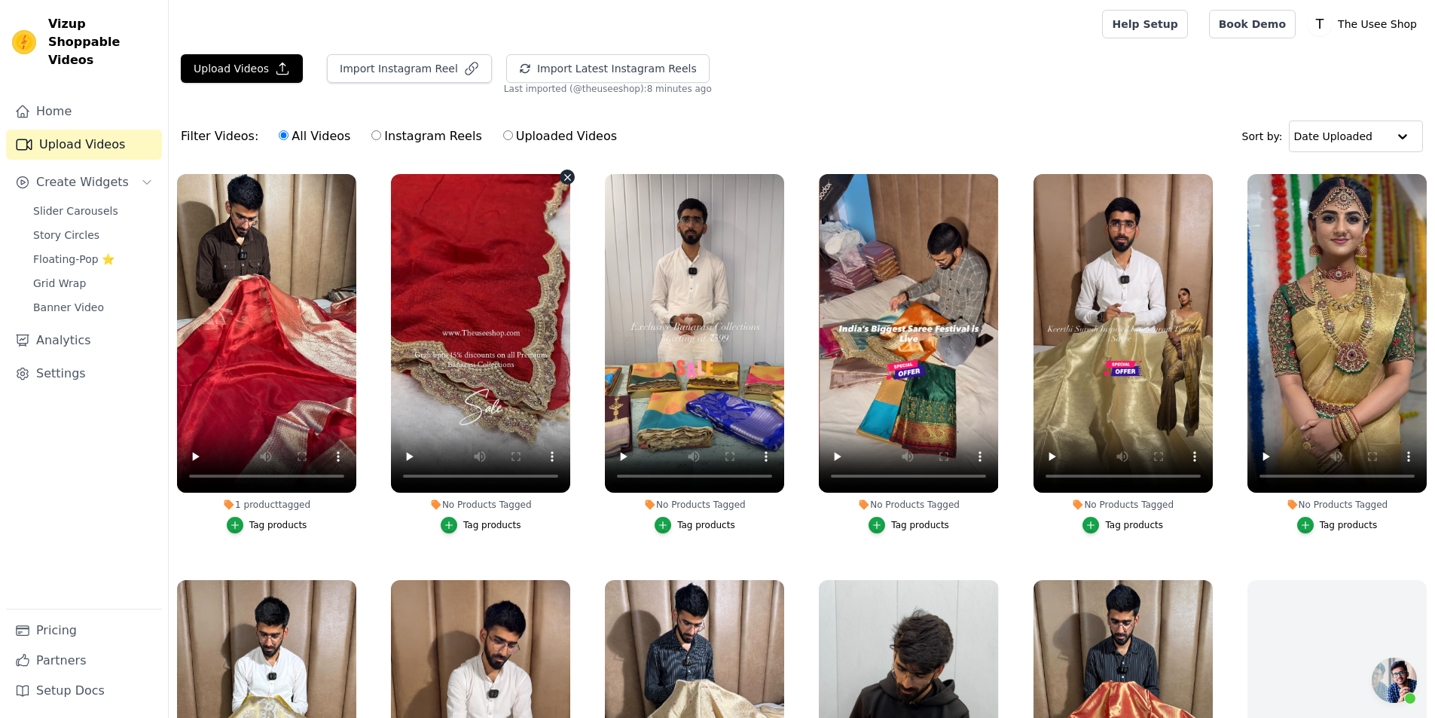
click at [562, 177] on icon "button" at bounding box center [567, 177] width 11 height 11
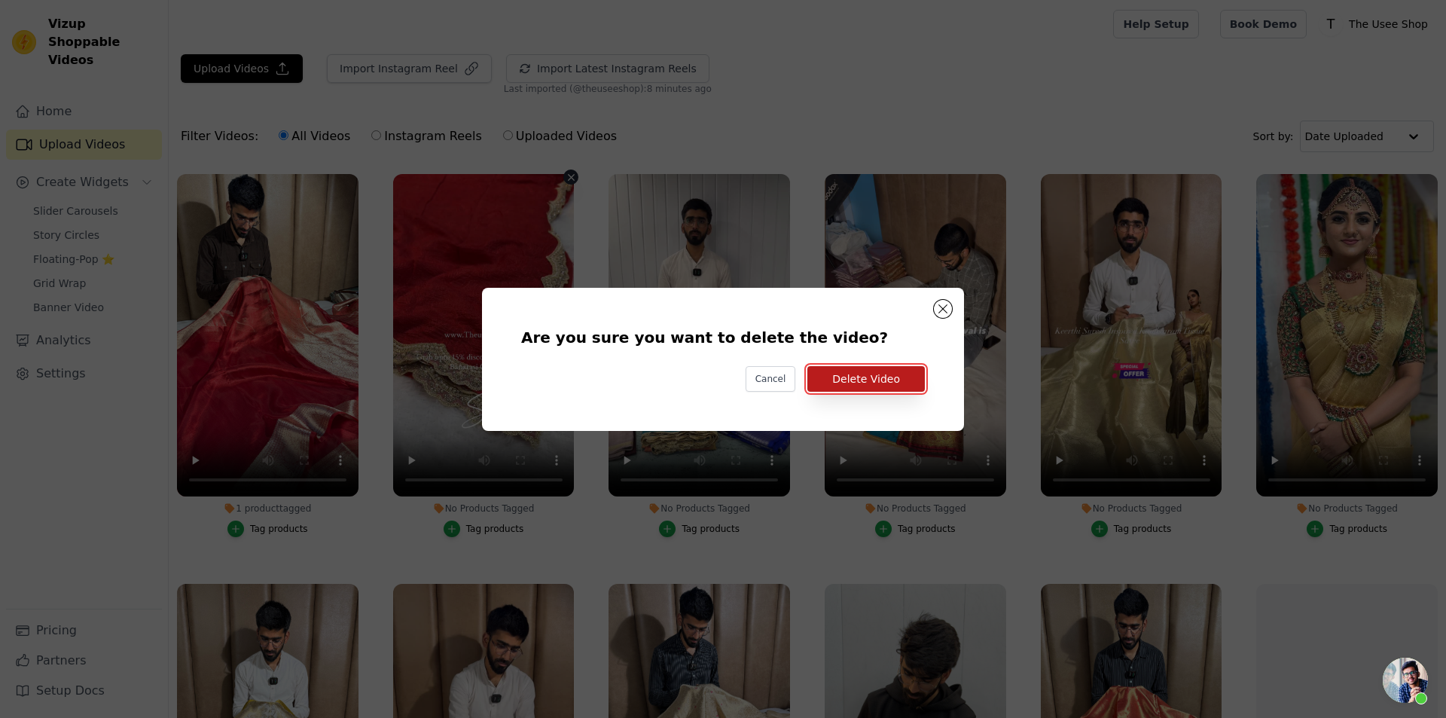
click at [848, 380] on button "Delete Video" at bounding box center [865, 379] width 117 height 26
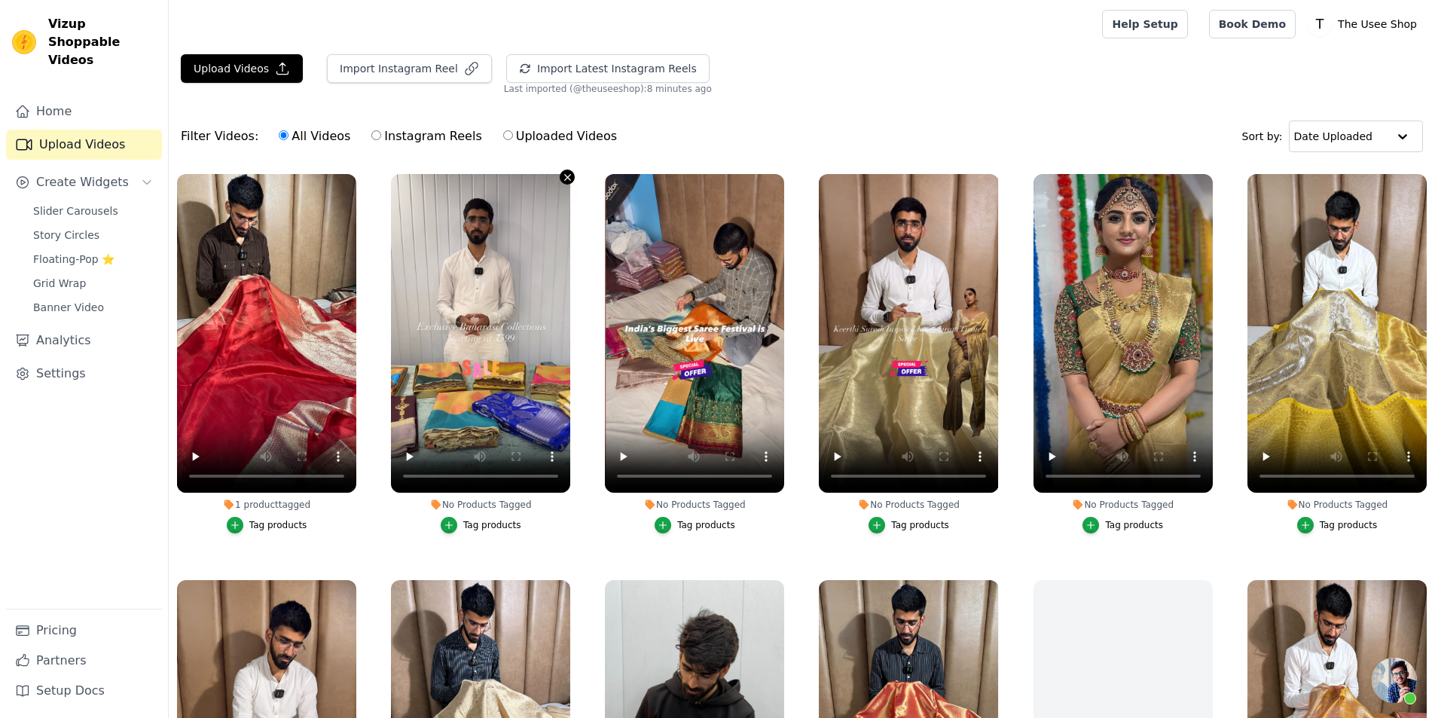
click at [566, 179] on icon "button" at bounding box center [568, 177] width 6 height 6
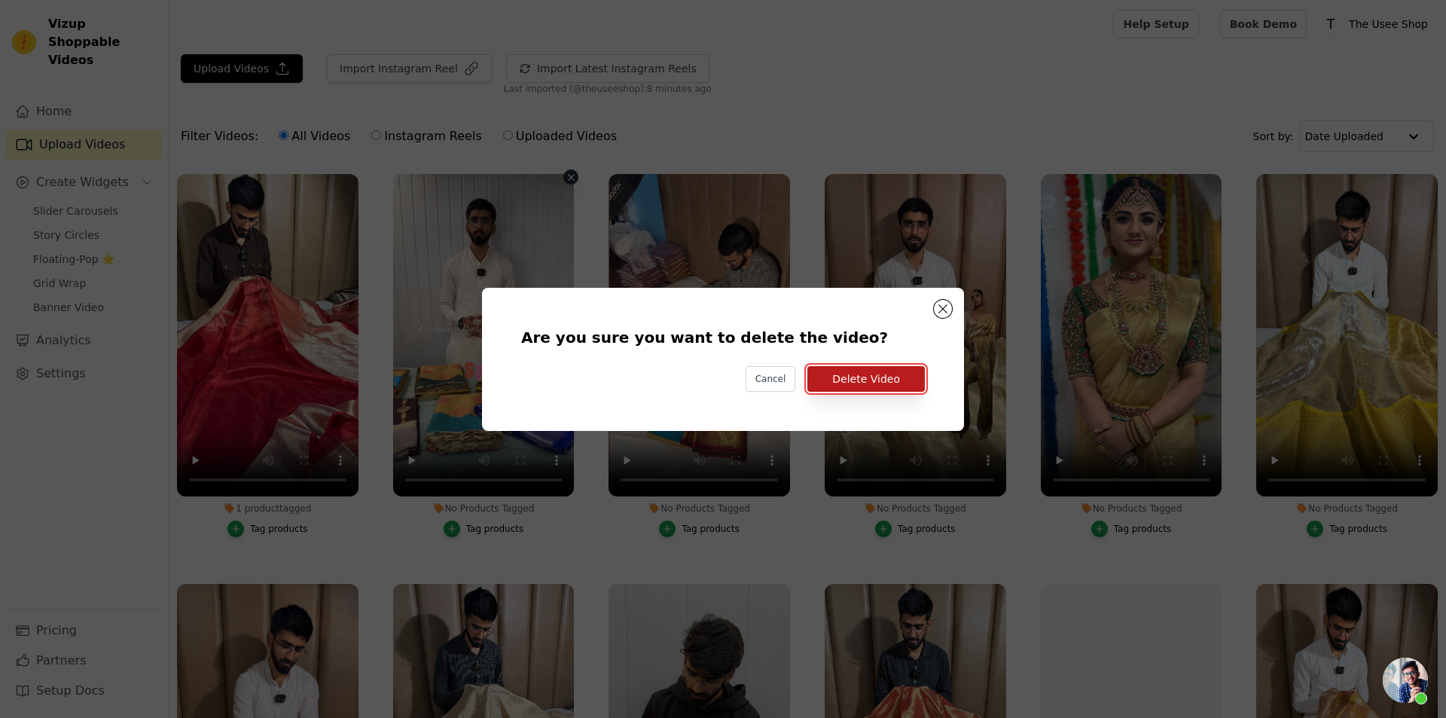
click at [869, 372] on button "Delete Video" at bounding box center [865, 379] width 117 height 26
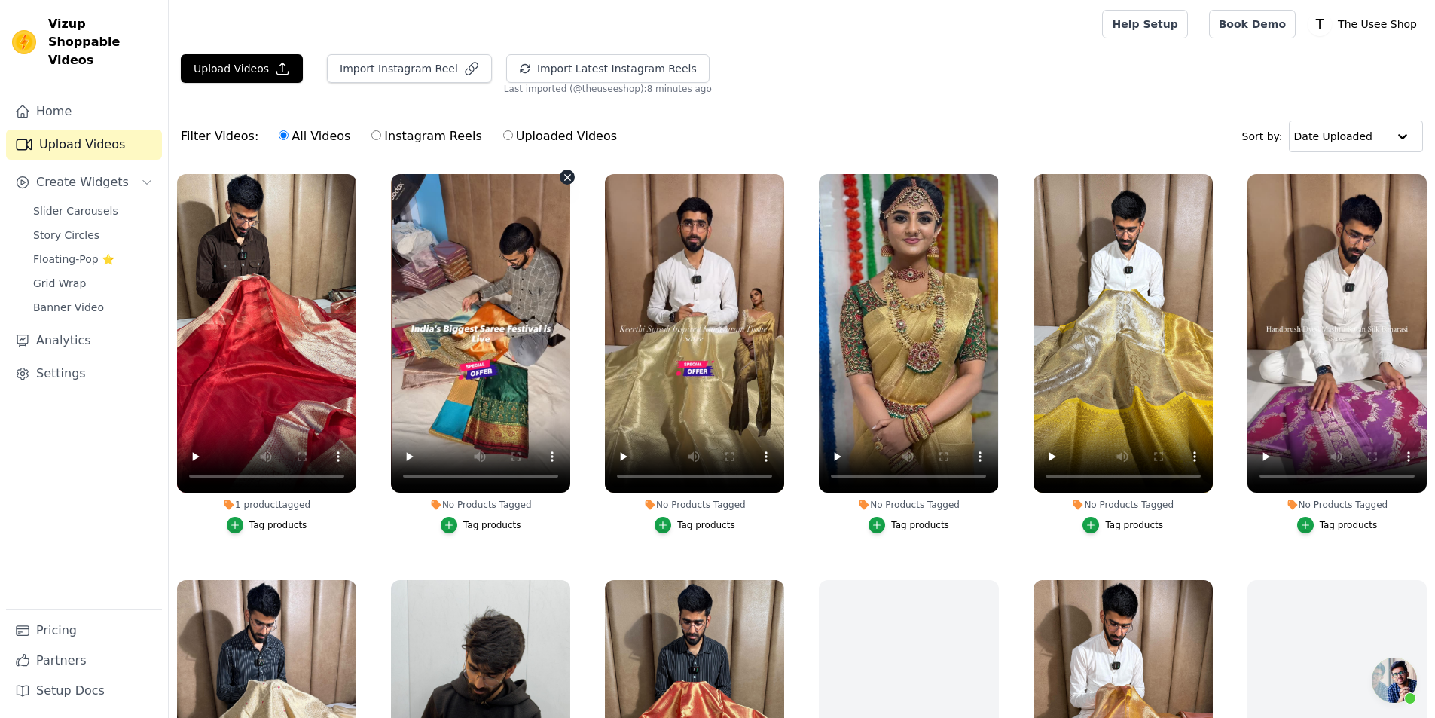
click at [565, 175] on icon "button" at bounding box center [568, 177] width 6 height 6
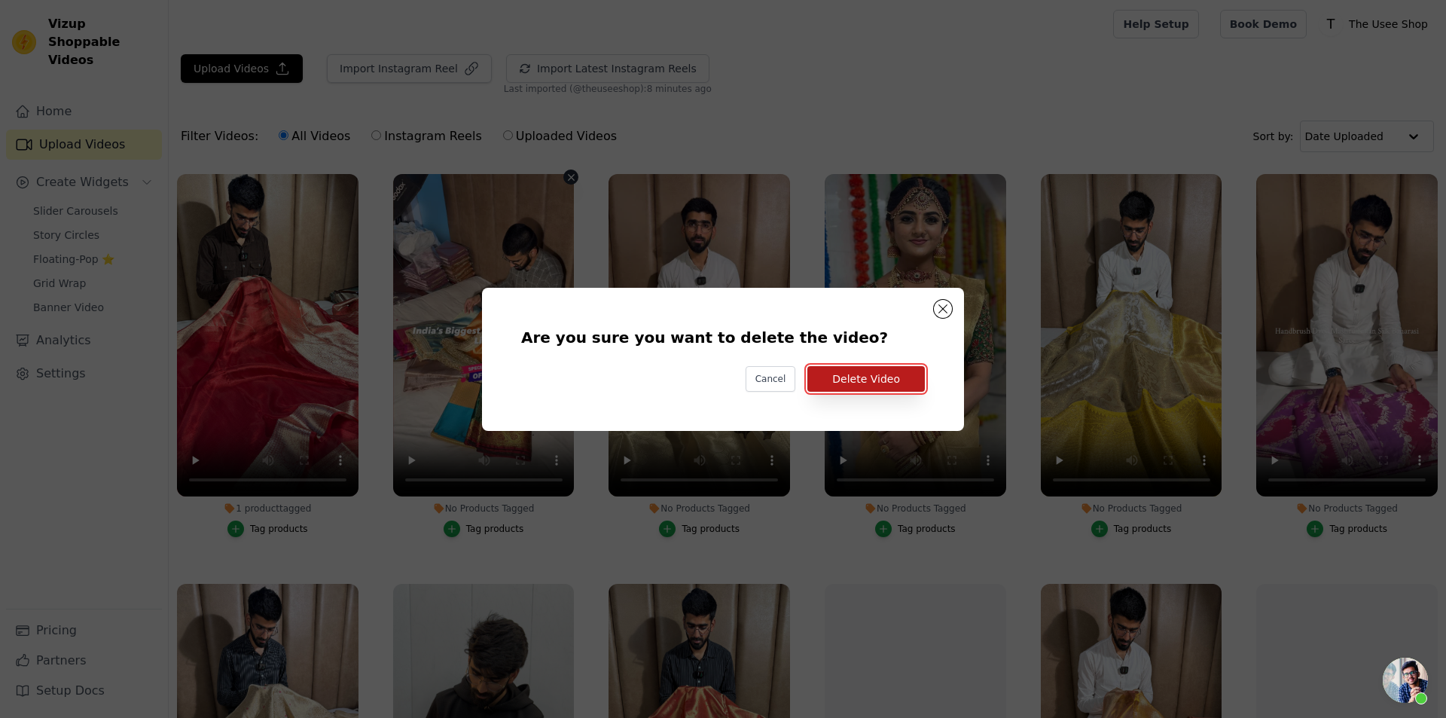
click at [848, 386] on button "Delete Video" at bounding box center [865, 379] width 117 height 26
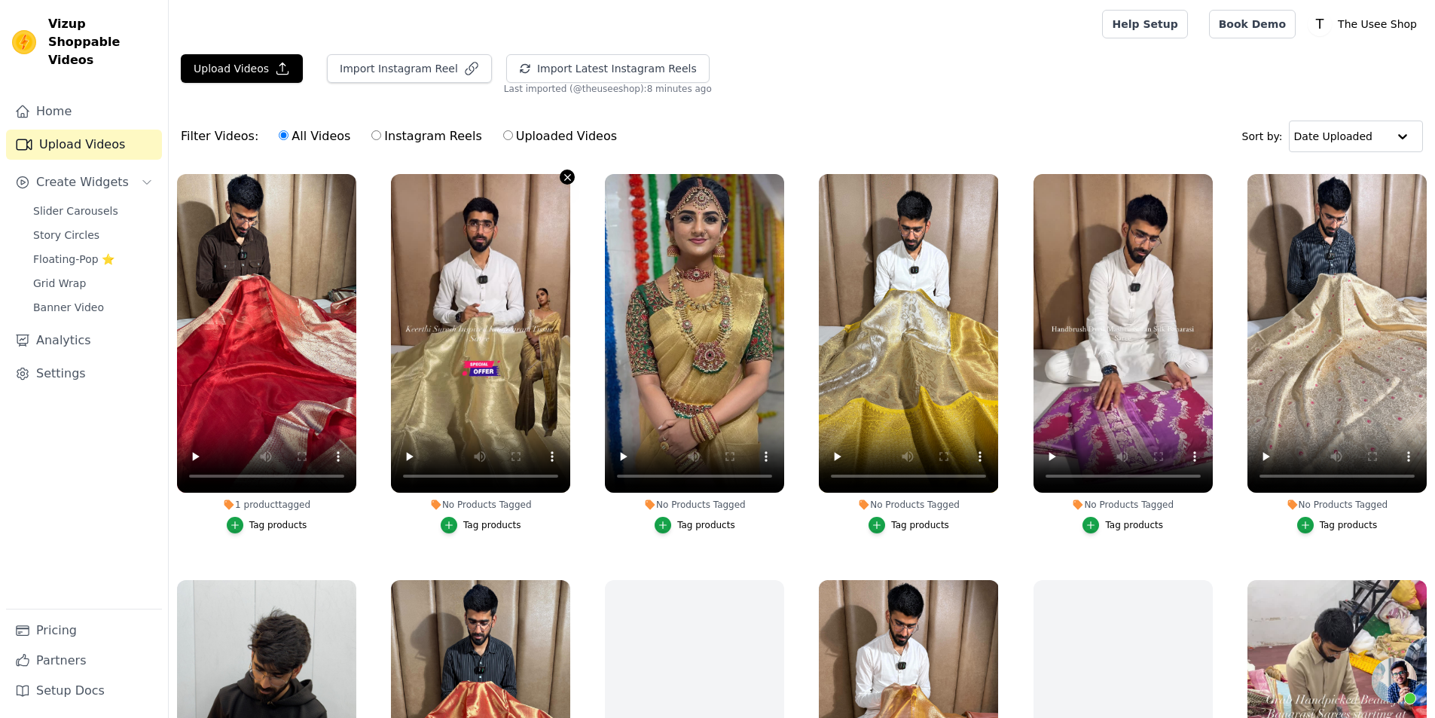
click at [564, 177] on icon "button" at bounding box center [567, 177] width 11 height 11
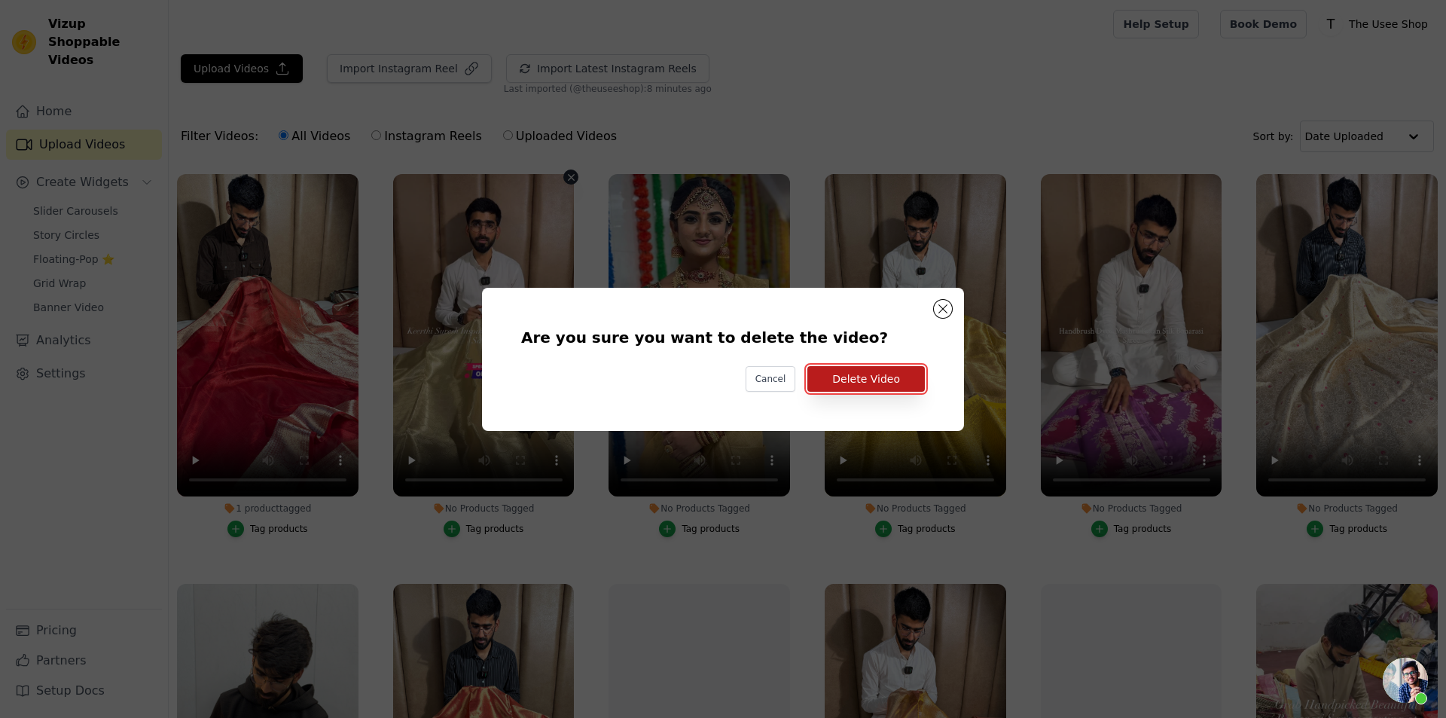
click at [863, 382] on button "Delete Video" at bounding box center [865, 379] width 117 height 26
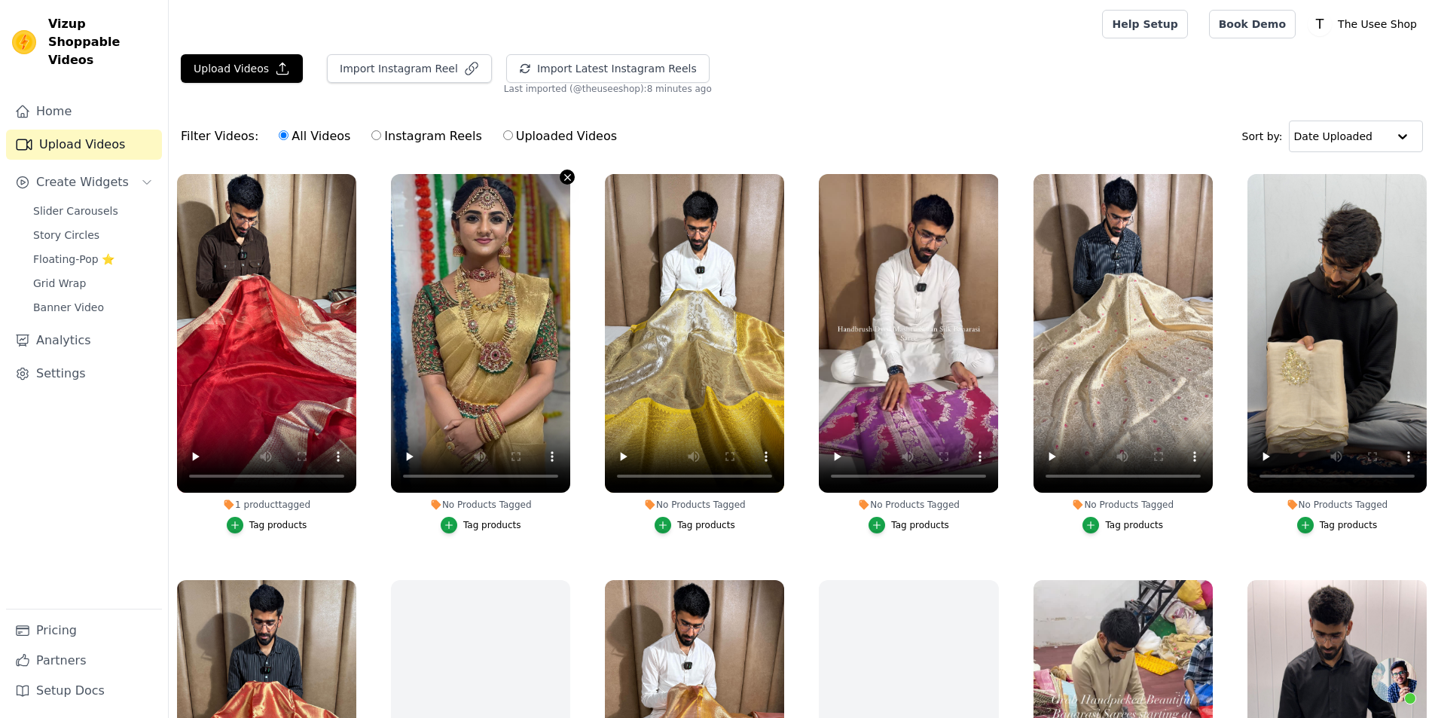
click at [566, 175] on icon "button" at bounding box center [567, 177] width 11 height 11
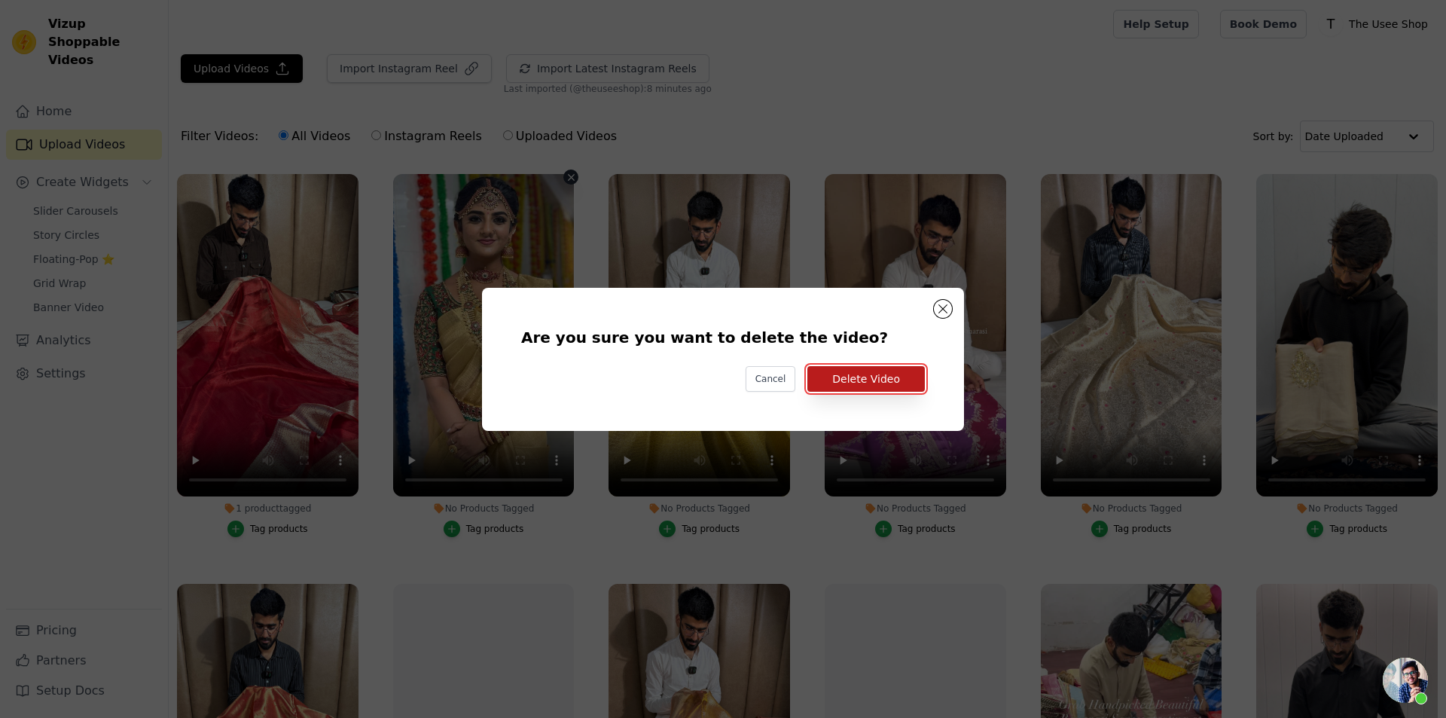
click at [879, 379] on button "Delete Video" at bounding box center [865, 379] width 117 height 26
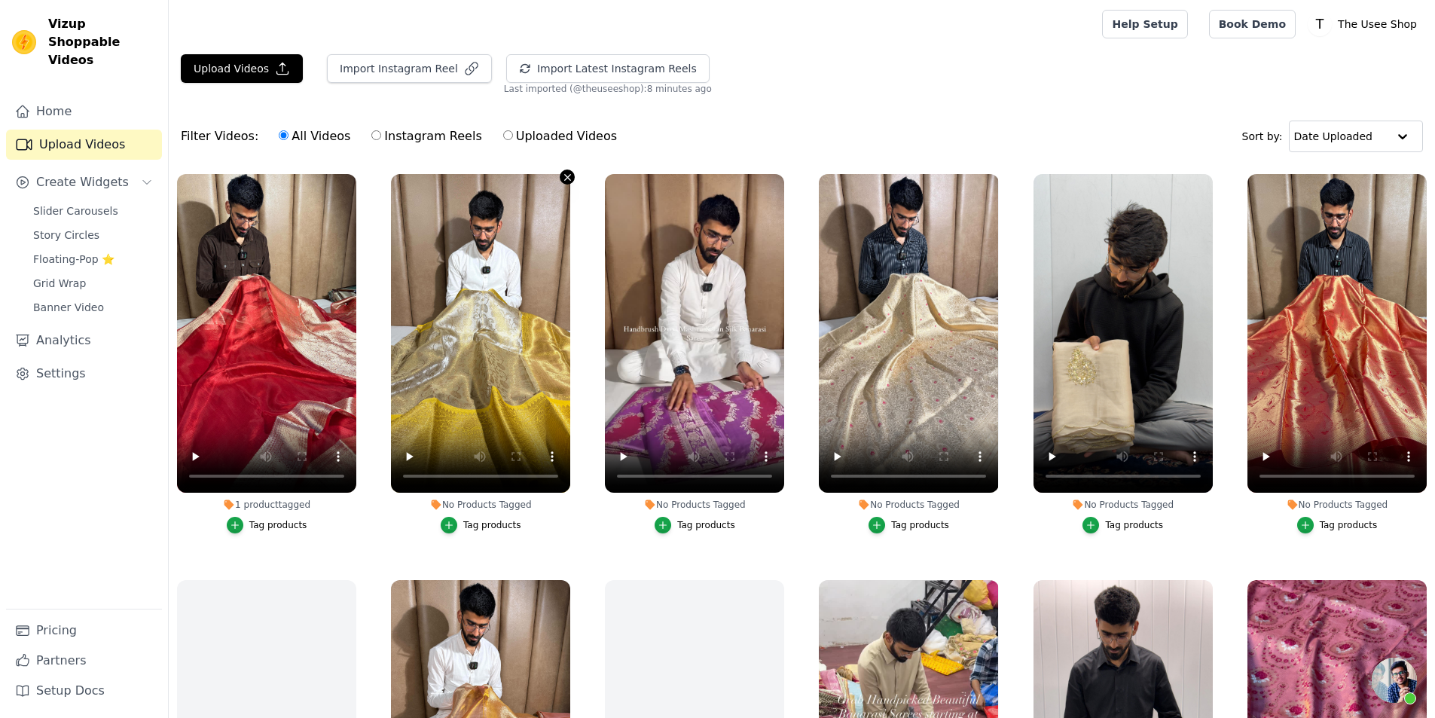
click at [569, 178] on icon "button" at bounding box center [567, 177] width 11 height 11
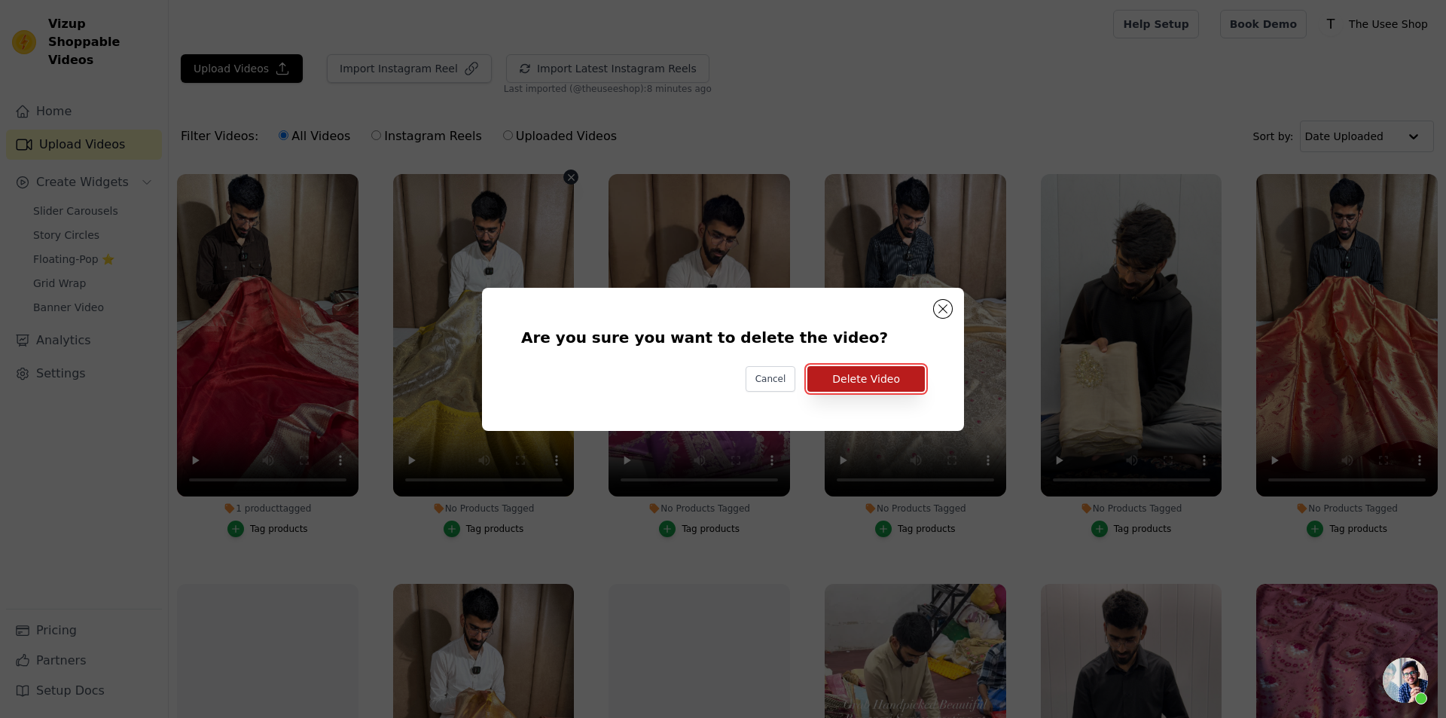
click at [845, 390] on button "Delete Video" at bounding box center [865, 379] width 117 height 26
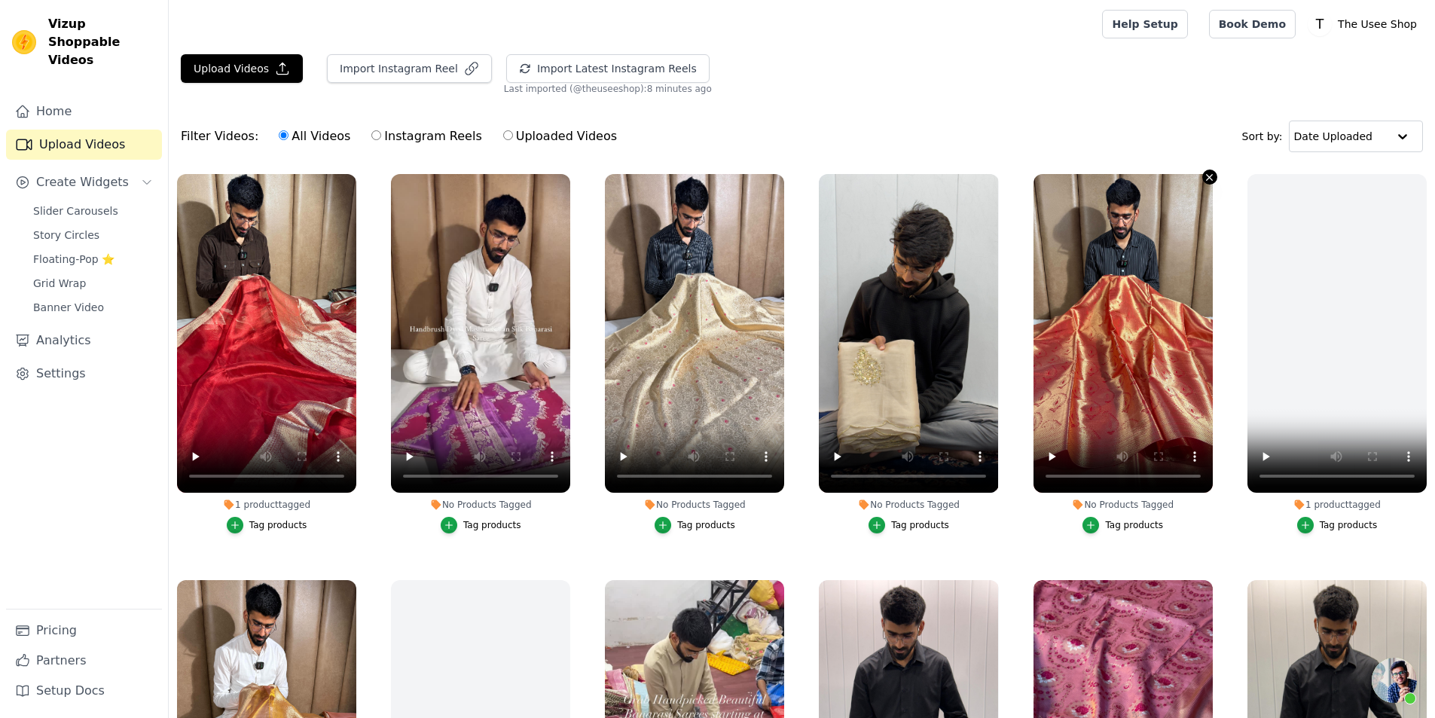
click at [1207, 176] on icon "button" at bounding box center [1210, 177] width 6 height 6
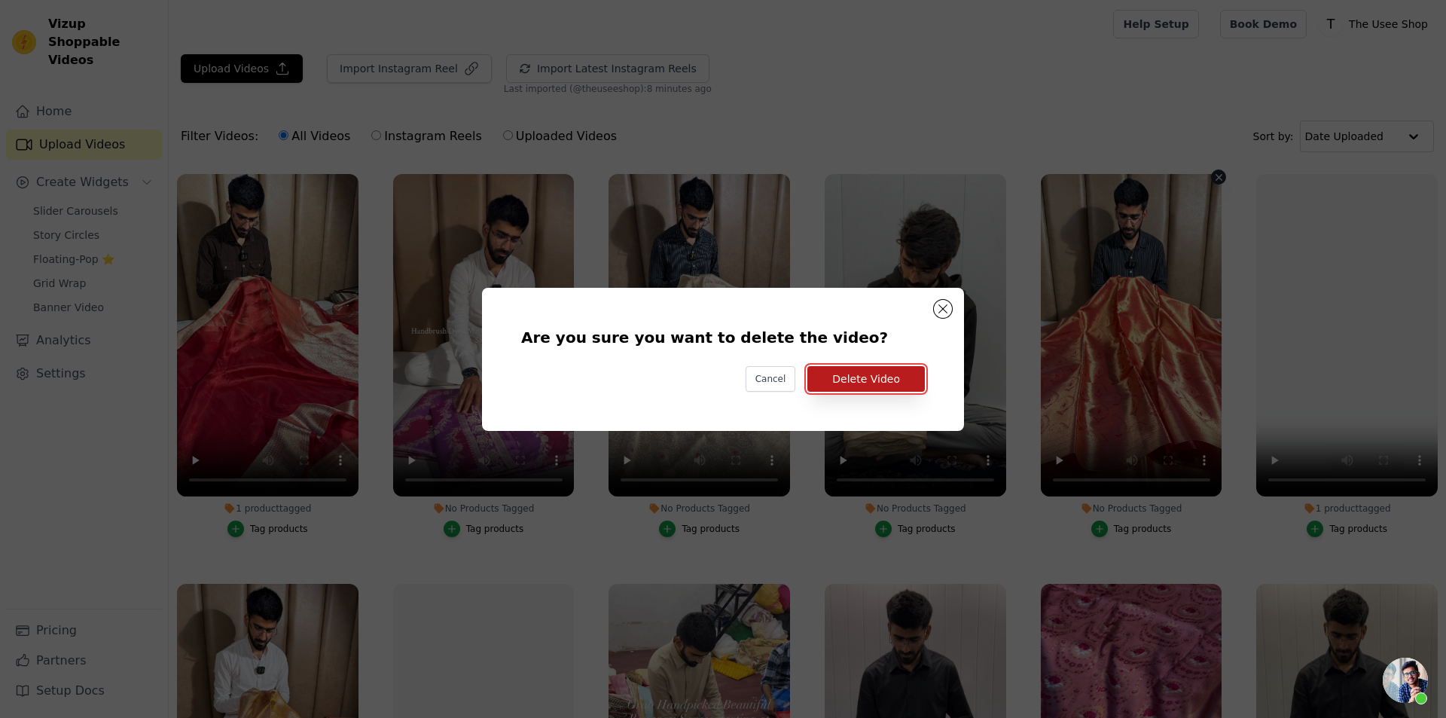
click at [902, 377] on button "Delete Video" at bounding box center [865, 379] width 117 height 26
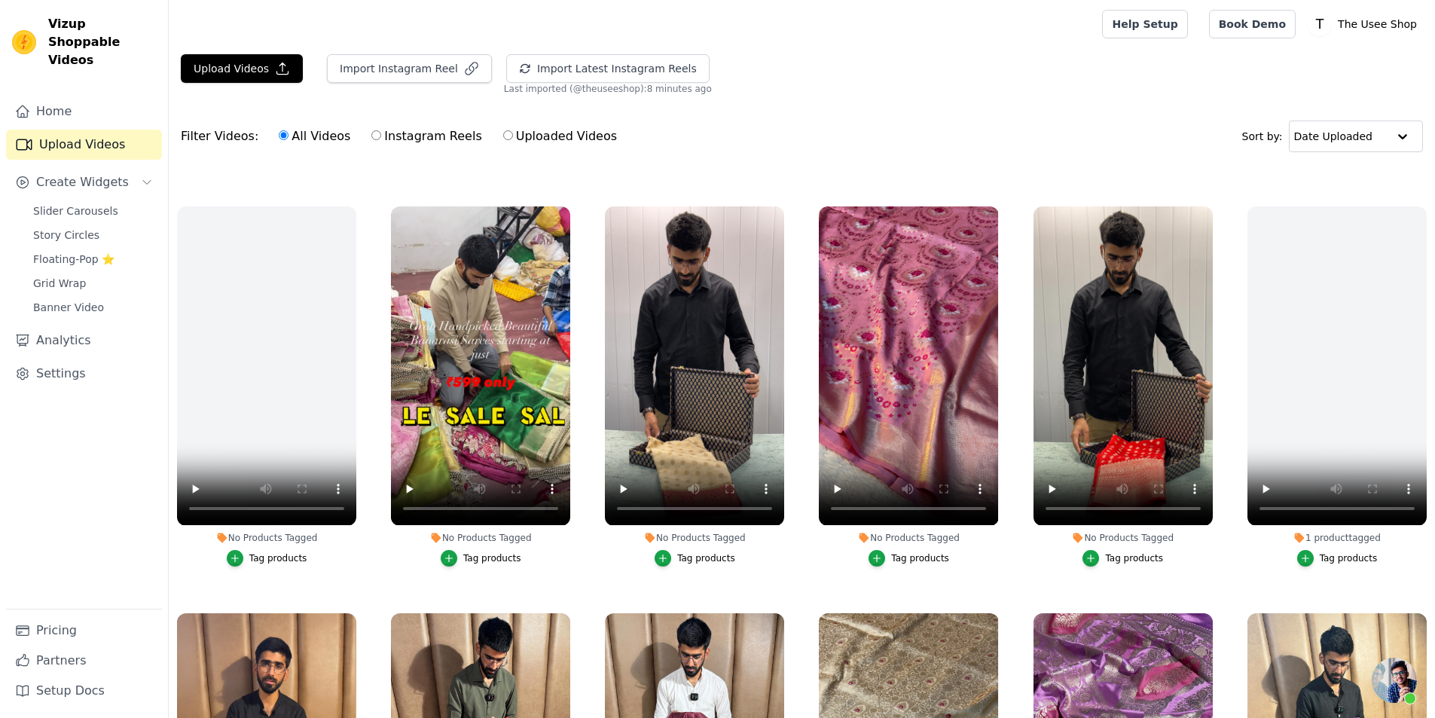
scroll to position [377, 0]
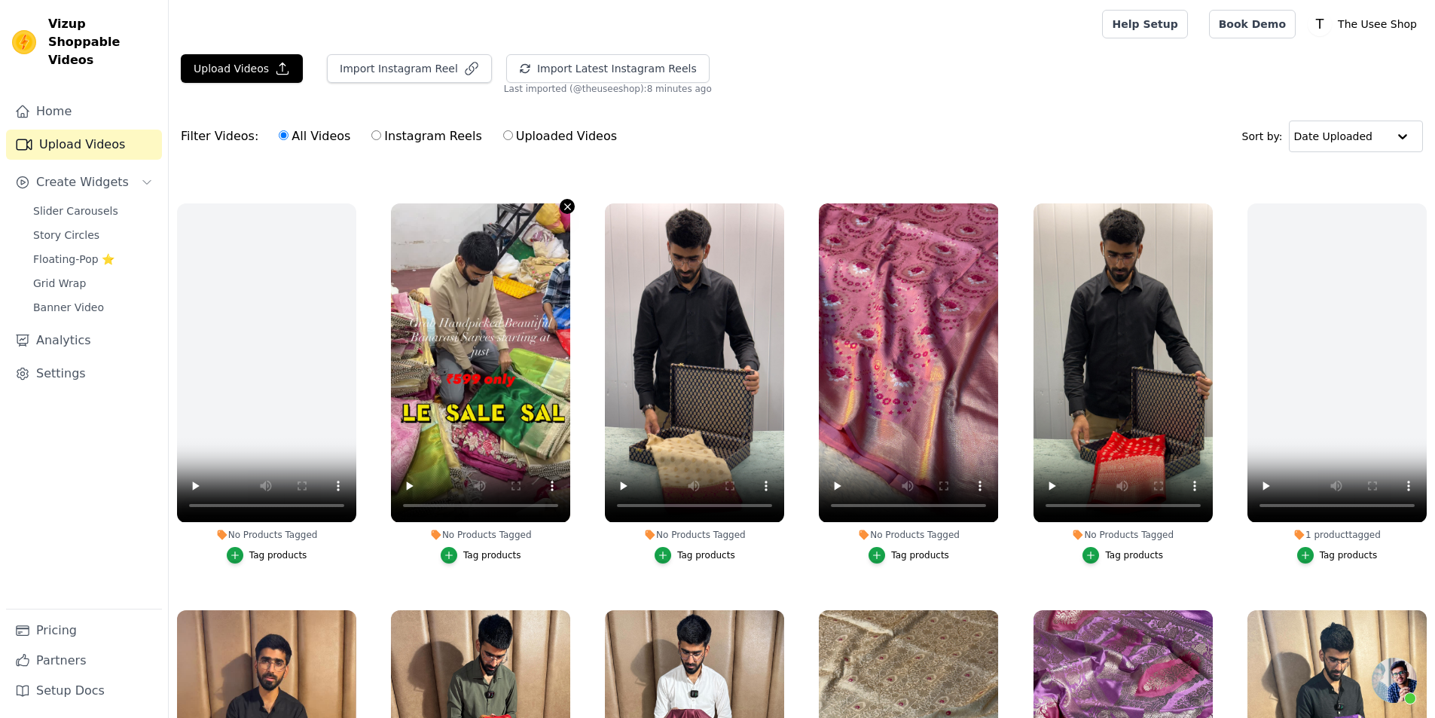
click at [563, 204] on icon "button" at bounding box center [567, 206] width 11 height 11
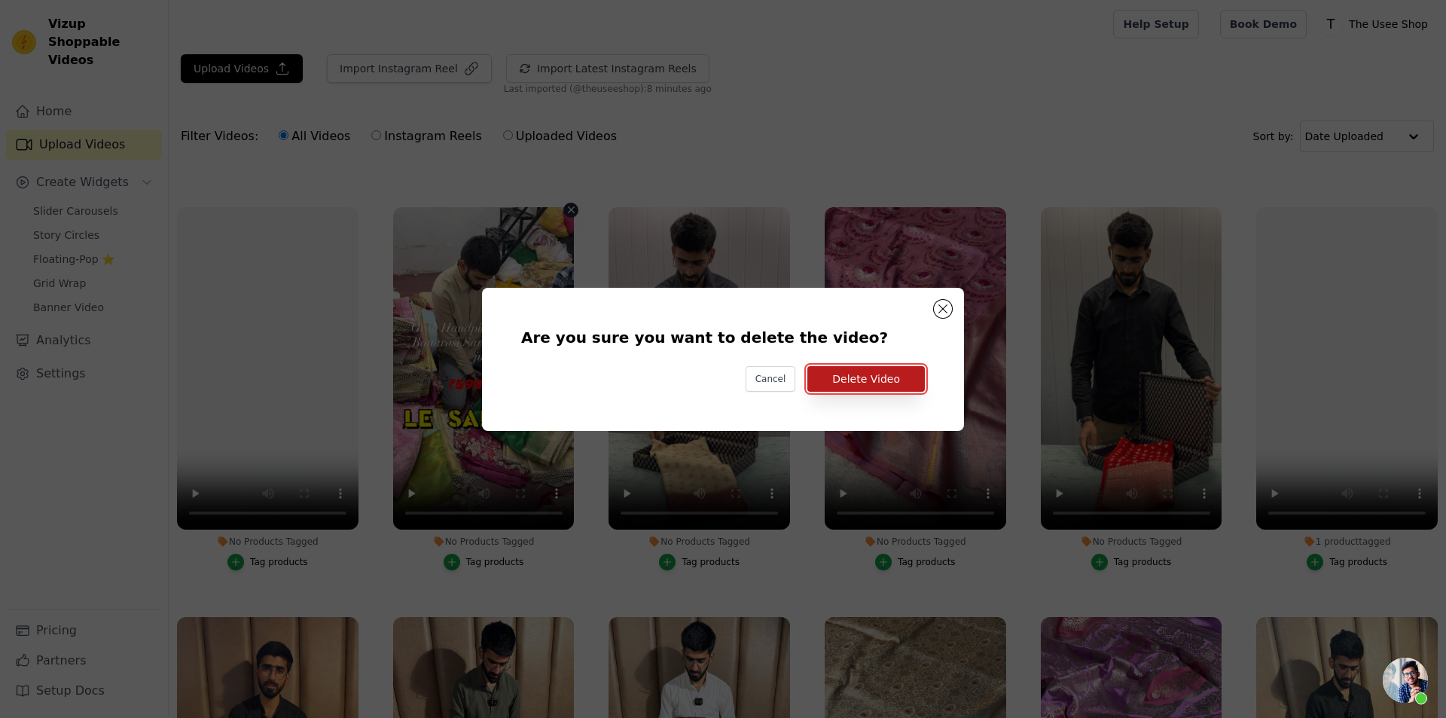
click at [883, 384] on button "Delete Video" at bounding box center [865, 379] width 117 height 26
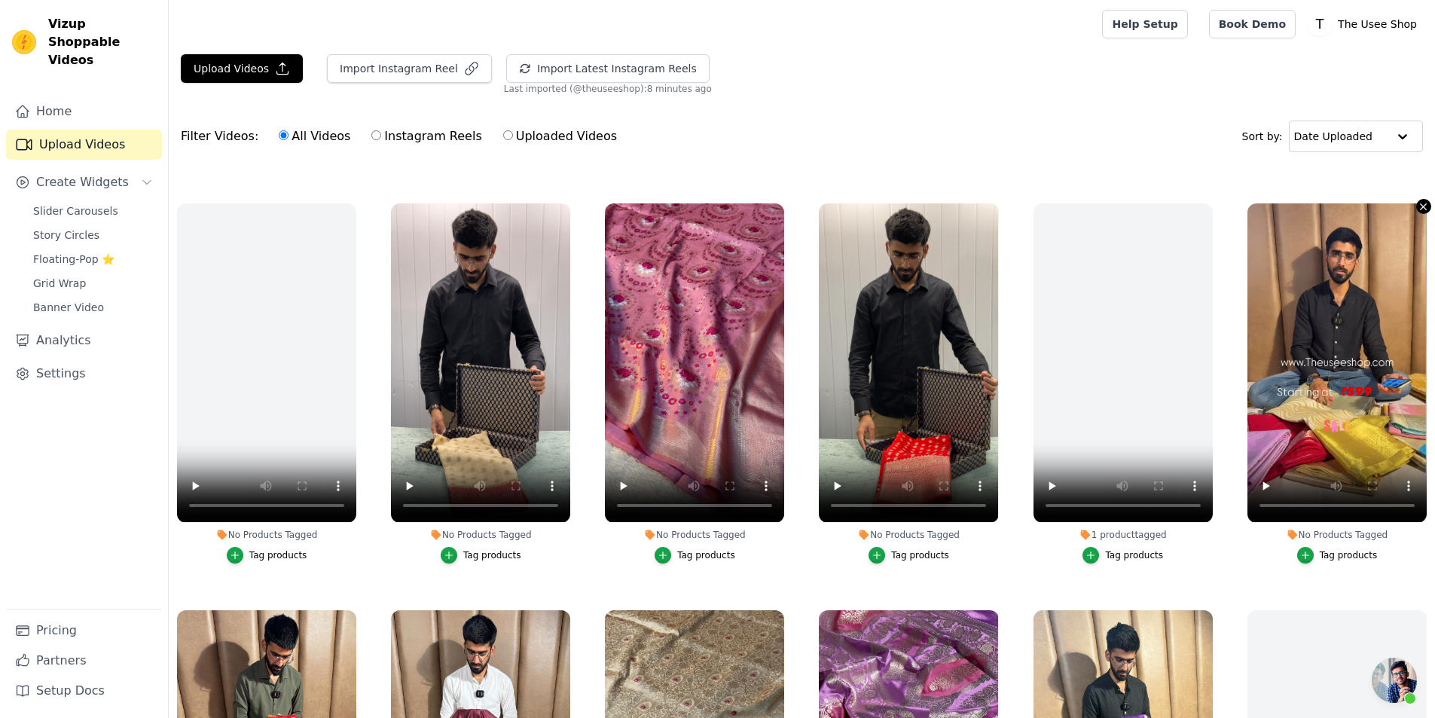
click at [1418, 203] on icon "button" at bounding box center [1423, 206] width 11 height 11
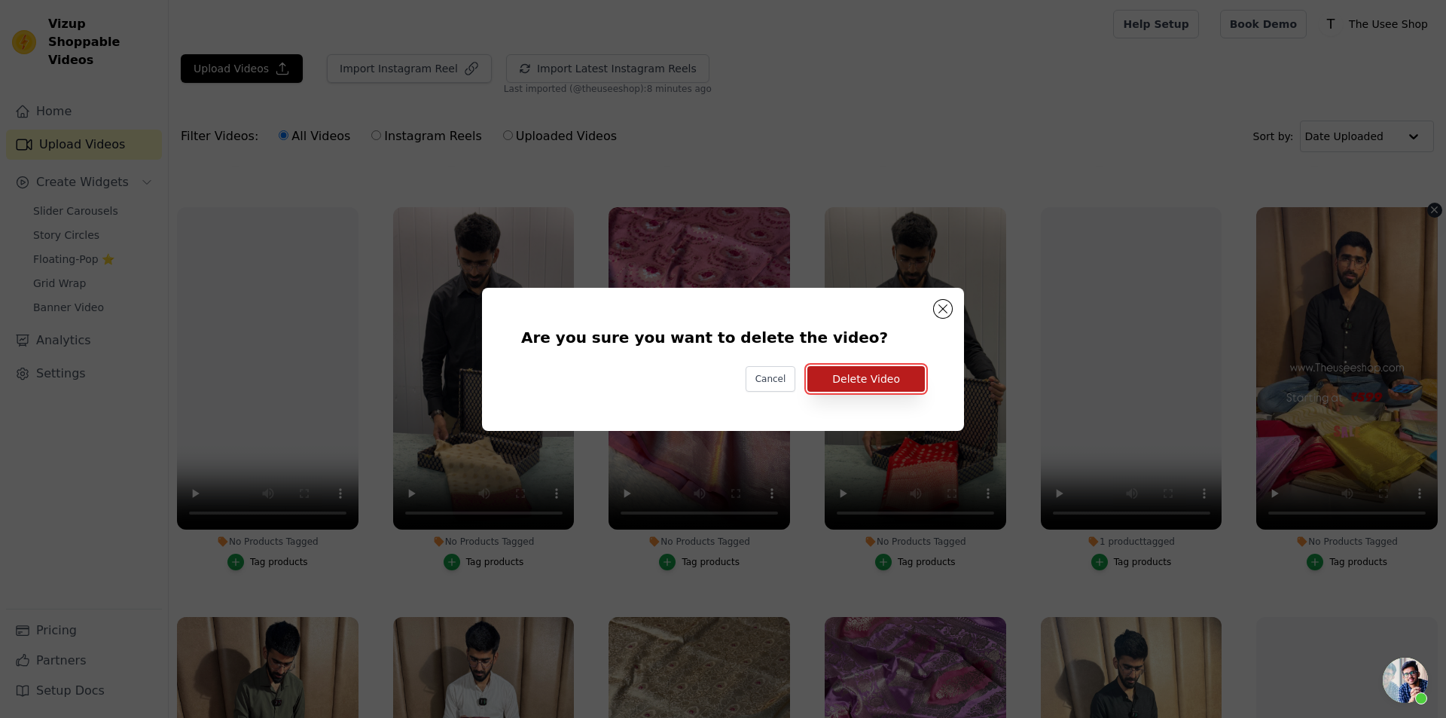
click at [873, 379] on button "Delete Video" at bounding box center [865, 379] width 117 height 26
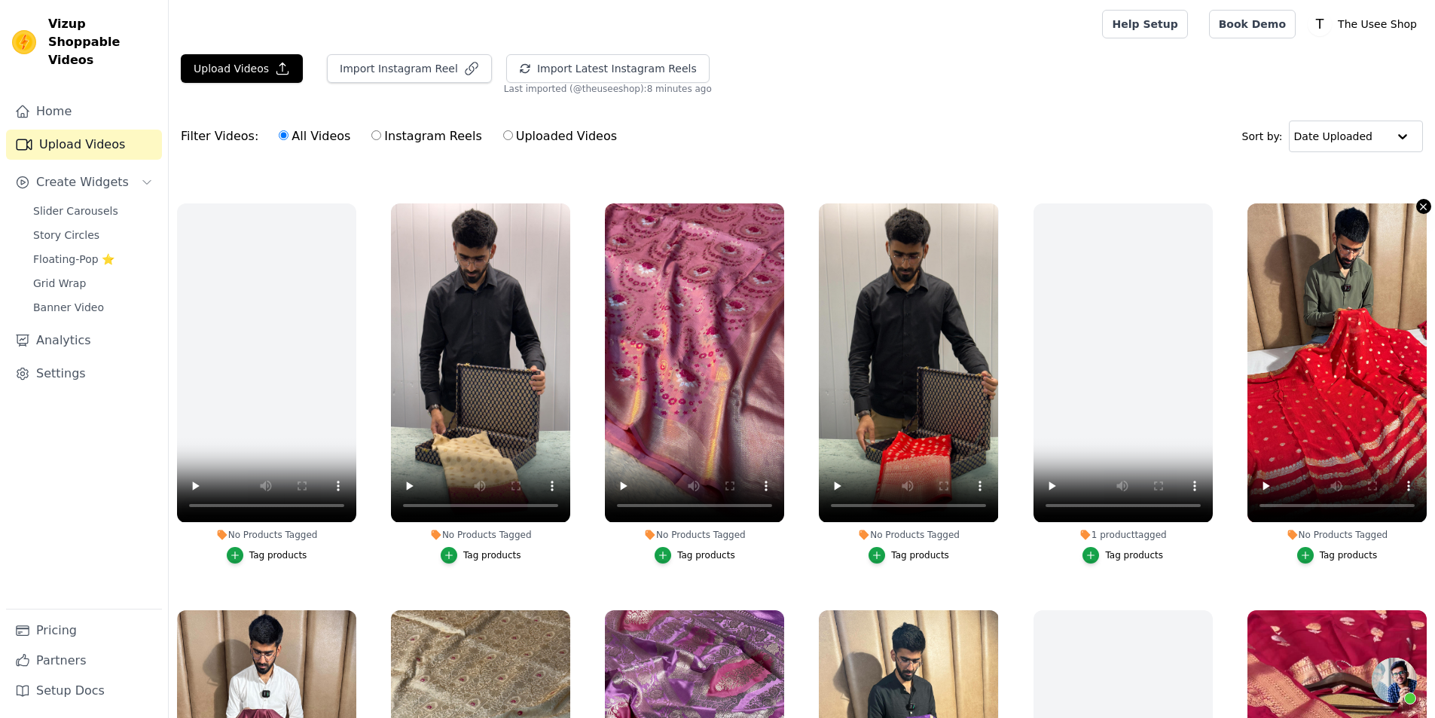
click at [1420, 201] on icon "button" at bounding box center [1423, 206] width 11 height 11
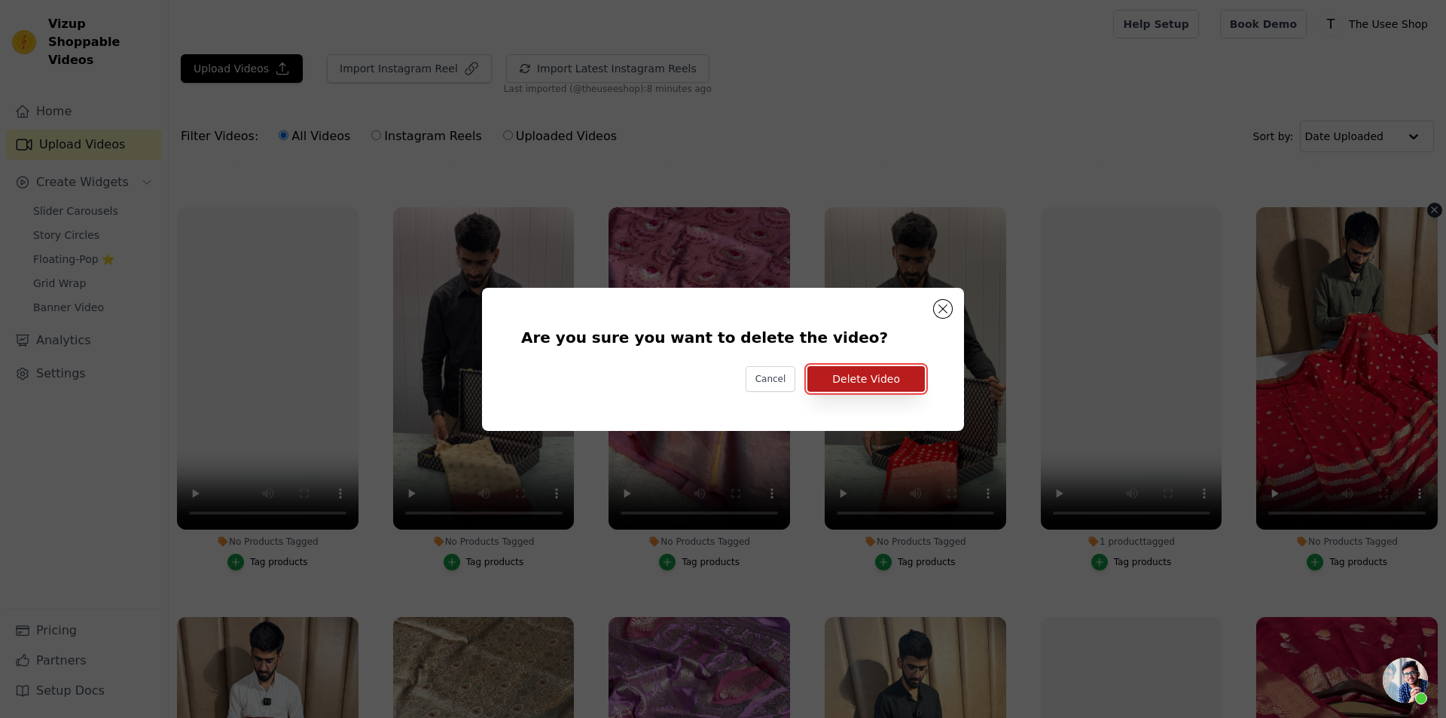
click at [875, 377] on button "Delete Video" at bounding box center [865, 379] width 117 height 26
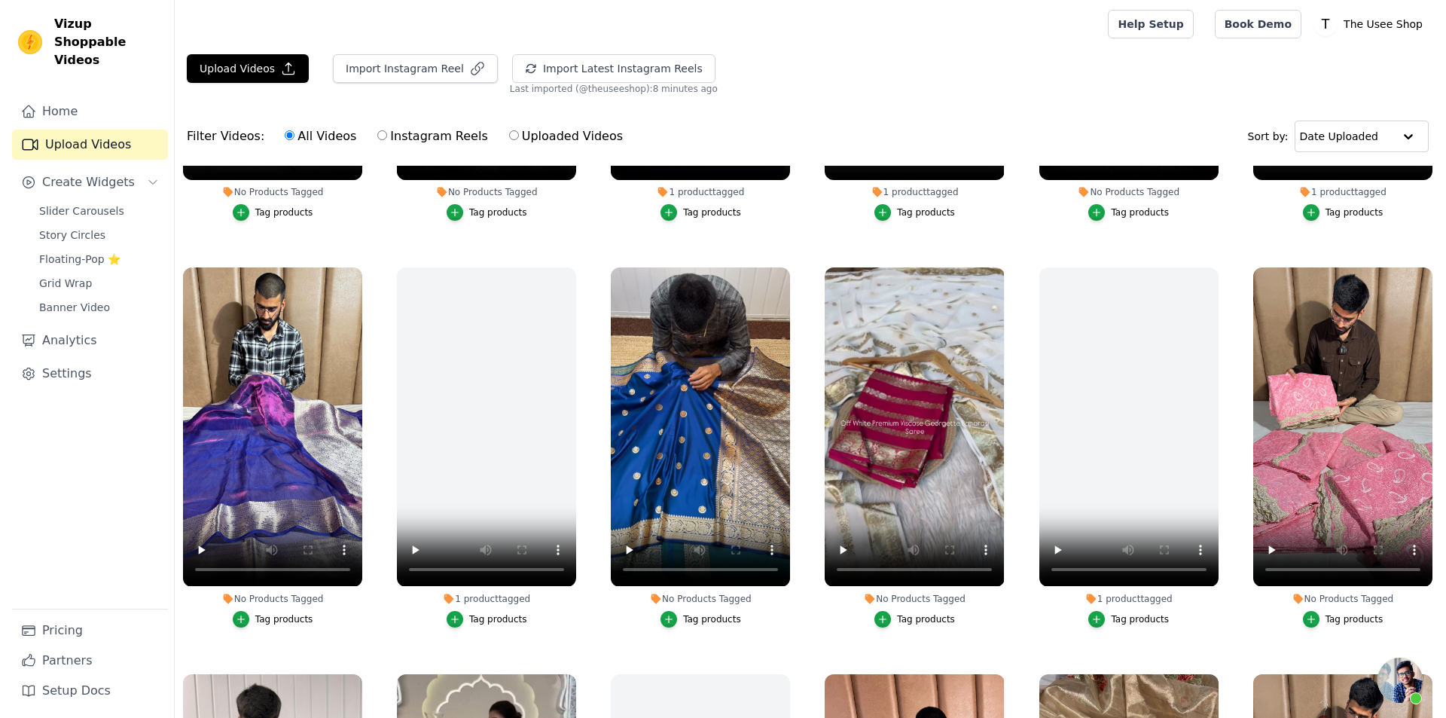
scroll to position [1164, 0]
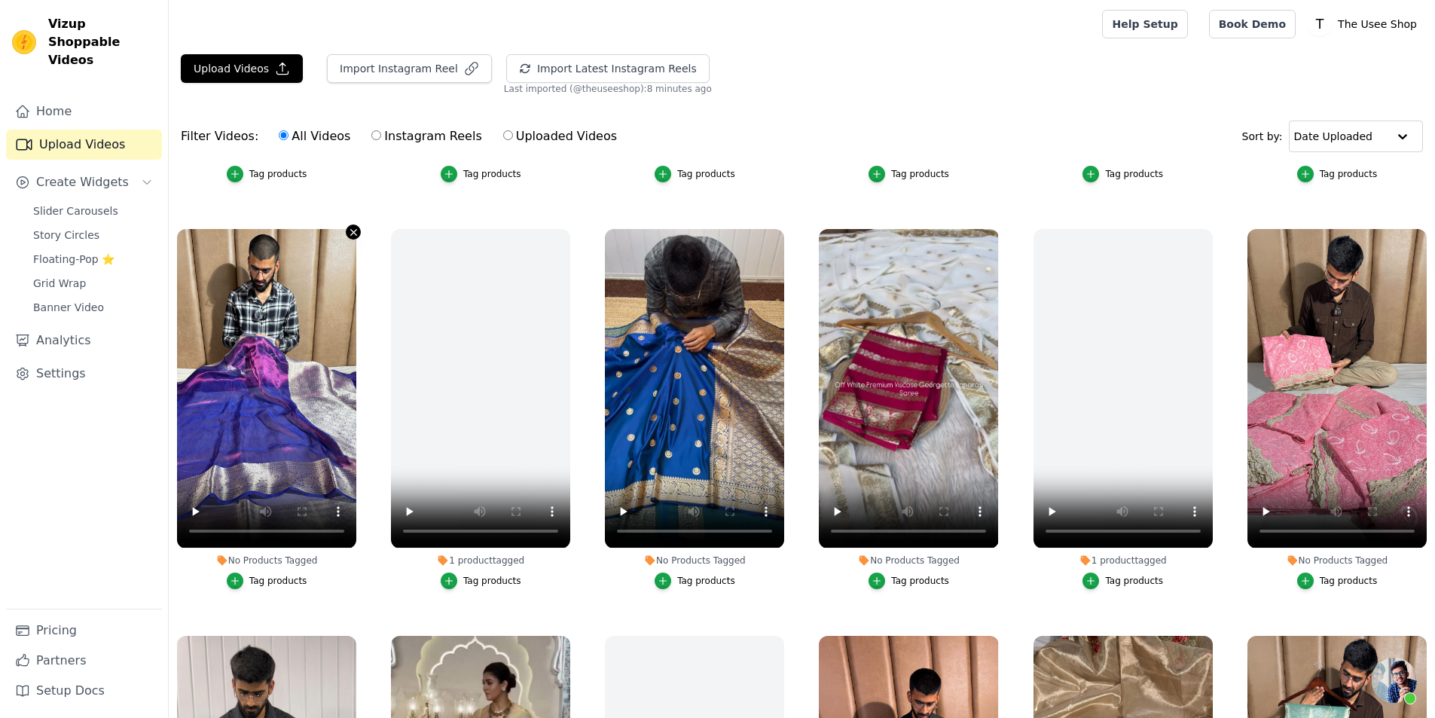
click at [353, 229] on icon "button" at bounding box center [353, 232] width 6 height 6
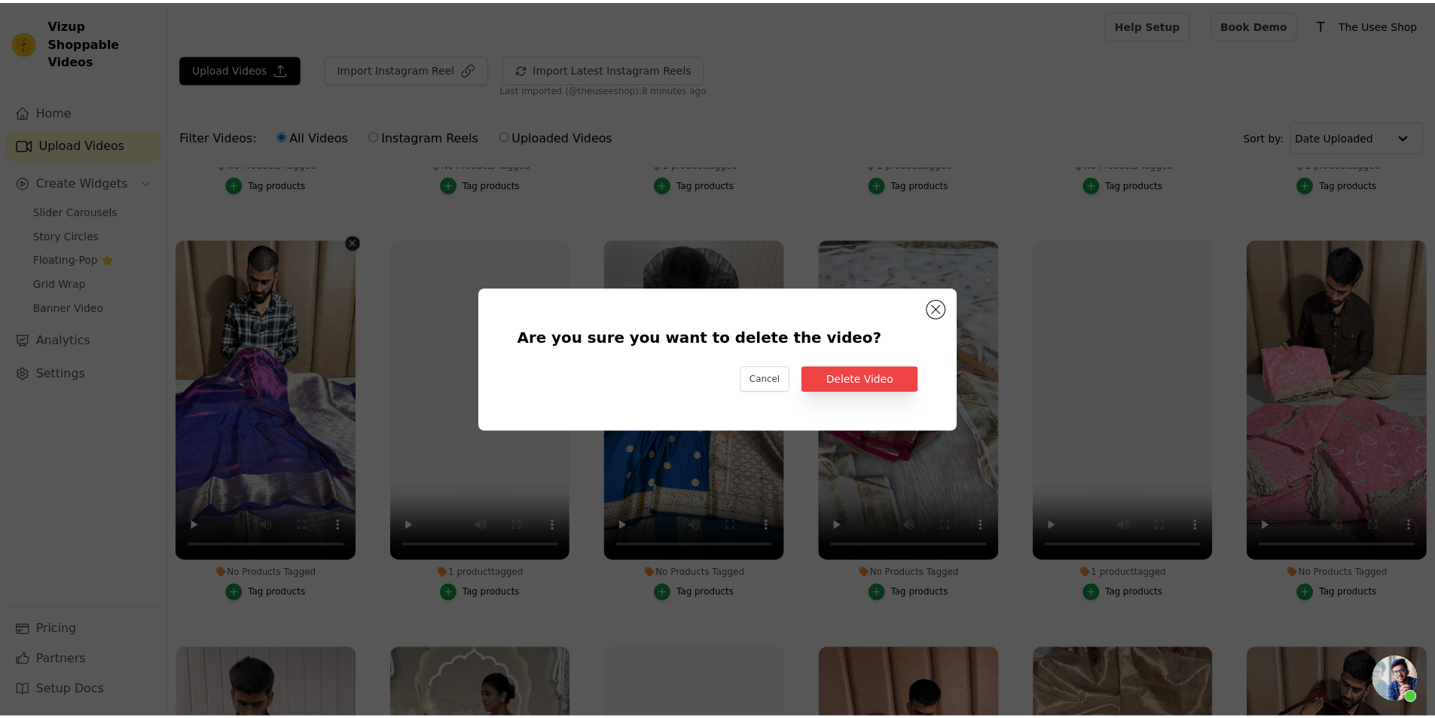
scroll to position [1174, 0]
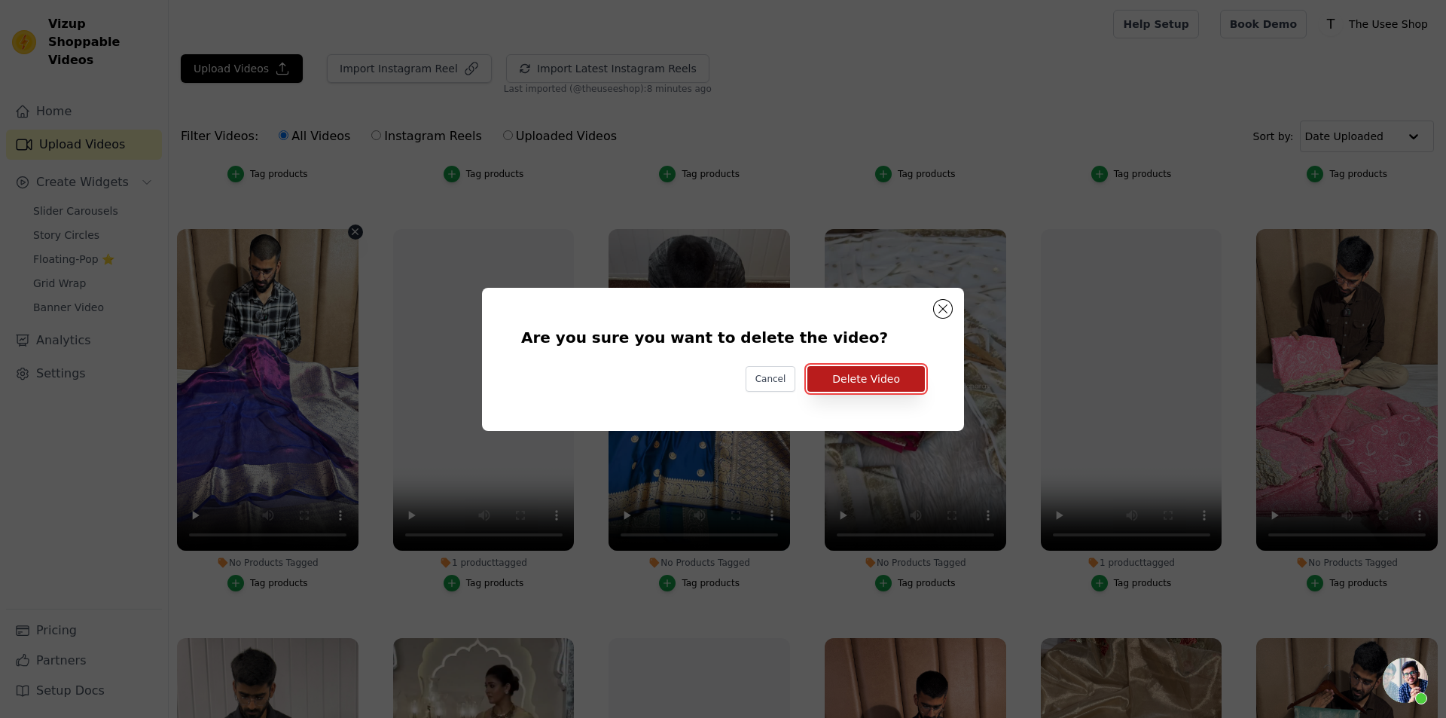
click at [858, 376] on button "Delete Video" at bounding box center [865, 379] width 117 height 26
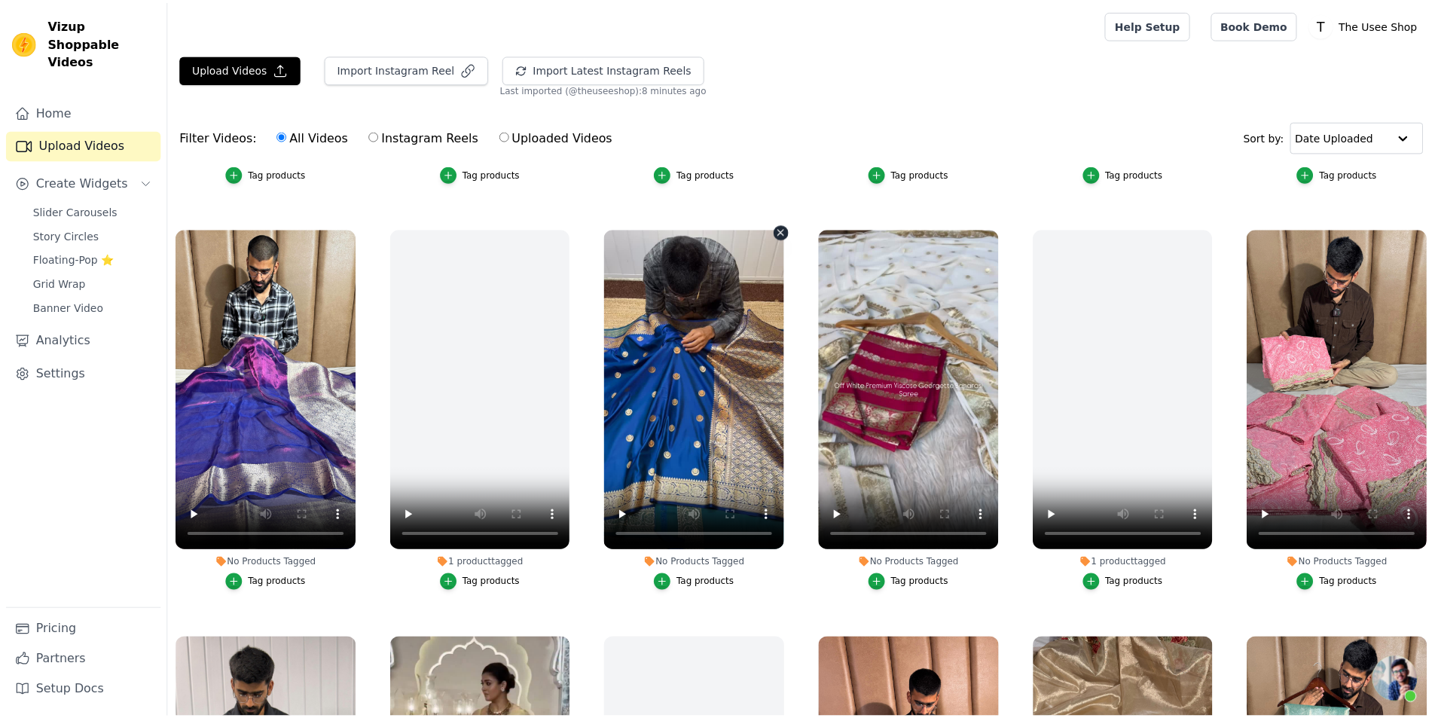
scroll to position [1164, 0]
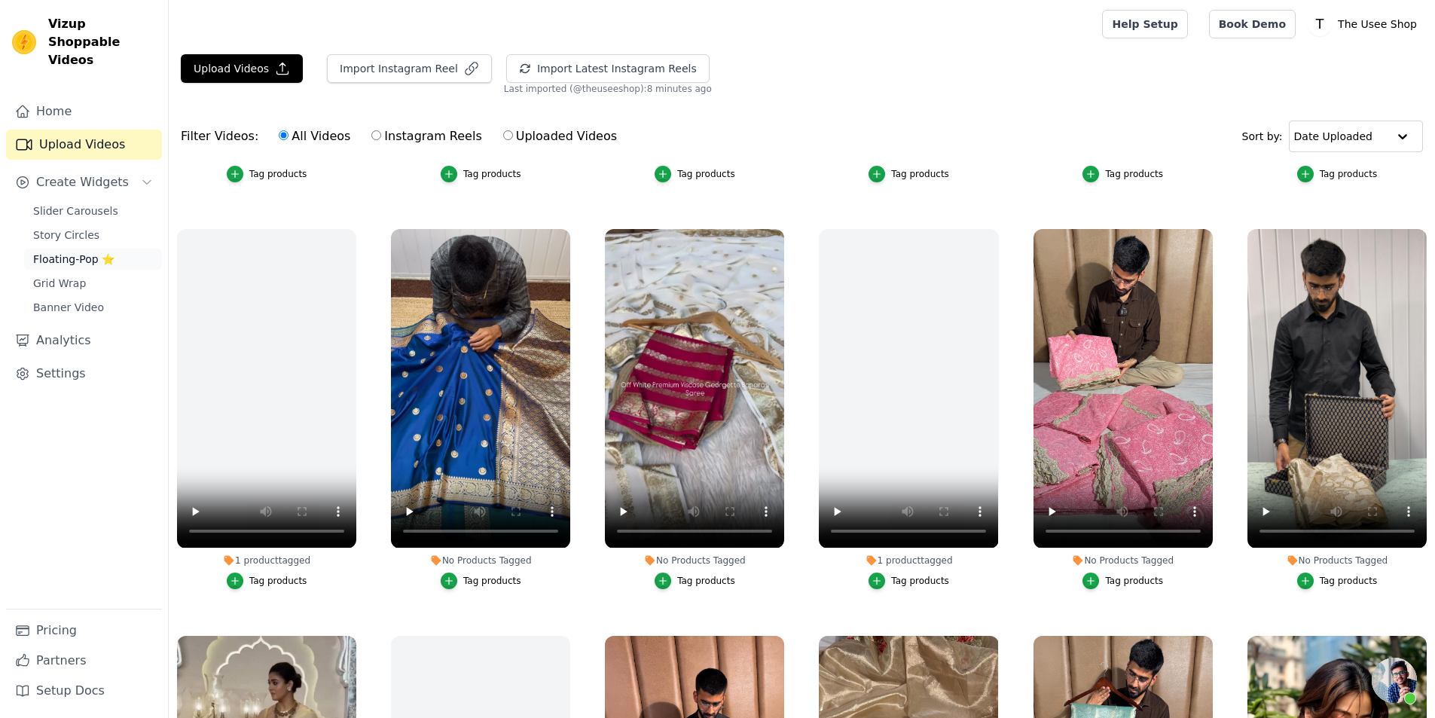
click at [93, 252] on span "Floating-Pop ⭐" at bounding box center [73, 259] width 81 height 15
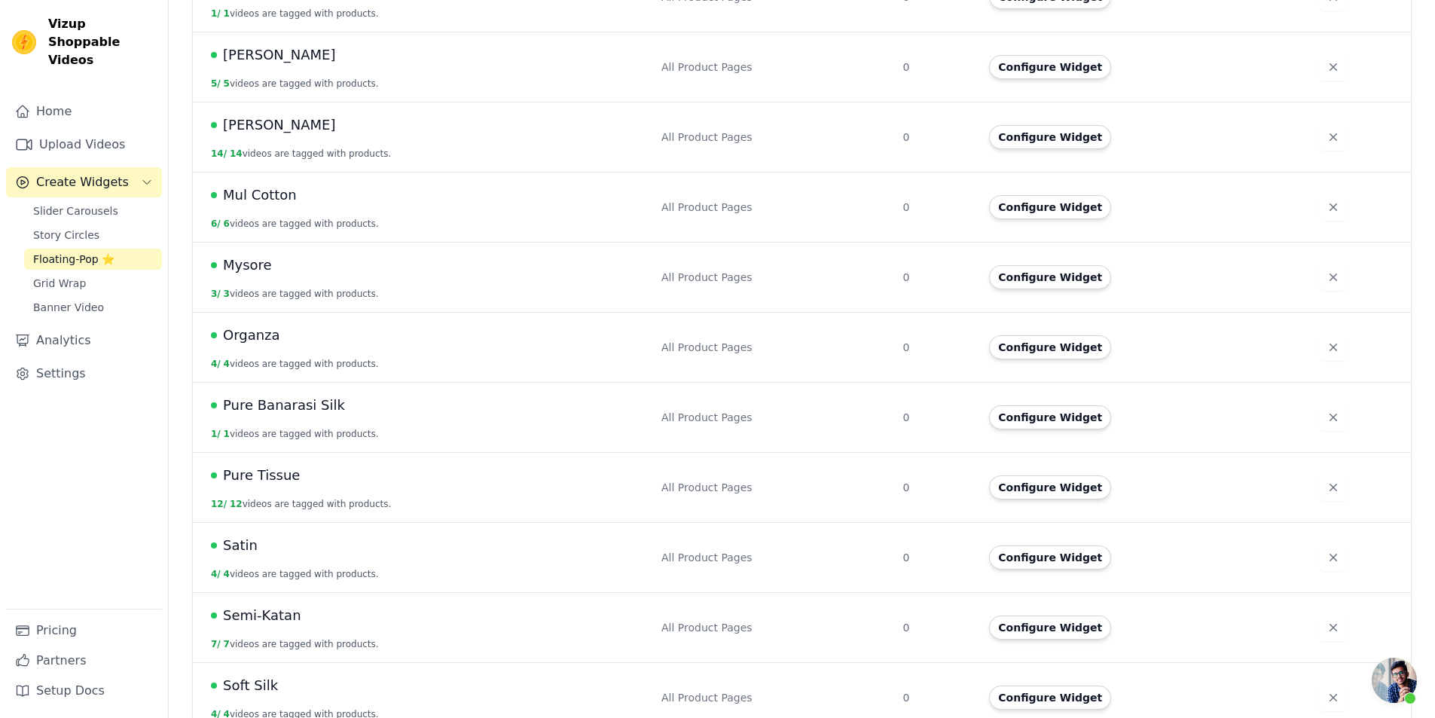
scroll to position [572, 0]
click at [1013, 544] on button "Configure Widget" at bounding box center [1050, 556] width 122 height 24
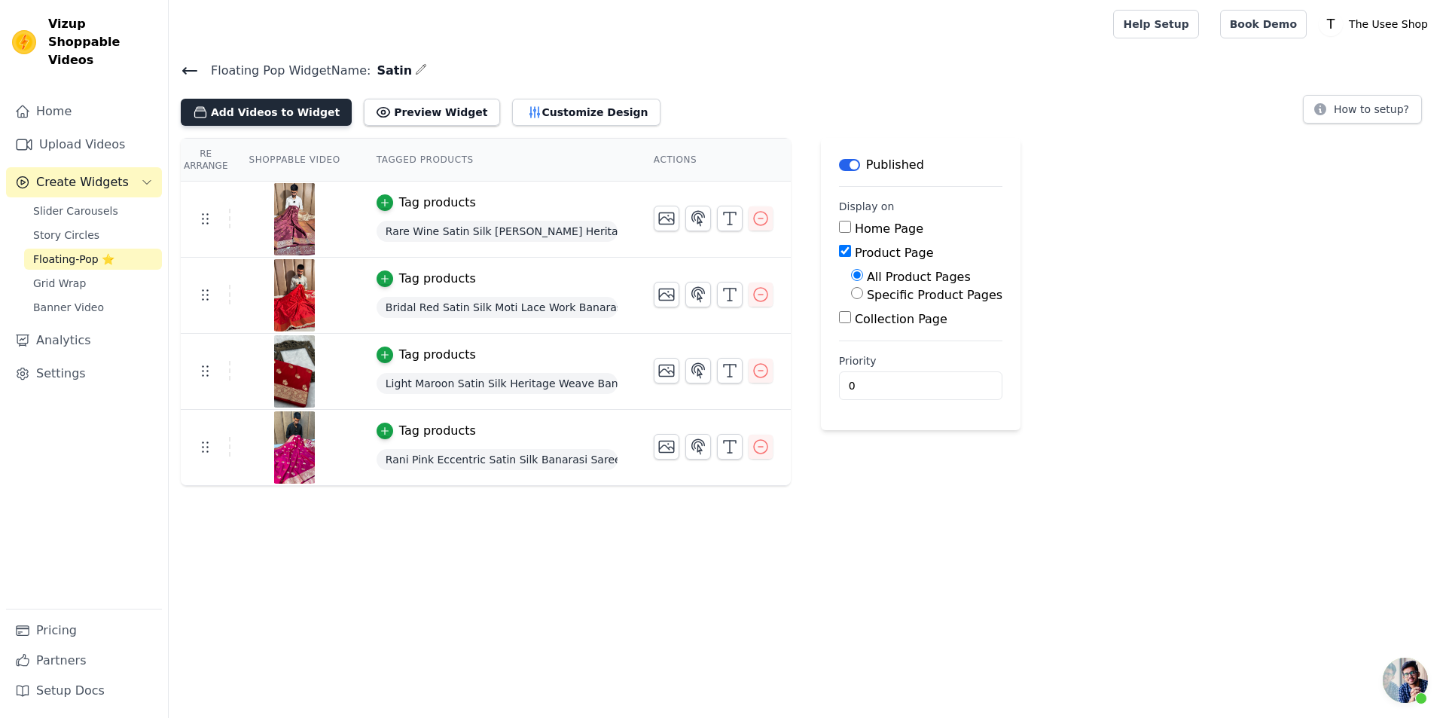
click at [246, 109] on button "Add Videos to Widget" at bounding box center [266, 112] width 171 height 27
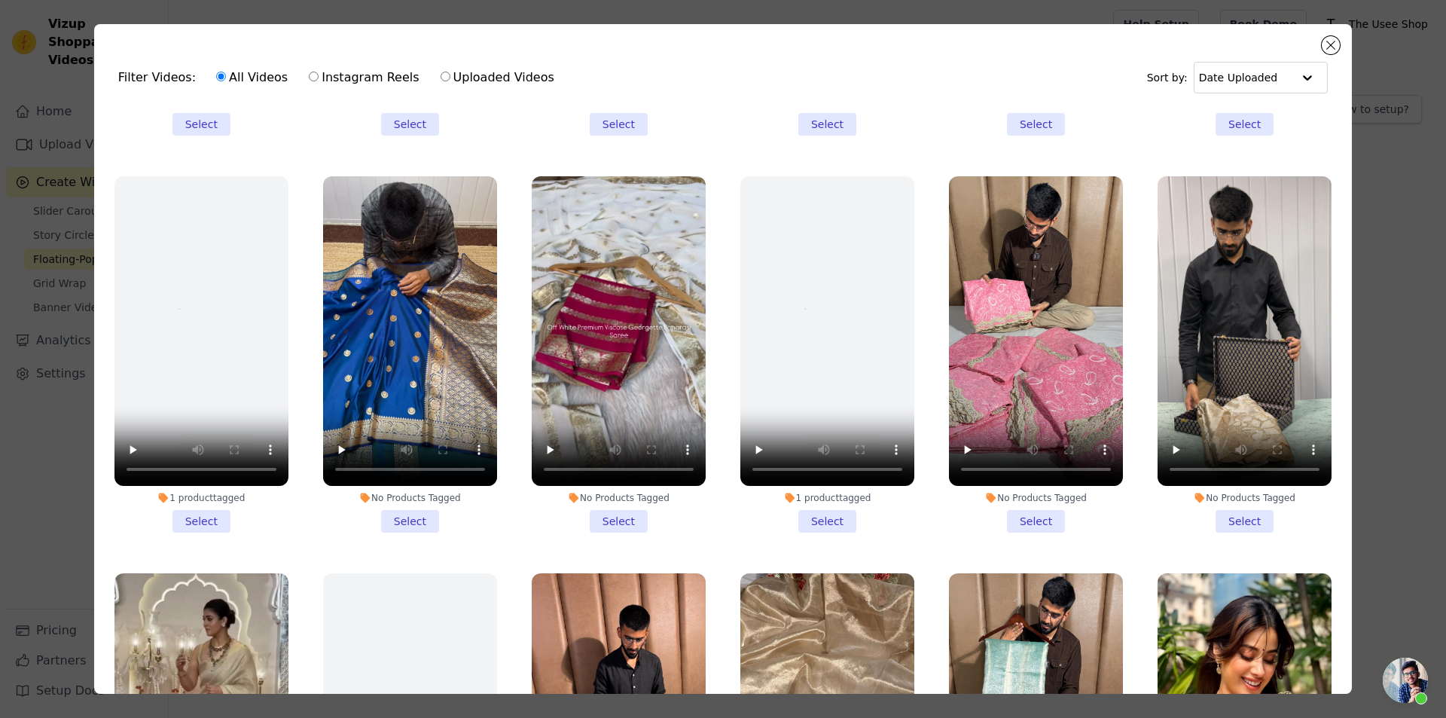
scroll to position [1130, 0]
click at [411, 489] on li "No Products Tagged Select" at bounding box center [410, 353] width 174 height 356
click at [0, 0] on input "No Products Tagged Select" at bounding box center [0, 0] width 0 height 0
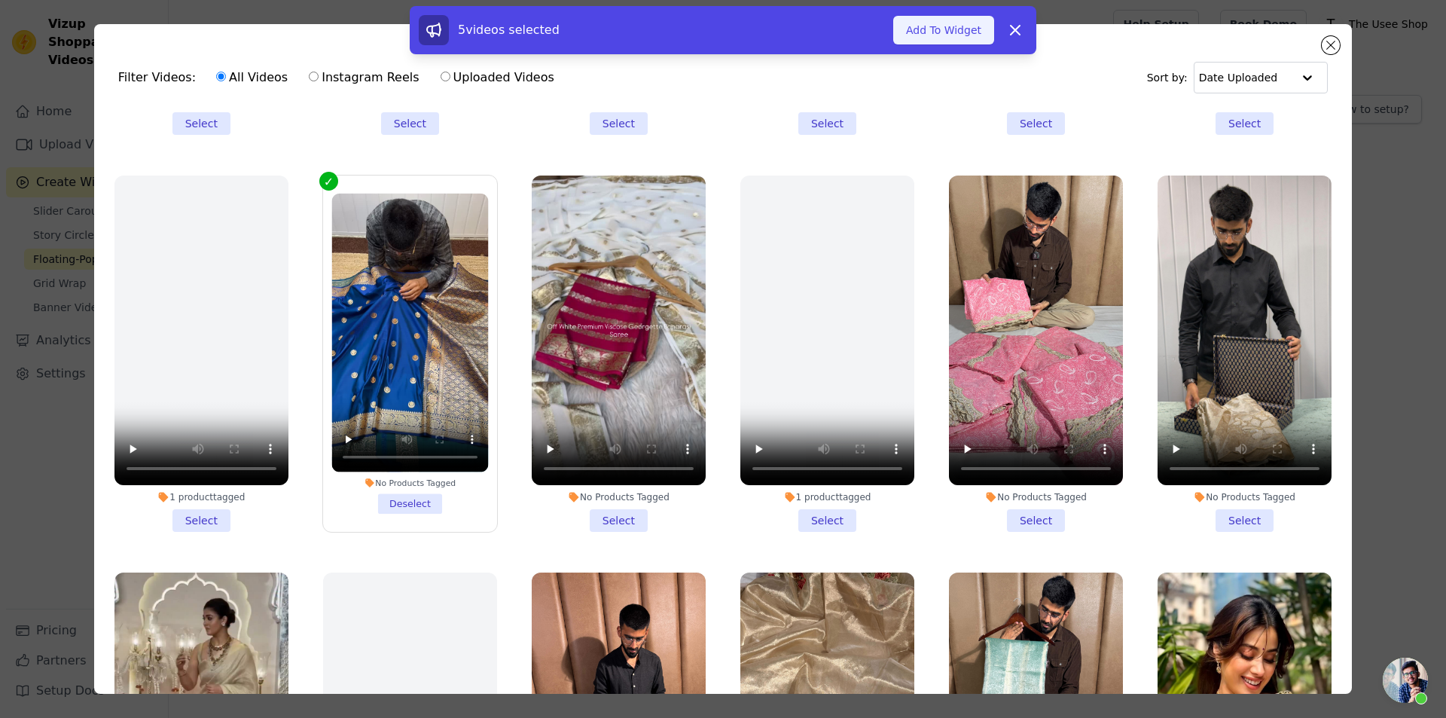
click at [969, 35] on button "Add To Widget" at bounding box center [943, 30] width 101 height 29
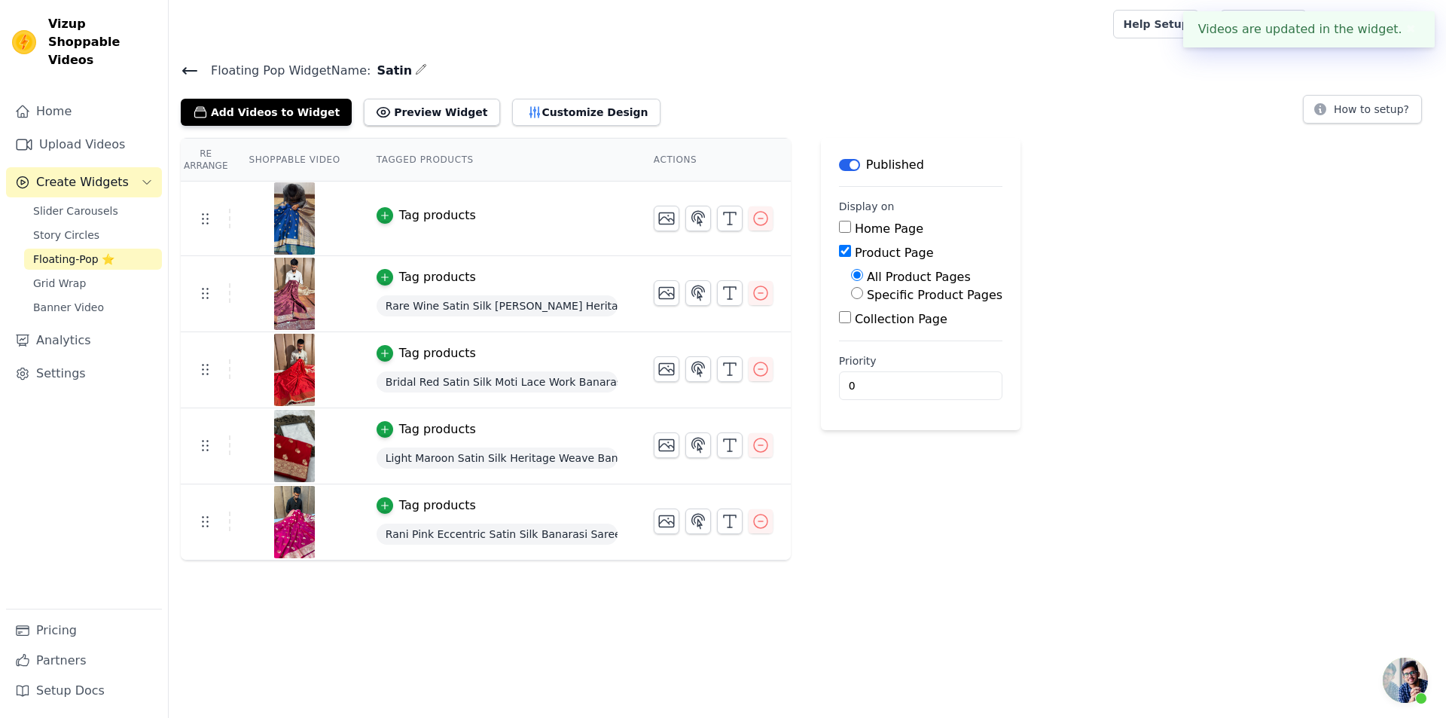
click at [444, 218] on div "Tag products" at bounding box center [437, 215] width 77 height 18
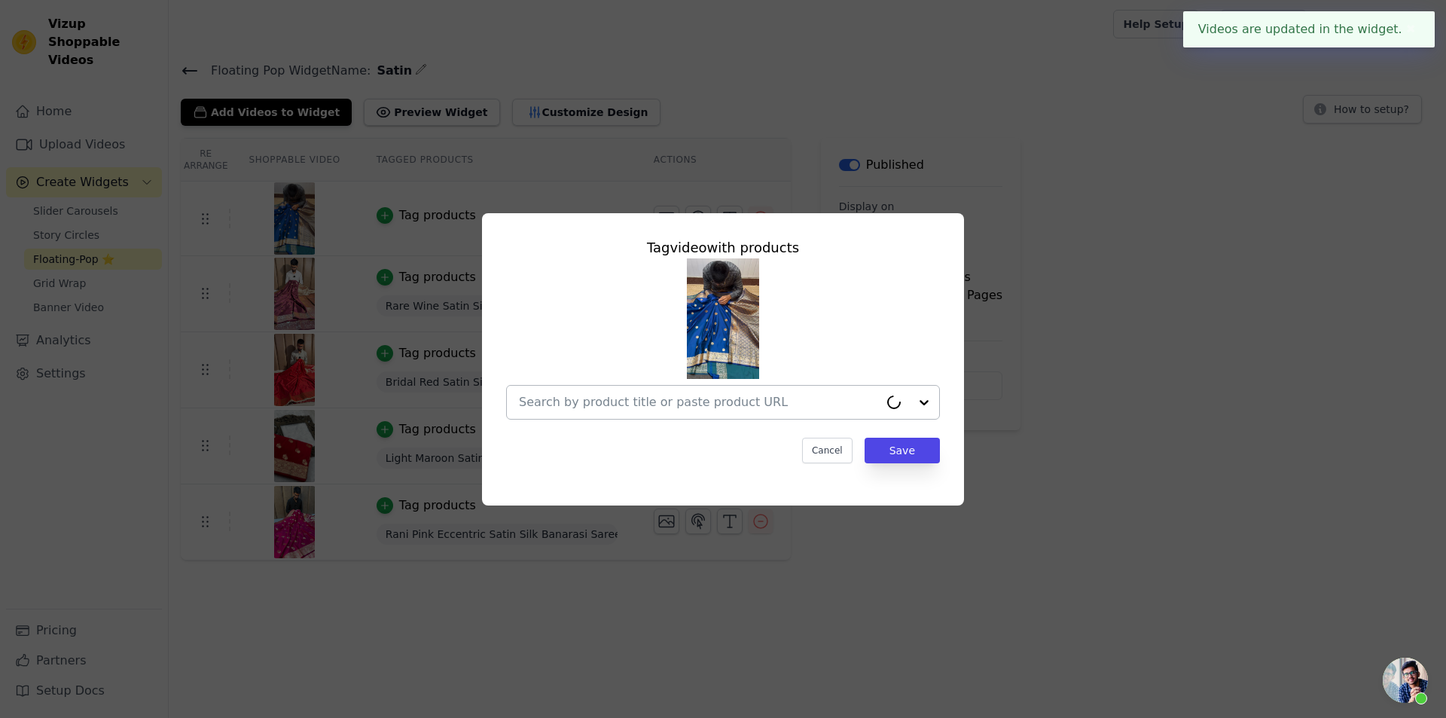
click at [633, 414] on div at bounding box center [699, 402] width 360 height 33
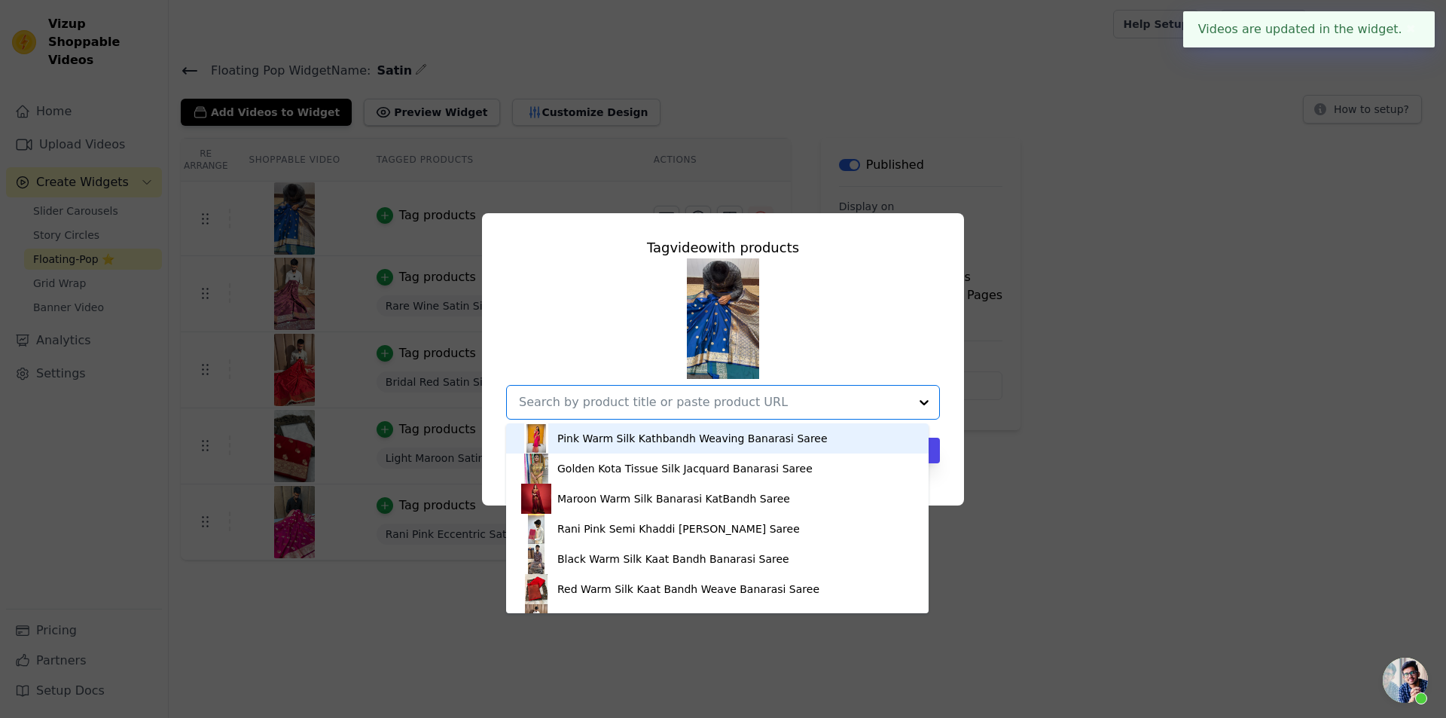
paste input "[URL][DOMAIN_NAME][PERSON_NAME]"
type input "[URL][DOMAIN_NAME][PERSON_NAME]"
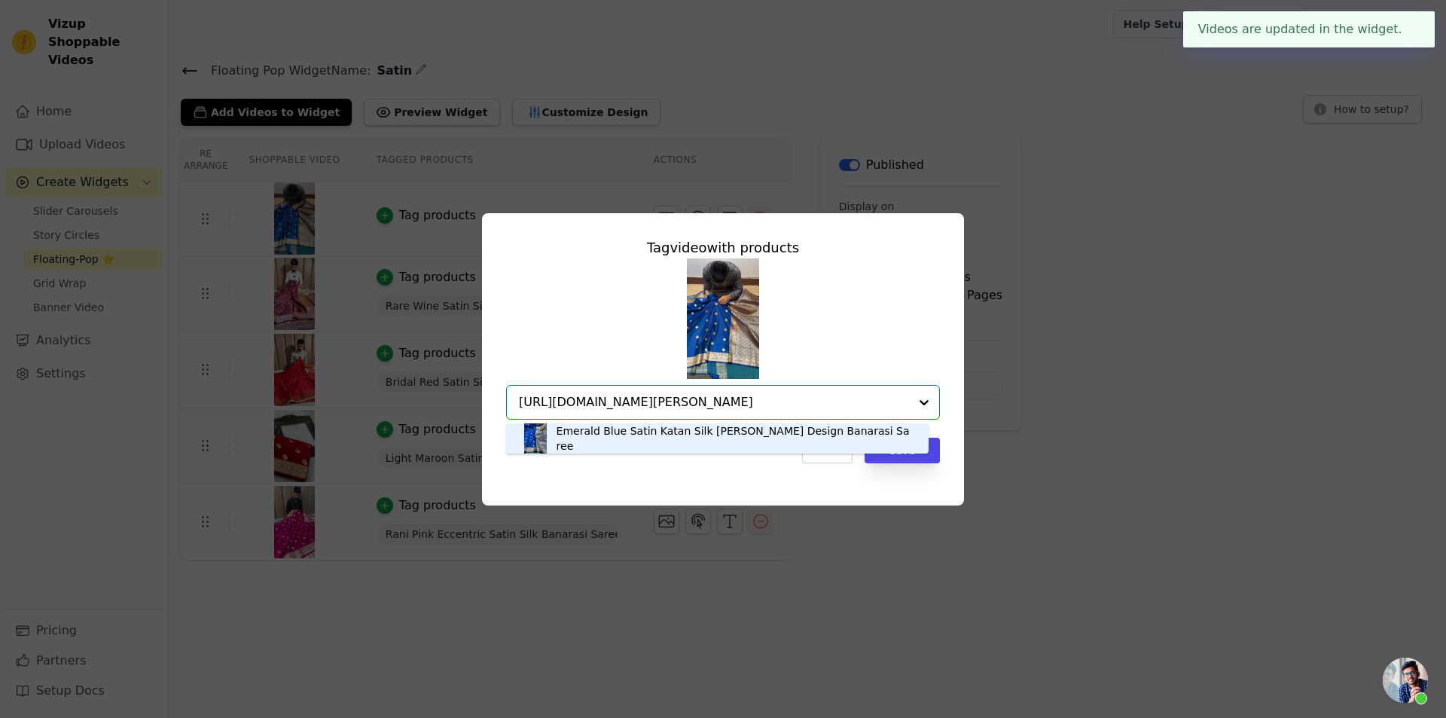
click at [731, 438] on div "Emerald Blue Satin Katan Silk [PERSON_NAME] Design Banarasi Saree" at bounding box center [735, 438] width 357 height 30
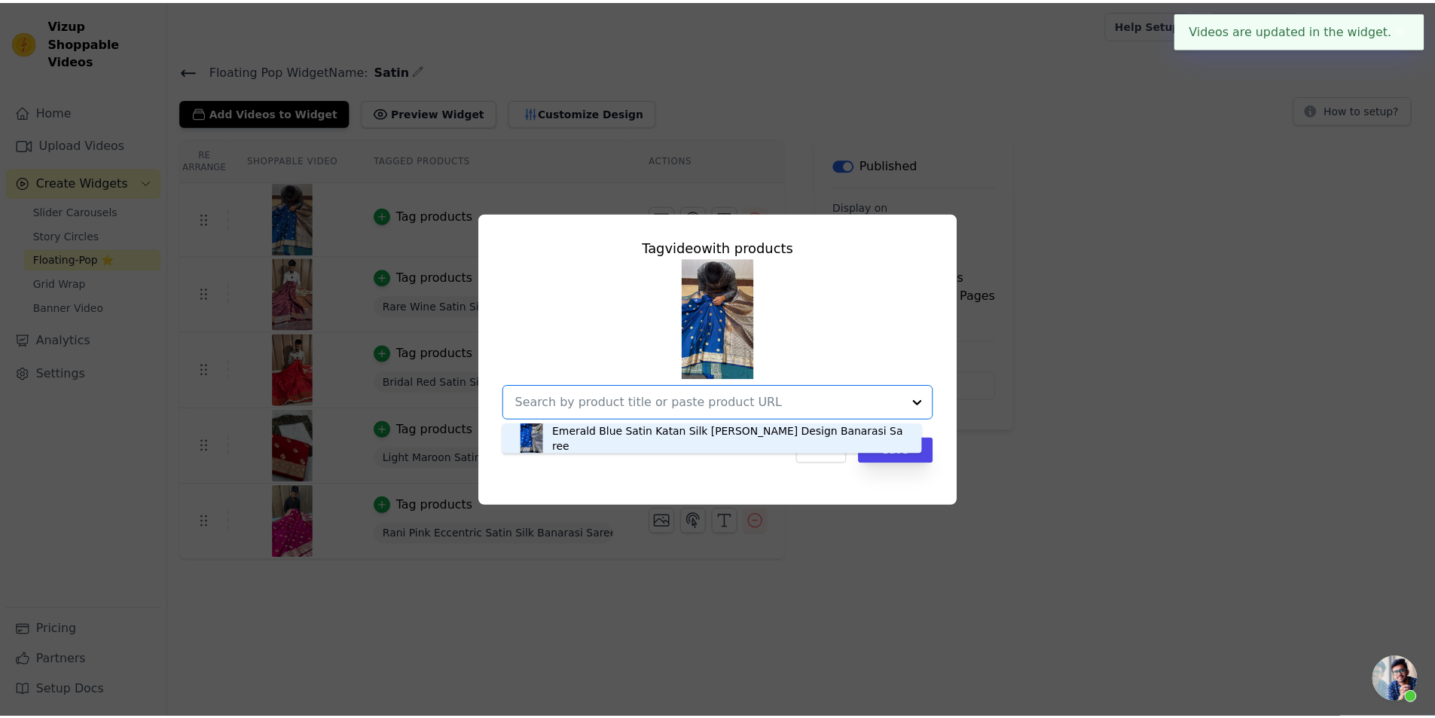
scroll to position [0, 0]
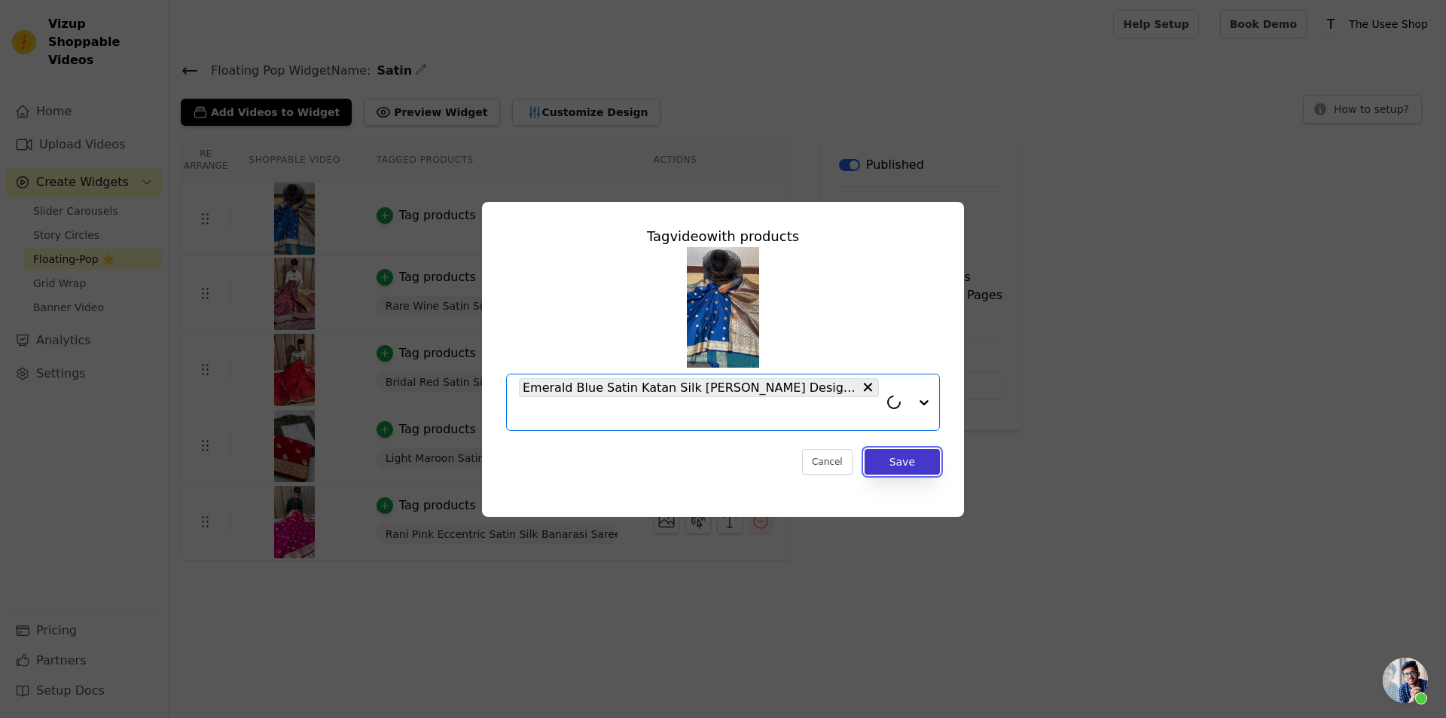
click at [913, 462] on button "Save" at bounding box center [902, 462] width 75 height 26
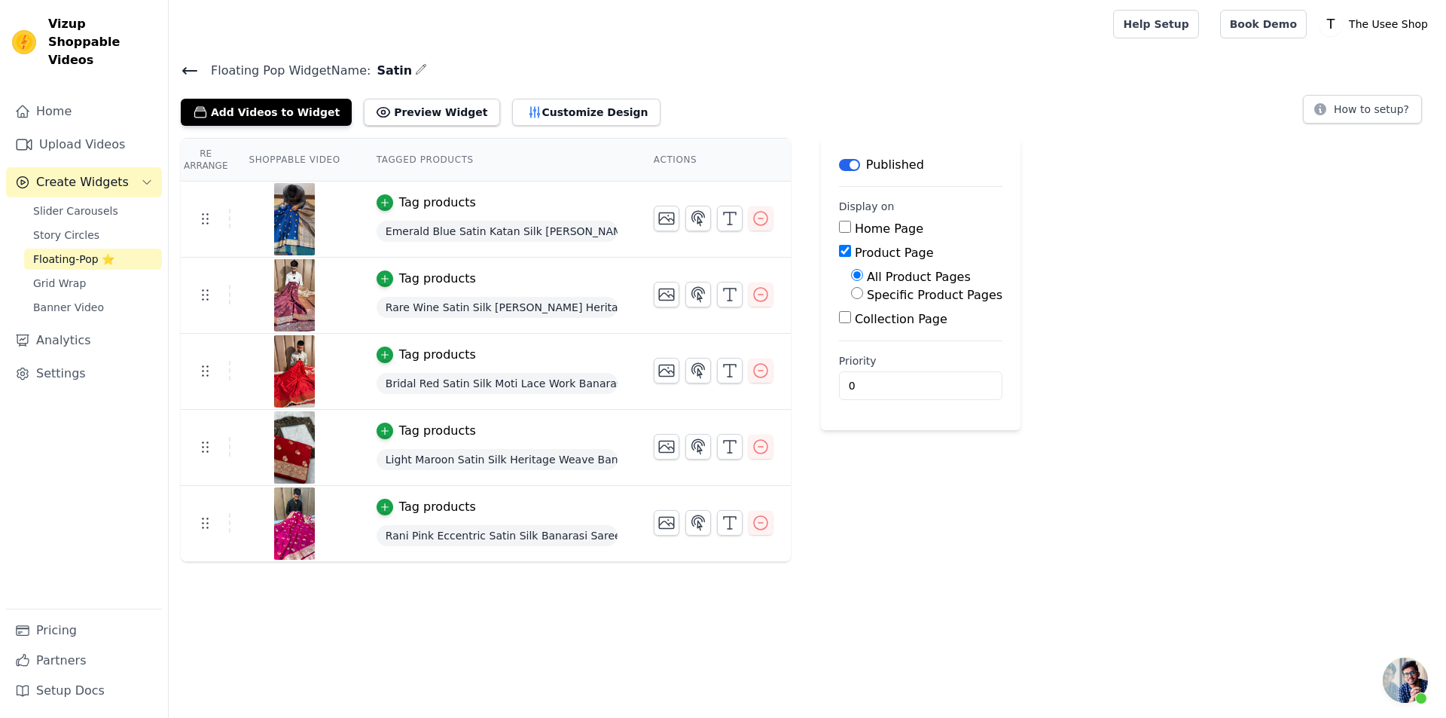
click at [197, 72] on icon at bounding box center [190, 71] width 18 height 18
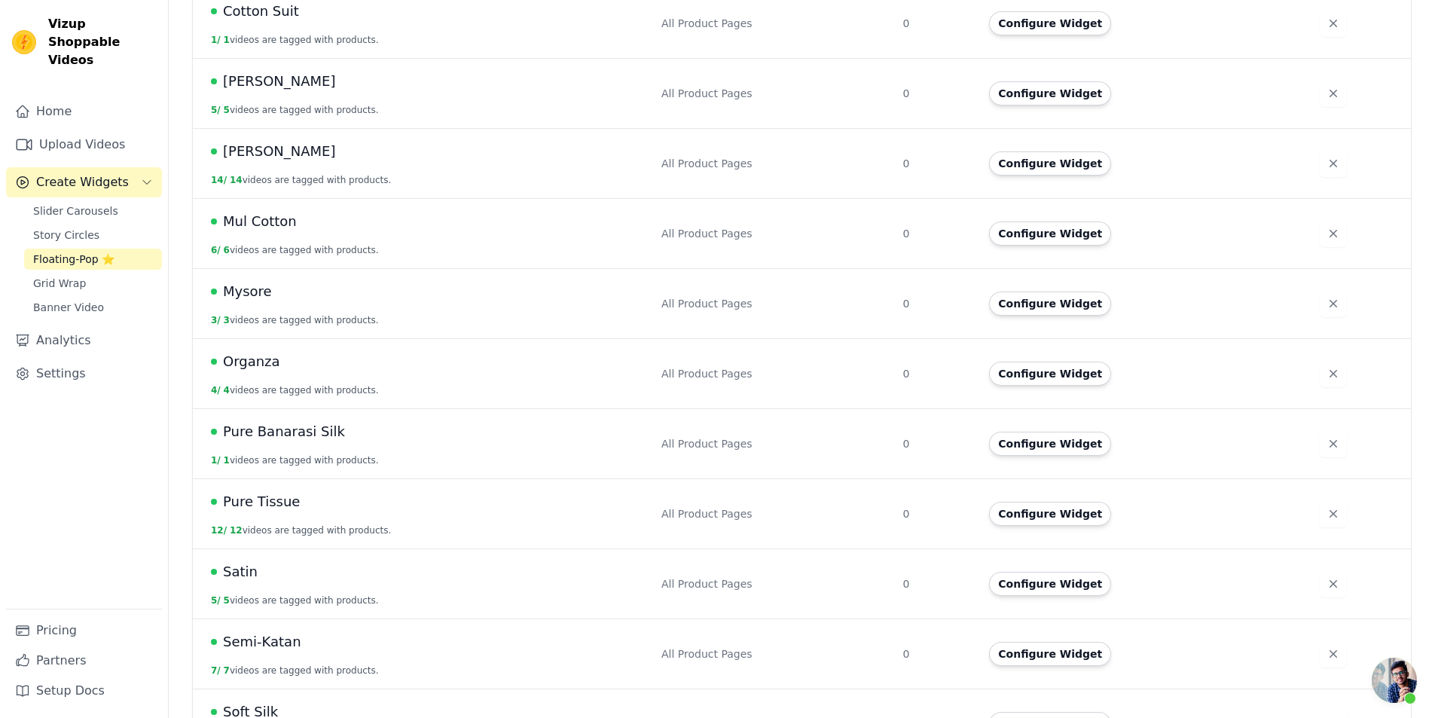
scroll to position [539, 0]
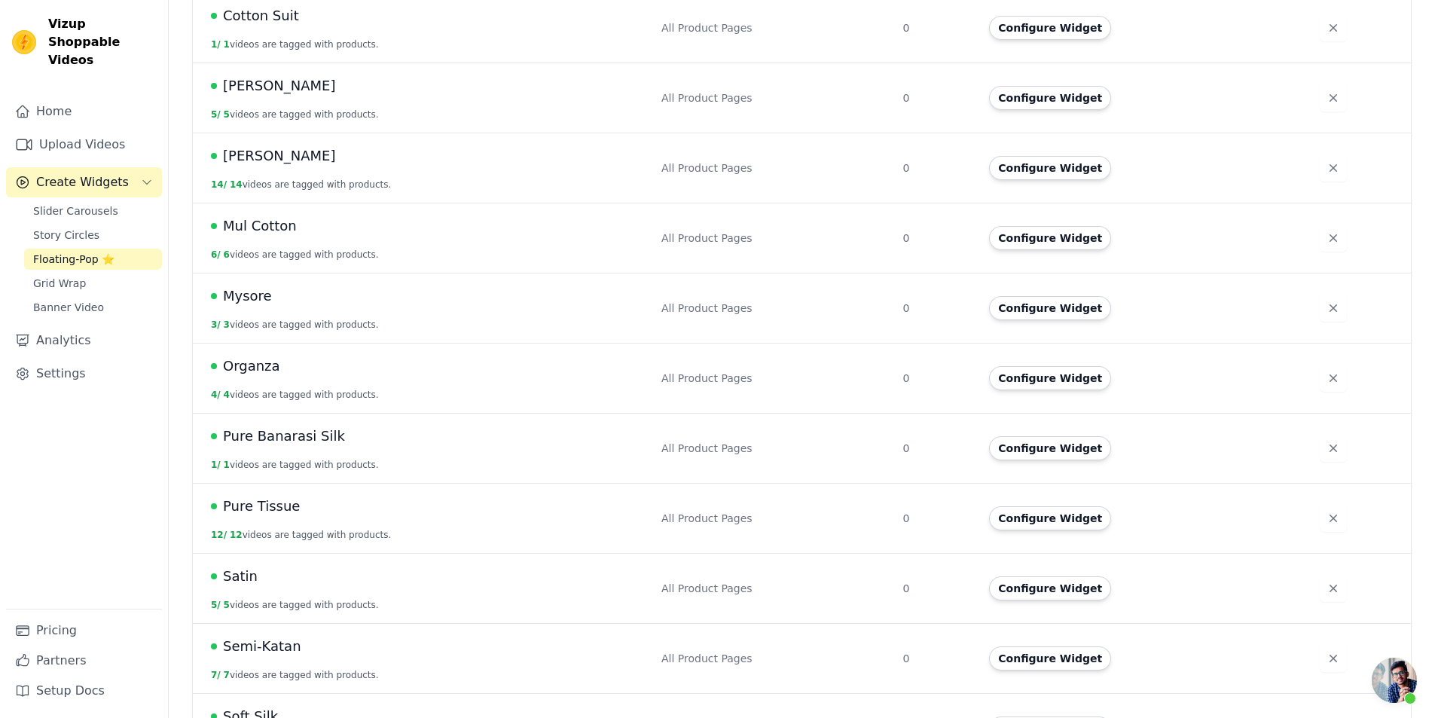
click at [1032, 166] on td "Configure Widget" at bounding box center [1145, 168] width 331 height 70
click at [1078, 157] on button "Configure Widget" at bounding box center [1050, 168] width 122 height 24
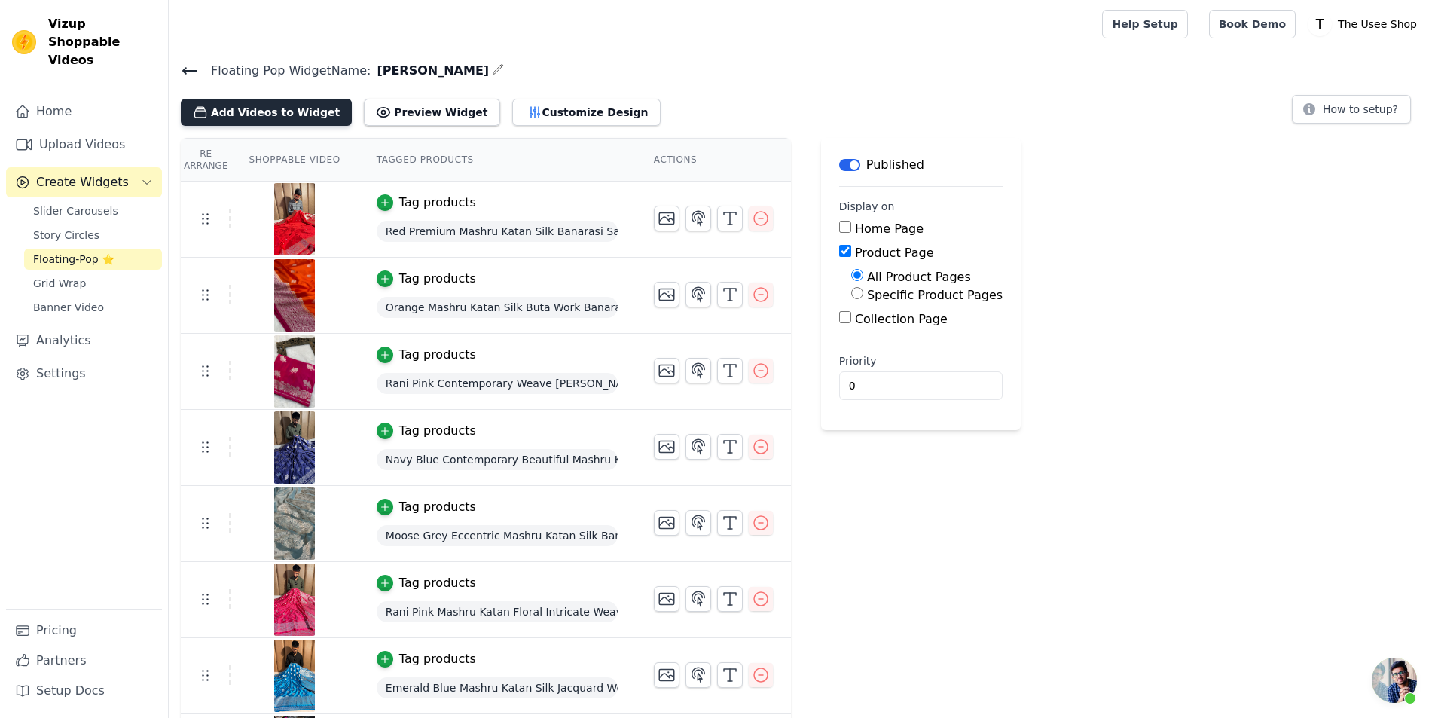
click at [274, 111] on button "Add Videos to Widget" at bounding box center [266, 112] width 171 height 27
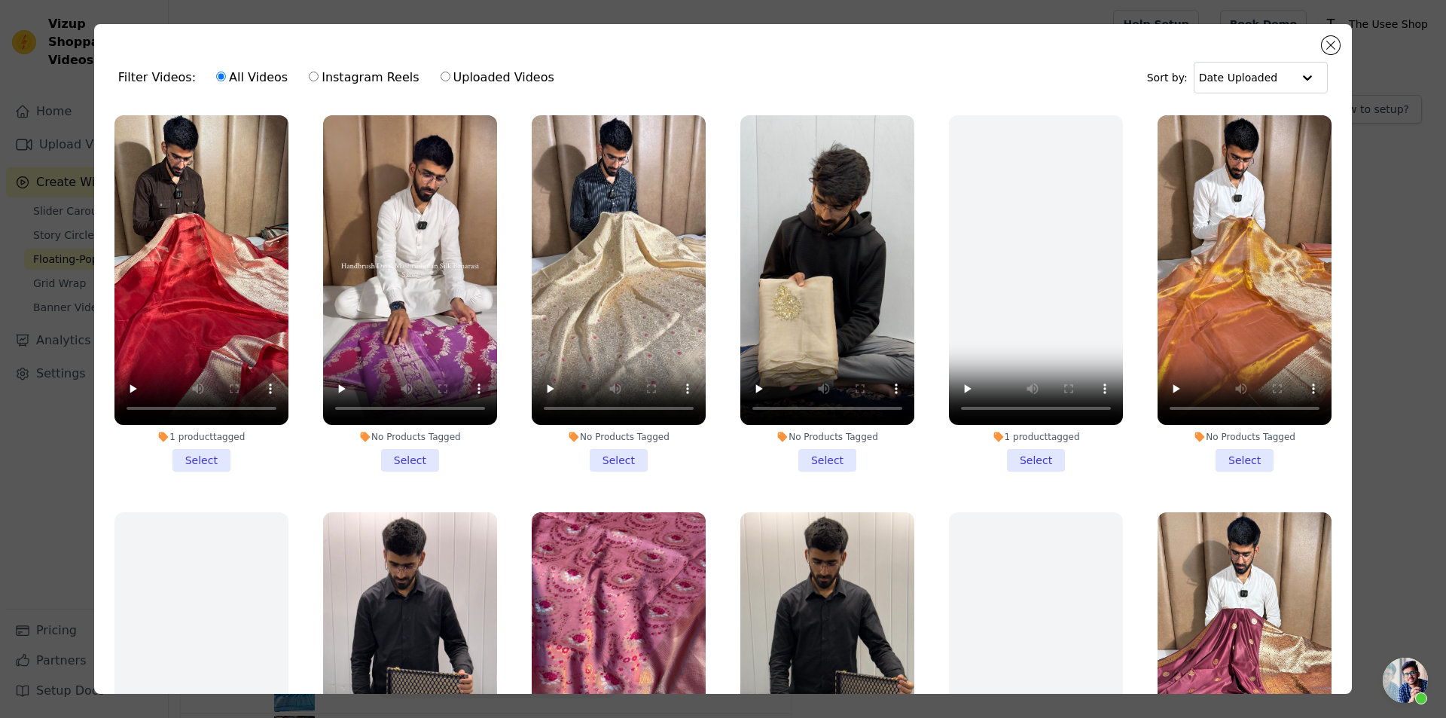
click at [1431, 123] on div "Filter Videos: All Videos Instagram Reels Uploaded Videos Sort by: Date Uploade…" at bounding box center [723, 359] width 1446 height 718
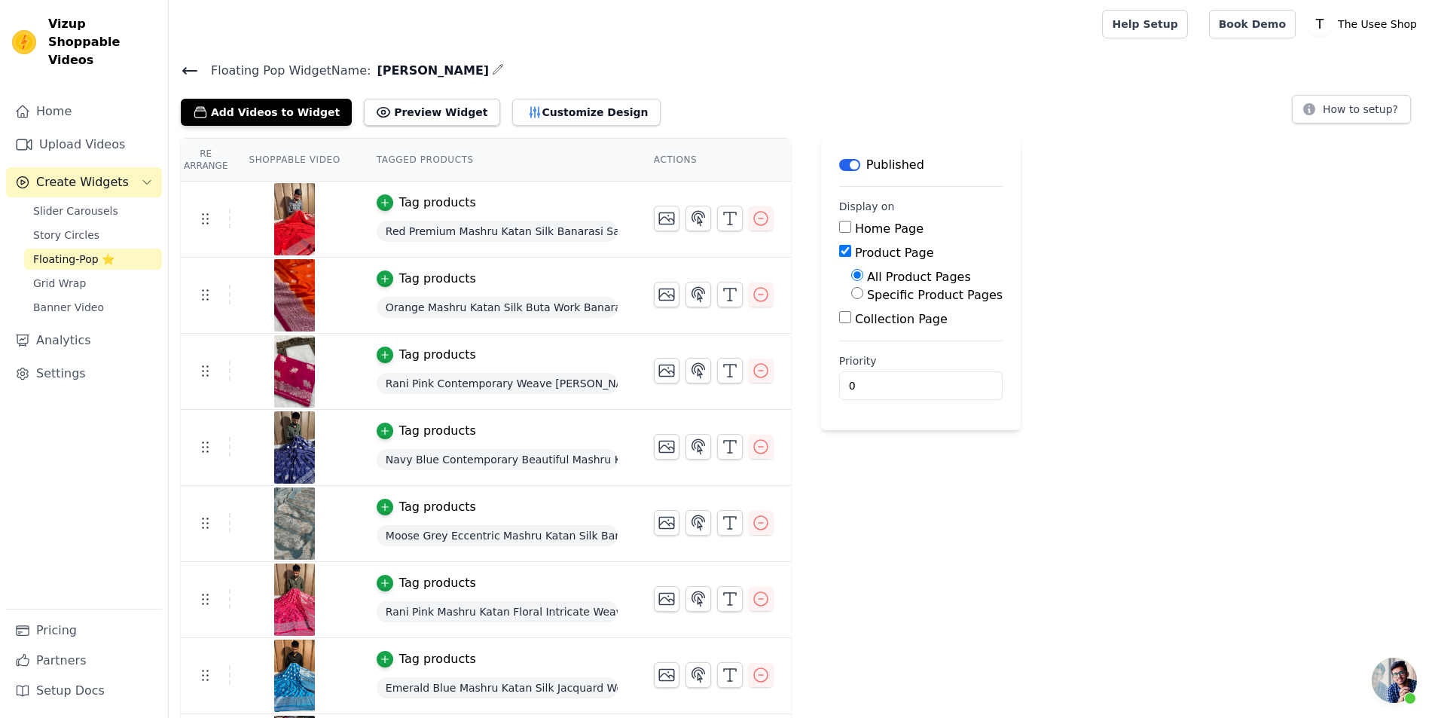
click at [186, 72] on icon at bounding box center [190, 71] width 18 height 18
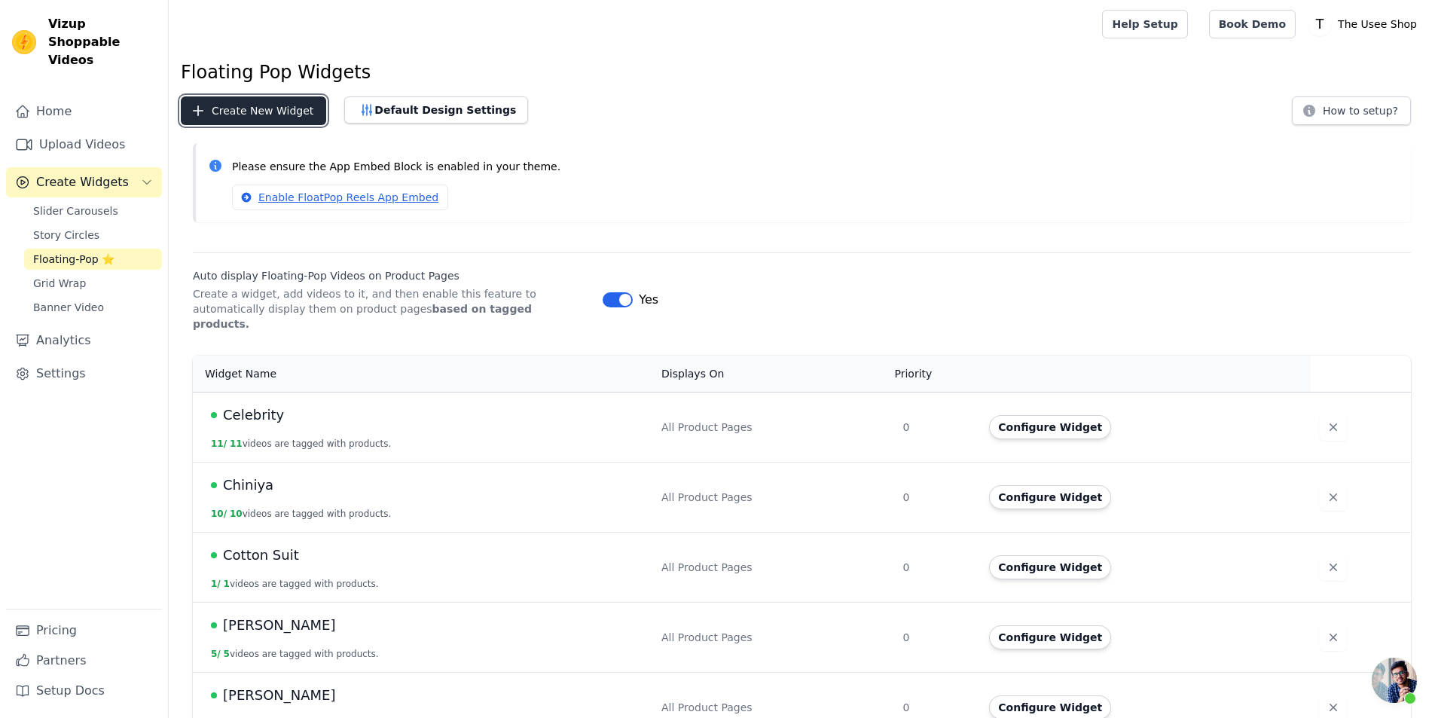
click at [265, 107] on button "Create New Widget" at bounding box center [253, 110] width 145 height 29
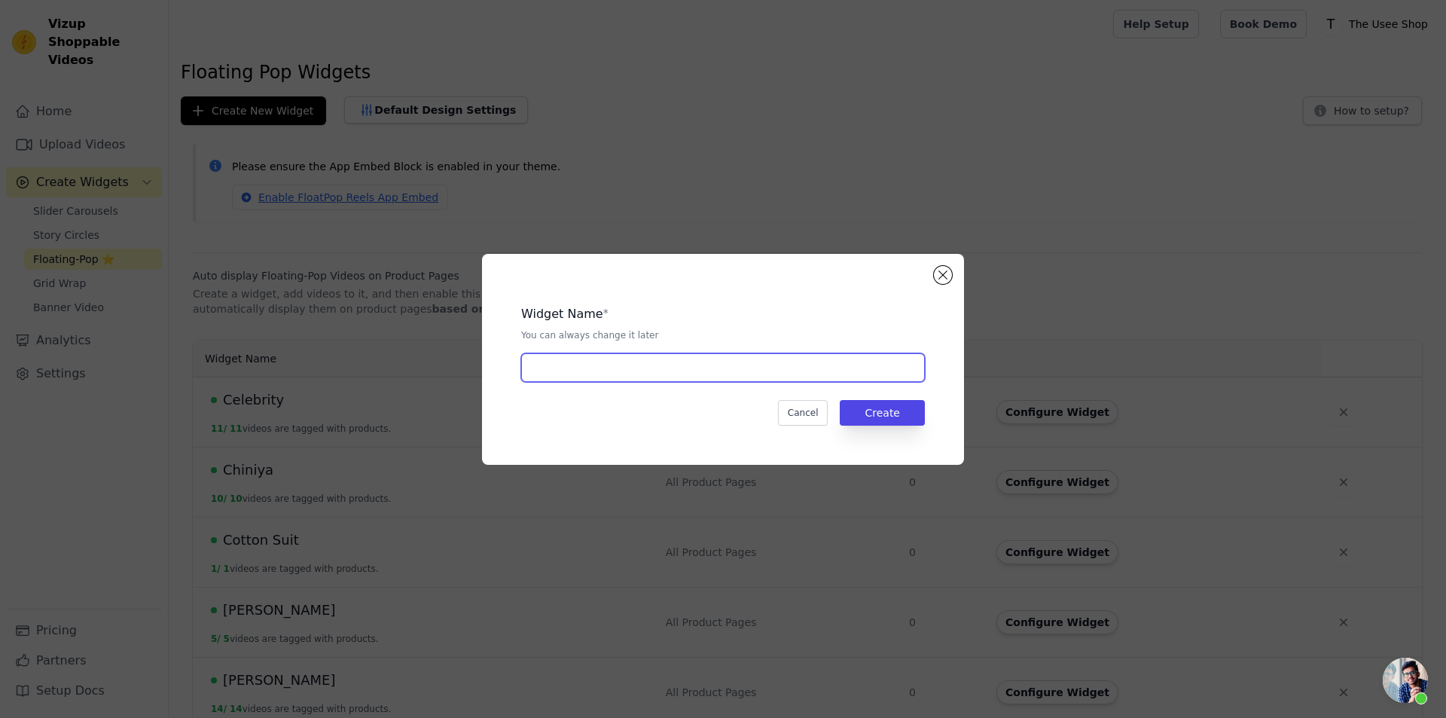
click at [655, 370] on input "text" at bounding box center [723, 367] width 404 height 29
type input "Pure Katan Silk"
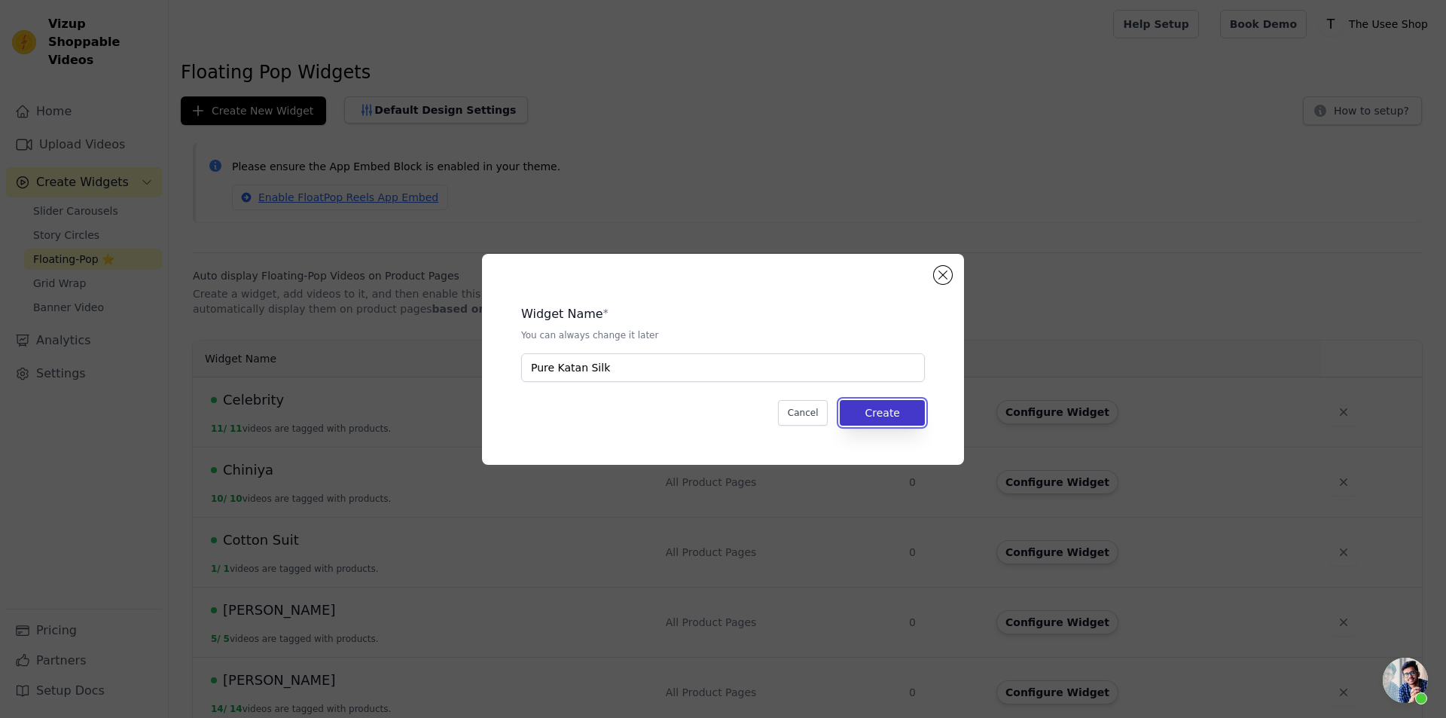
click at [900, 416] on button "Create" at bounding box center [882, 413] width 85 height 26
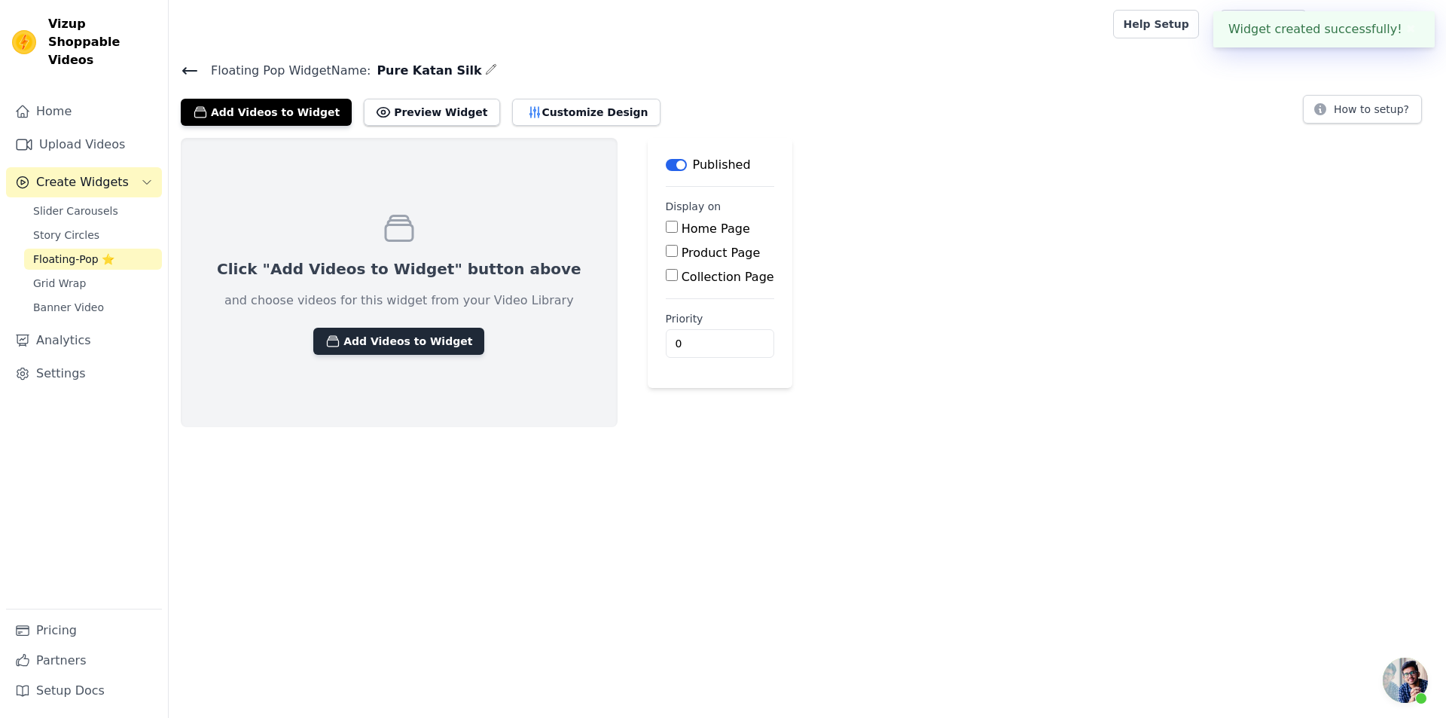
click at [346, 346] on button "Add Videos to Widget" at bounding box center [398, 341] width 171 height 27
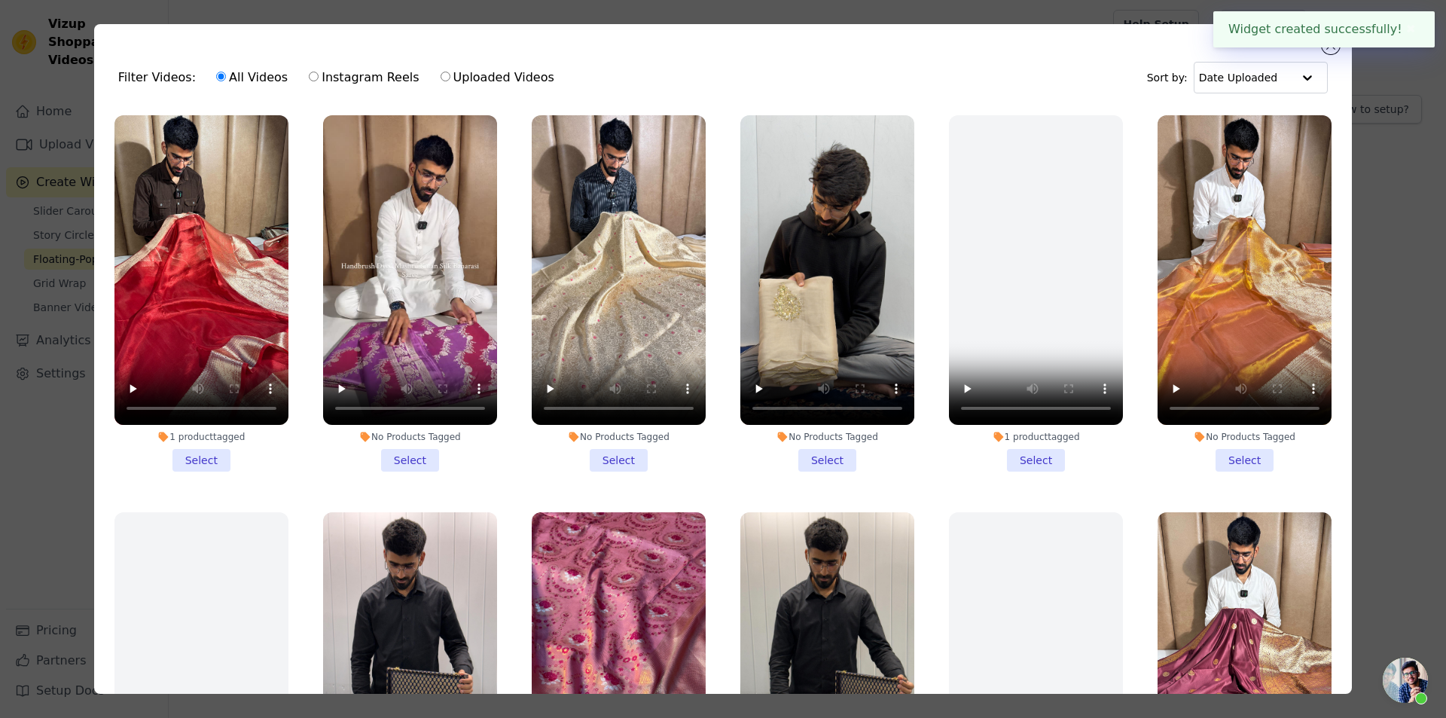
click at [607, 454] on li "No Products Tagged Select" at bounding box center [619, 293] width 174 height 356
click at [0, 0] on input "No Products Tagged Select" at bounding box center [0, 0] width 0 height 0
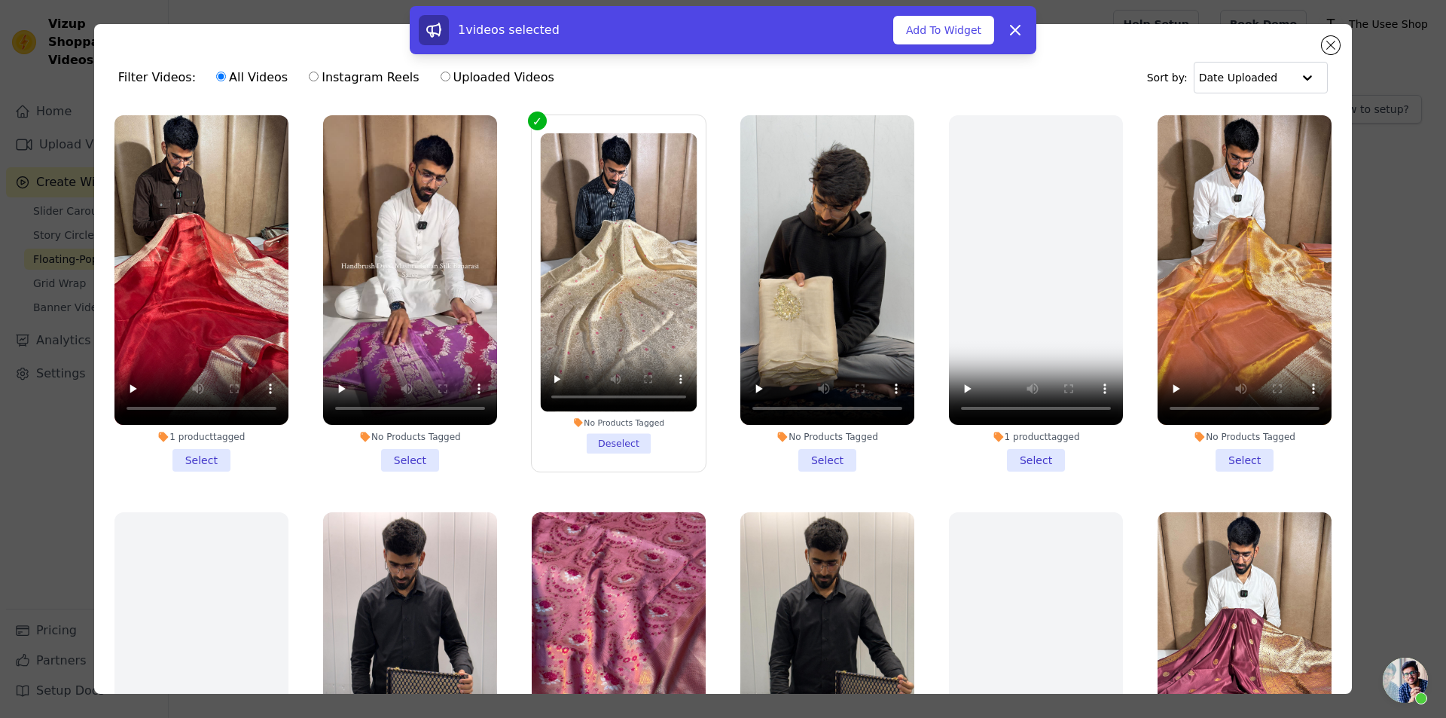
scroll to position [377, 0]
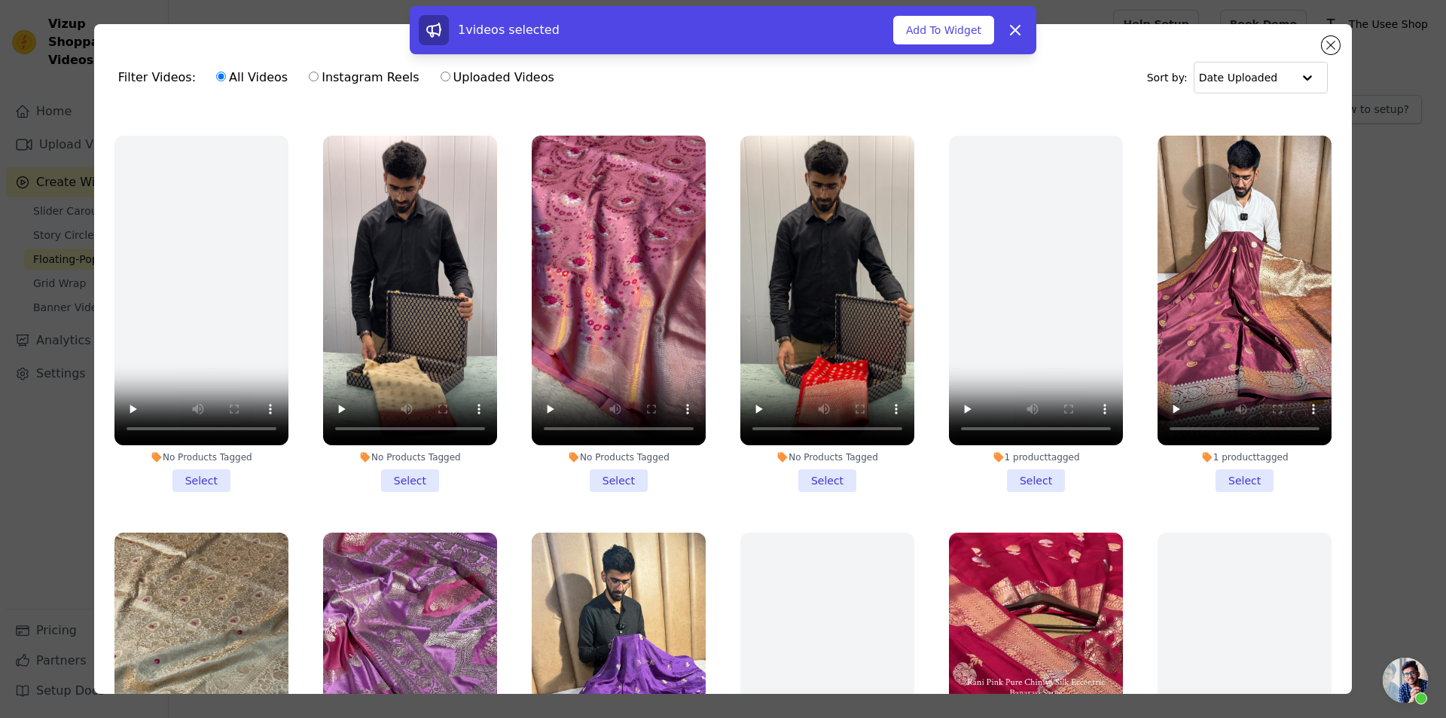
click at [586, 460] on li "No Products Tagged Select" at bounding box center [619, 314] width 174 height 356
click at [0, 0] on input "No Products Tagged Select" at bounding box center [0, 0] width 0 height 0
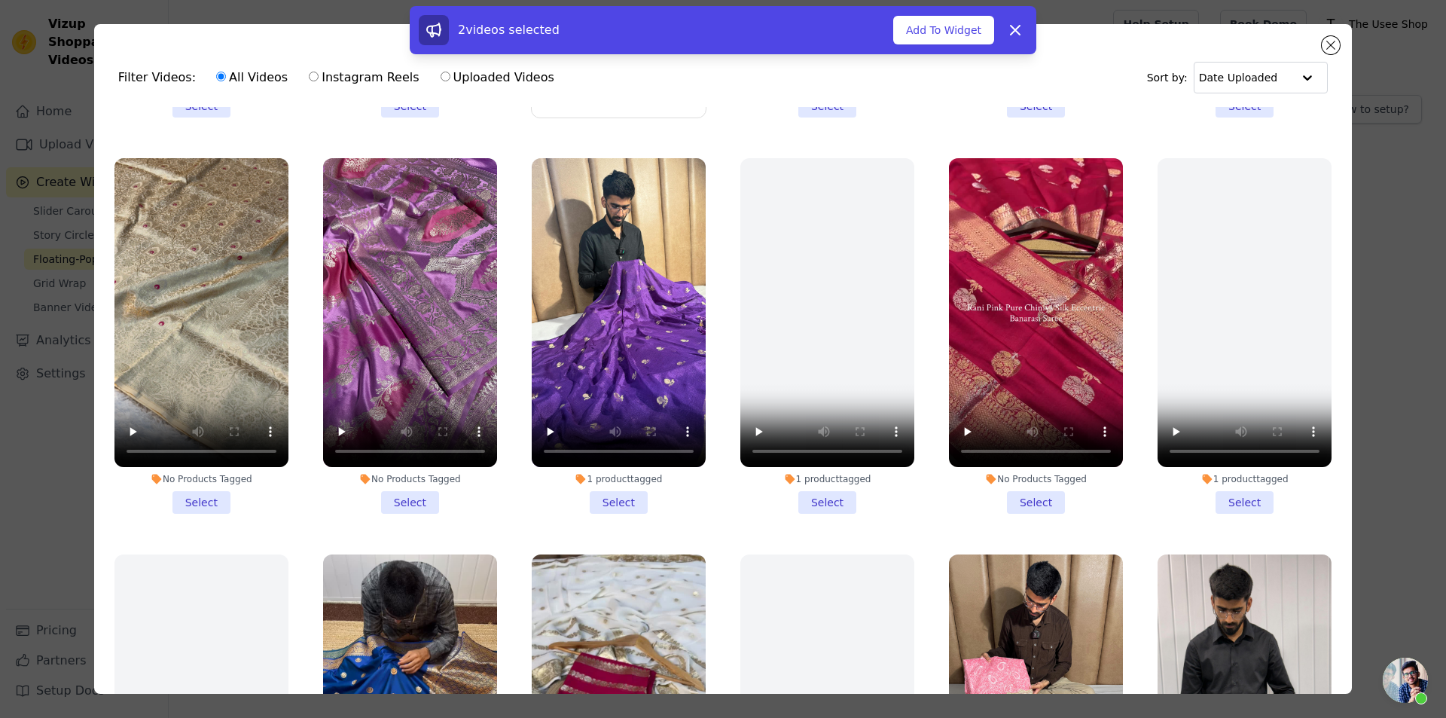
scroll to position [753, 0]
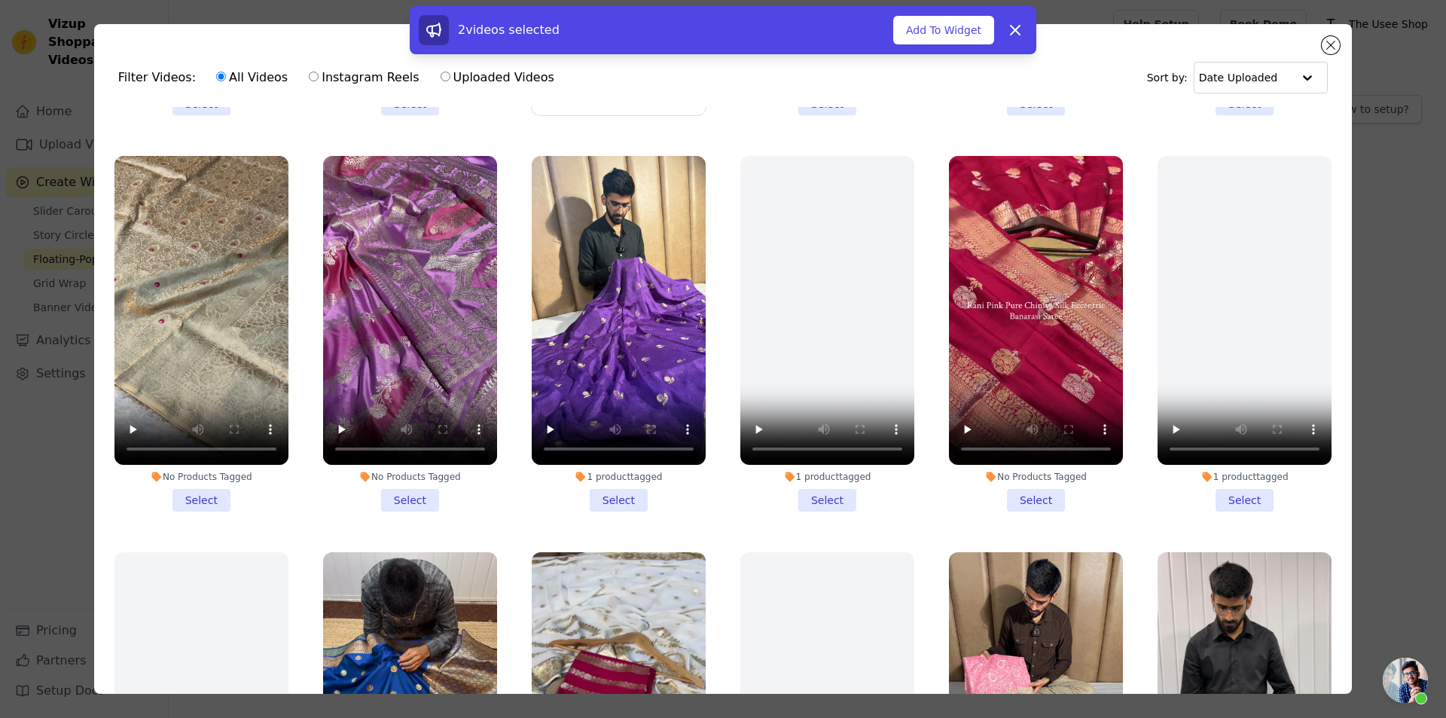
click at [189, 471] on li "No Products Tagged Select" at bounding box center [201, 334] width 174 height 356
click at [0, 0] on input "No Products Tagged Select" at bounding box center [0, 0] width 0 height 0
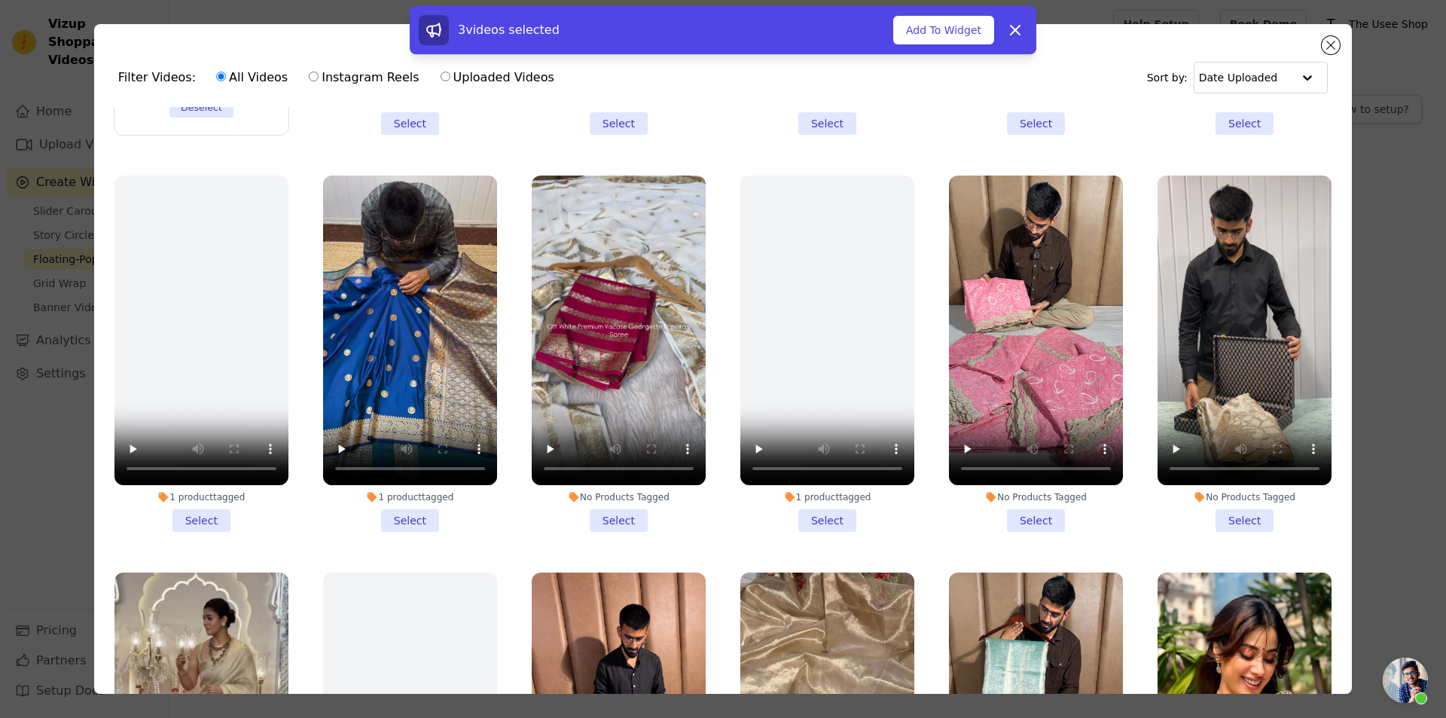
scroll to position [1506, 0]
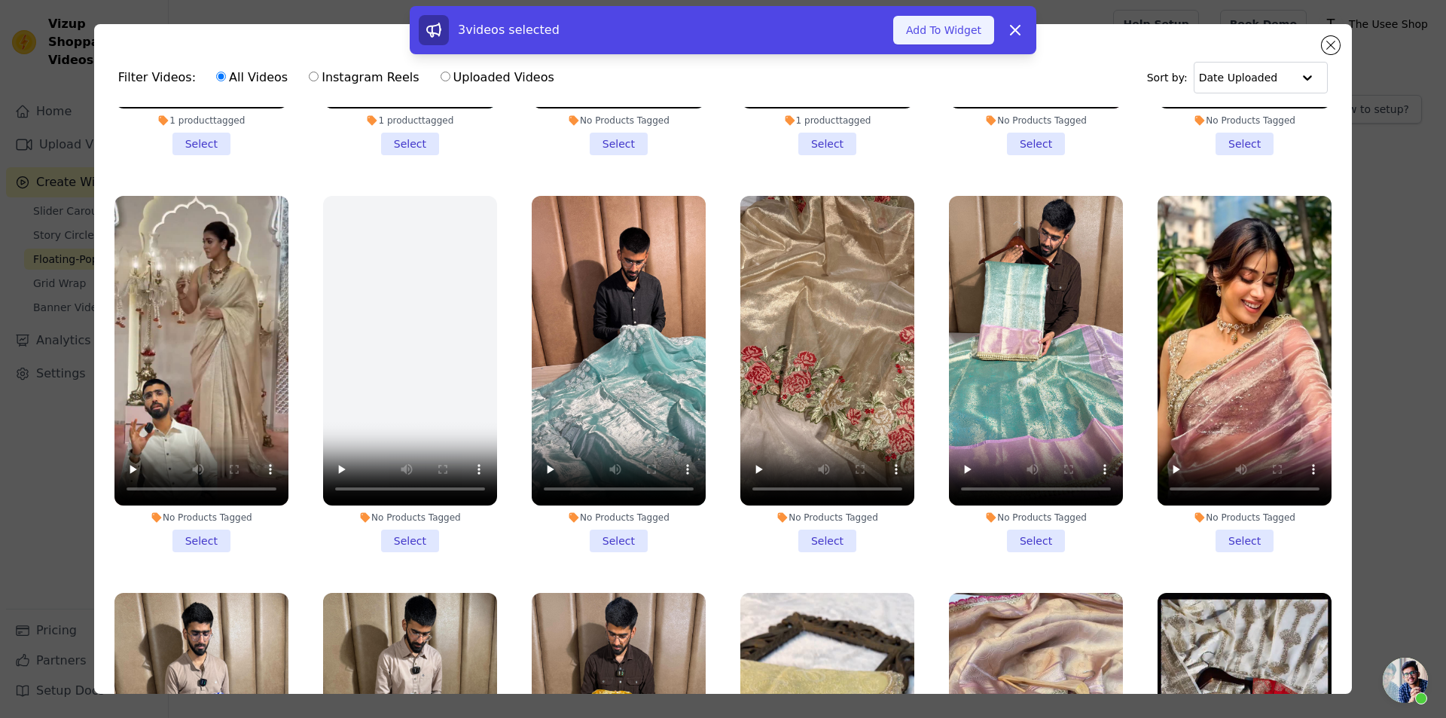
click at [984, 28] on button "Add To Widget" at bounding box center [943, 30] width 101 height 29
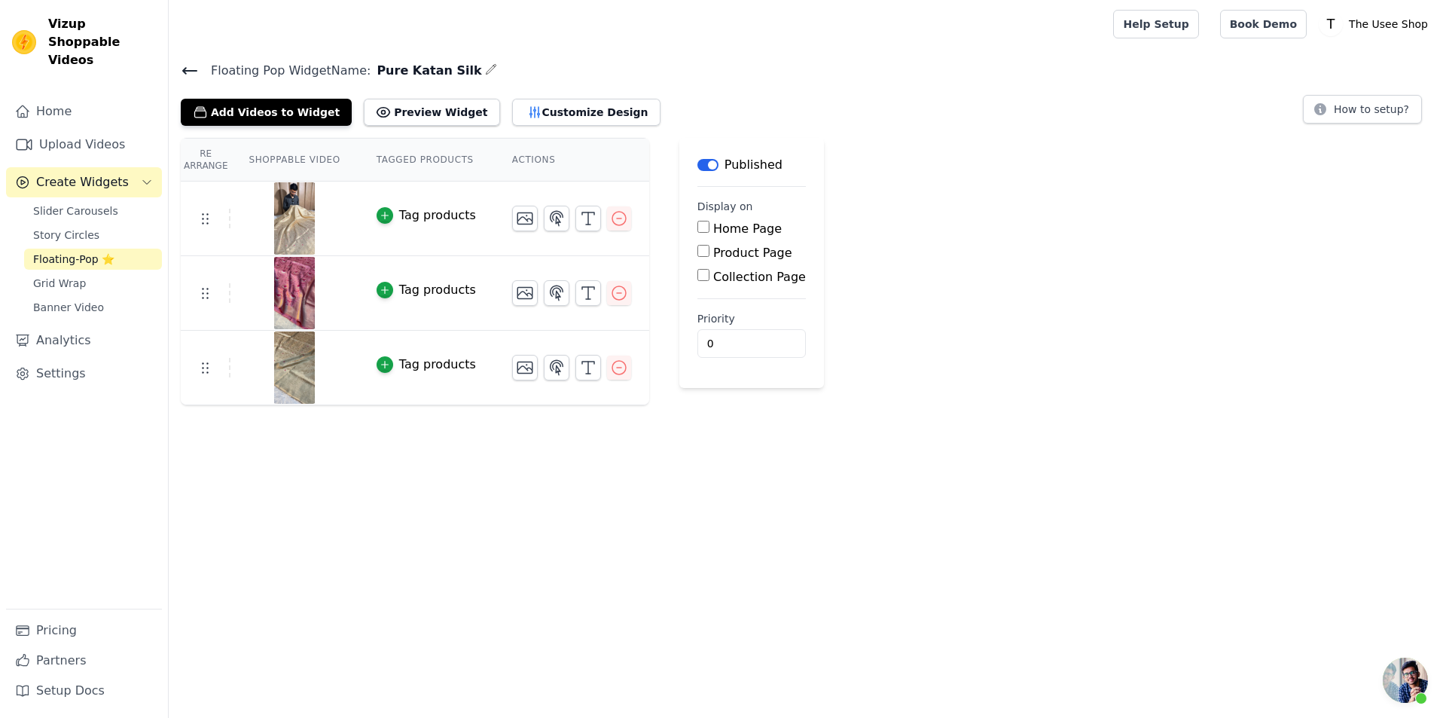
click at [426, 294] on div "Tag products" at bounding box center [437, 290] width 77 height 18
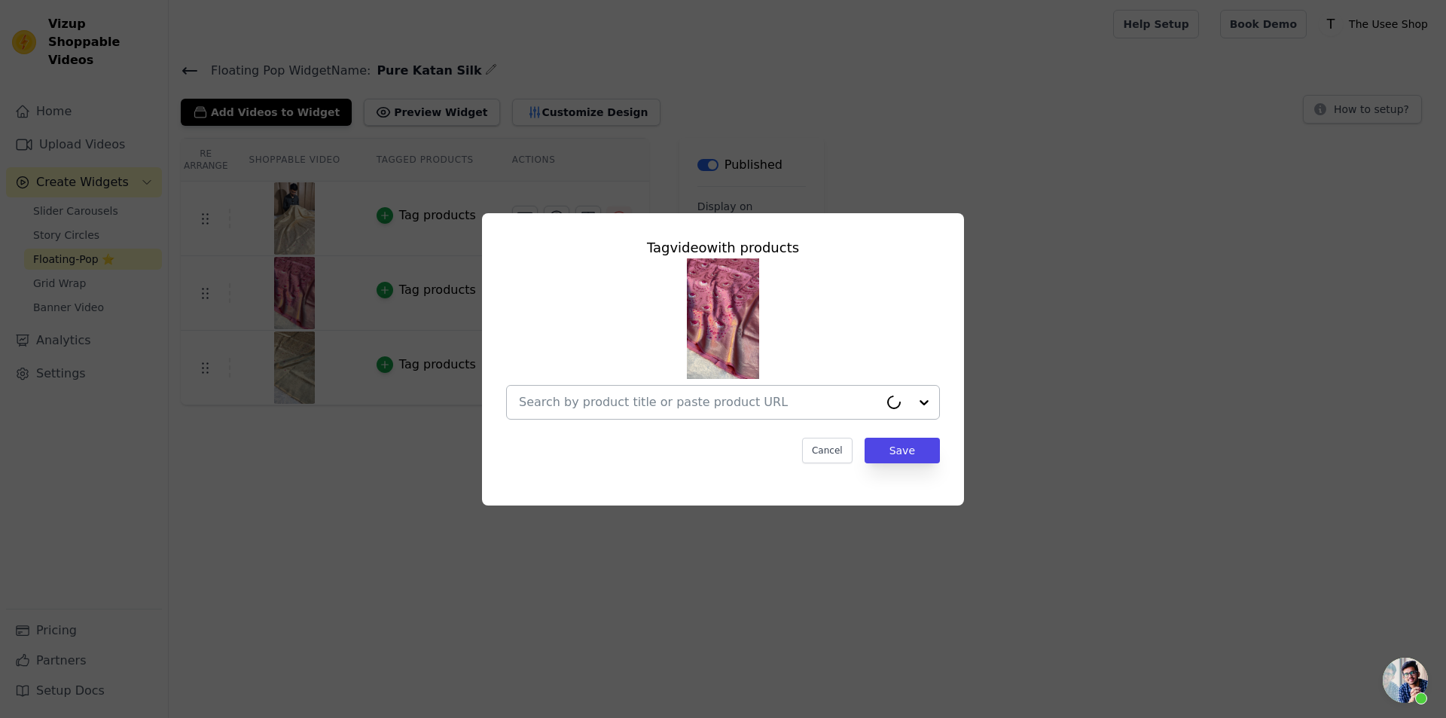
click at [749, 413] on div at bounding box center [699, 402] width 360 height 33
paste input "[URL][DOMAIN_NAME][PERSON_NAME]"
type input "[URL][DOMAIN_NAME][PERSON_NAME]"
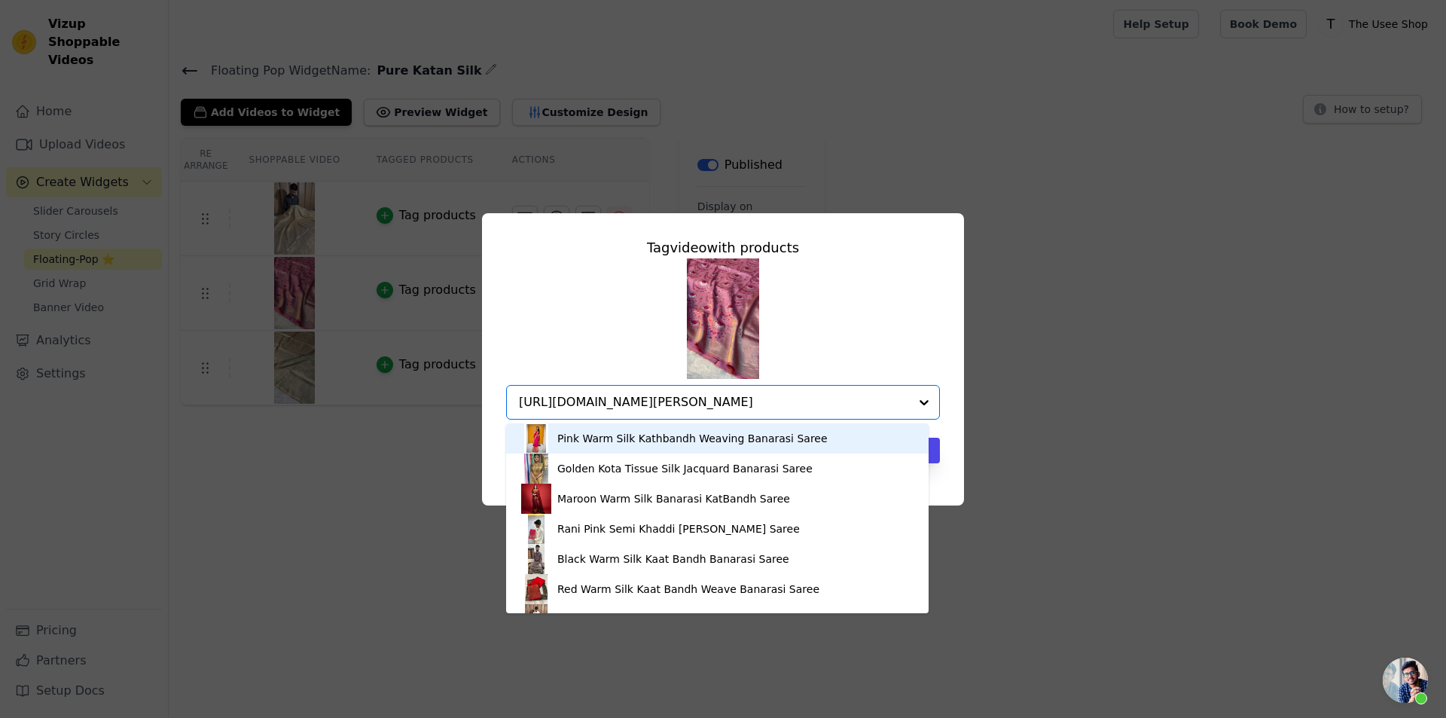
scroll to position [0, 143]
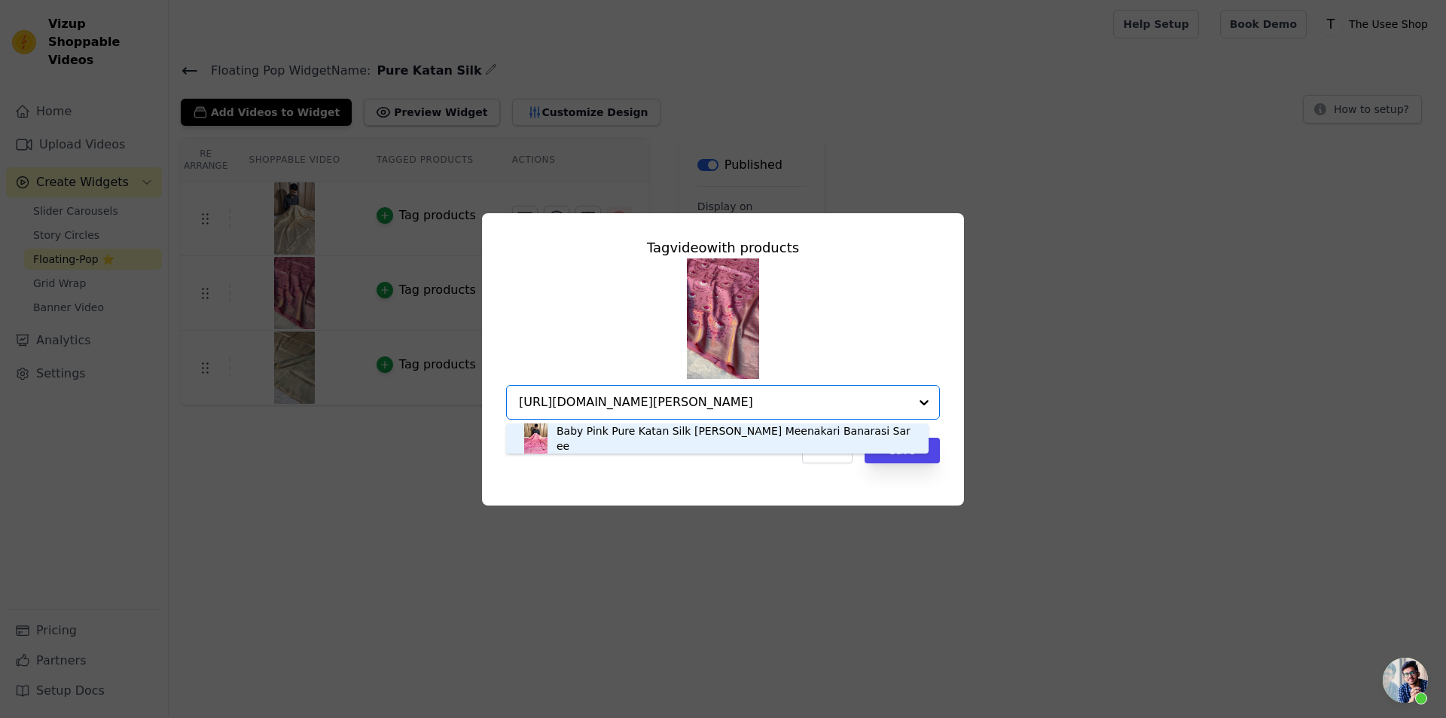
click at [600, 441] on div "Baby Pink Pure Katan Silk [PERSON_NAME] Meenakari Banarasi Saree" at bounding box center [735, 438] width 357 height 30
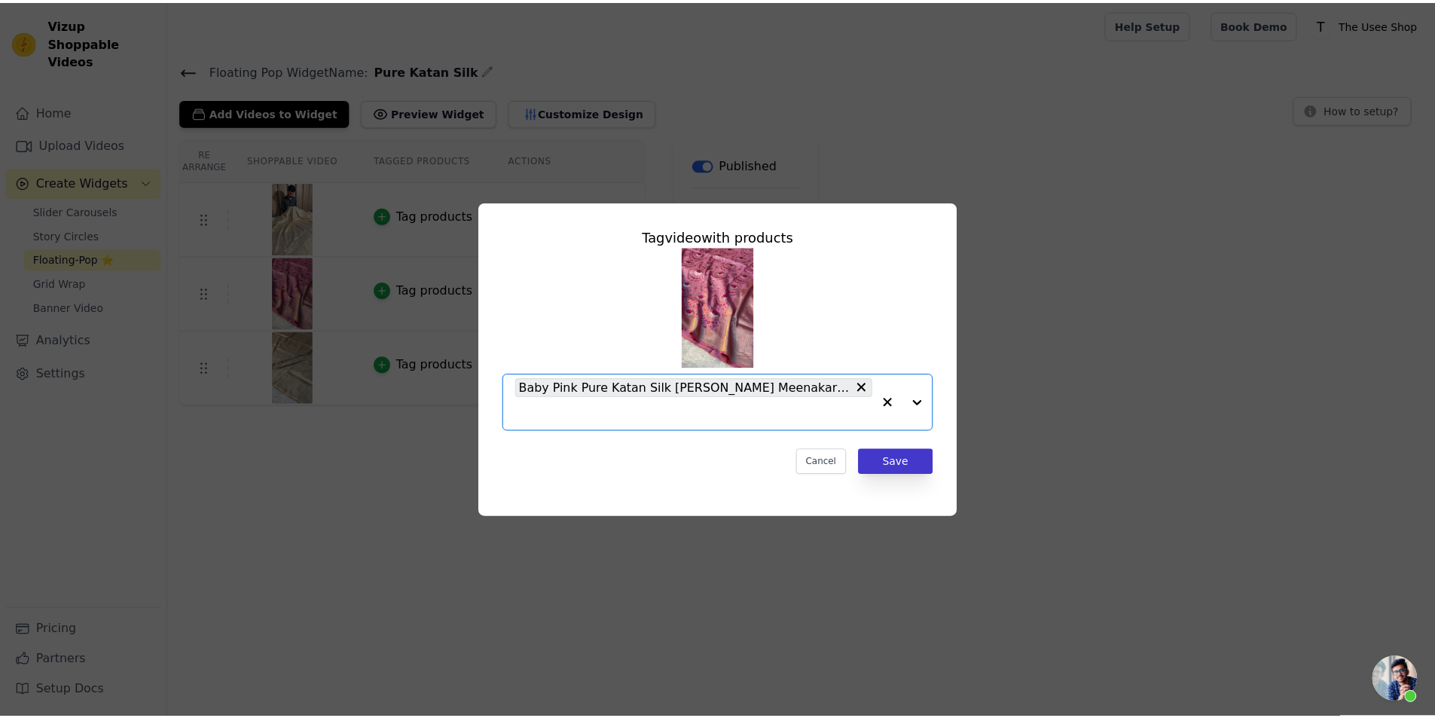
scroll to position [0, 0]
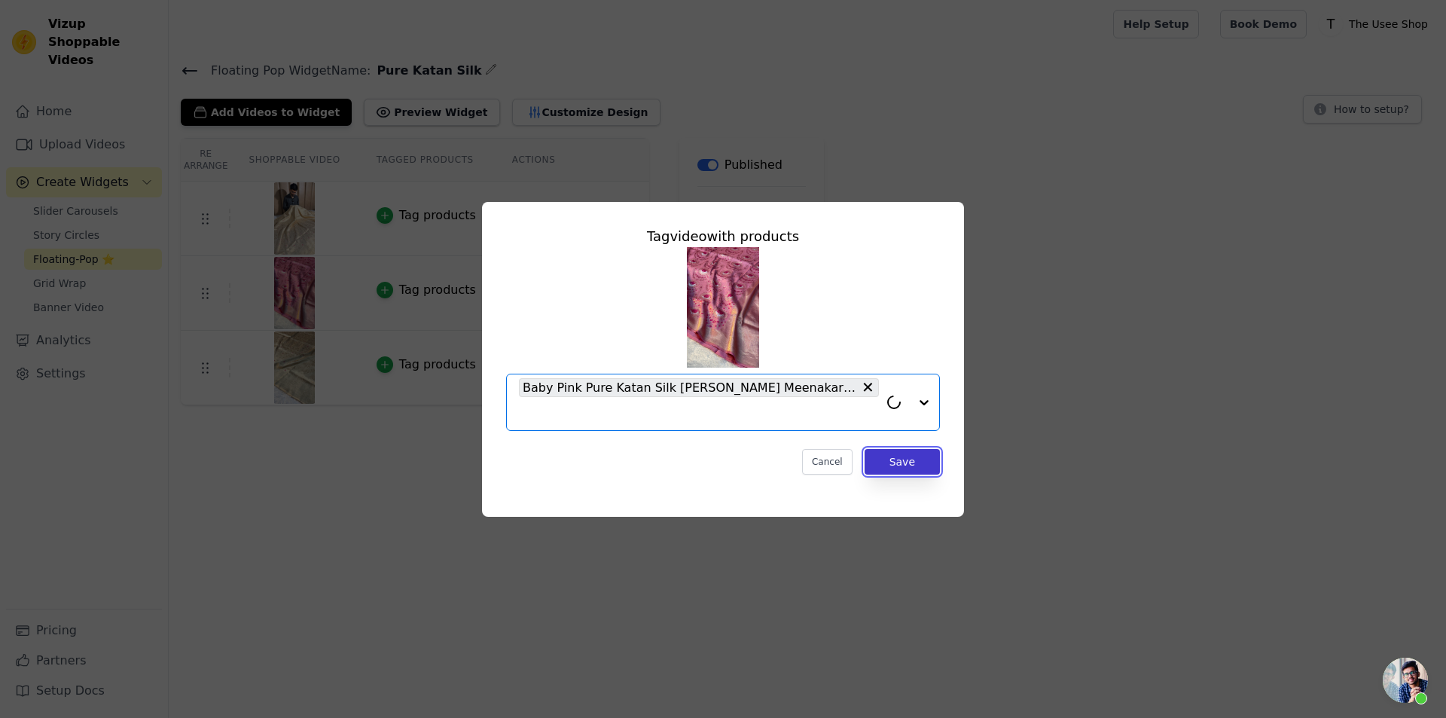
click at [876, 459] on button "Save" at bounding box center [902, 462] width 75 height 26
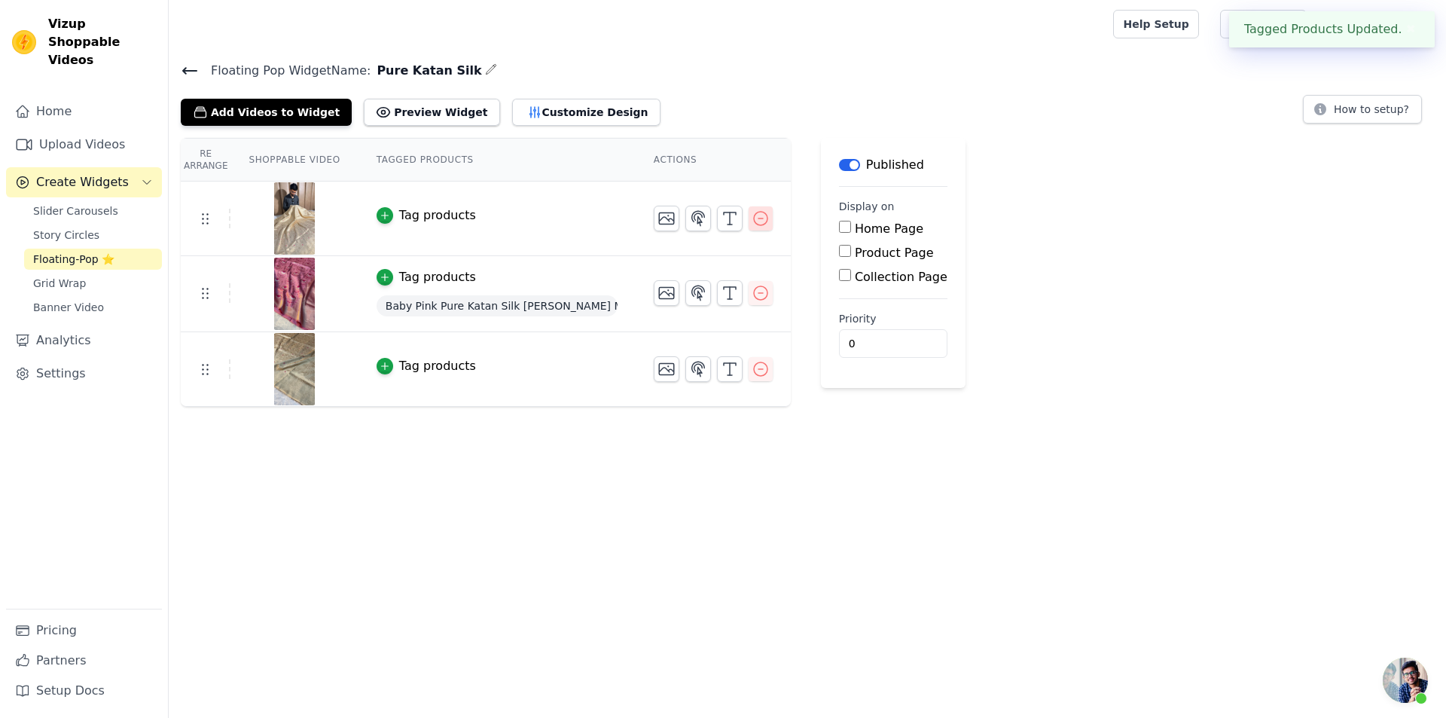
click at [752, 212] on icon "button" at bounding box center [761, 218] width 18 height 18
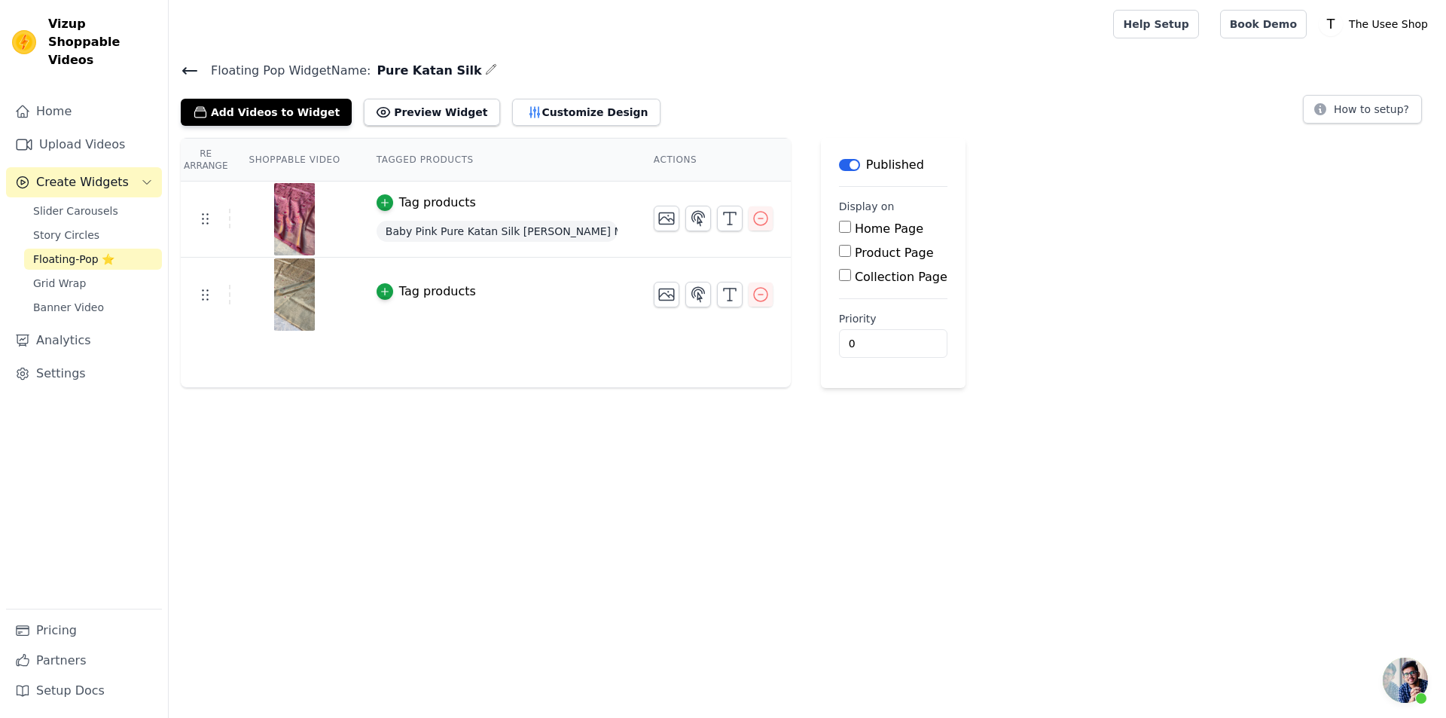
click at [463, 291] on div "Tag products" at bounding box center [497, 291] width 241 height 18
click at [432, 285] on div "Tag products" at bounding box center [437, 291] width 77 height 18
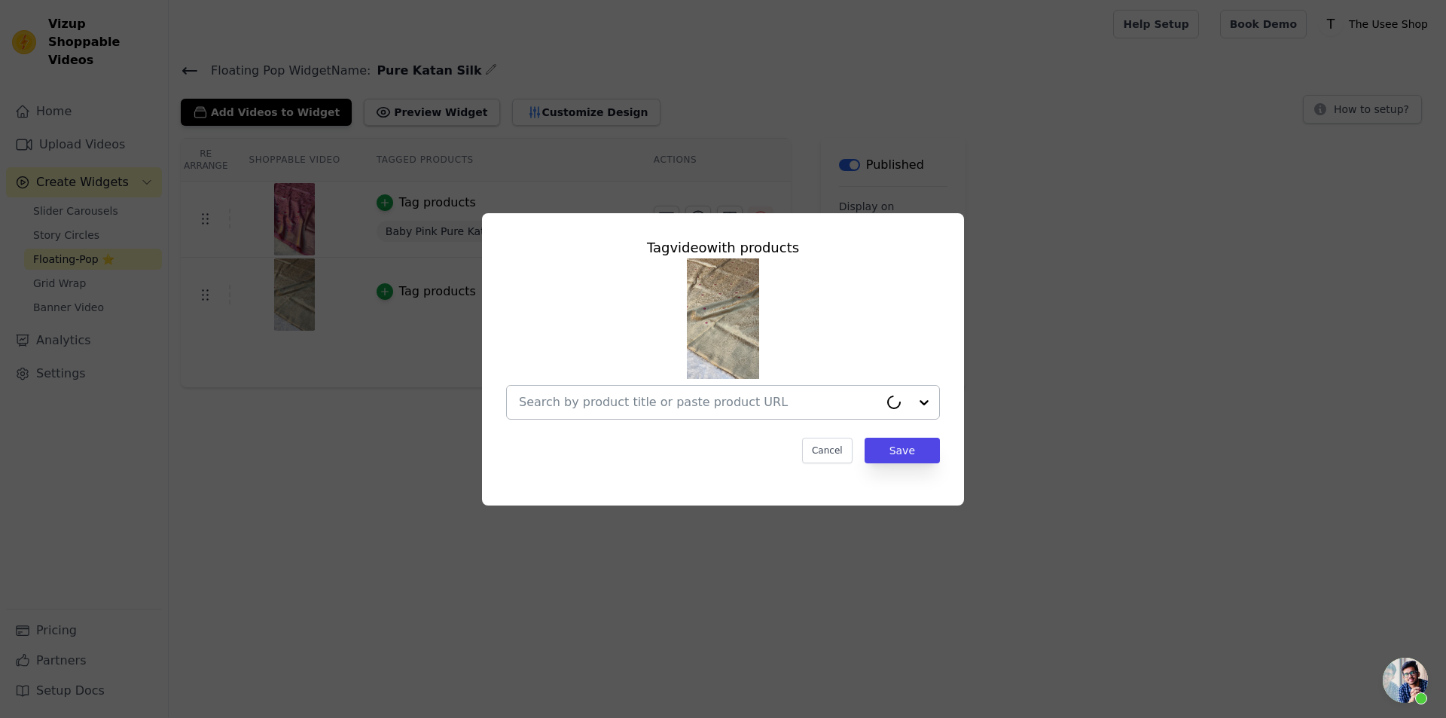
click at [751, 406] on input "text" at bounding box center [699, 402] width 360 height 18
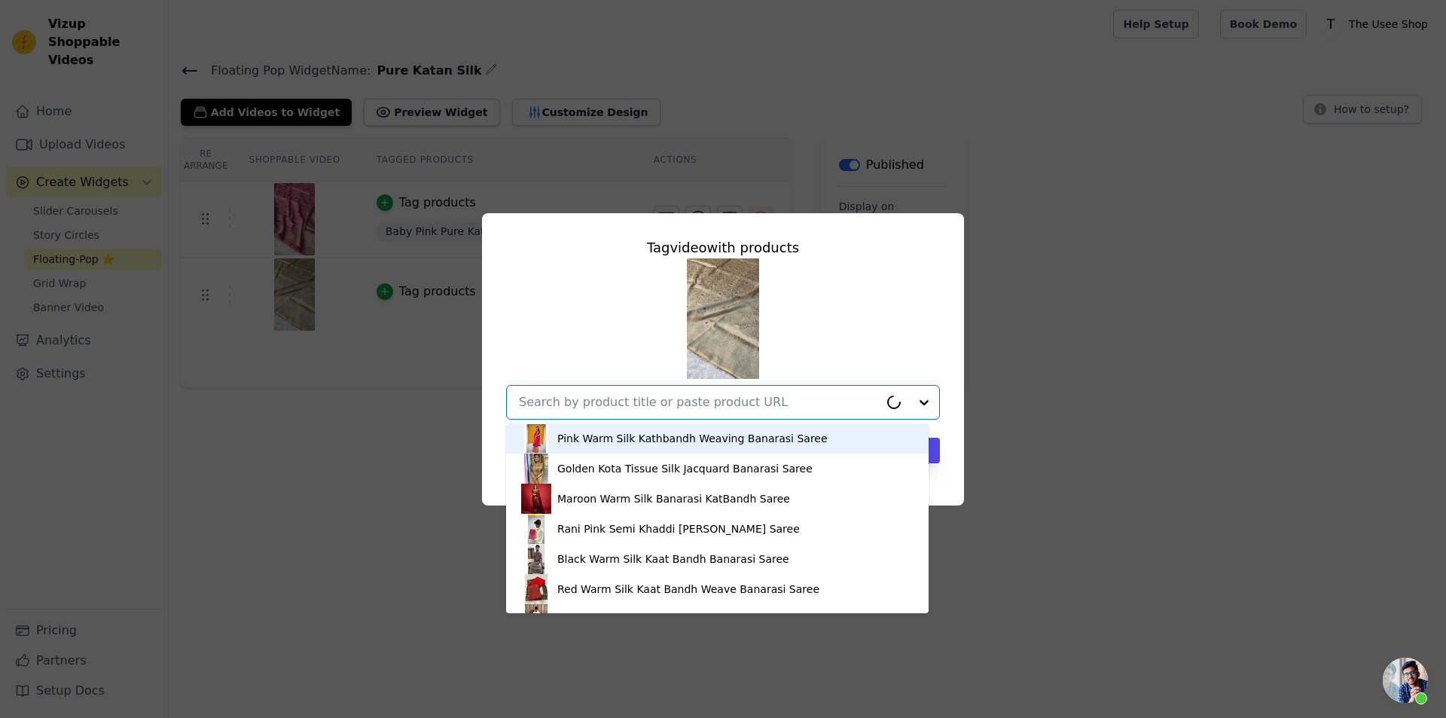
paste input "[URL][DOMAIN_NAME]"
type input "[URL][DOMAIN_NAME]"
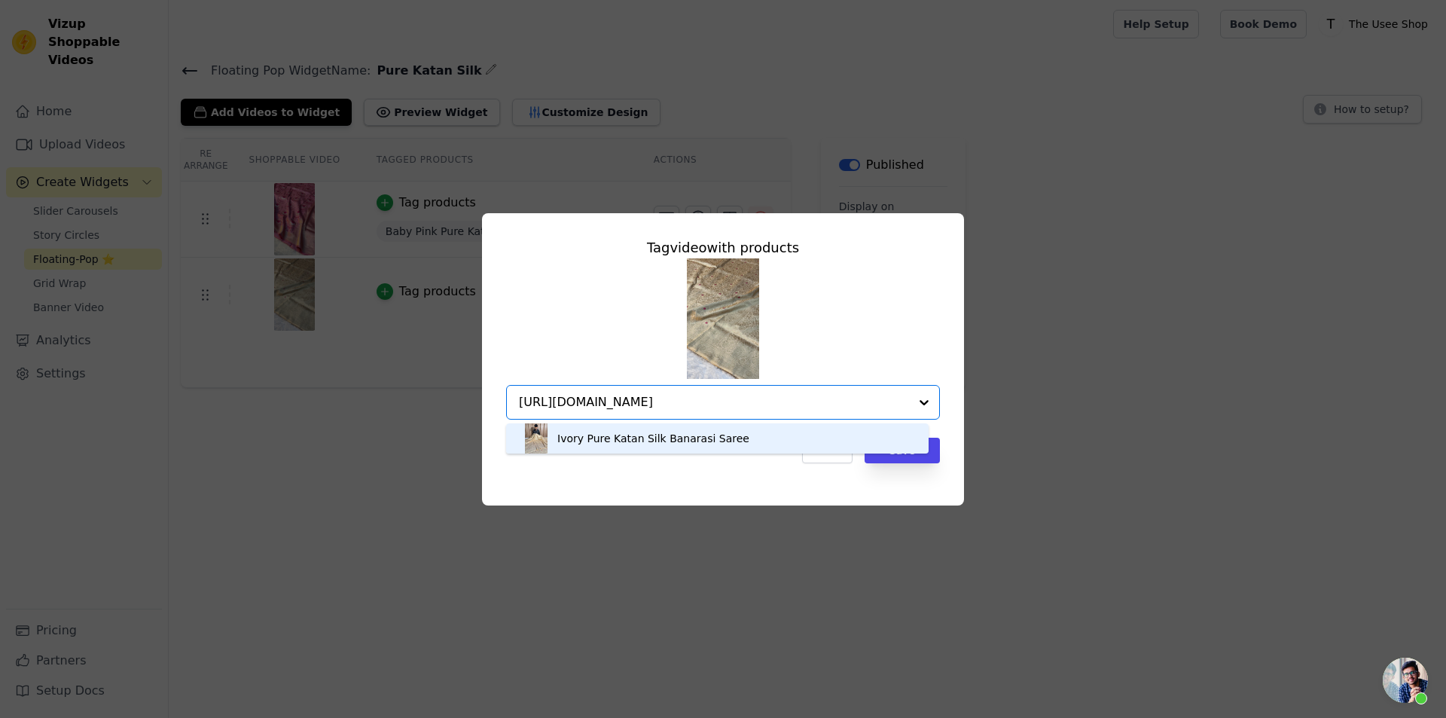
click at [743, 439] on div "Ivory Pure Katan Silk Banarasi Saree" at bounding box center [717, 438] width 392 height 30
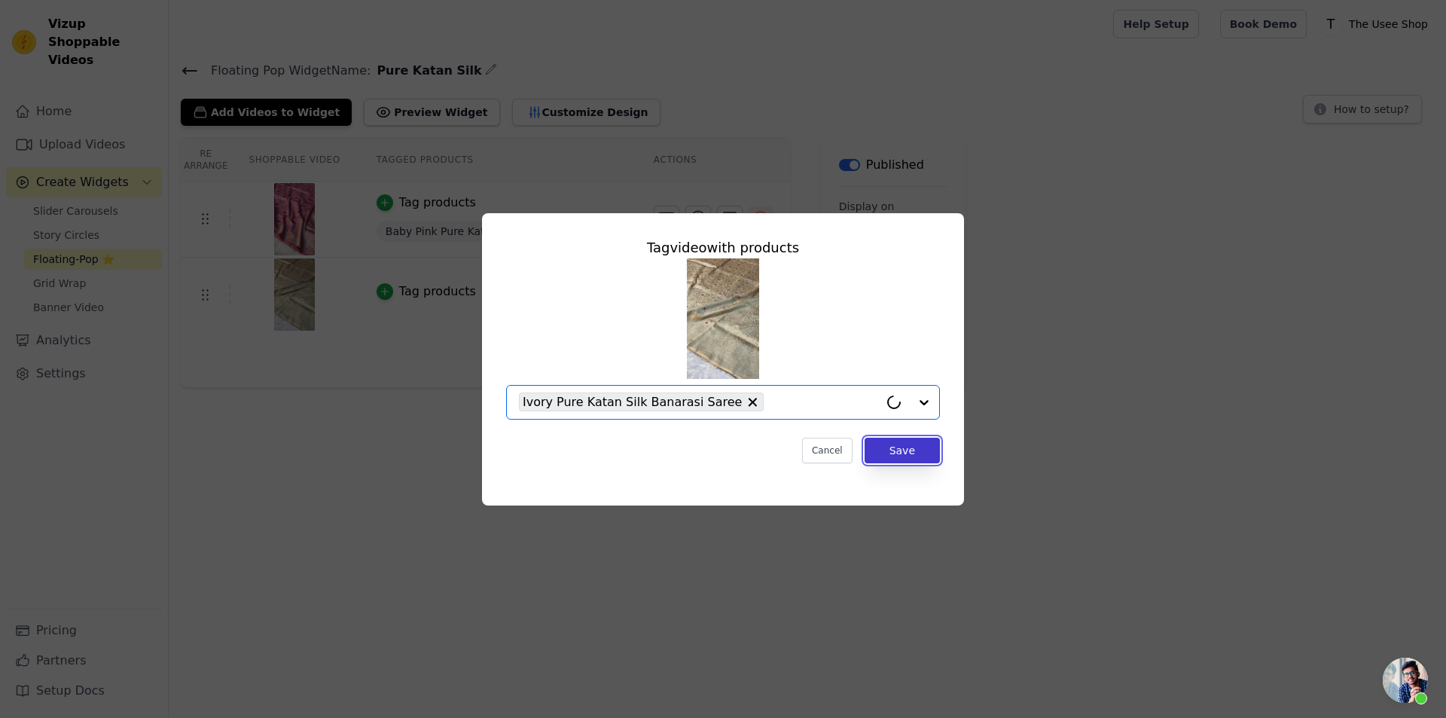
click at [903, 450] on button "Save" at bounding box center [902, 451] width 75 height 26
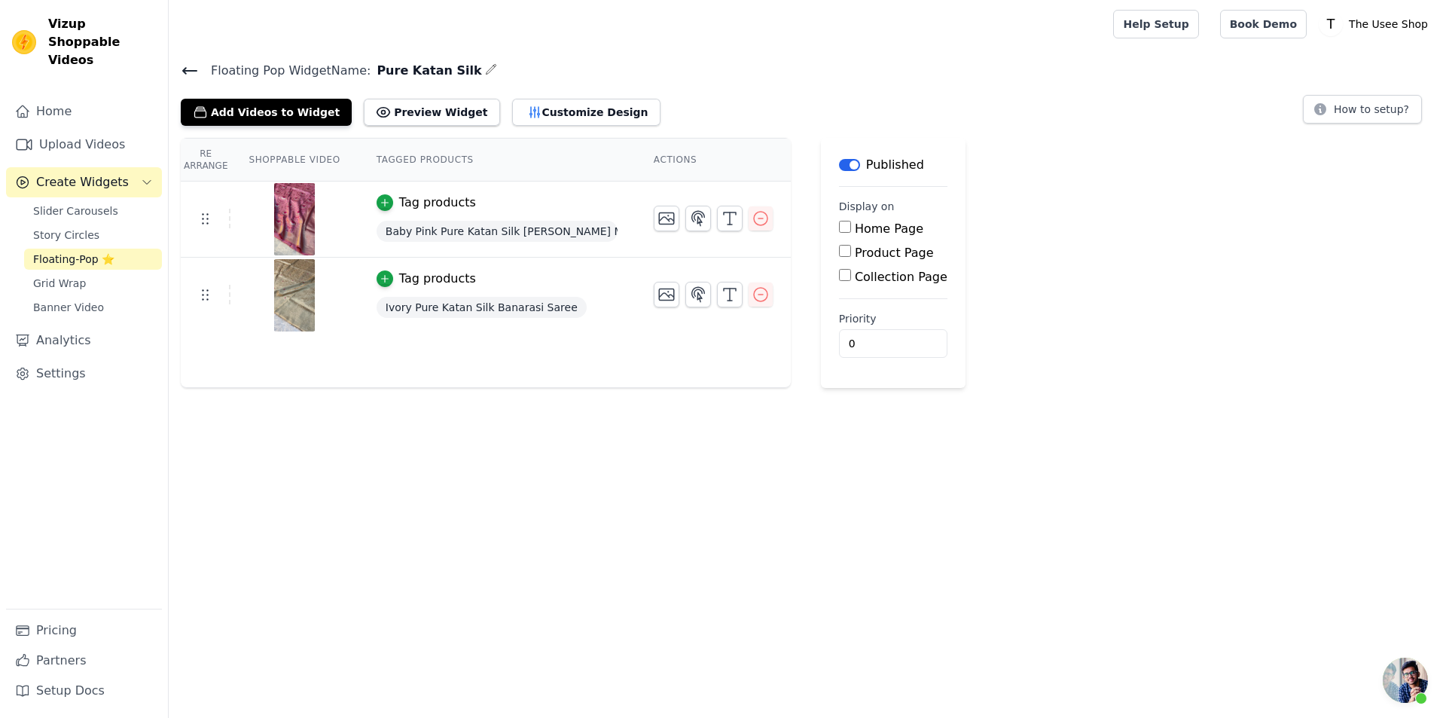
click at [855, 254] on label "Product Page" at bounding box center [894, 253] width 79 height 14
click at [850, 254] on input "Product Page" at bounding box center [845, 251] width 12 height 12
checkbox input "true"
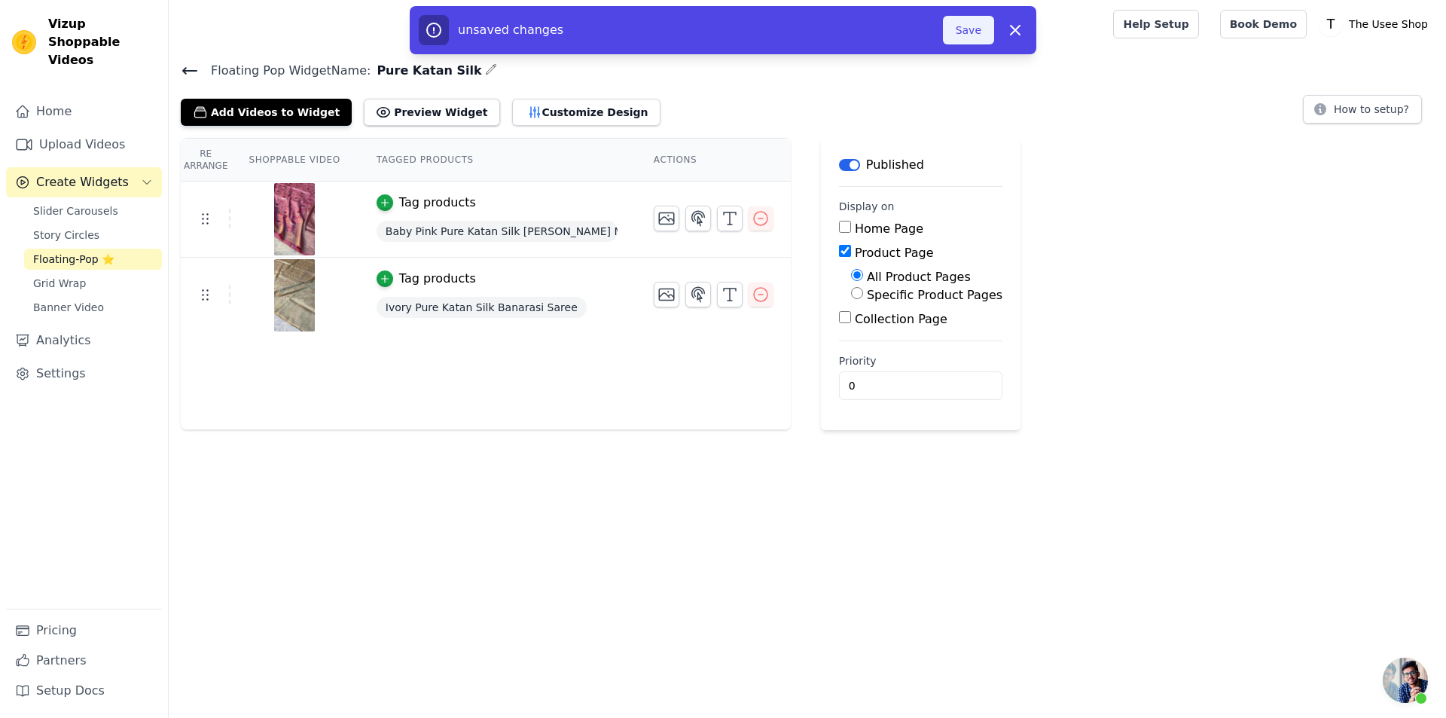
click at [963, 36] on button "Save" at bounding box center [968, 30] width 51 height 29
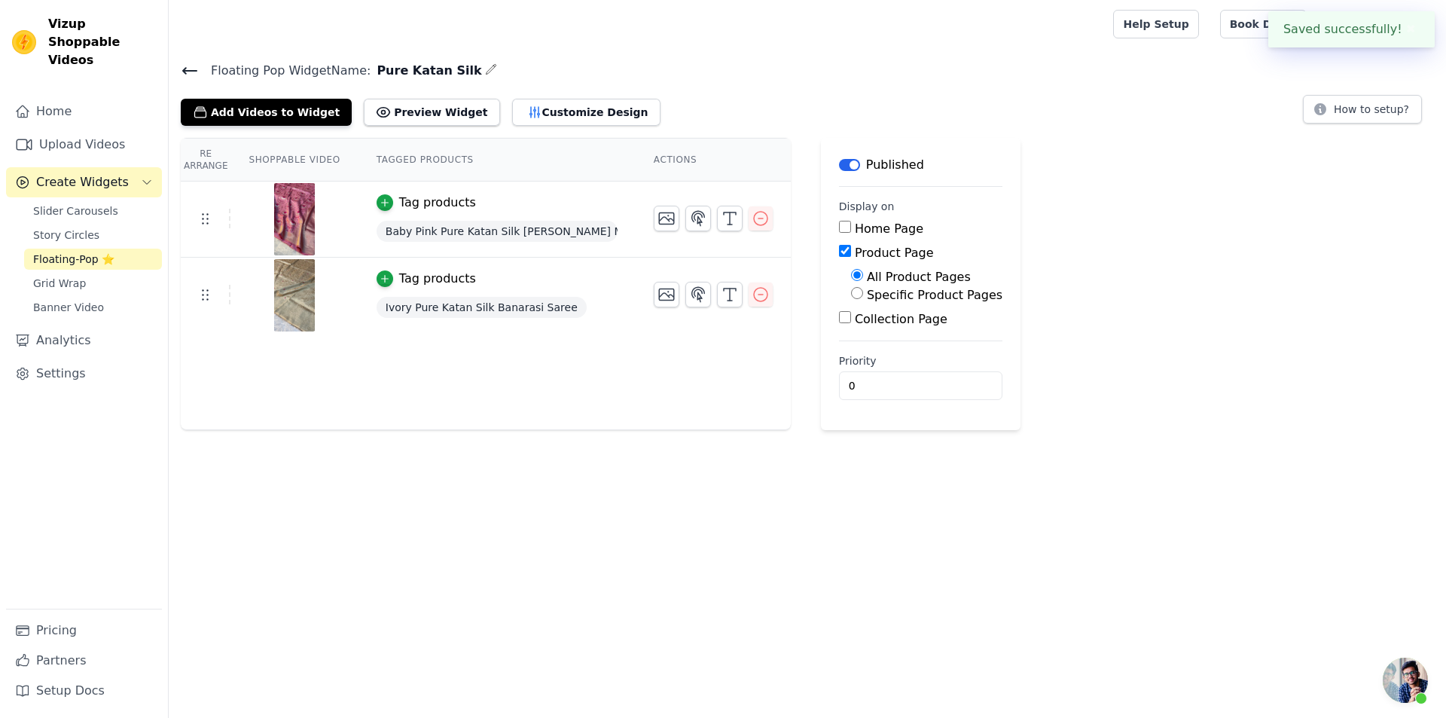
click at [188, 66] on icon at bounding box center [190, 71] width 18 height 18
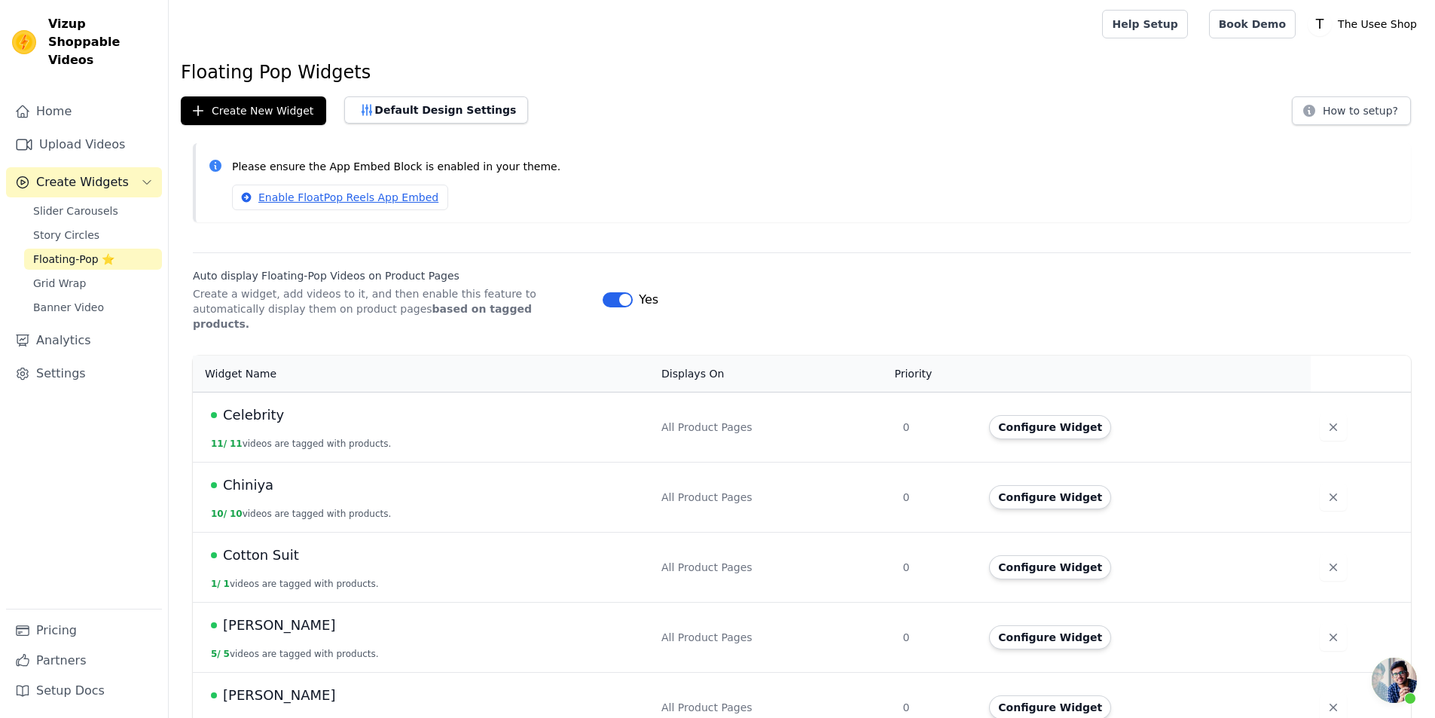
scroll to position [377, 0]
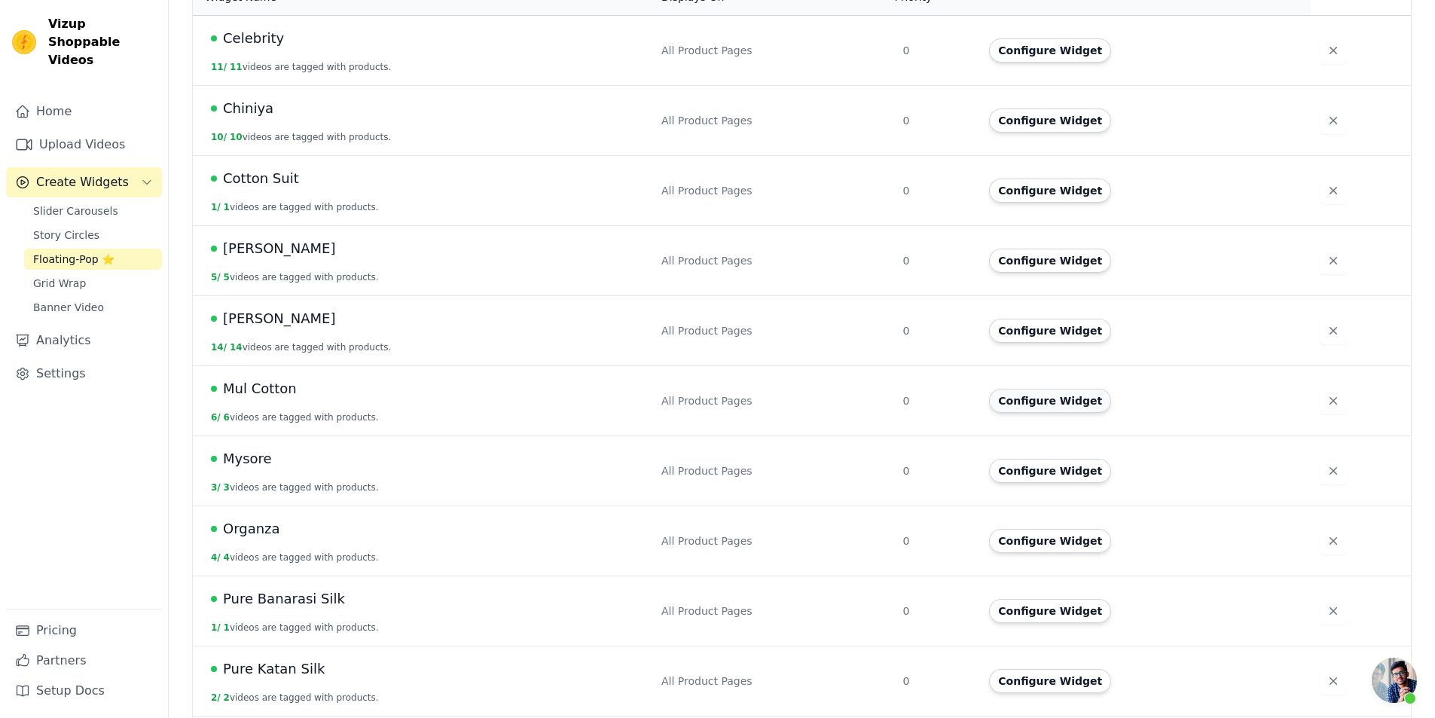
click at [1024, 392] on button "Configure Widget" at bounding box center [1050, 401] width 122 height 24
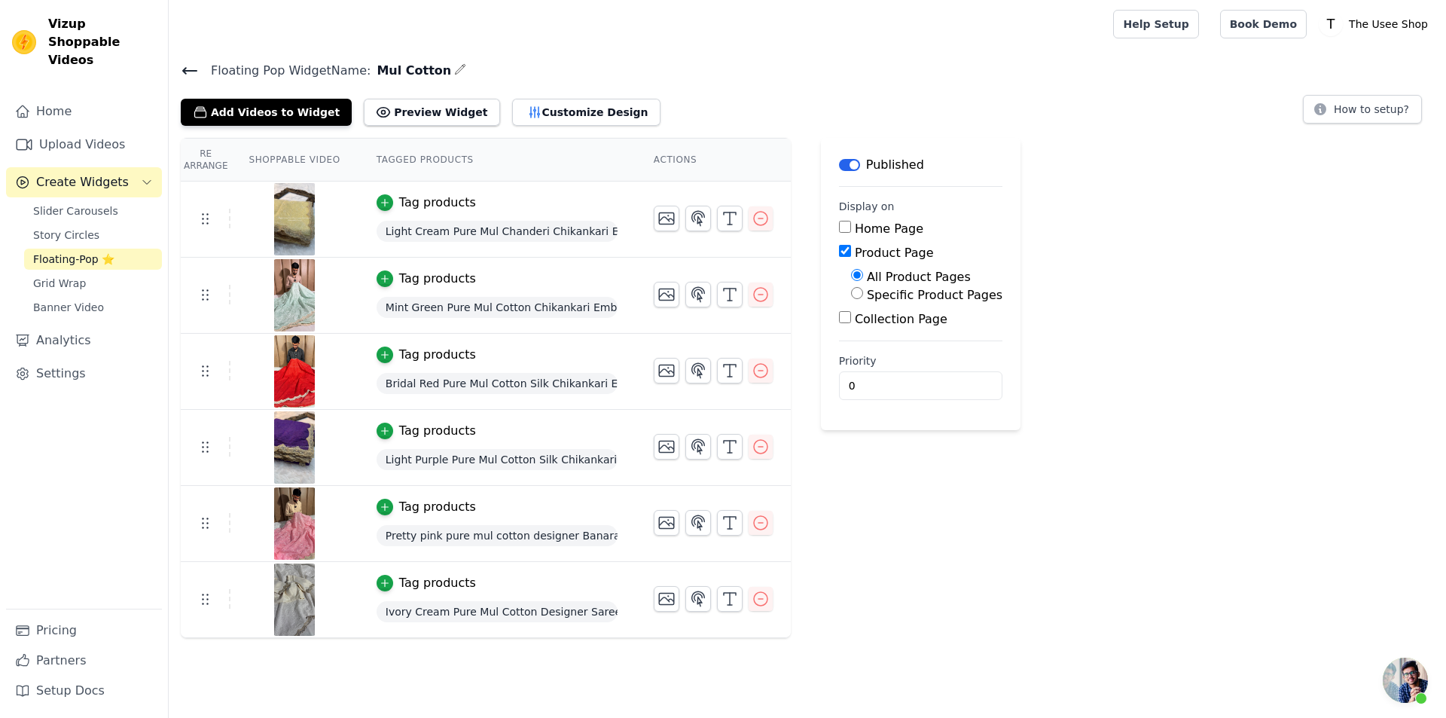
click at [190, 69] on icon at bounding box center [190, 71] width 18 height 18
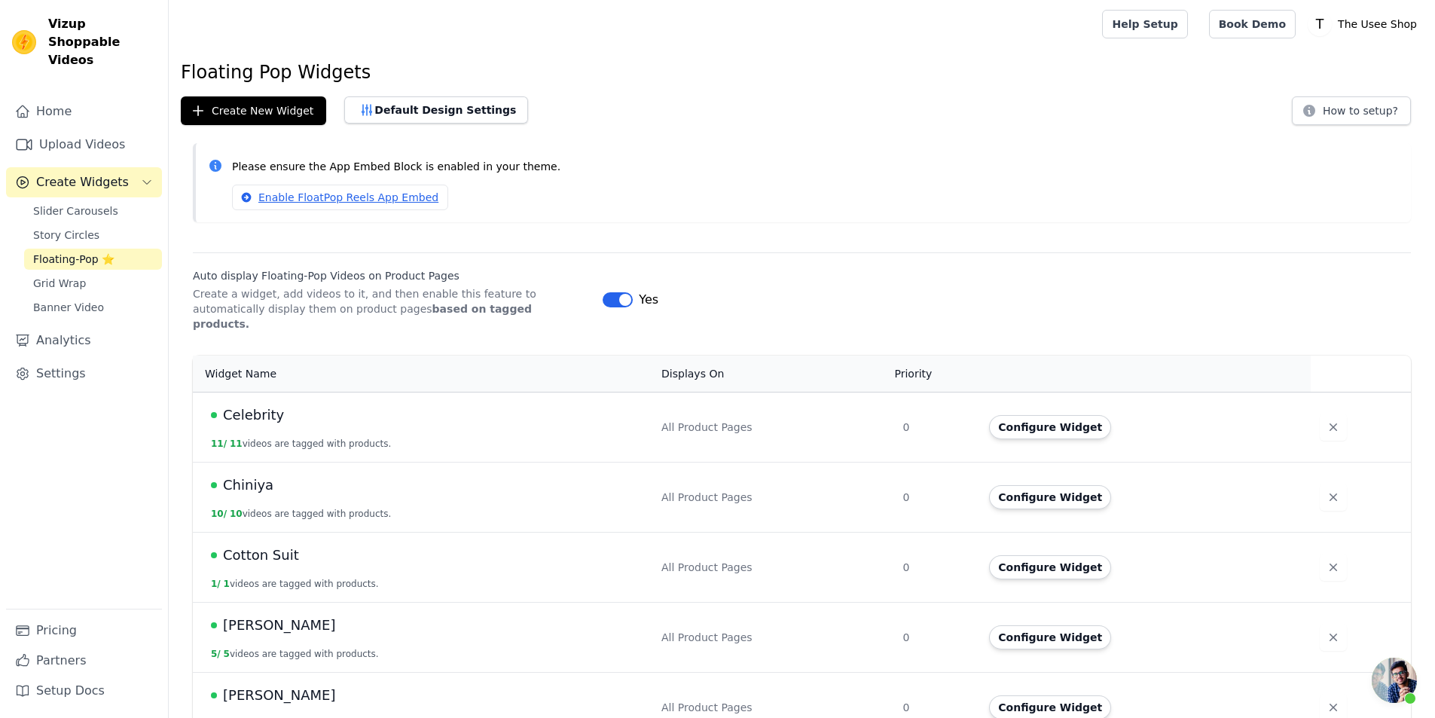
scroll to position [377, 0]
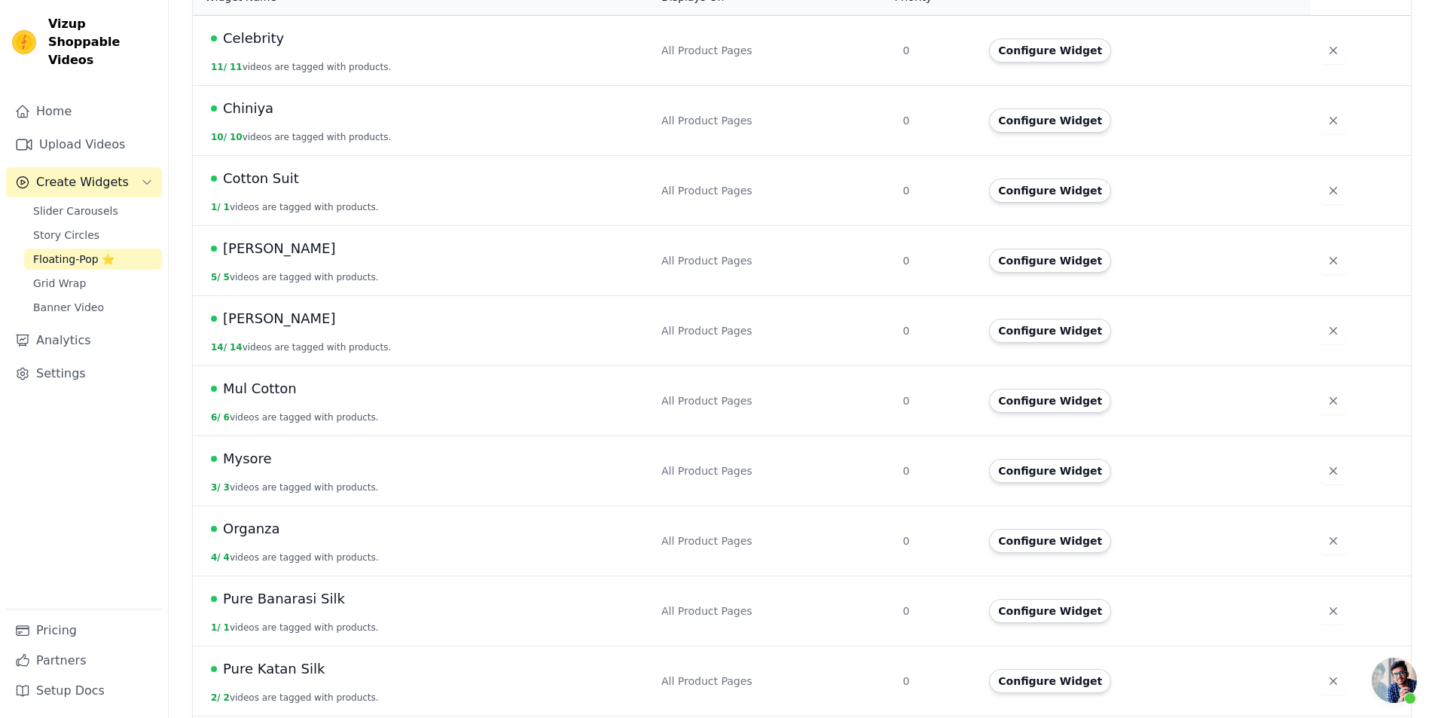
click at [1106, 319] on div "Configure Widget" at bounding box center [1141, 331] width 304 height 24
click at [1068, 319] on button "Configure Widget" at bounding box center [1050, 331] width 122 height 24
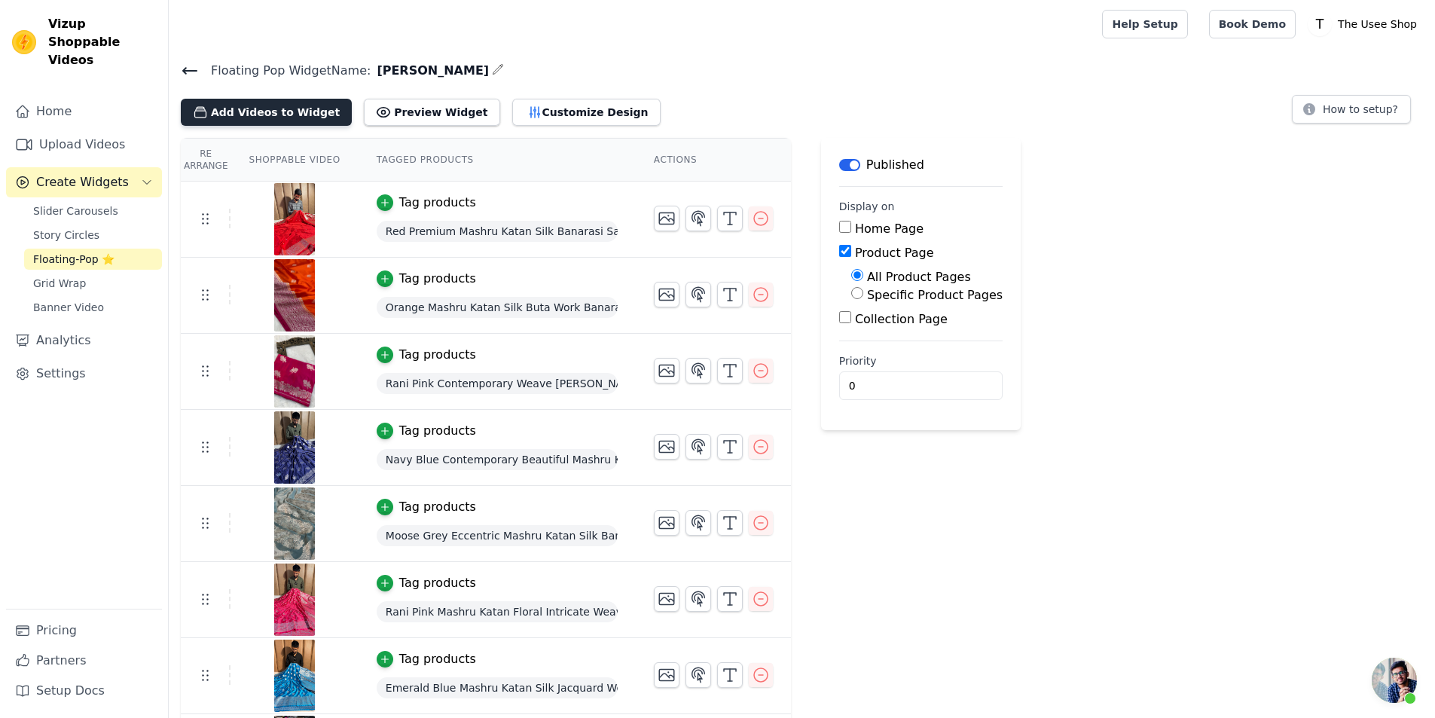
click at [285, 118] on button "Add Videos to Widget" at bounding box center [266, 112] width 171 height 27
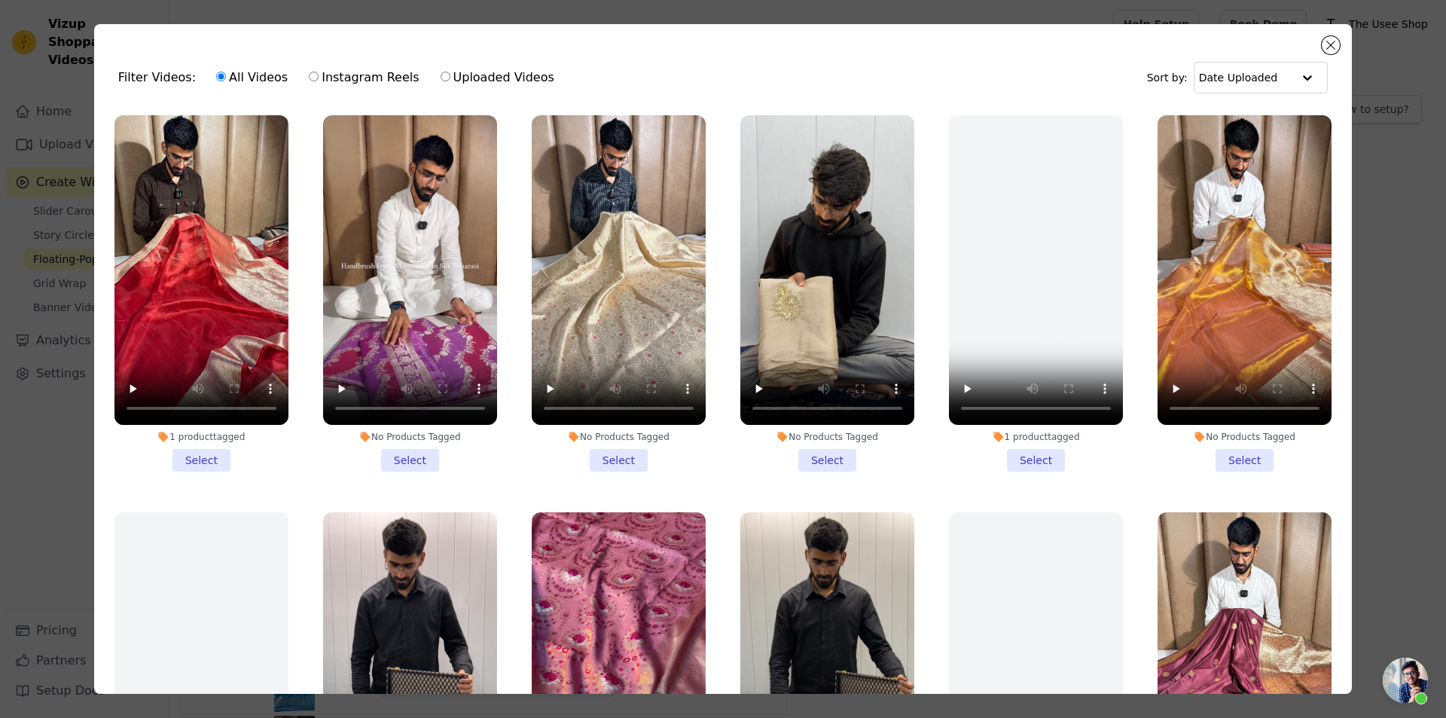
click at [398, 455] on li "No Products Tagged Select" at bounding box center [410, 293] width 174 height 356
click at [0, 0] on input "No Products Tagged Select" at bounding box center [0, 0] width 0 height 0
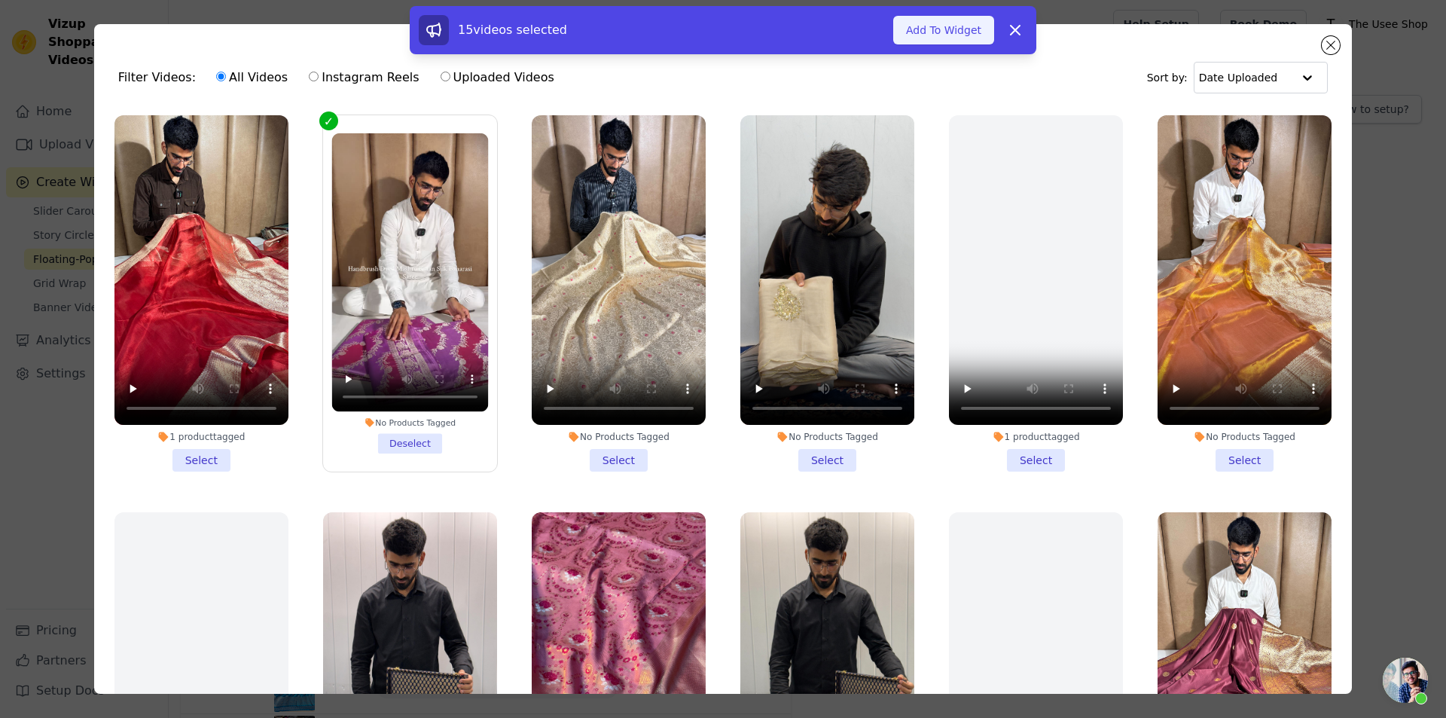
click at [921, 26] on button "Add To Widget" at bounding box center [943, 30] width 101 height 29
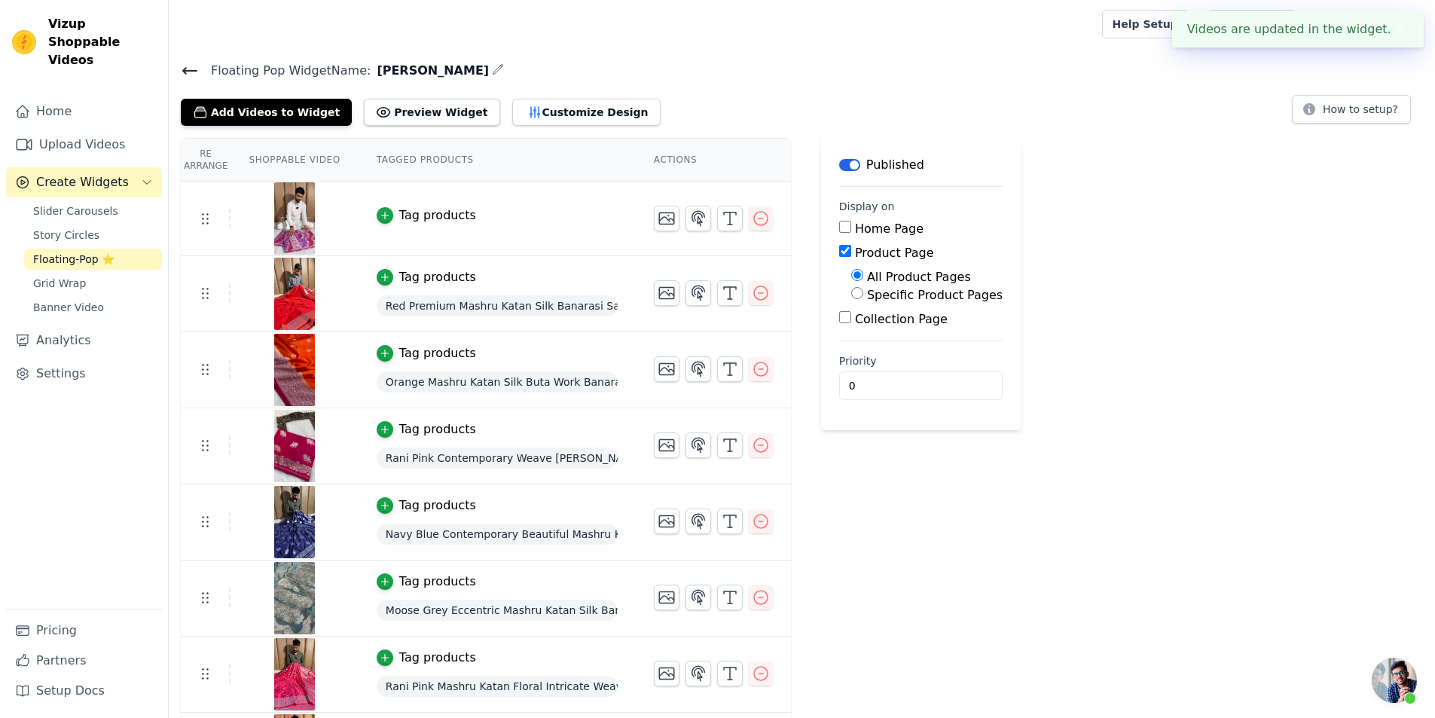
click at [419, 206] on div "Tag products" at bounding box center [437, 215] width 77 height 18
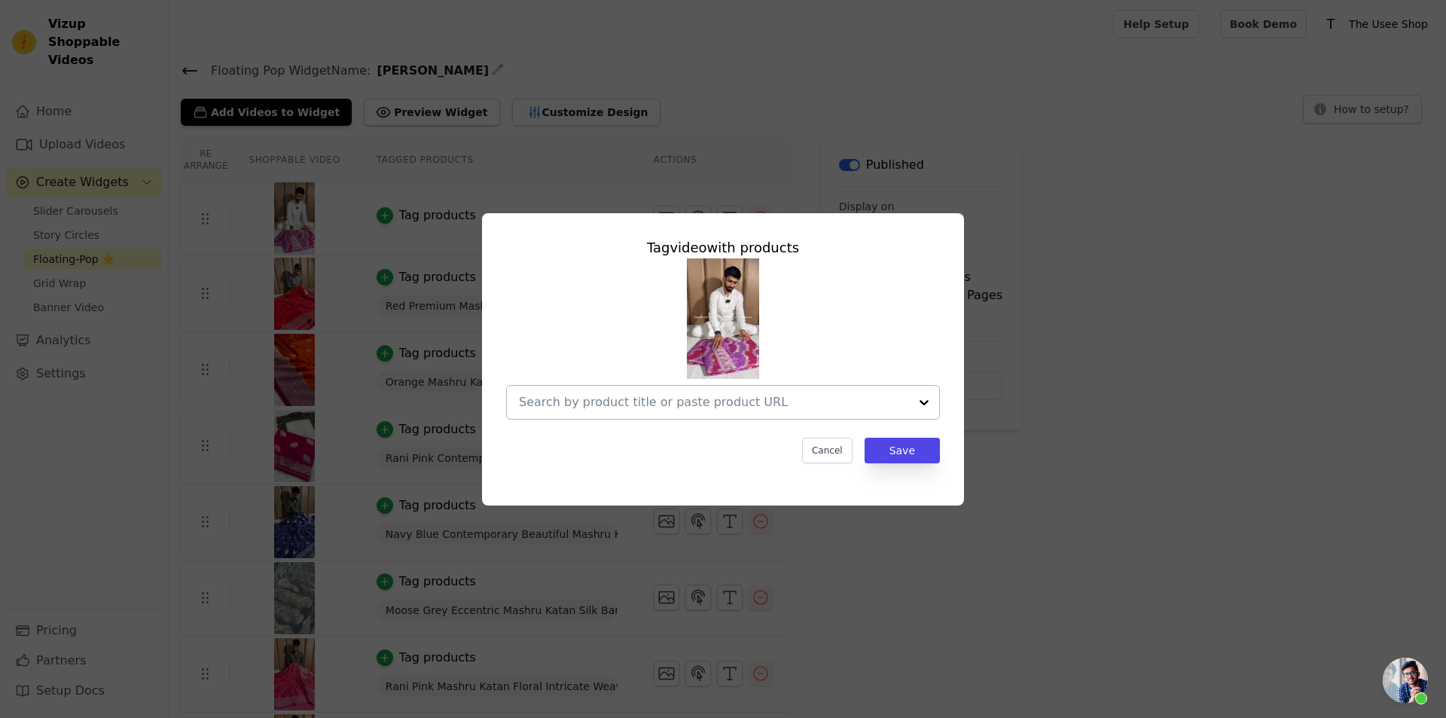
click at [743, 391] on div at bounding box center [714, 402] width 390 height 33
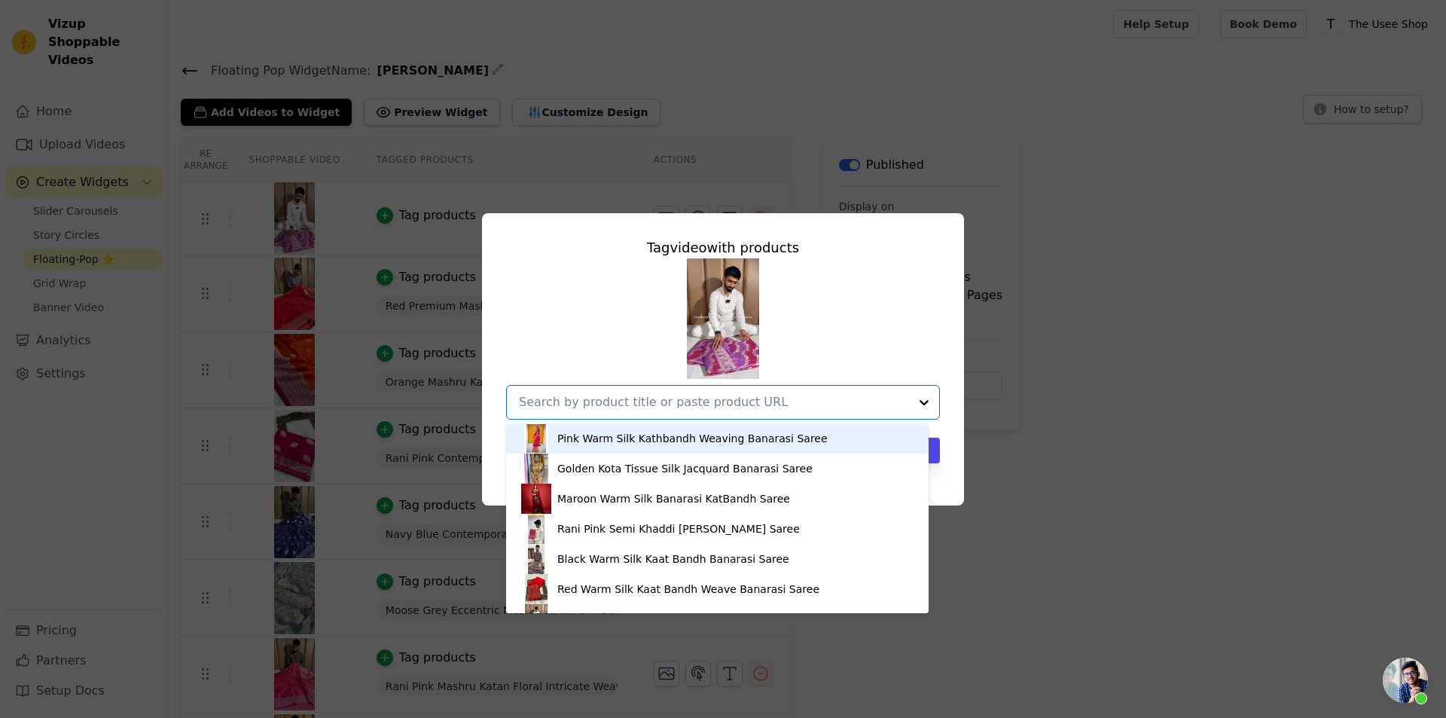
paste input "[URL][DOMAIN_NAME][PERSON_NAME]"
type input "[URL][DOMAIN_NAME][PERSON_NAME]"
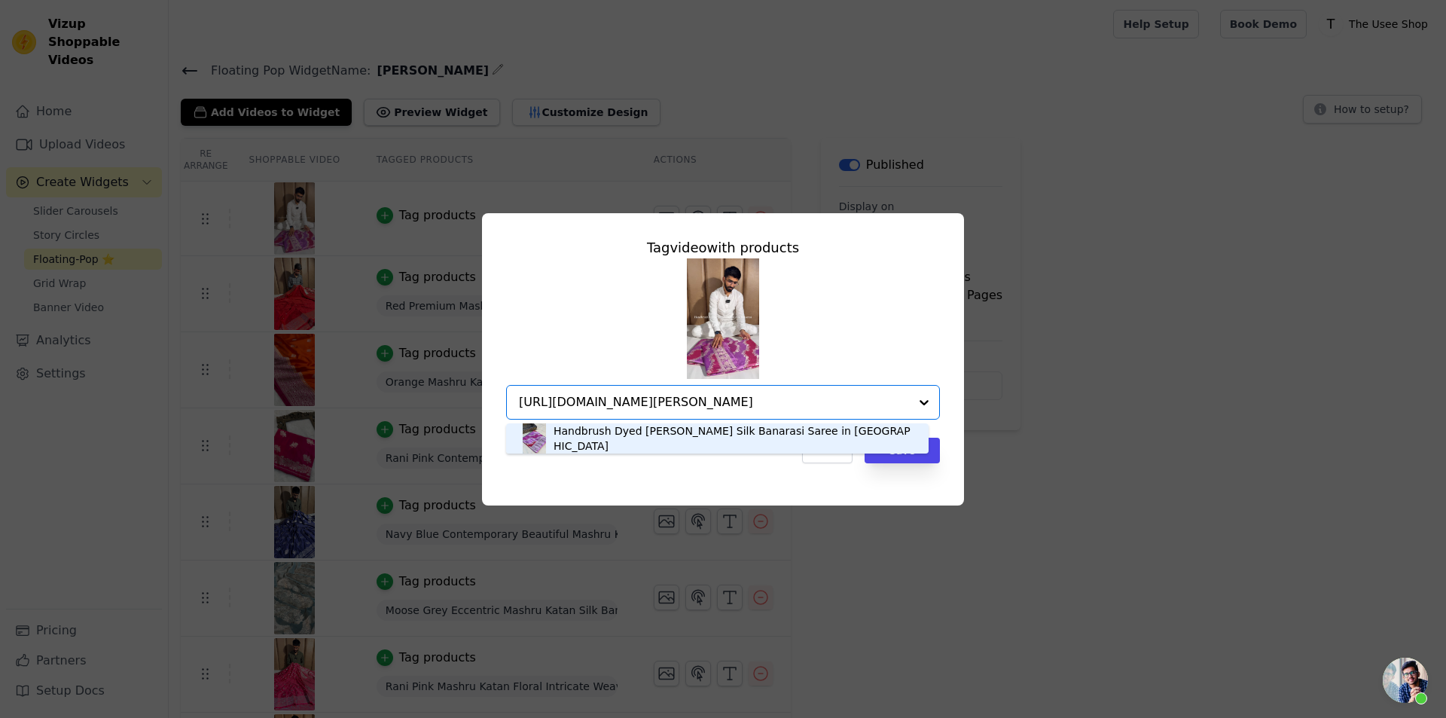
click at [672, 441] on div "Handbrush Dyed [PERSON_NAME] Silk Banarasi Saree in [GEOGRAPHIC_DATA]" at bounding box center [734, 438] width 360 height 30
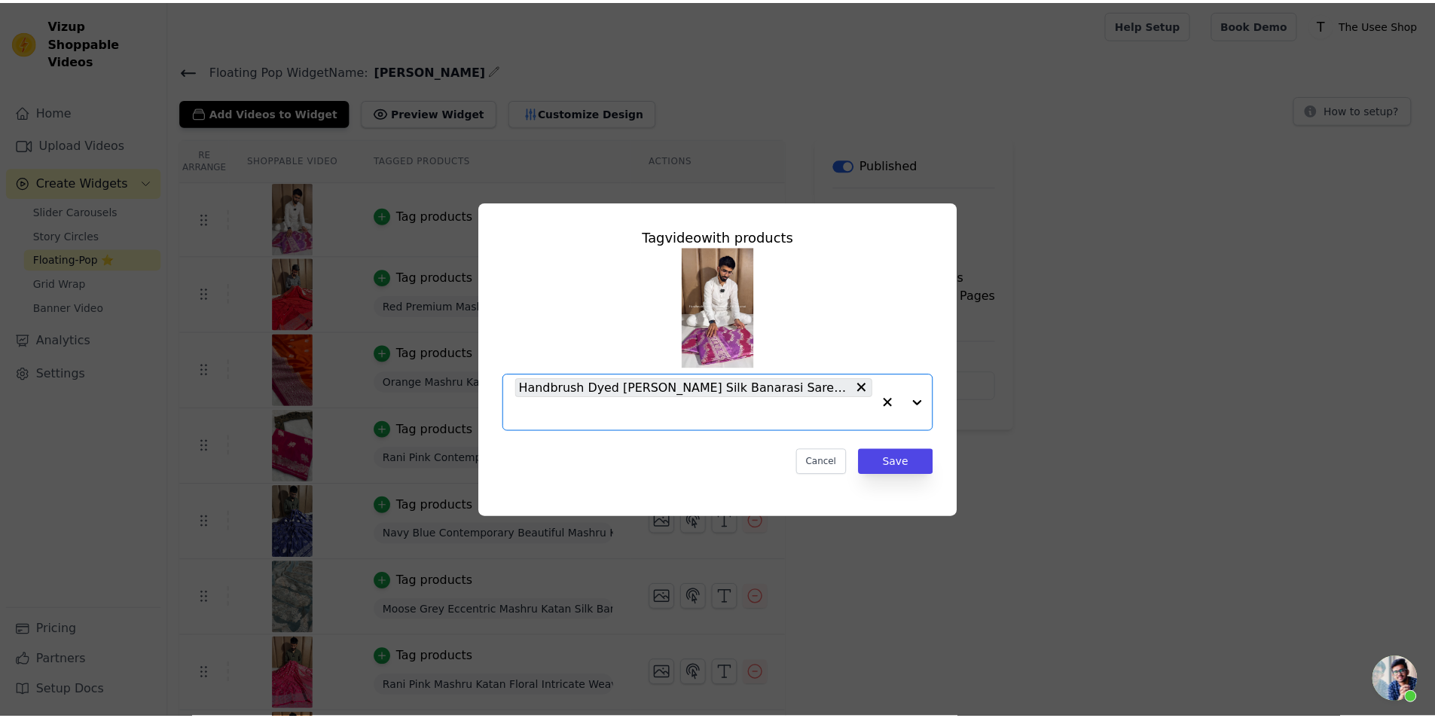
scroll to position [0, 0]
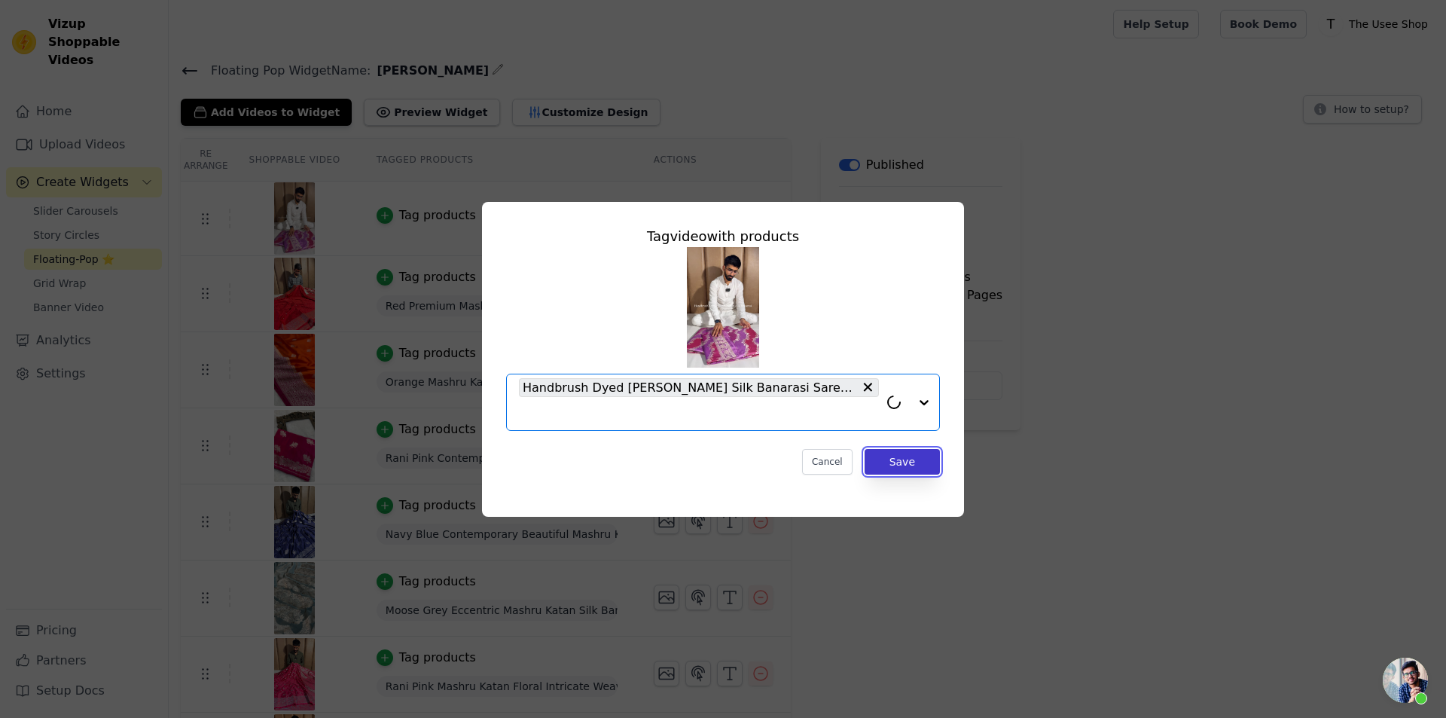
click at [905, 458] on button "Save" at bounding box center [902, 462] width 75 height 26
